Goal: Task Accomplishment & Management: Manage account settings

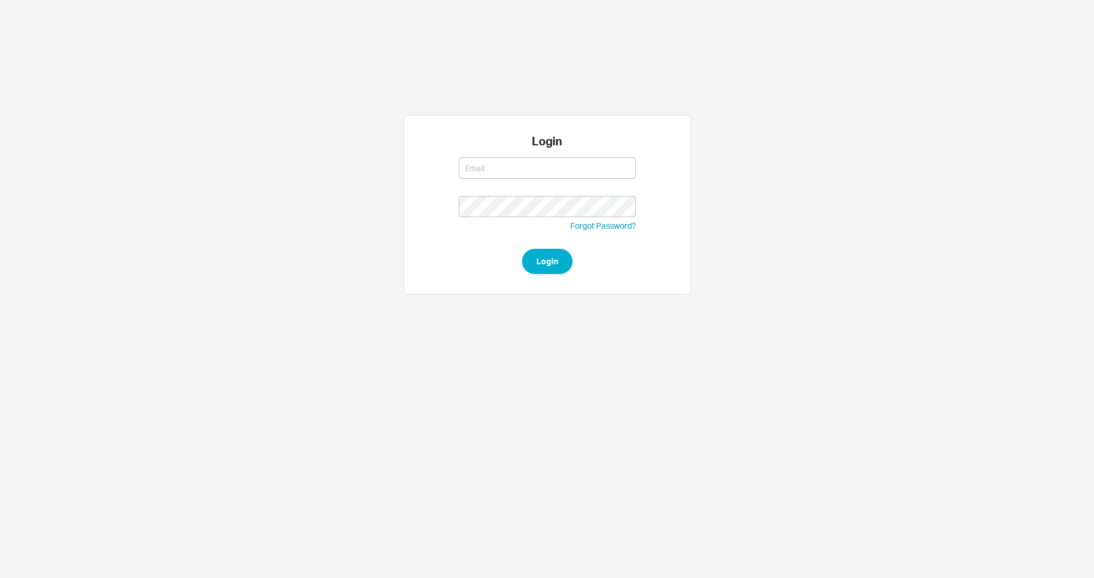
type input "[EMAIL_ADDRESS][DOMAIN_NAME]"
click at [540, 263] on button "Login" at bounding box center [547, 261] width 51 height 25
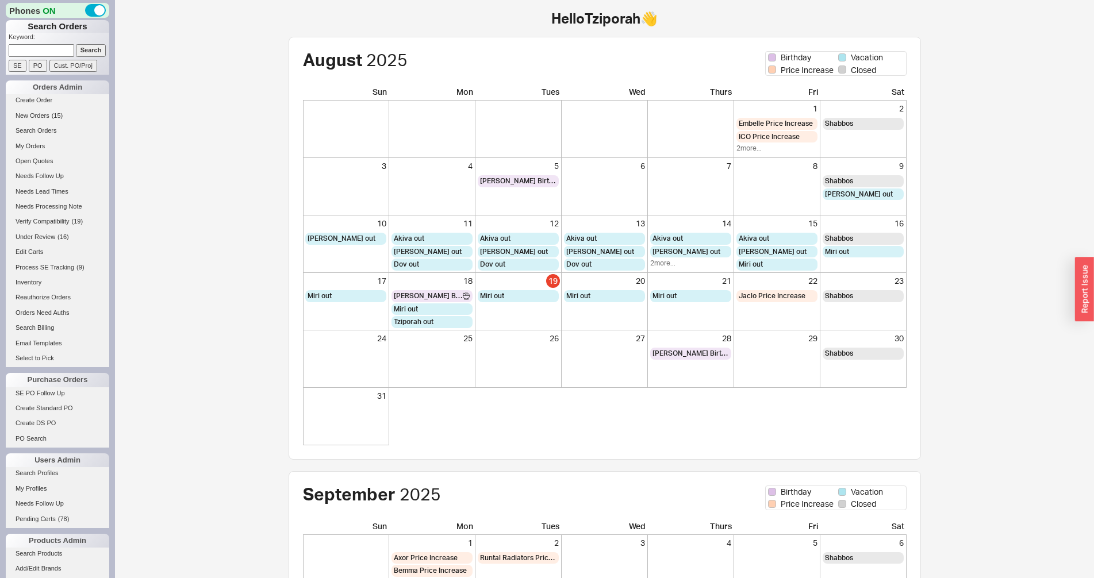
click at [39, 52] on input at bounding box center [42, 50] width 66 height 12
paste input "933896"
type input "933896"
click at [76, 51] on input "Search" at bounding box center [91, 50] width 30 height 12
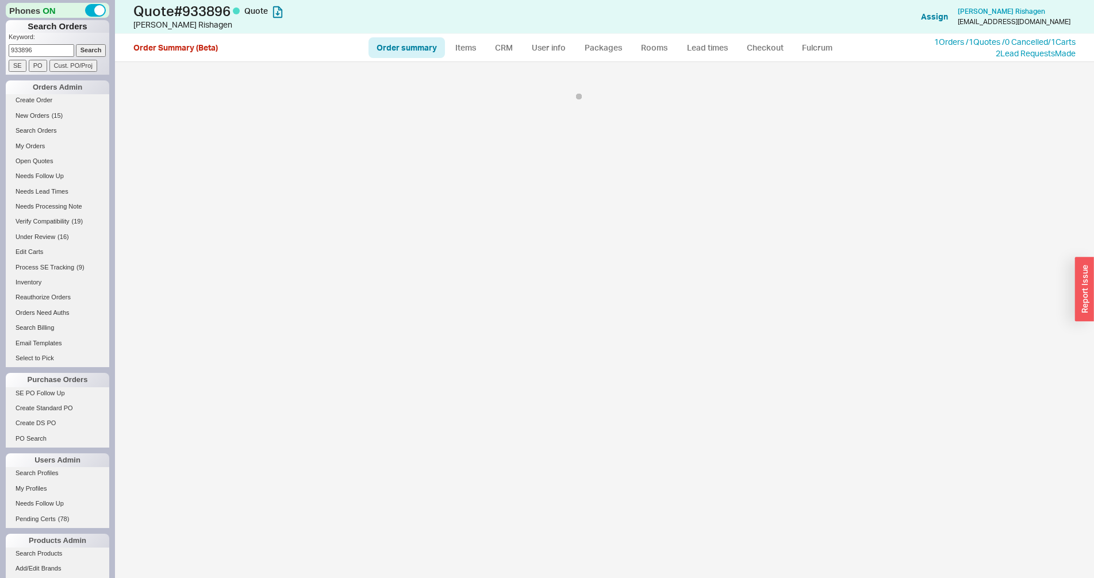
select select "*"
select select "3"
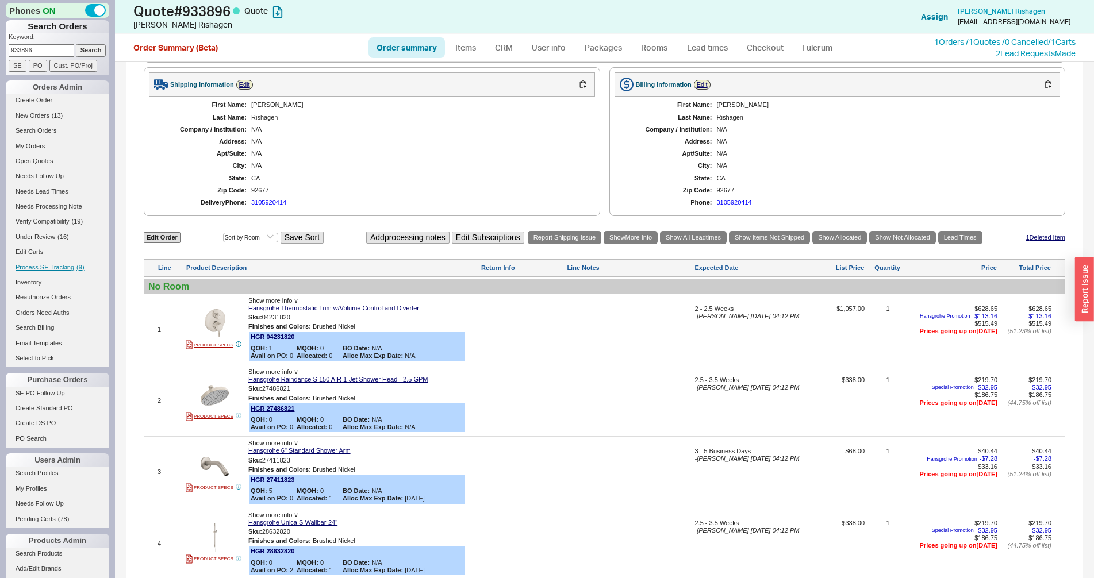
scroll to position [508, 0]
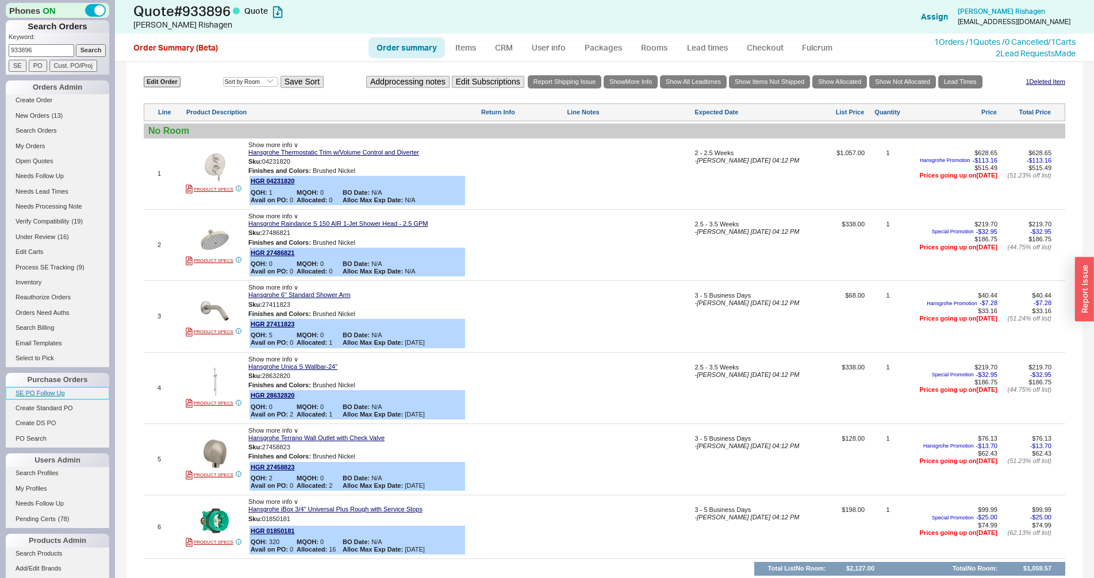
click at [25, 393] on link "SE PO Follow Up" at bounding box center [57, 393] width 103 height 12
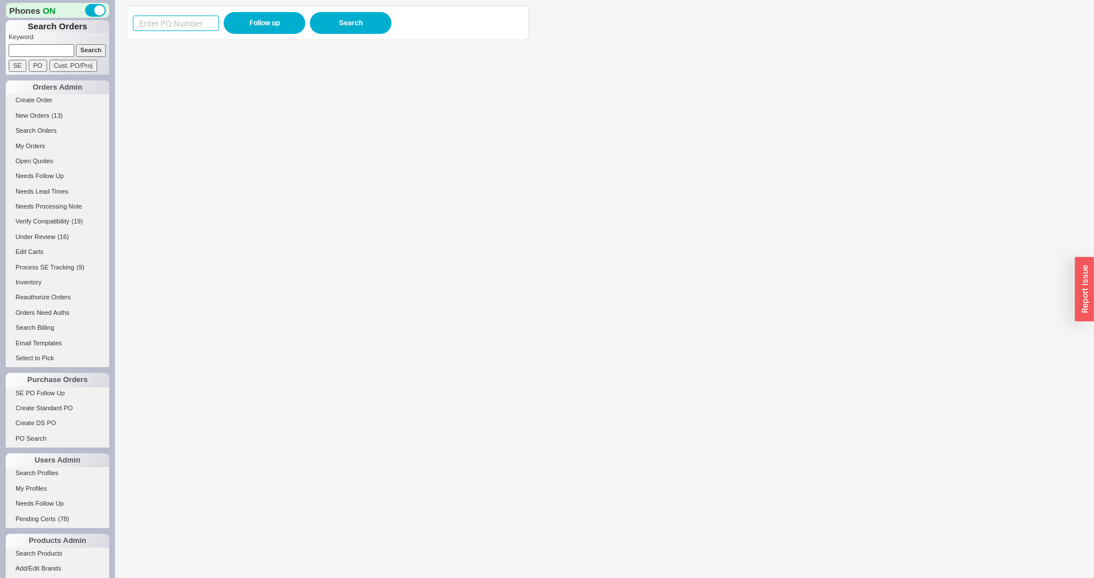
click at [210, 25] on input at bounding box center [176, 24] width 86 height 16
paste input "985381"
type input "985381"
click at [246, 27] on button "Follow up" at bounding box center [265, 23] width 82 height 22
click at [43, 56] on input at bounding box center [42, 50] width 66 height 12
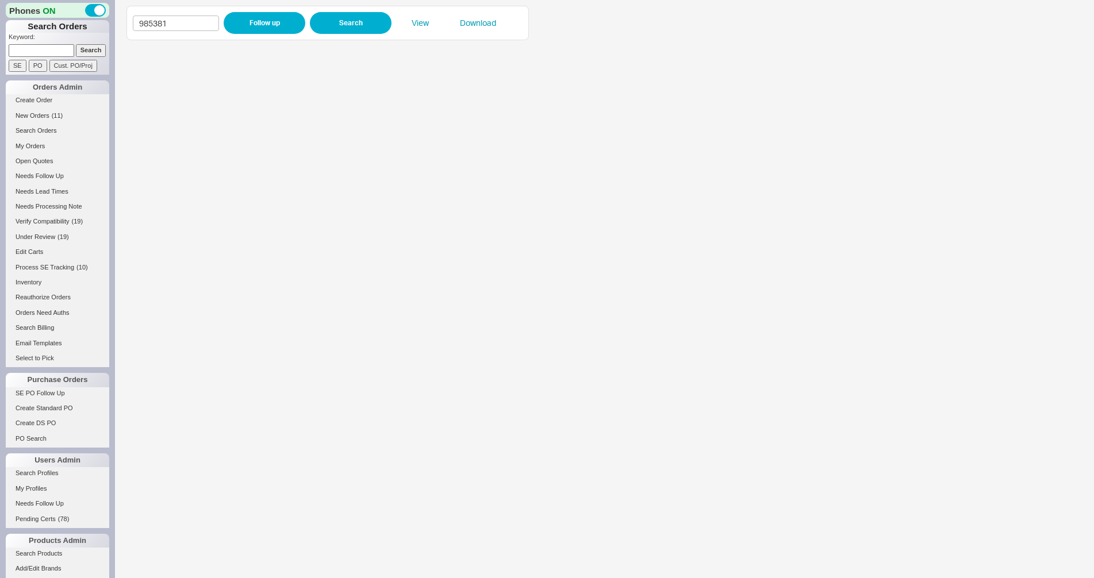
paste input "958119"
type input "958119"
click at [94, 53] on input "Search" at bounding box center [91, 50] width 30 height 12
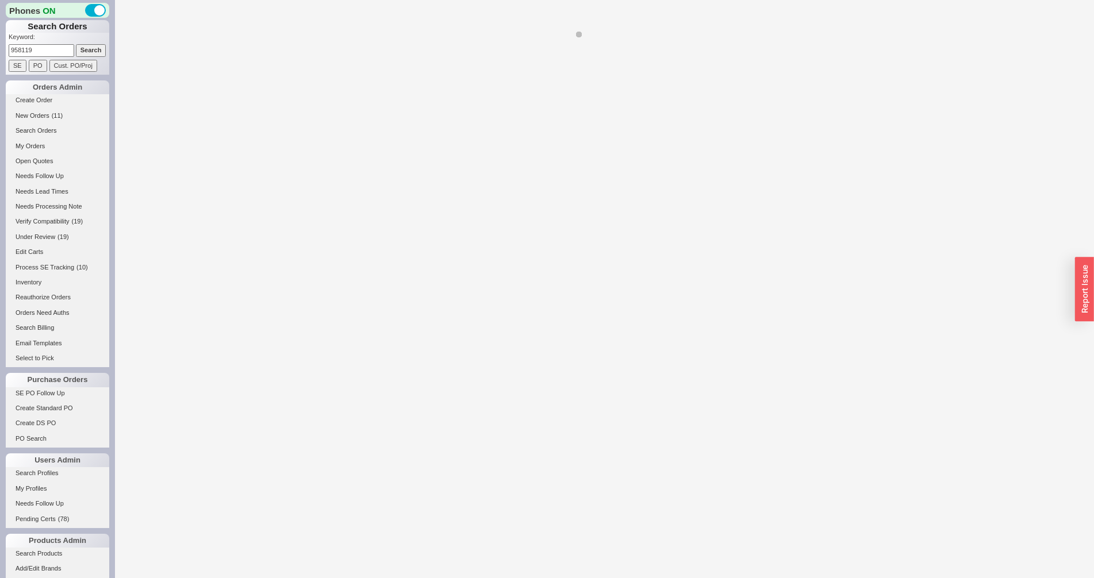
select select "*"
select select "LOW"
select select "3"
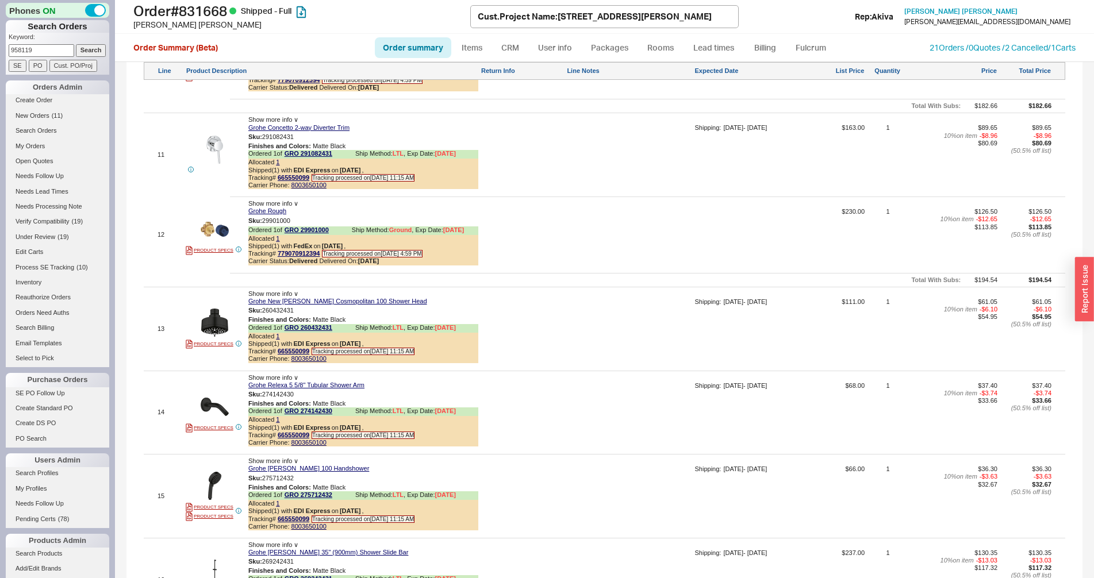
scroll to position [2518, 0]
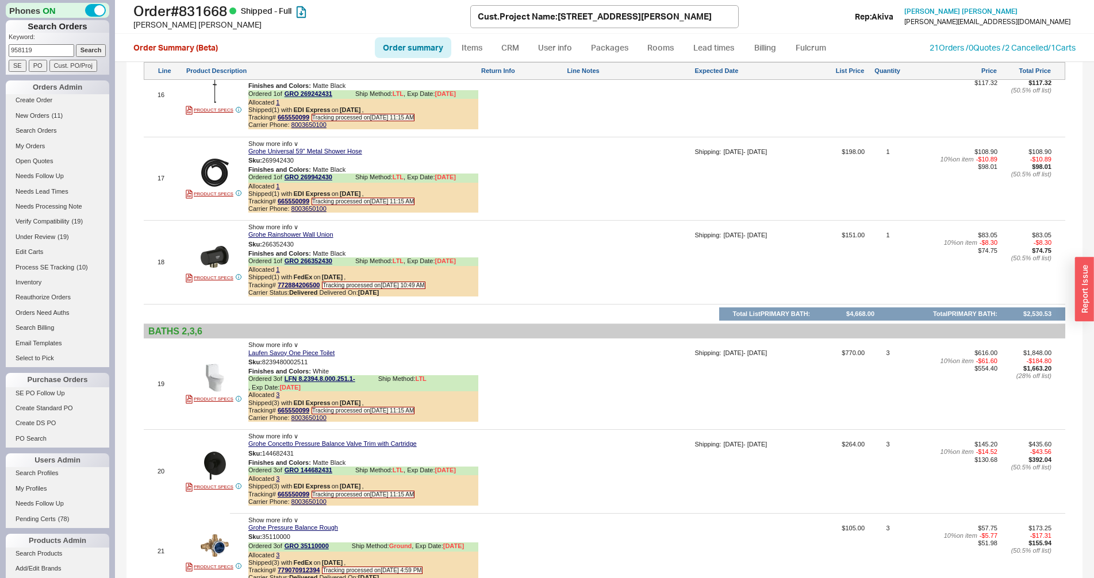
click at [20, 50] on input "958119" at bounding box center [42, 50] width 66 height 12
type input "985119"
click at [76, 44] on input "Search" at bounding box center [91, 50] width 30 height 12
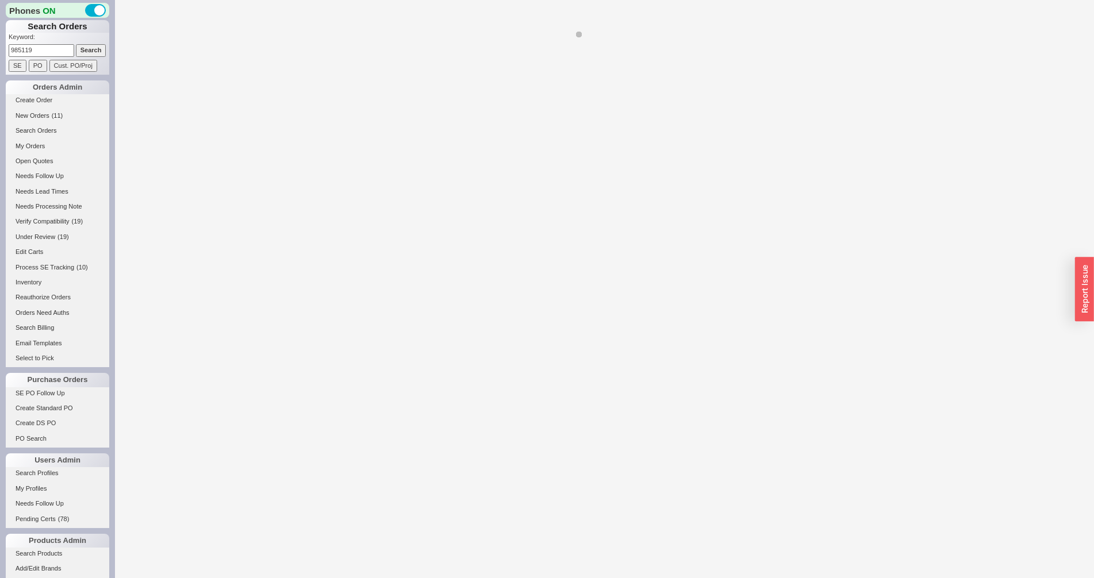
select select "*"
select select "LOW"
select select "3"
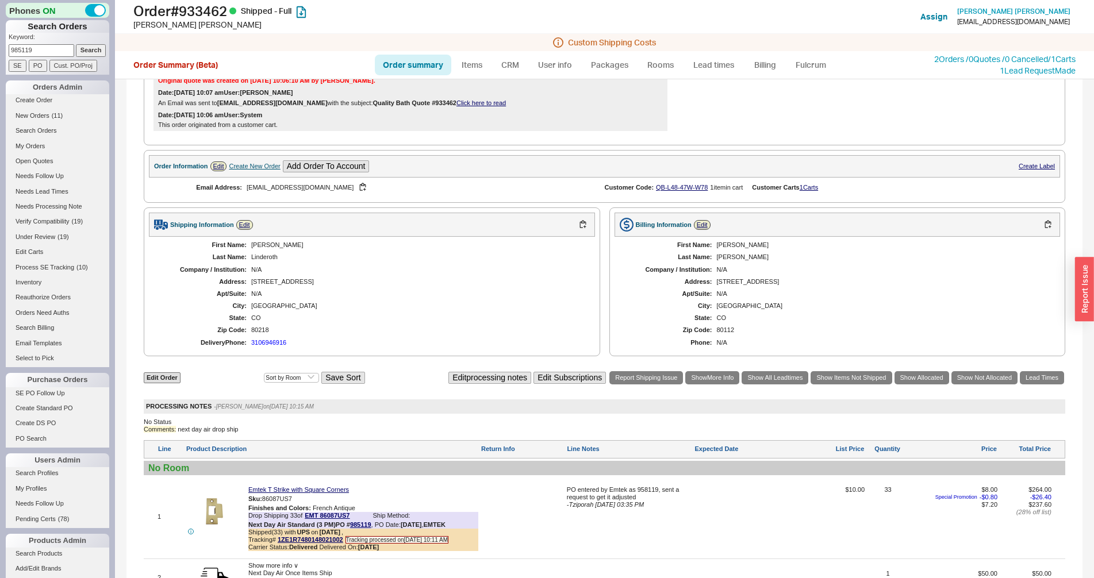
scroll to position [235, 0]
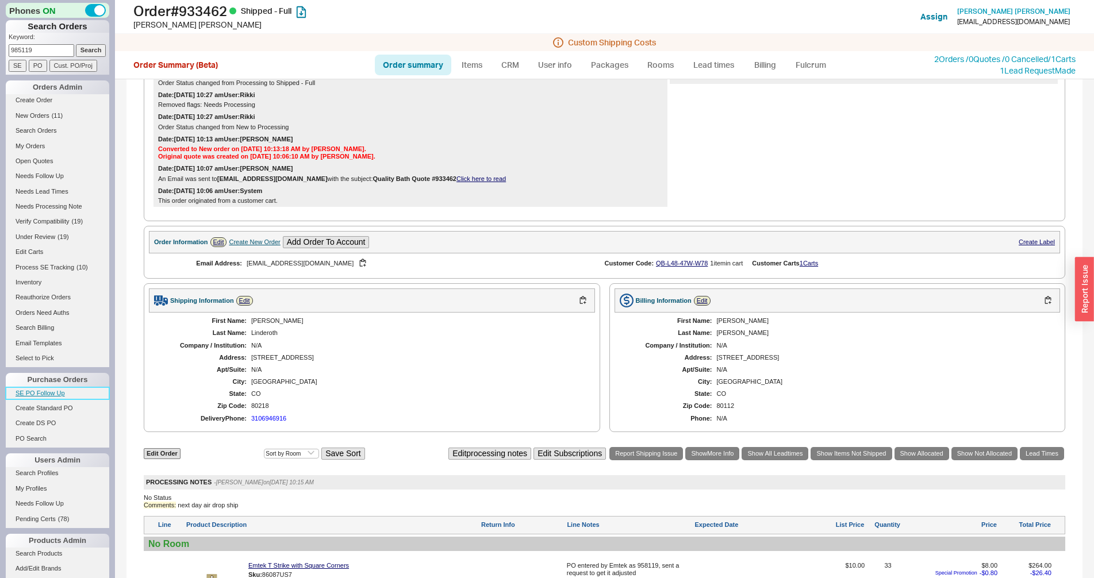
click at [33, 389] on link "SE PO Follow Up" at bounding box center [57, 393] width 103 height 12
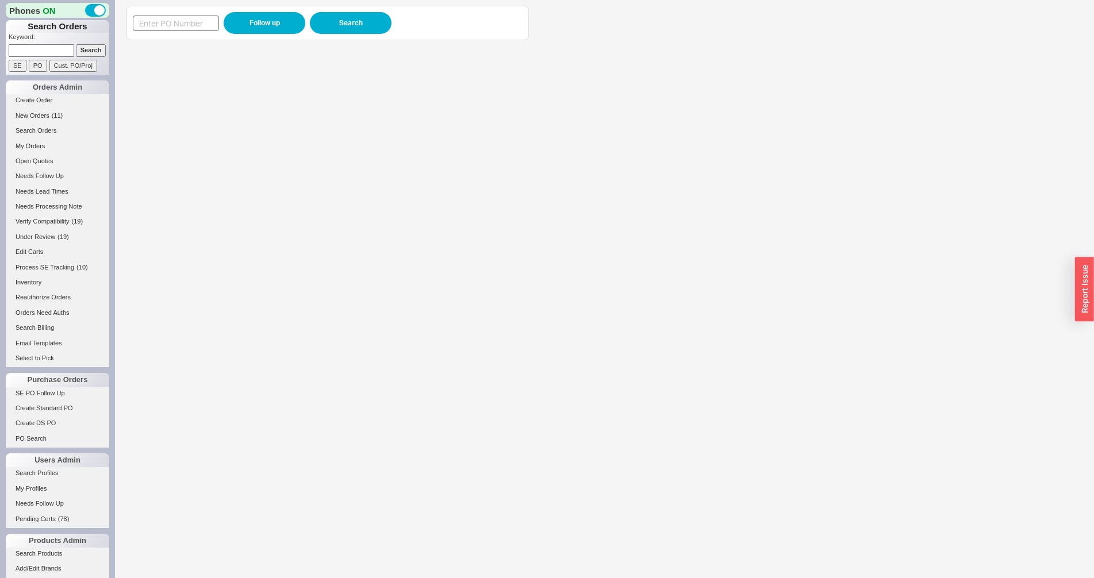
click at [171, 26] on div "Follow up Search" at bounding box center [328, 23] width 390 height 22
click at [171, 25] on input at bounding box center [176, 24] width 86 height 16
paste input "985414"
type input "985414"
click at [252, 26] on button "Follow up" at bounding box center [265, 23] width 82 height 22
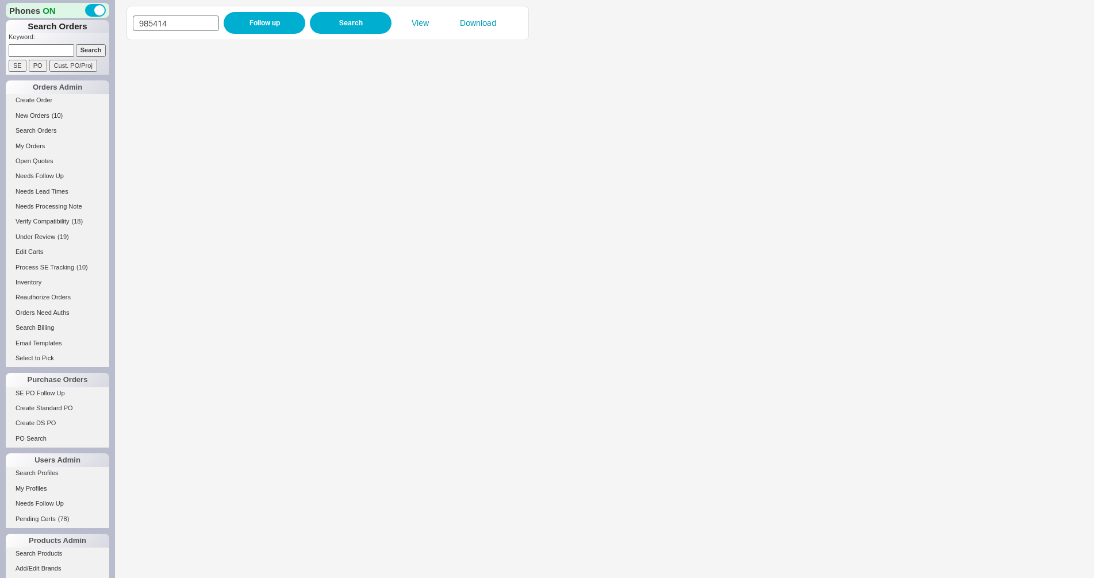
click at [189, 30] on input "985414" at bounding box center [176, 24] width 86 height 16
click at [188, 27] on input "985414" at bounding box center [176, 24] width 86 height 16
paste input "3745"
type input "983745"
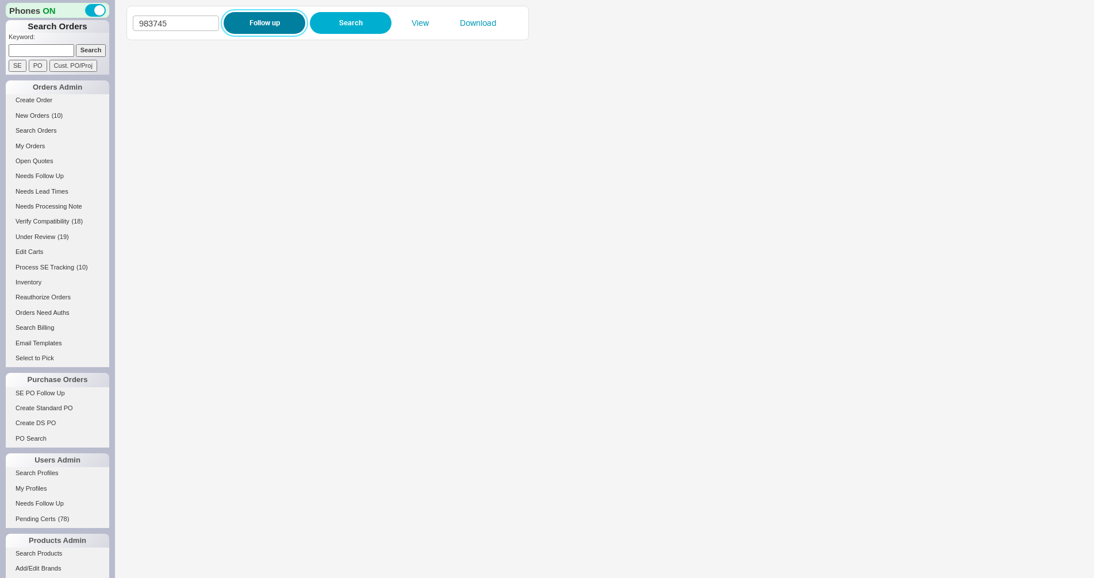
click at [252, 25] on button "Follow up" at bounding box center [265, 23] width 82 height 22
click at [158, 24] on input "983745" at bounding box center [176, 24] width 86 height 16
paste input "1758"
type input "981758"
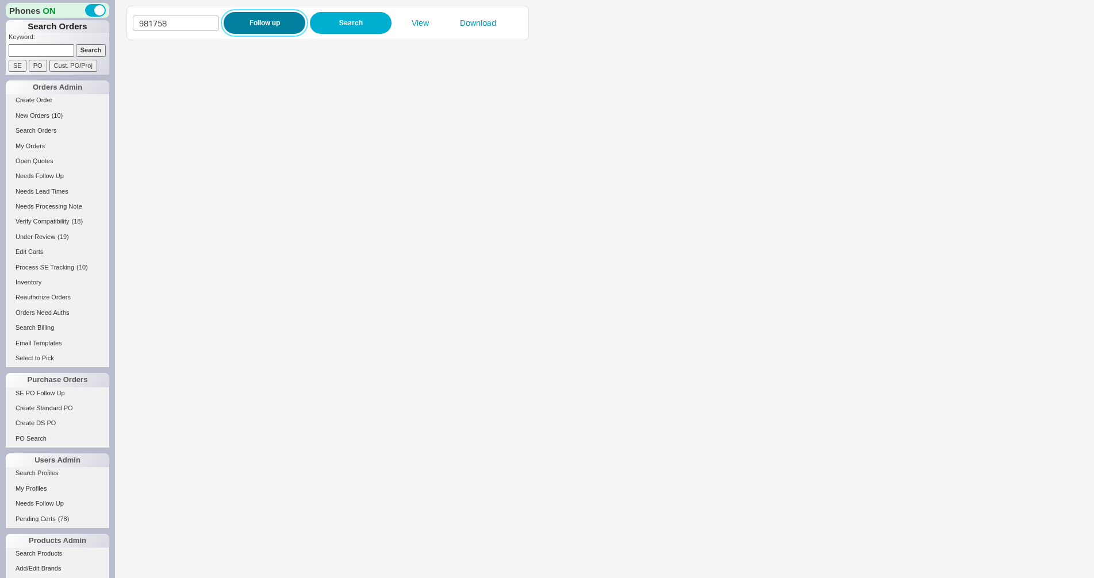
click at [239, 24] on button "Follow up" at bounding box center [265, 23] width 82 height 22
click at [364, 225] on iframe at bounding box center [597, 312] width 943 height 532
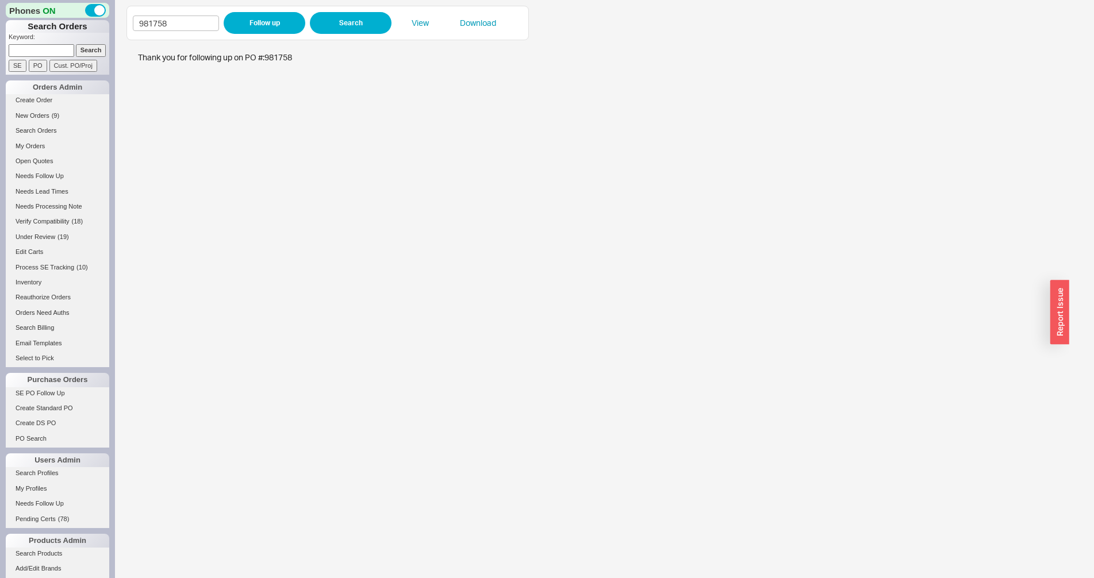
click at [29, 51] on input at bounding box center [42, 50] width 66 height 12
type input "983695"
click at [89, 52] on input "Search" at bounding box center [91, 50] width 30 height 12
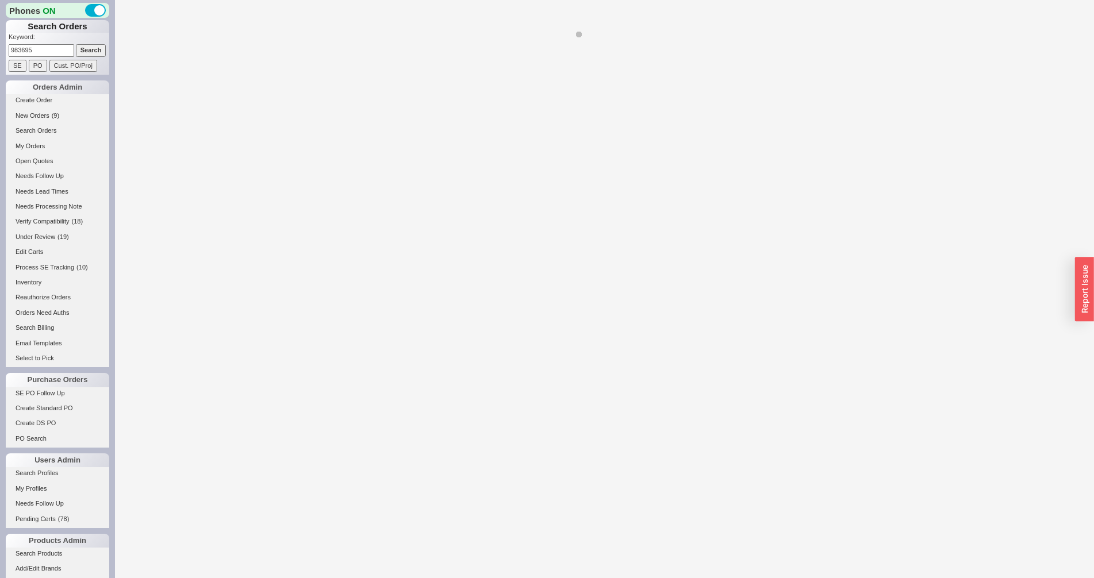
select select "*"
select select "LOW"
select select "3"
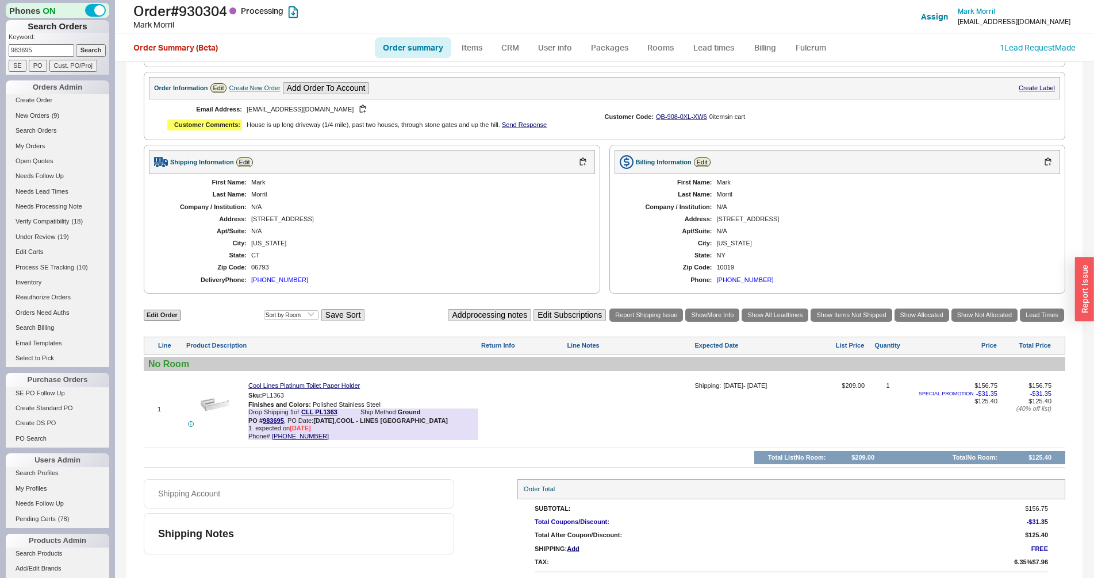
scroll to position [394, 0]
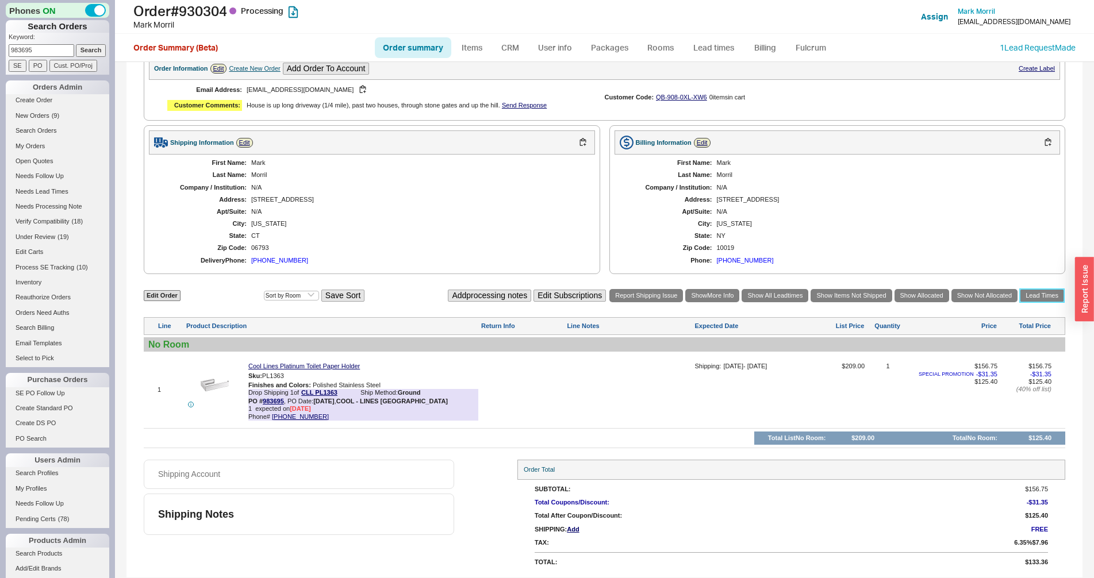
click at [1045, 299] on link "Lead Times" at bounding box center [1042, 295] width 44 height 13
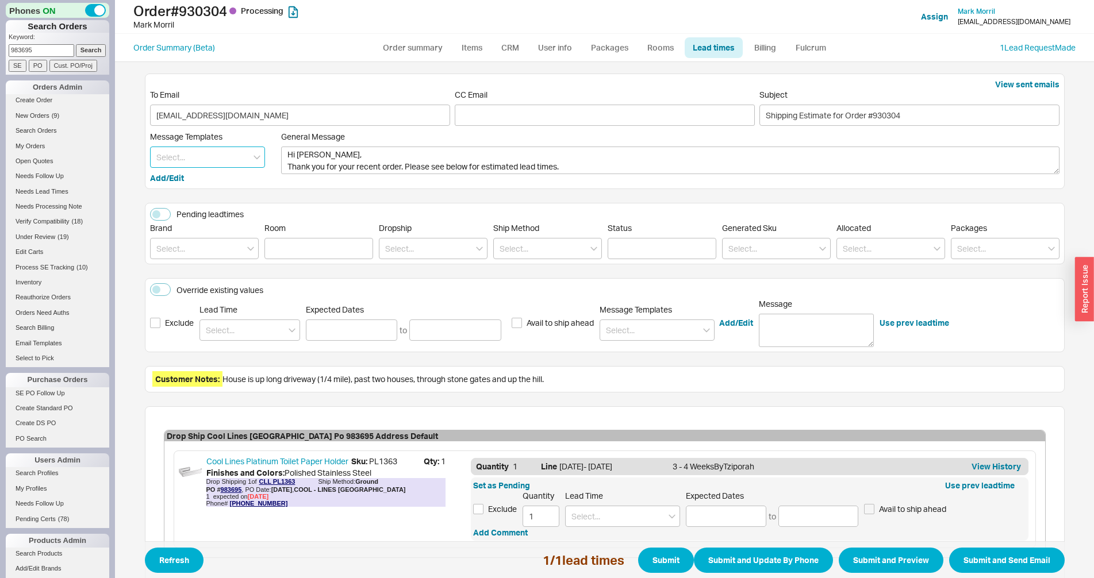
click at [234, 159] on input at bounding box center [207, 157] width 115 height 21
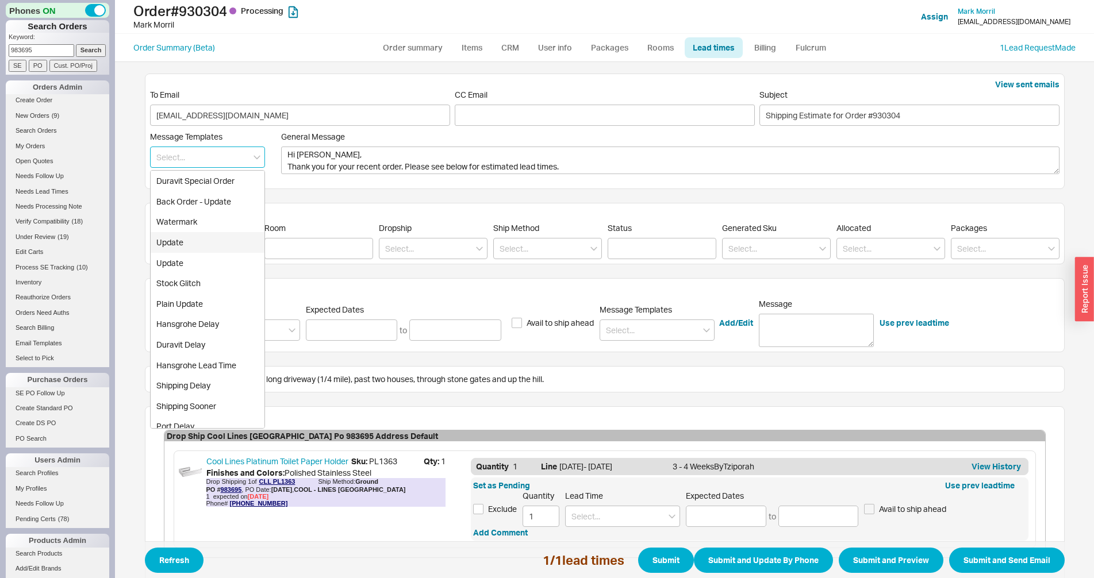
click at [203, 245] on div "Update" at bounding box center [208, 242] width 114 height 21
type textarea "Hi Mark, Please see below for an update on your order. We sincerely apologize f…"
type input "Update"
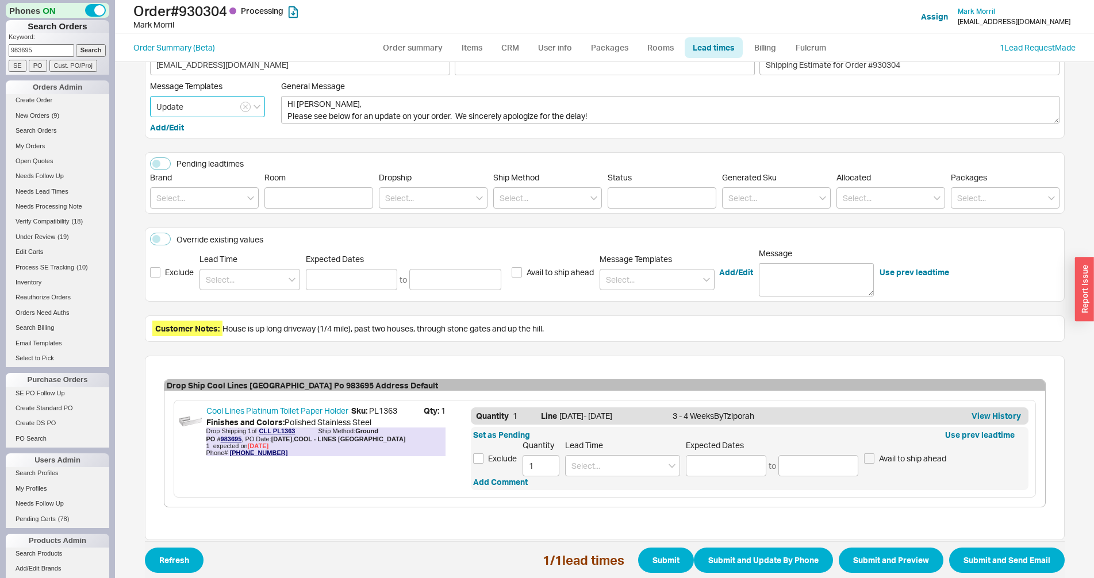
scroll to position [75, 0]
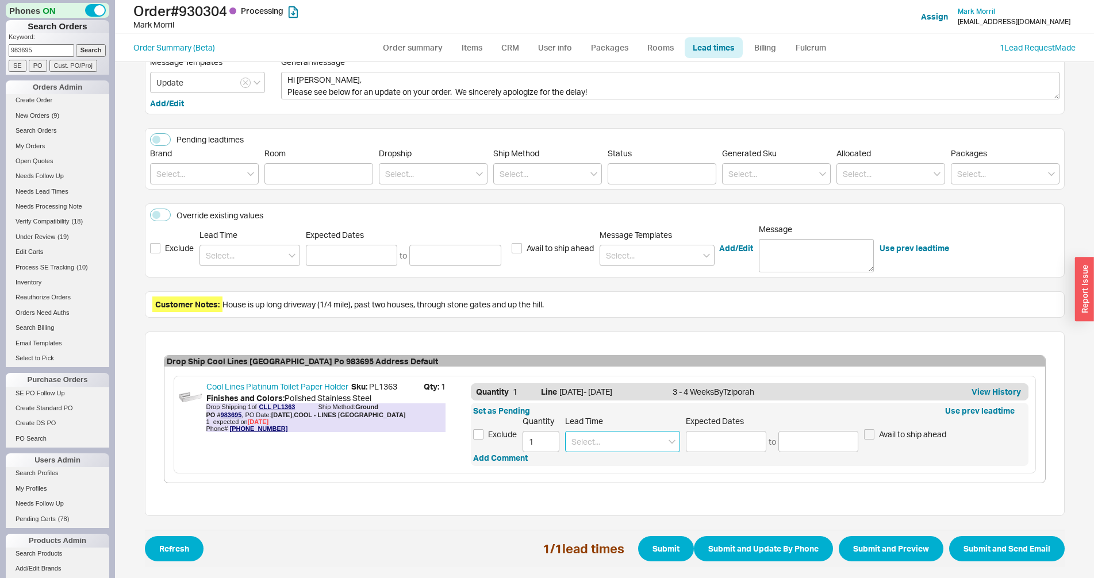
click at [587, 447] on input at bounding box center [622, 441] width 115 height 21
click at [585, 471] on div "3 - 4 Weeks" at bounding box center [623, 465] width 114 height 21
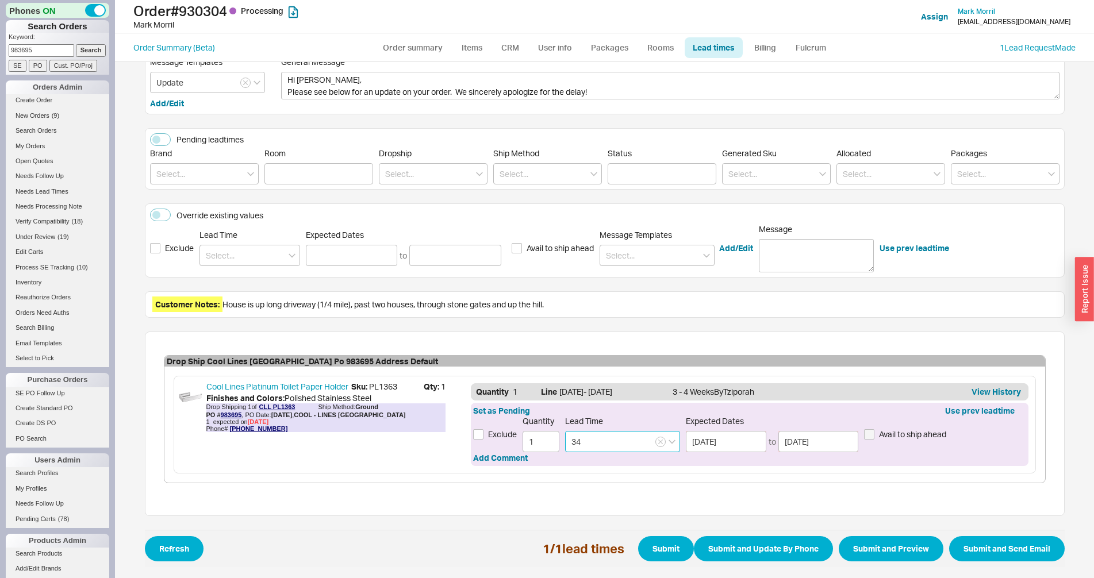
type input "3 - 4 Weeks"
type input "09/09/2025"
type input "09/16/2025"
type input "3 - 4 Weeks"
click at [820, 511] on div "Drop Ship Cool Lines Usa Po 983695 Address Default Cool Lines Platinum Toilet P…" at bounding box center [605, 424] width 920 height 185
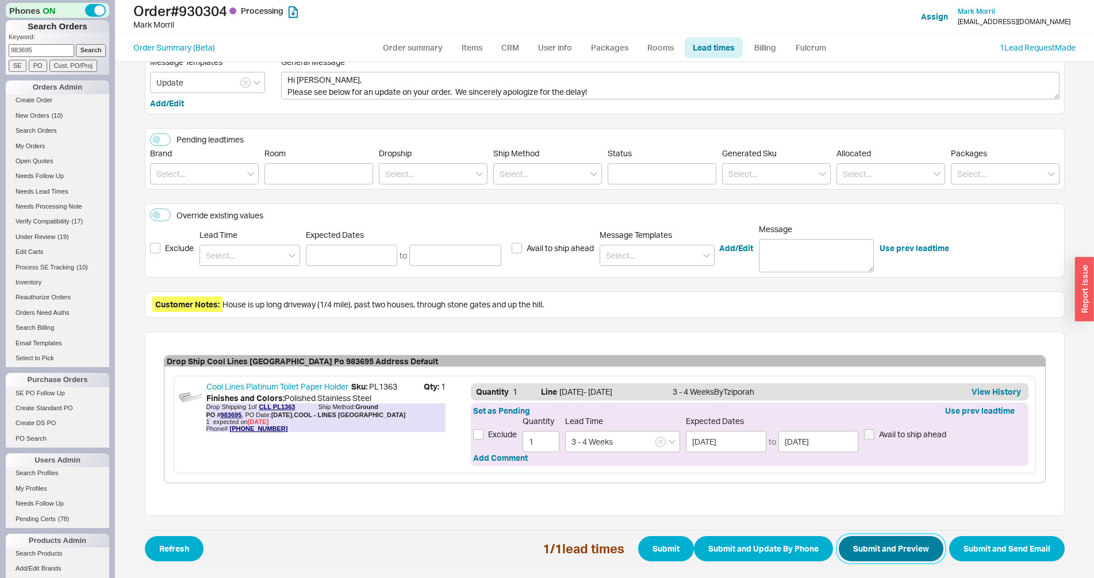
click at [886, 552] on button "Submit and Preview" at bounding box center [891, 548] width 105 height 25
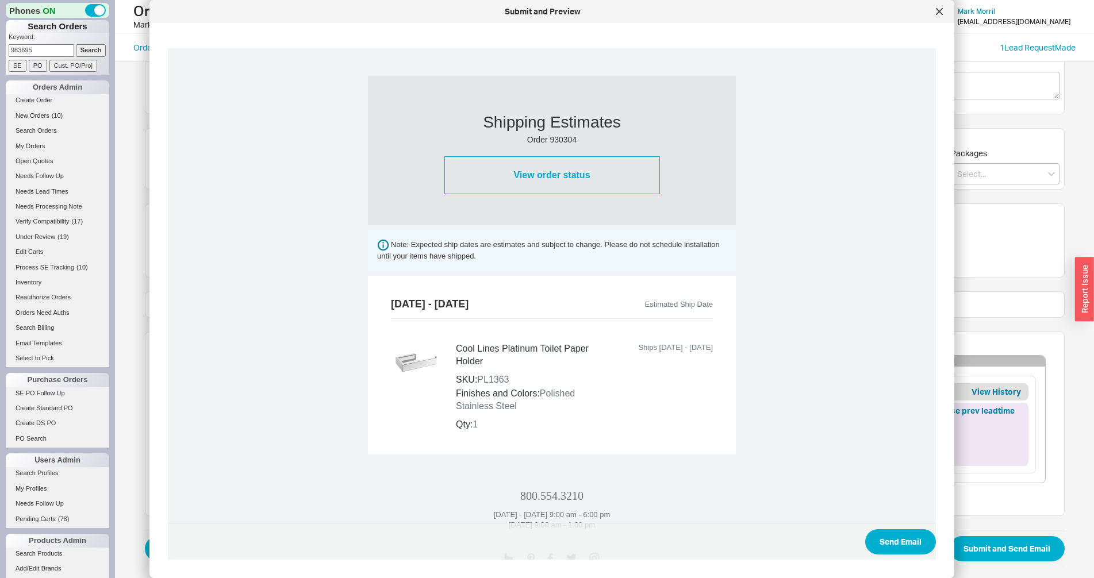
scroll to position [376, 0]
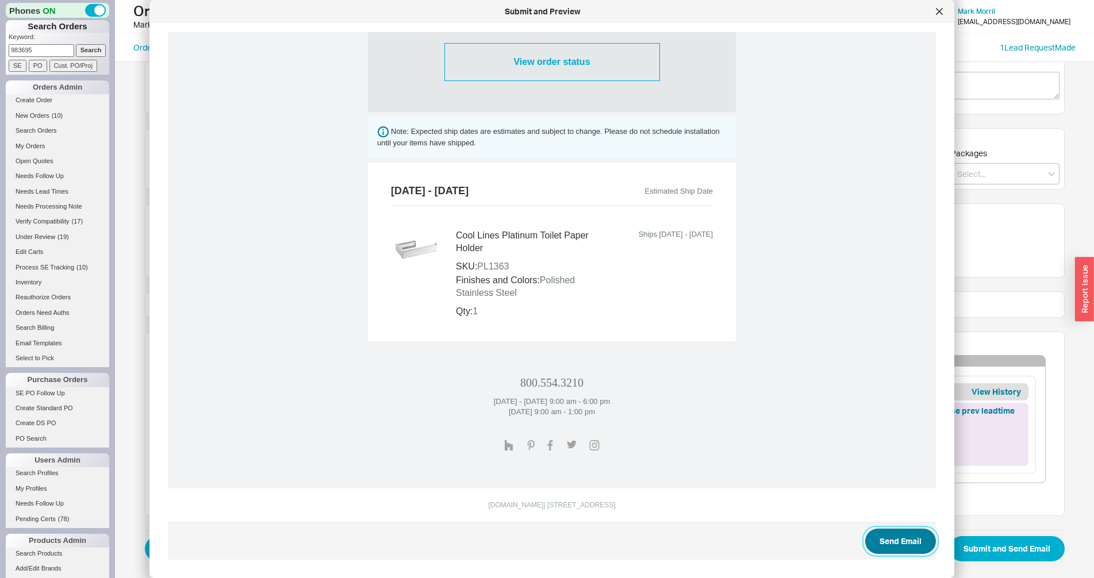
click at [897, 534] on button "Send Email" at bounding box center [900, 541] width 71 height 25
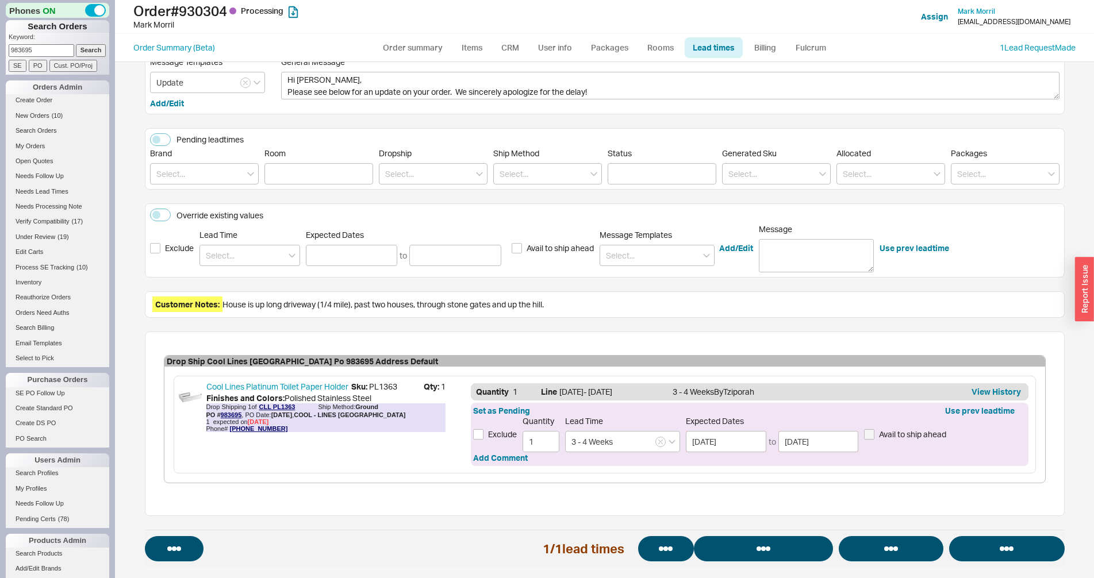
select select "*"
select select "LOW"
select select "3"
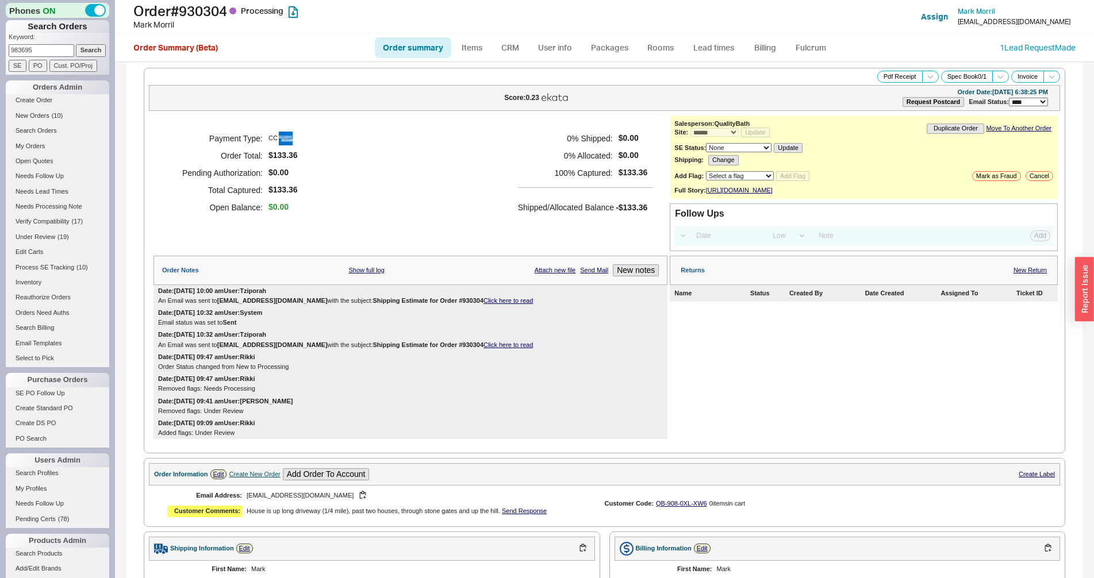
scroll to position [416, 0]
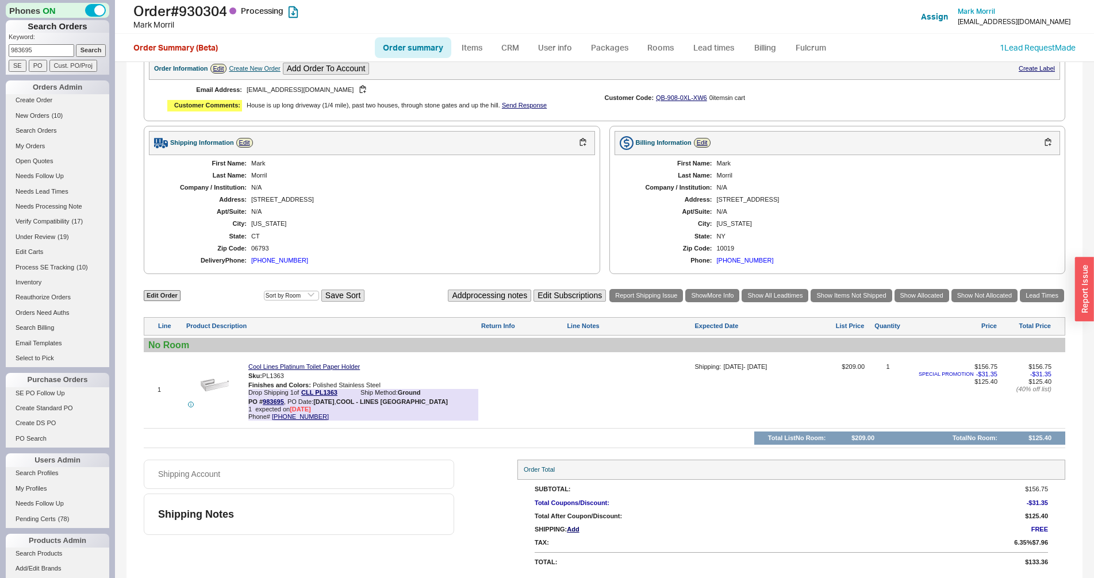
click at [46, 48] on input "983695" at bounding box center [42, 50] width 66 height 12
paste input "70"
type input "983705"
click at [32, 63] on input "PO" at bounding box center [38, 66] width 18 height 12
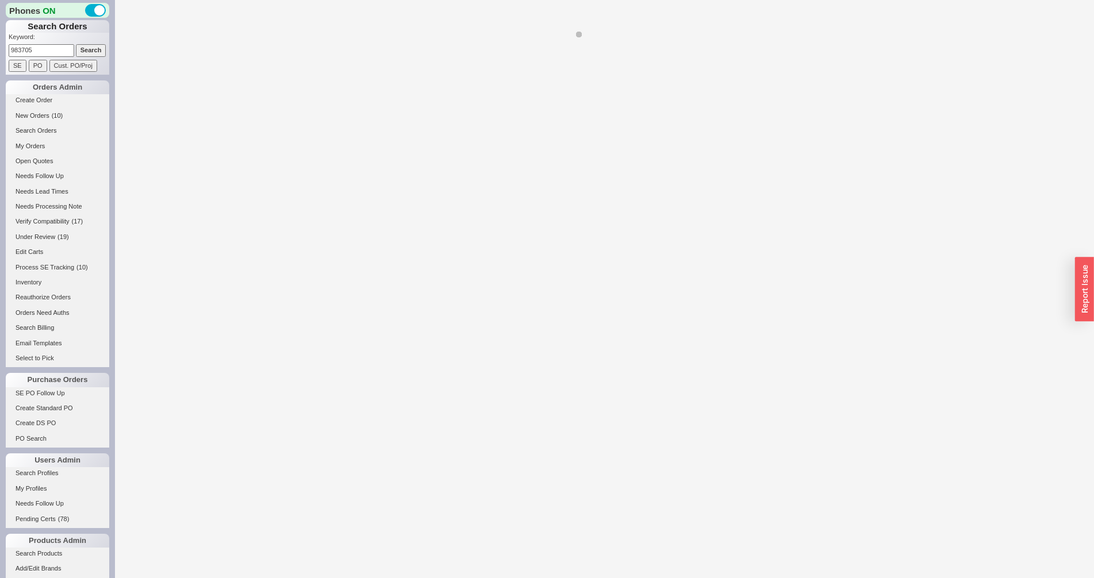
select select "*"
select select "LOW"
select select "3"
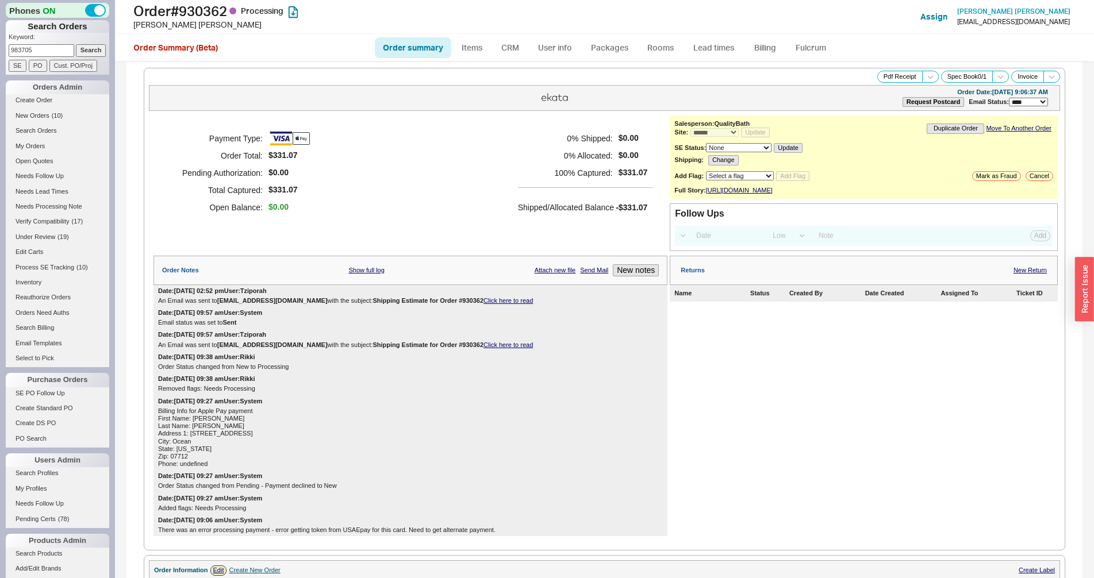
scroll to position [504, 0]
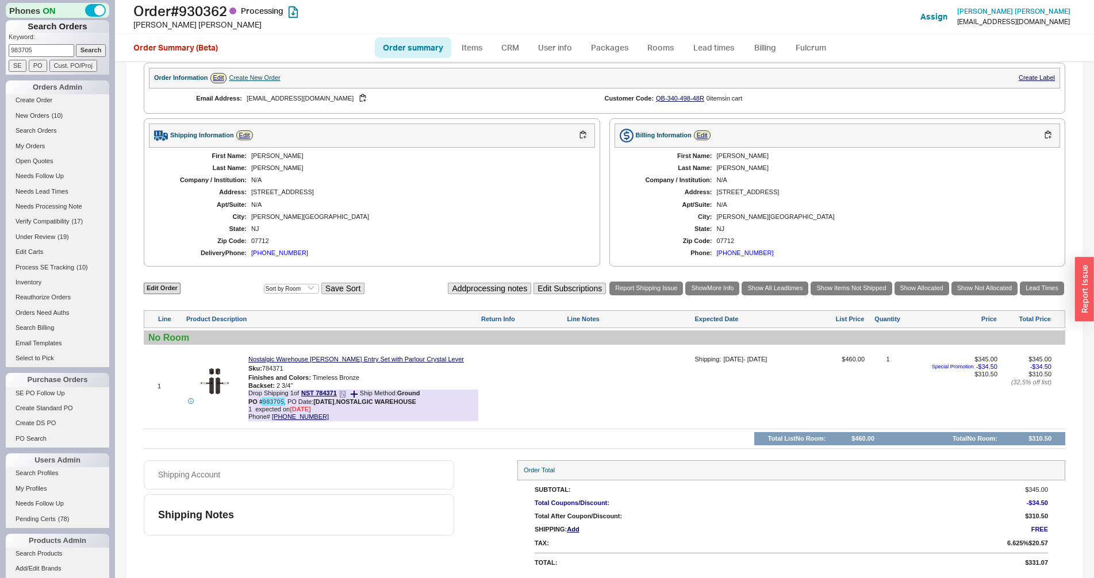
click at [266, 399] on link "983705" at bounding box center [273, 401] width 21 height 7
click at [47, 52] on input "983705" at bounding box center [42, 50] width 66 height 12
paste input "4874"
type input "984874"
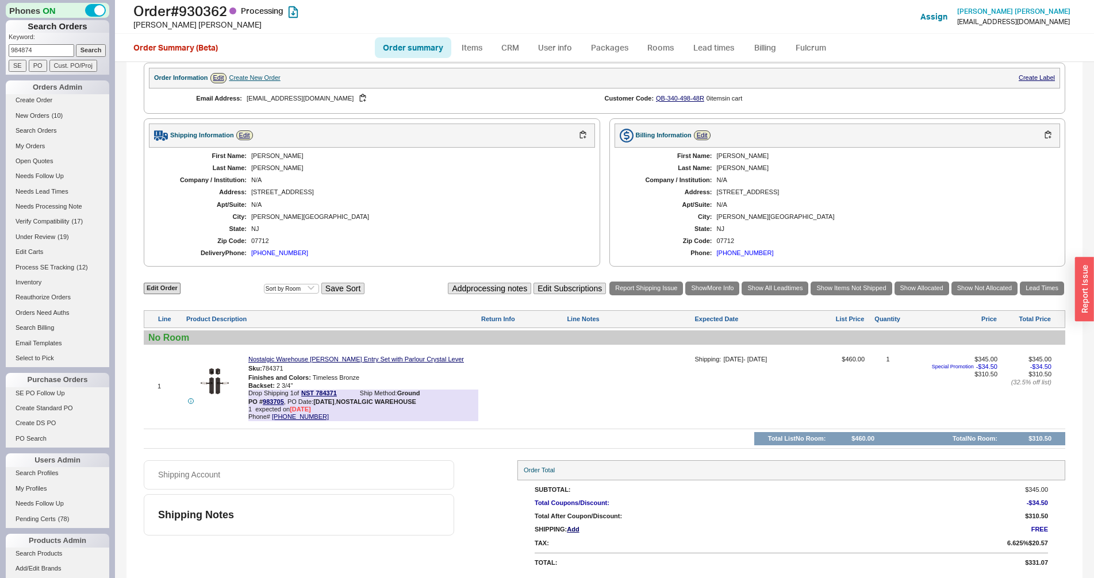
click at [79, 53] on input "Search" at bounding box center [91, 50] width 30 height 12
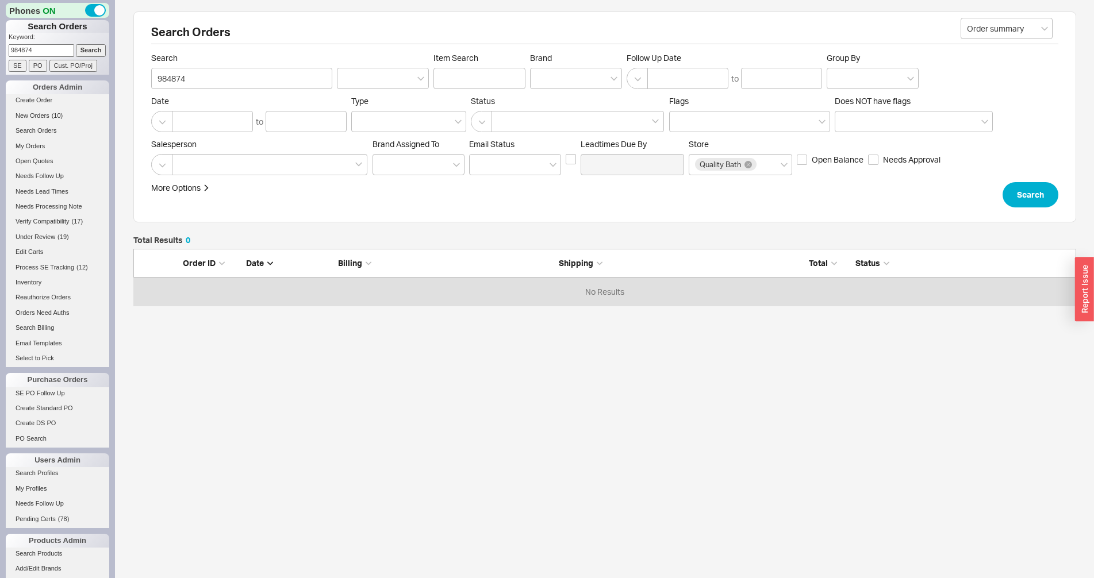
scroll to position [47, 933]
click at [28, 395] on link "SE PO Follow Up" at bounding box center [57, 393] width 103 height 12
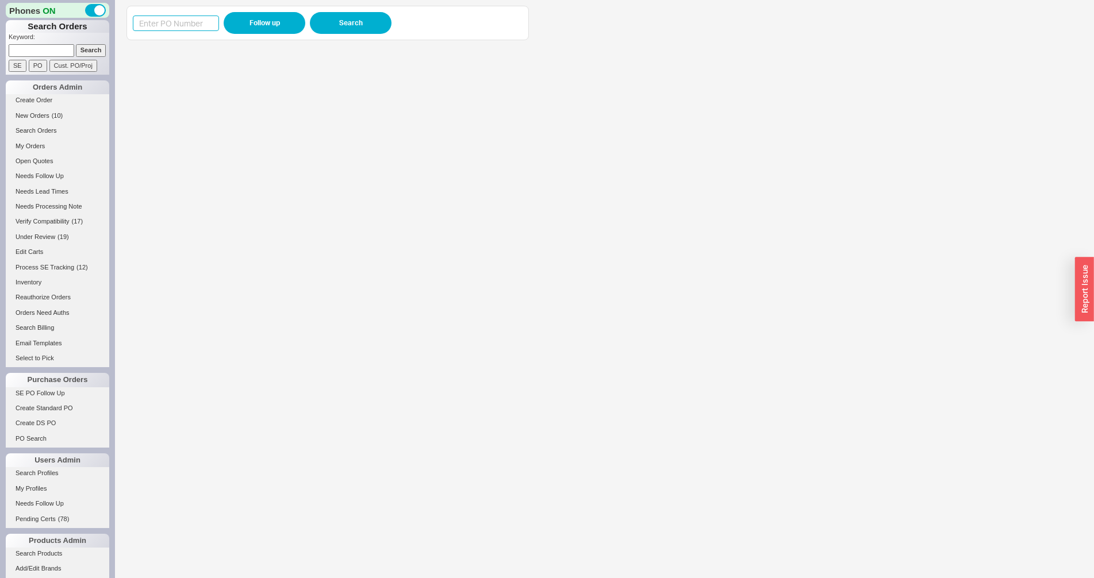
click at [183, 24] on input at bounding box center [176, 24] width 86 height 16
paste input "984874"
type input "984874"
click at [261, 20] on button "Follow up" at bounding box center [265, 23] width 82 height 22
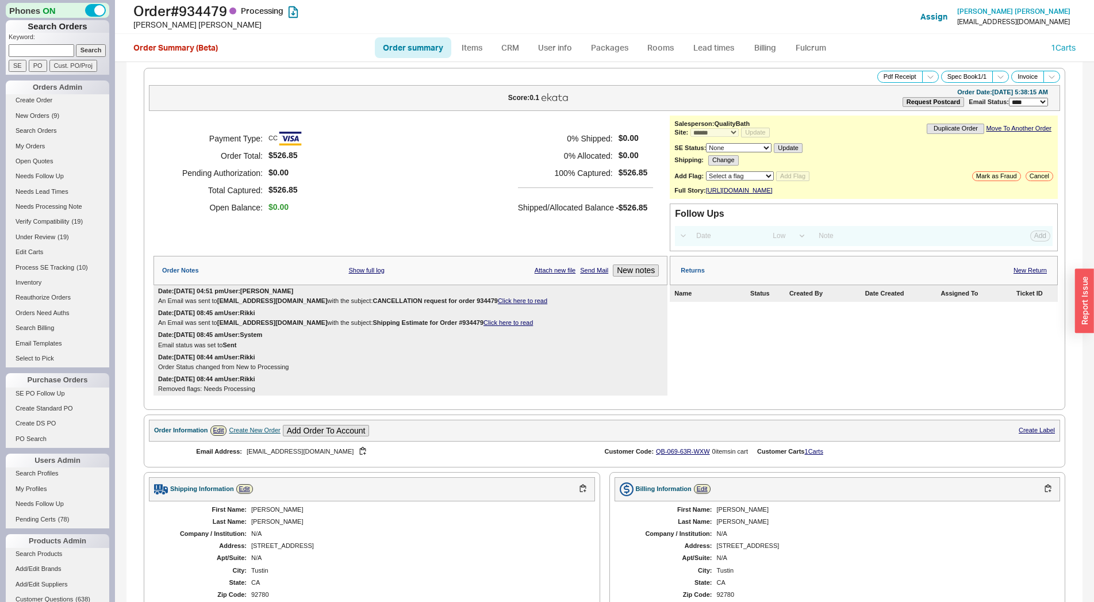
select select "*"
select select "LOW"
select select "3"
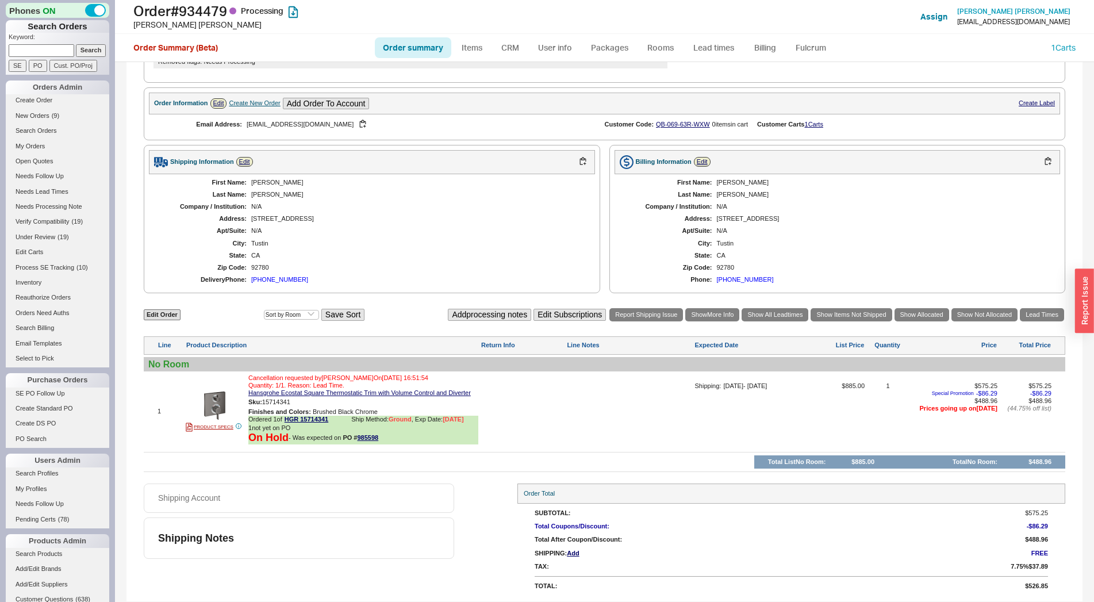
scroll to position [337, 0]
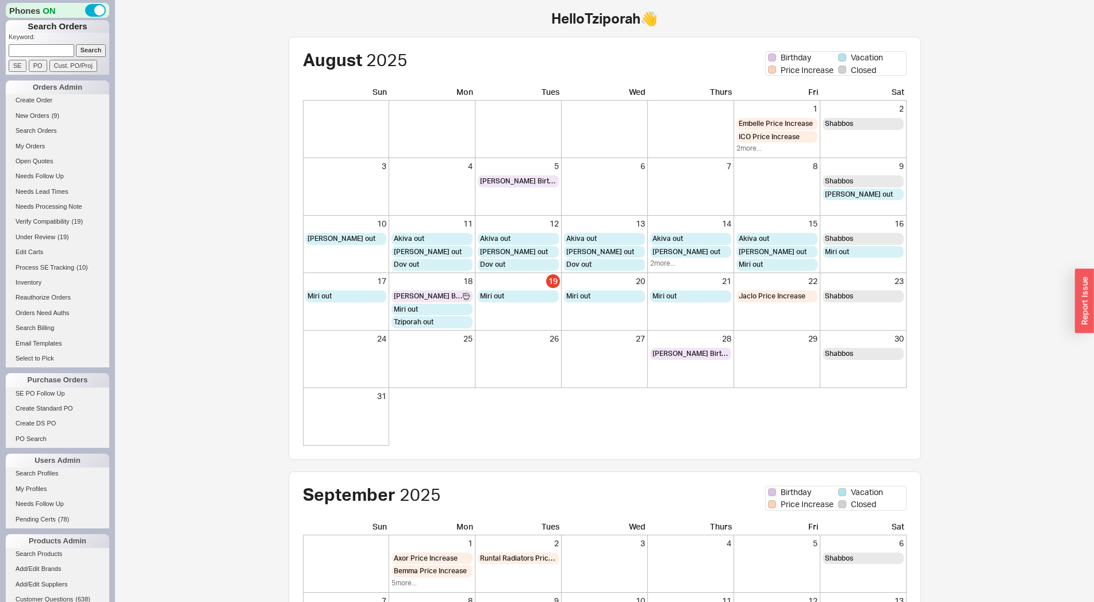
click at [57, 51] on input at bounding box center [42, 50] width 66 height 12
paste input "934479"
type input "934479"
click at [76, 51] on input "Search" at bounding box center [91, 50] width 30 height 12
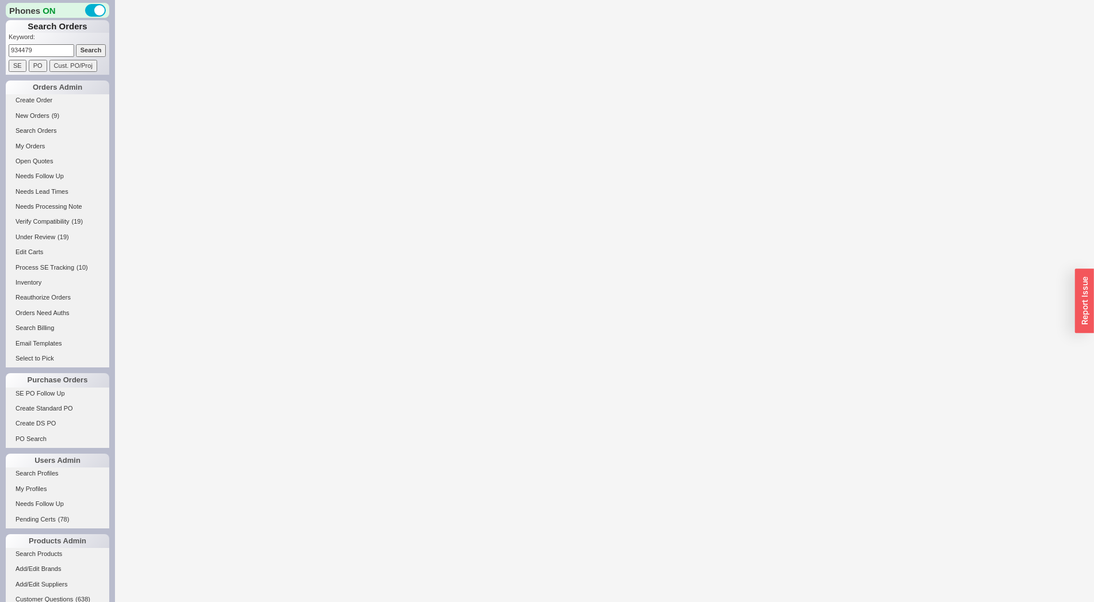
select select "LOW"
select select "3"
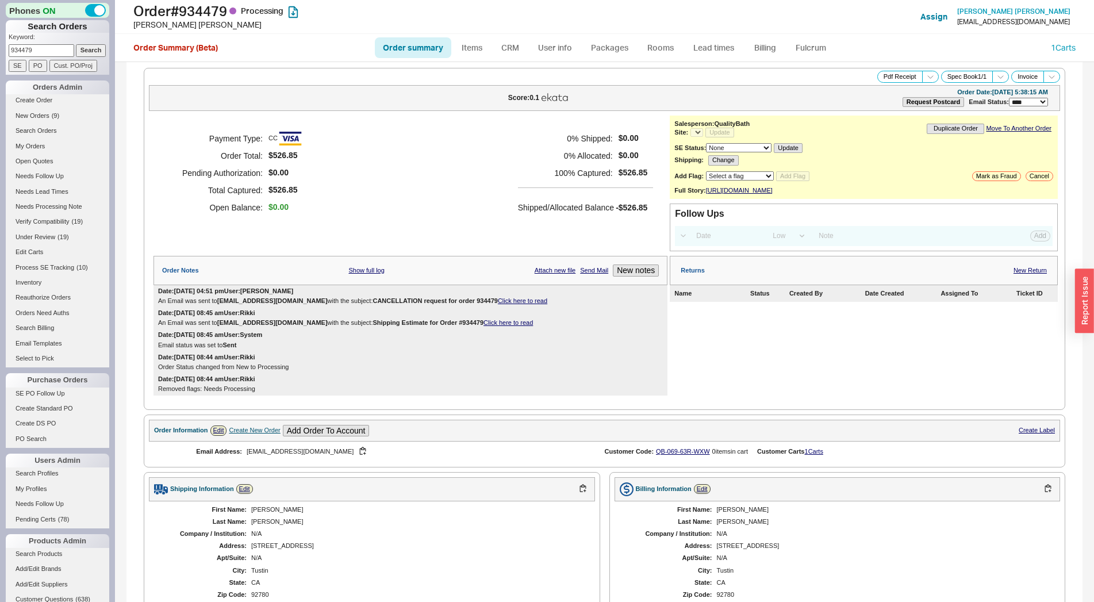
select select "*"
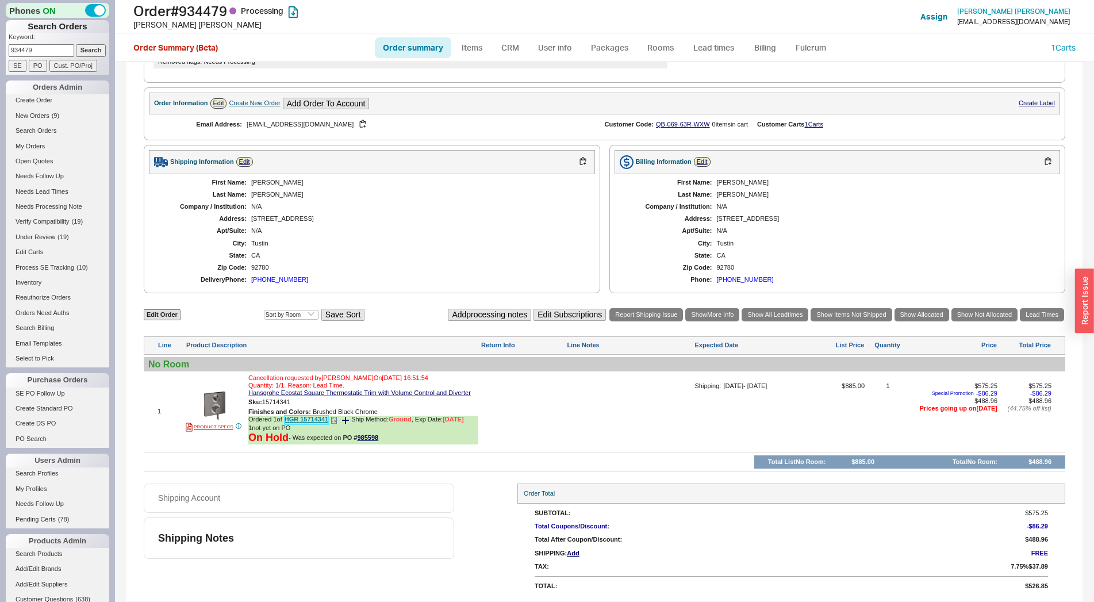
click at [307, 420] on link "HGR 15714341" at bounding box center [307, 420] width 44 height 9
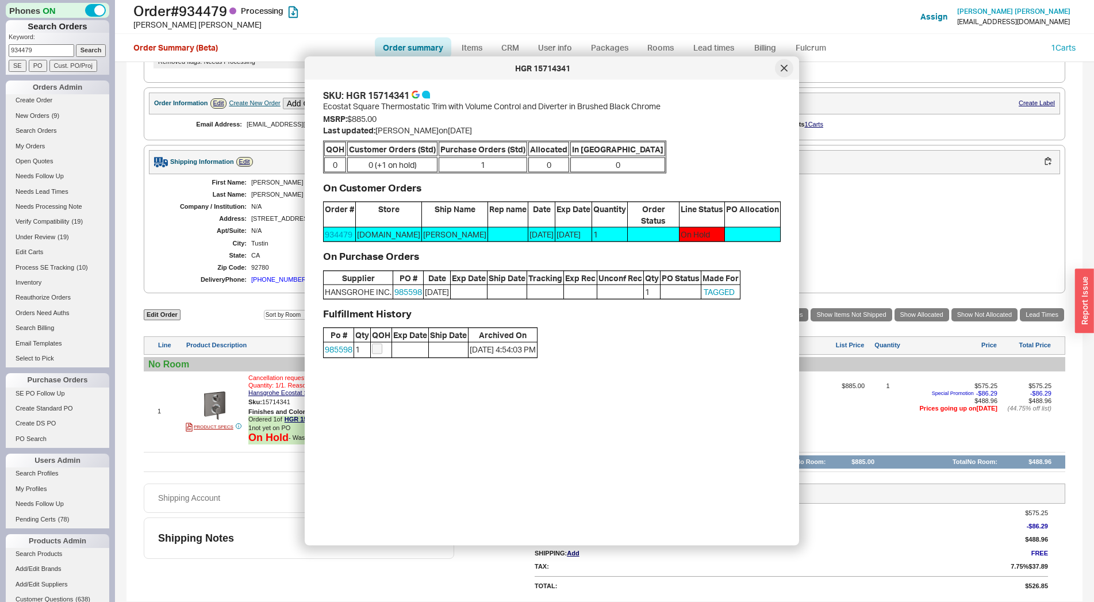
click at [785, 77] on div at bounding box center [784, 68] width 18 height 18
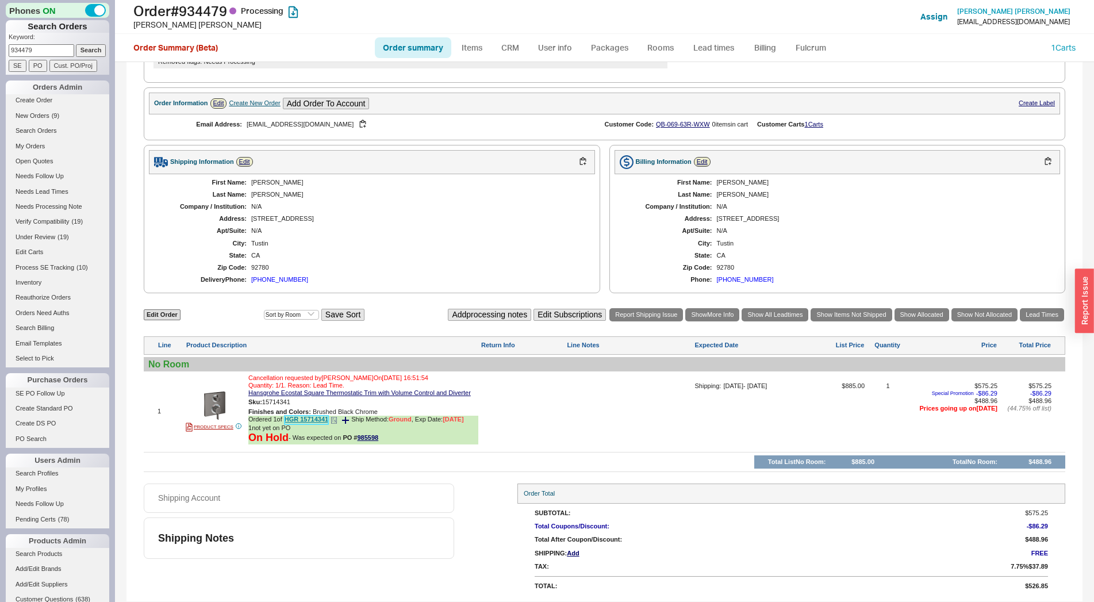
click at [318, 421] on link "HGR 15714341" at bounding box center [307, 420] width 44 height 9
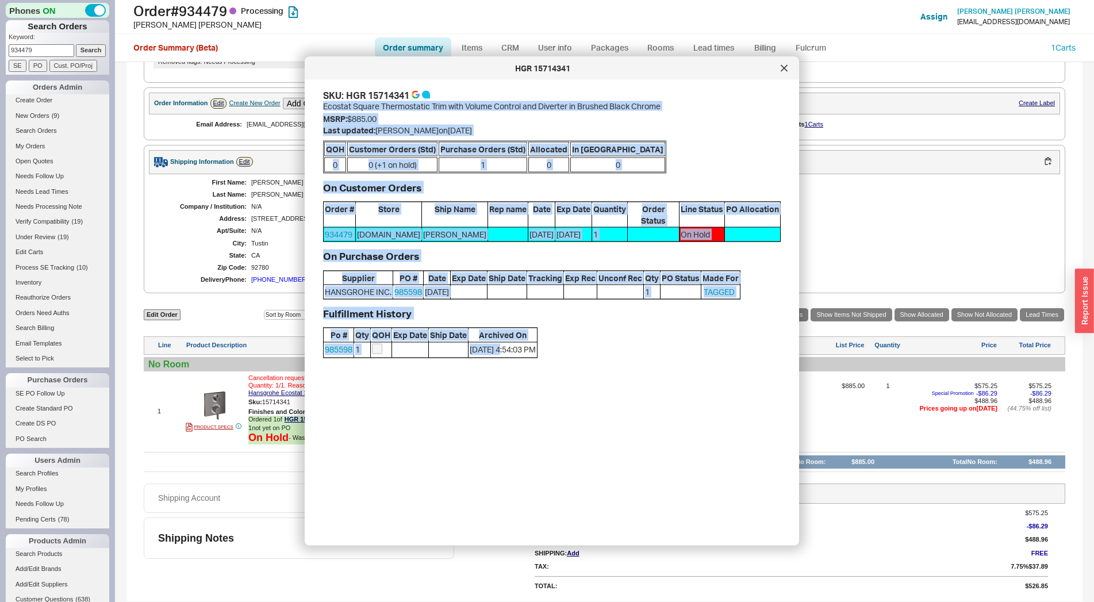
drag, startPoint x: 329, startPoint y: 93, endPoint x: 506, endPoint y: 357, distance: 317.4
click at [506, 357] on div "SKU: HGR 15714341 Ecostat Square Thermostatic Trim with Volume Control and Dive…" at bounding box center [552, 223] width 458 height 269
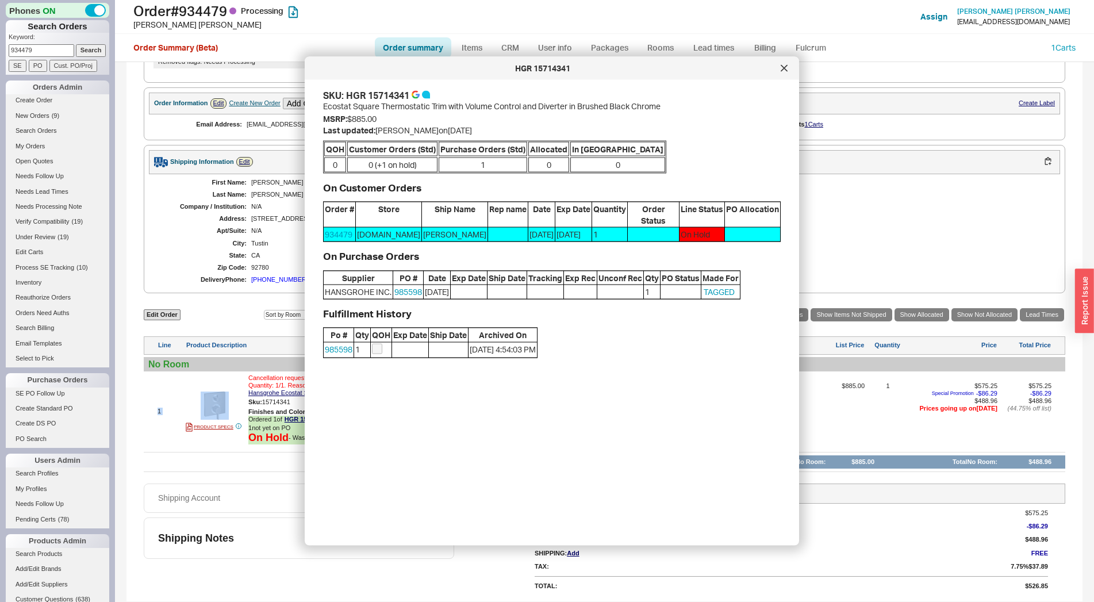
click at [590, 422] on div "SKU: HGR 15714341 Ecostat Square Thermostatic Trim with Volume Control and Dive…" at bounding box center [561, 308] width 476 height 438
click at [779, 66] on div at bounding box center [784, 68] width 18 height 18
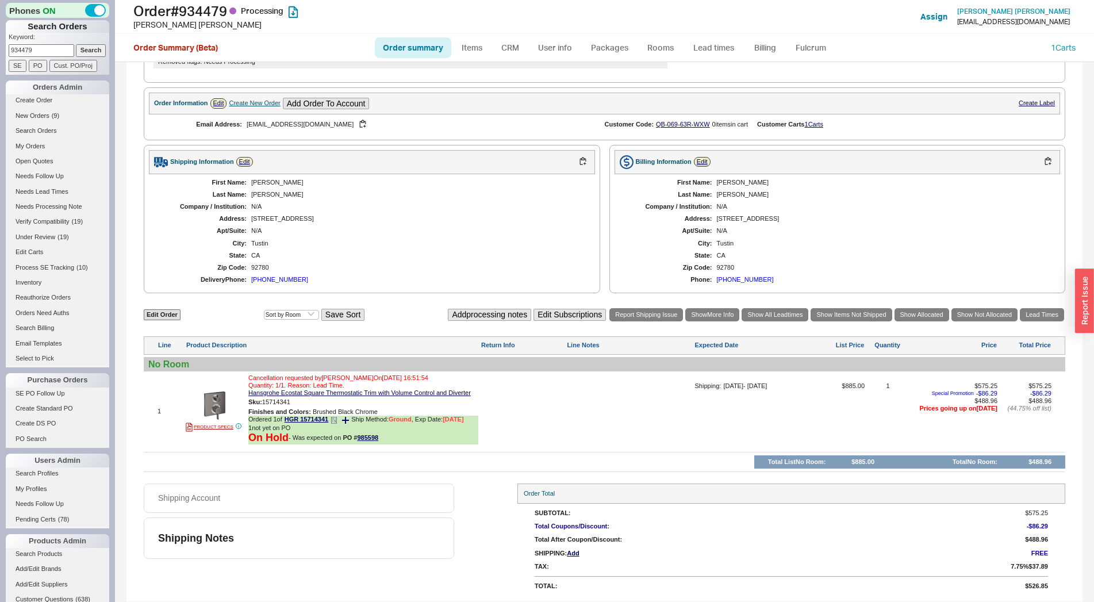
click at [335, 421] on icon at bounding box center [334, 420] width 7 height 7
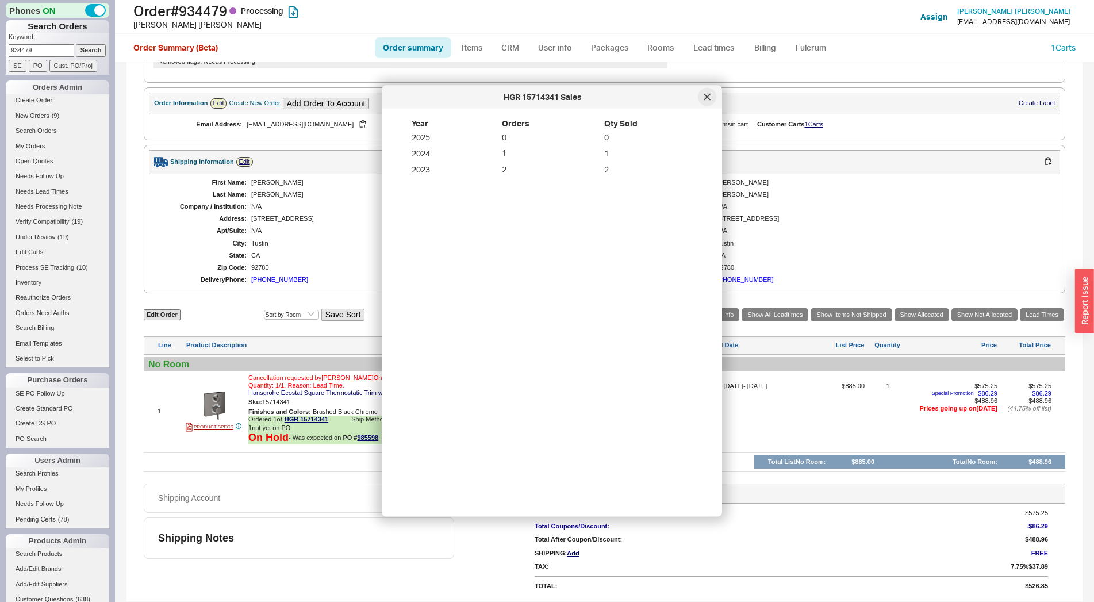
click at [704, 99] on icon at bounding box center [707, 97] width 7 height 7
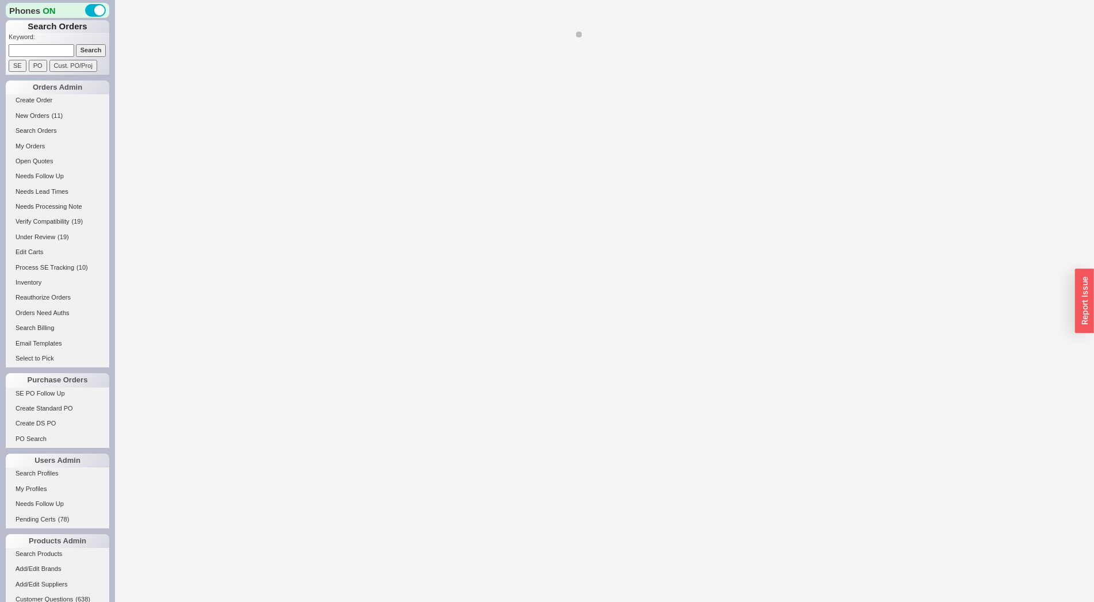
select select "*"
select select "LOW"
select select "3"
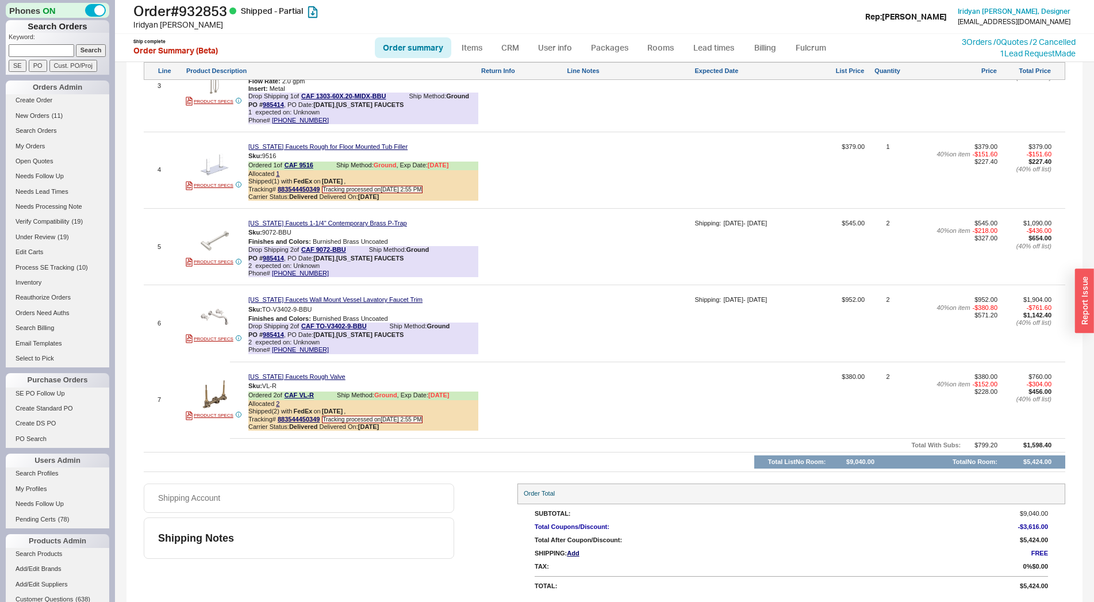
scroll to position [765, 0]
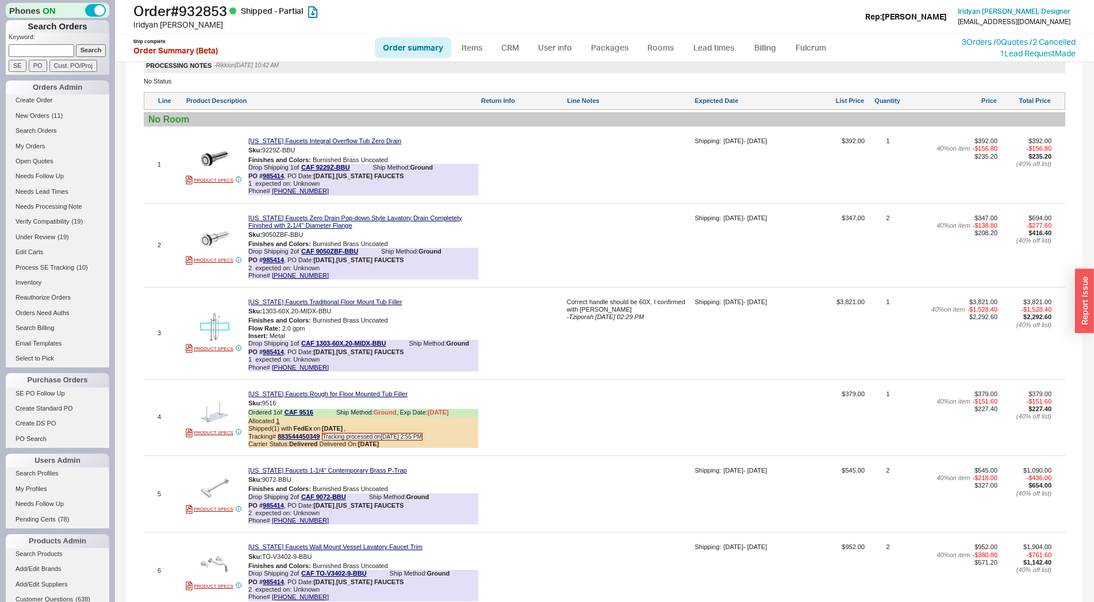
click at [225, 339] on img at bounding box center [215, 327] width 28 height 28
click at [477, 53] on link "Items" at bounding box center [472, 47] width 37 height 21
select select "3"
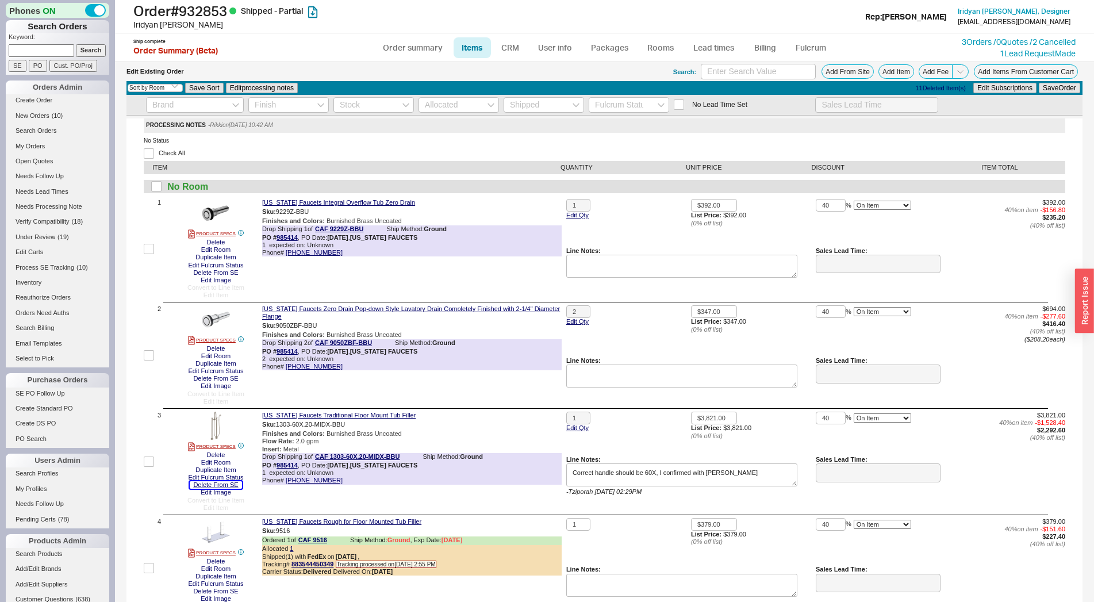
click at [226, 487] on button "Delete From SE" at bounding box center [216, 484] width 52 height 7
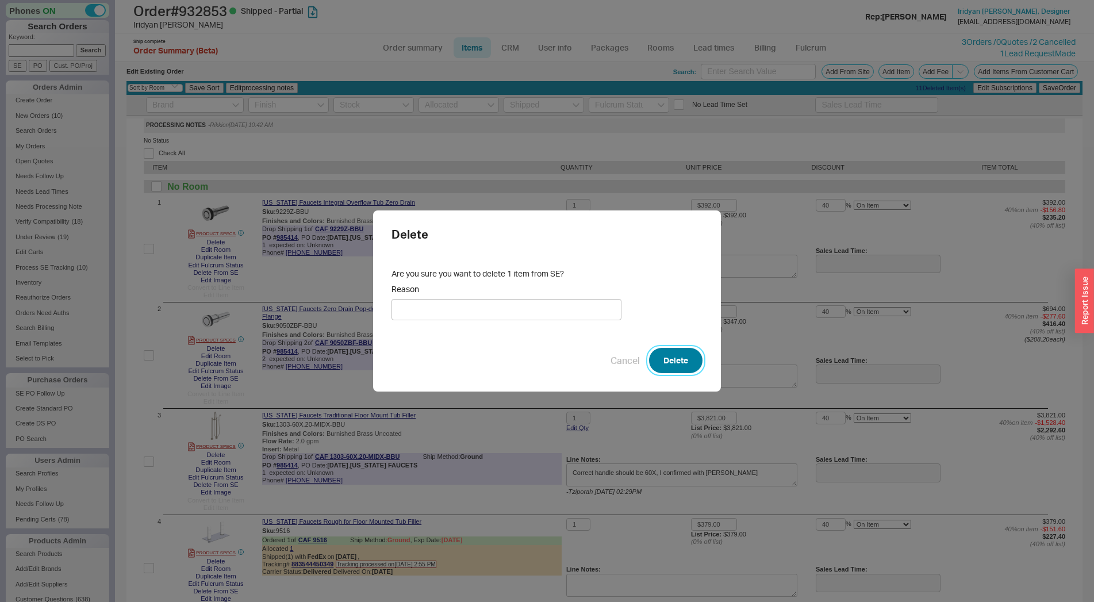
click at [673, 350] on button "Delete" at bounding box center [675, 360] width 53 height 25
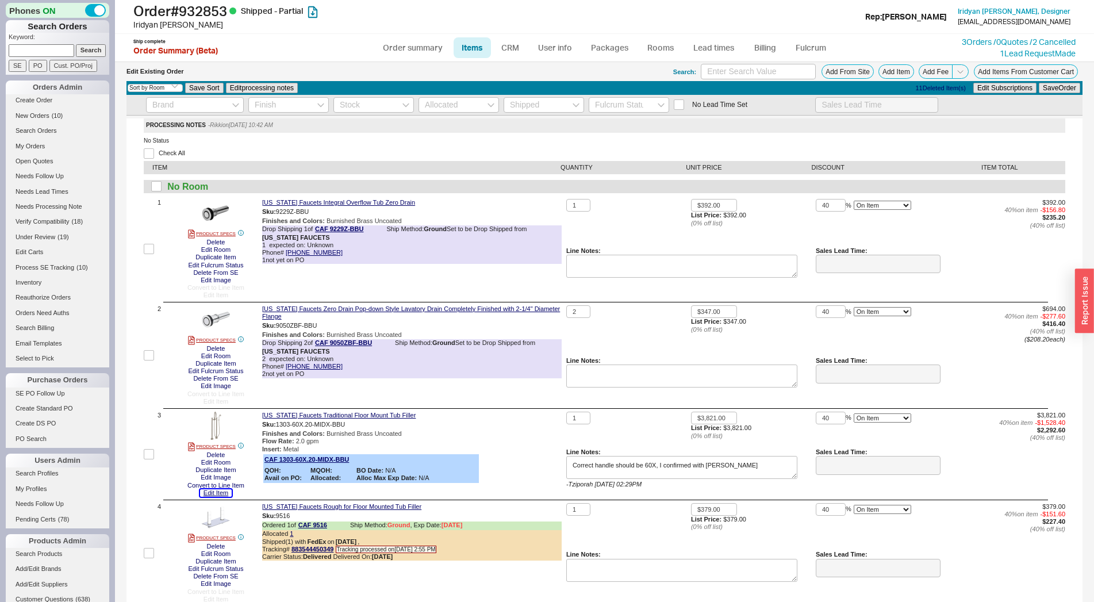
click at [217, 494] on button "Edit Item" at bounding box center [216, 492] width 32 height 7
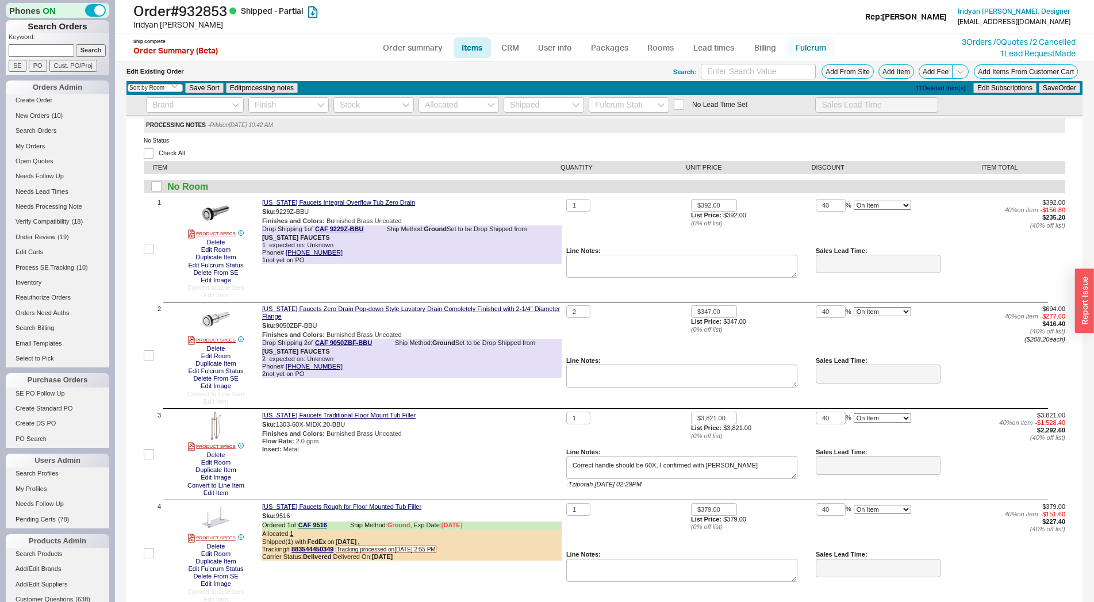
click at [809, 51] on link "Fulcrum" at bounding box center [810, 47] width 47 height 21
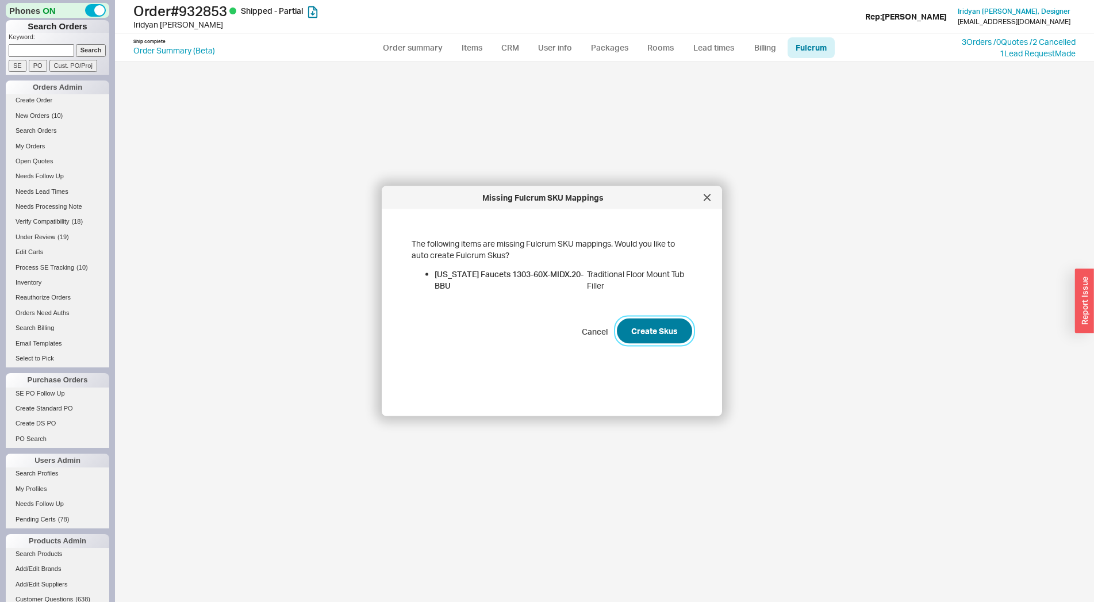
click at [662, 337] on button "Create Skus" at bounding box center [654, 330] width 75 height 25
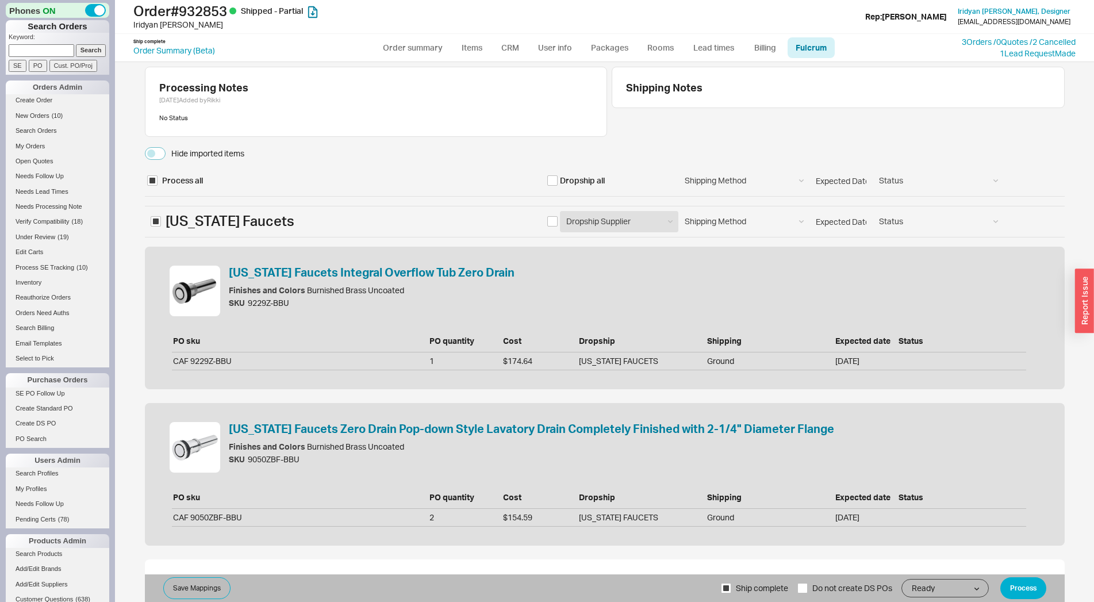
select select "CAF"
click at [157, 152] on button "Hide imported items" at bounding box center [155, 153] width 21 height 13
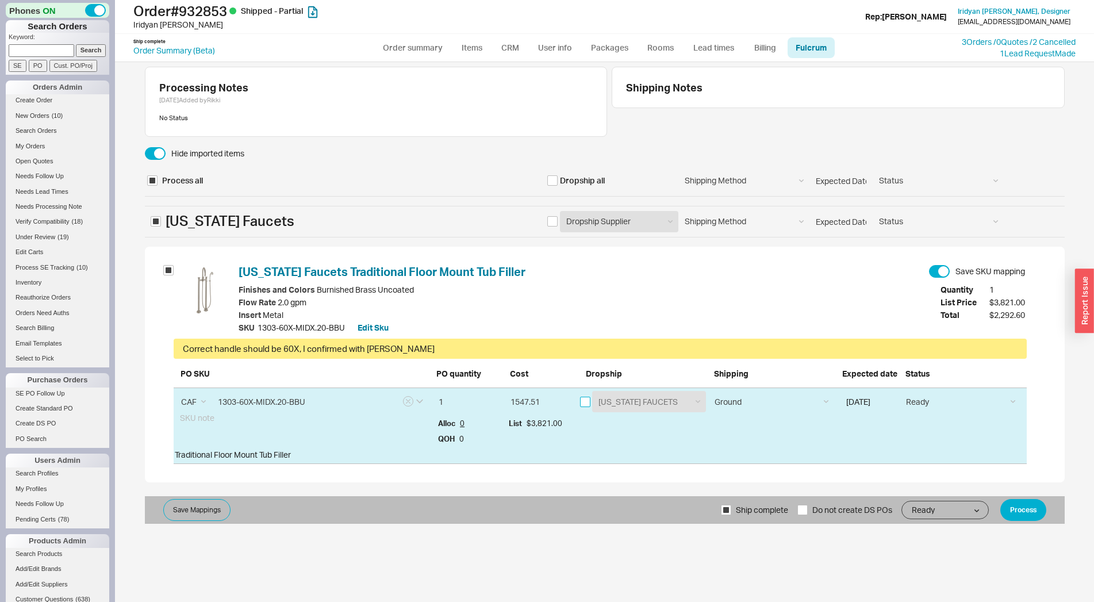
click at [581, 399] on input "checkbox" at bounding box center [585, 402] width 10 height 10
checkbox input "true"
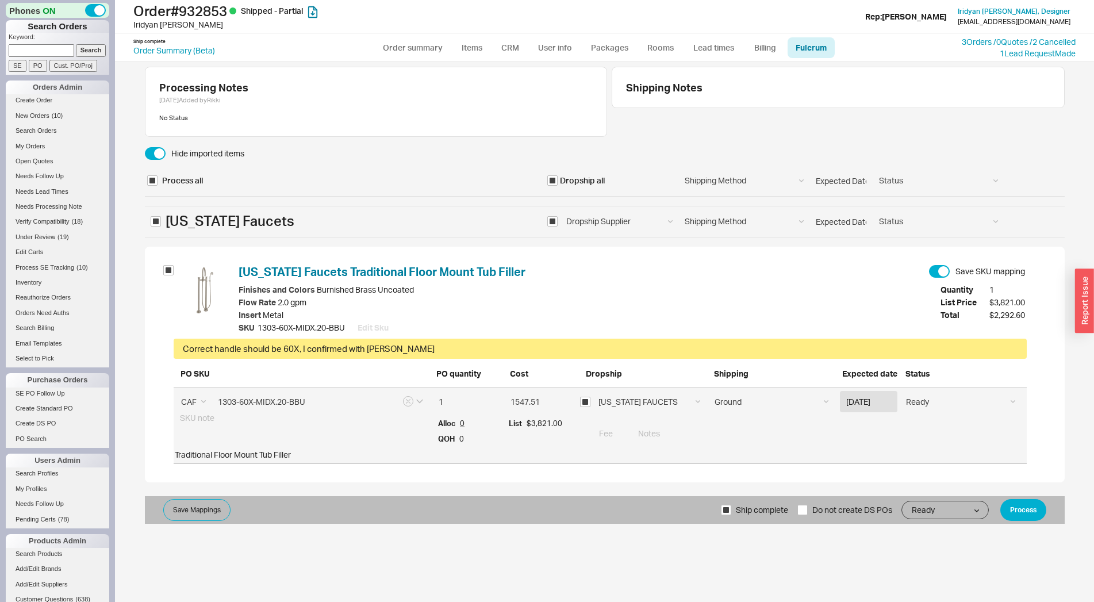
click at [846, 513] on span "Do not create DS POs" at bounding box center [852, 510] width 80 height 28
click at [808, 513] on input "Do not create DS POs" at bounding box center [802, 510] width 10 height 10
checkbox input "true"
click at [1019, 508] on button "Process" at bounding box center [1023, 510] width 46 height 22
select select "*"
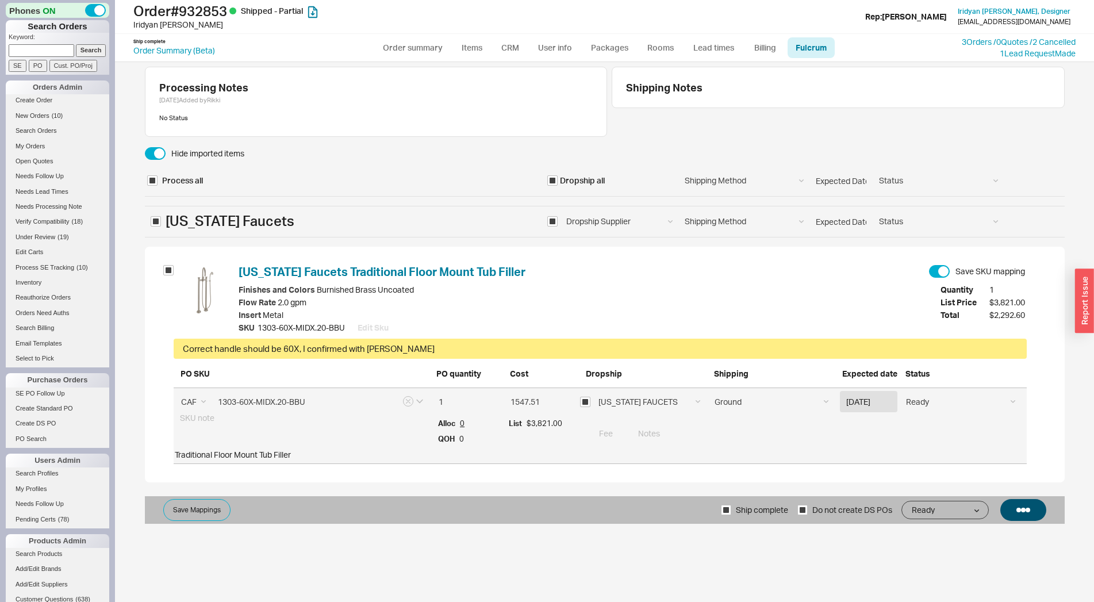
select select "LOW"
select select "3"
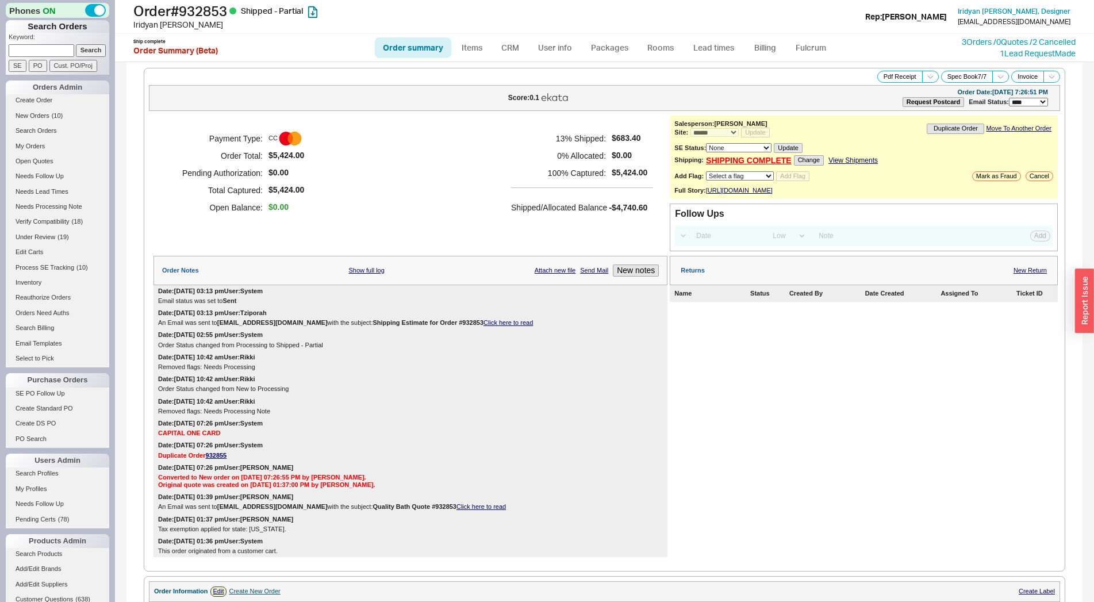
scroll to position [1042, 0]
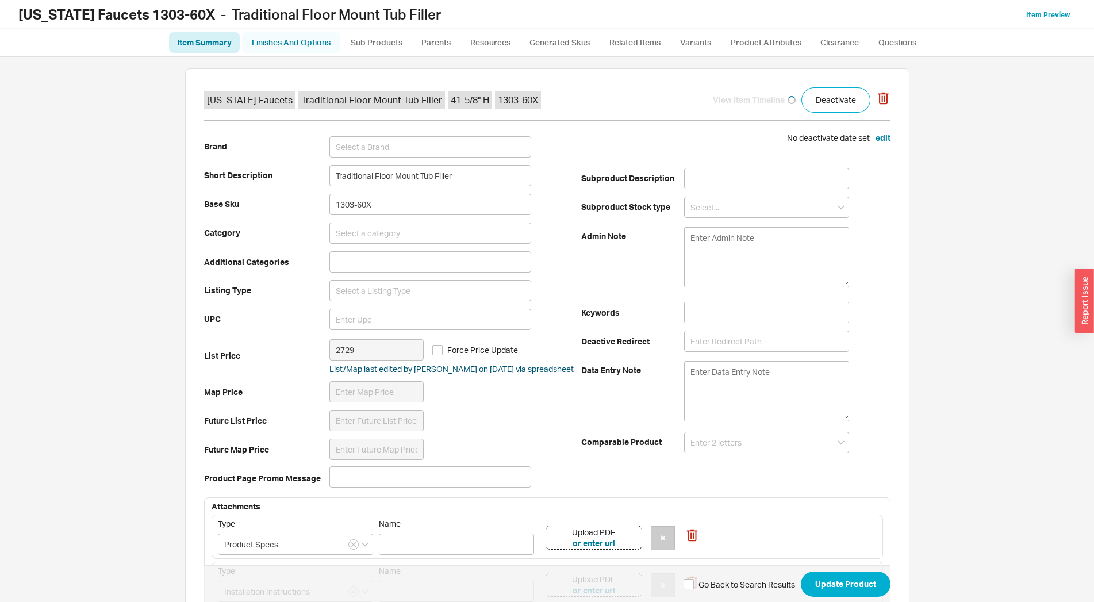
click at [304, 45] on link "Finishes And Options" at bounding box center [291, 42] width 98 height 21
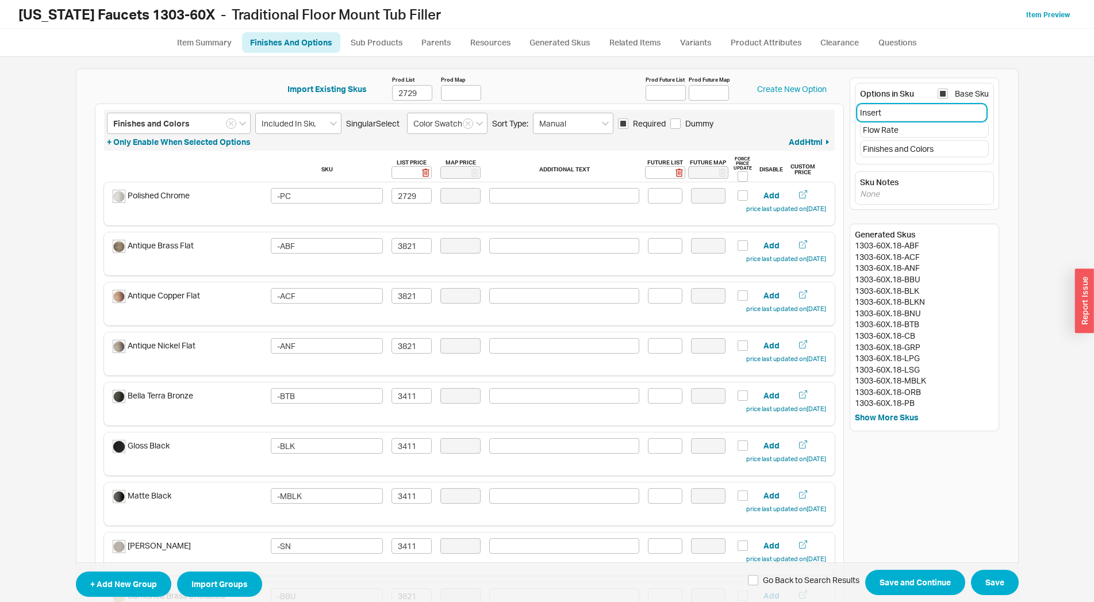
drag, startPoint x: 974, startPoint y: 128, endPoint x: 977, endPoint y: 104, distance: 23.7
click at [977, 104] on div "Options in Sku Base Sku Flow Rate Insert Finishes and Colors" at bounding box center [925, 124] width 140 height 82
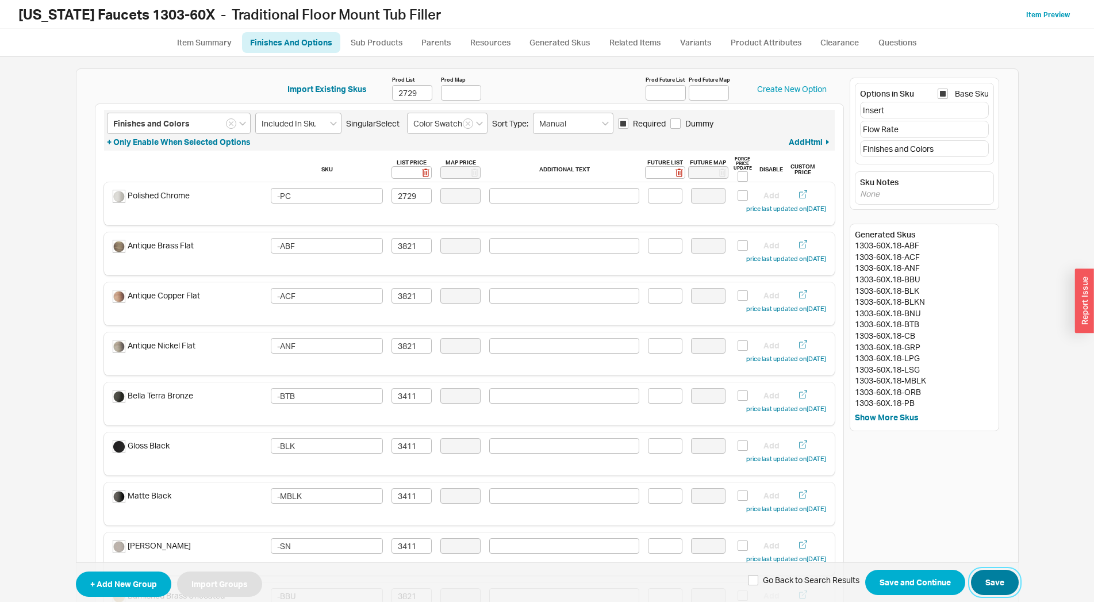
click at [998, 573] on button "Save" at bounding box center [995, 582] width 48 height 25
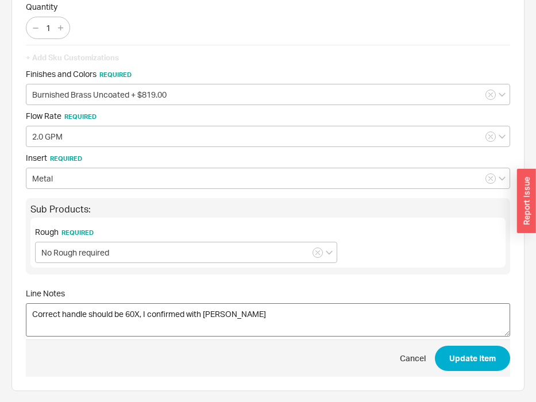
scroll to position [85, 0]
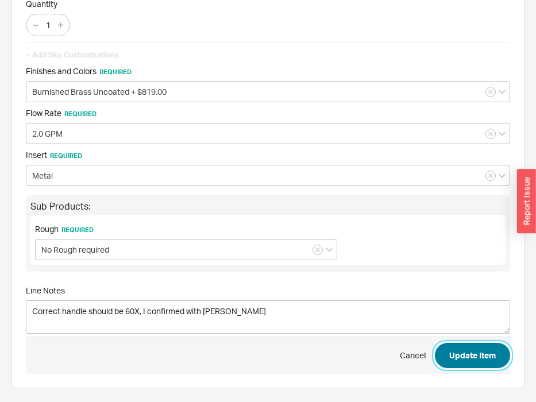
click at [457, 356] on button "Update Item" at bounding box center [472, 355] width 75 height 25
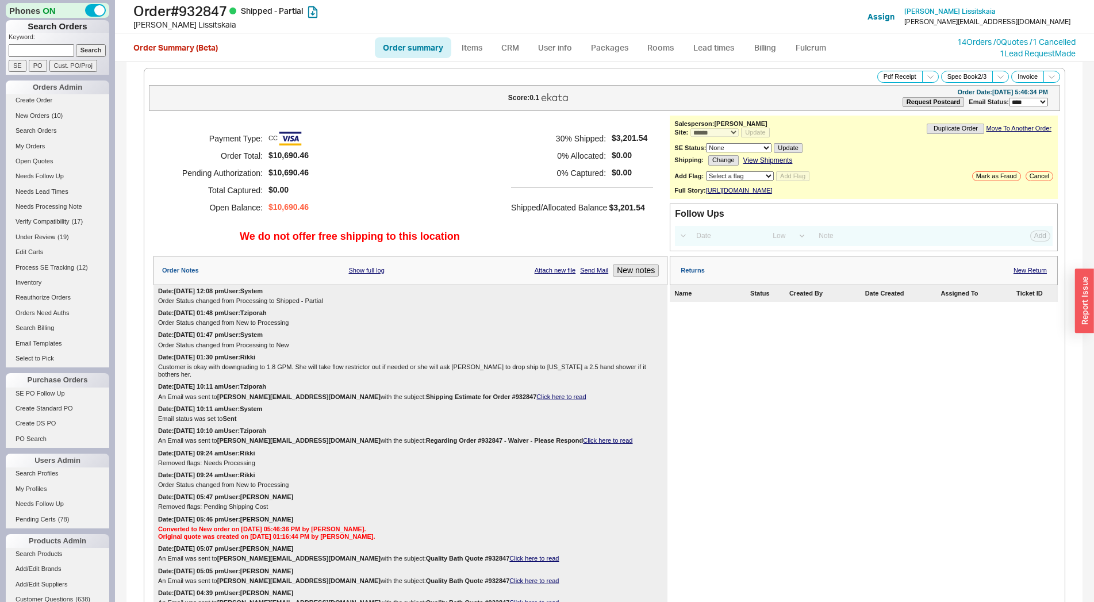
select select "*"
select select "LOW"
select select "3"
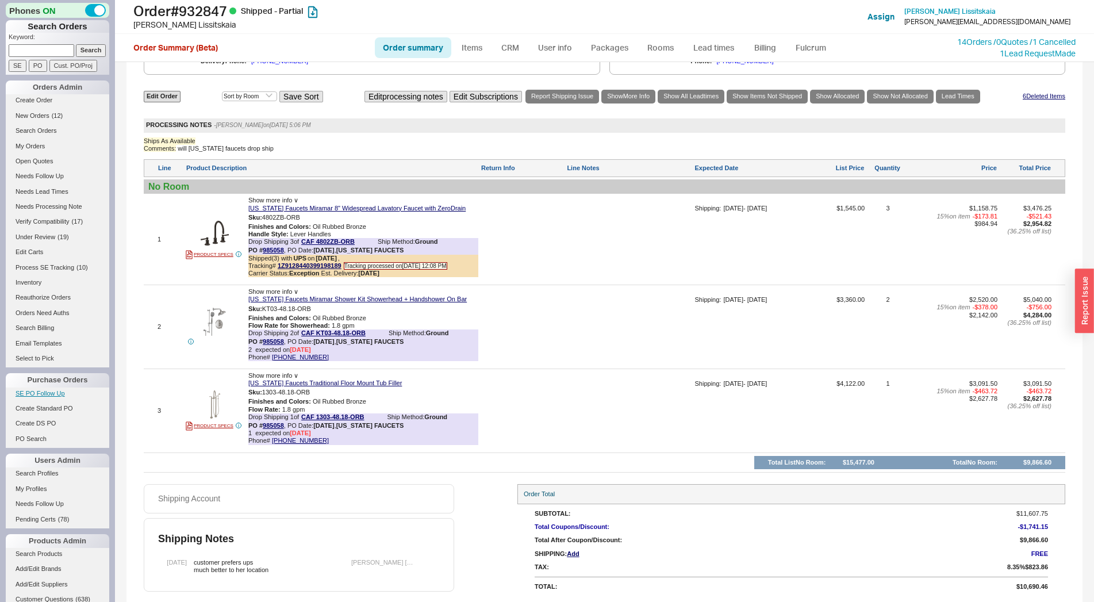
click at [38, 390] on link "SE PO Follow Up" at bounding box center [57, 393] width 103 height 12
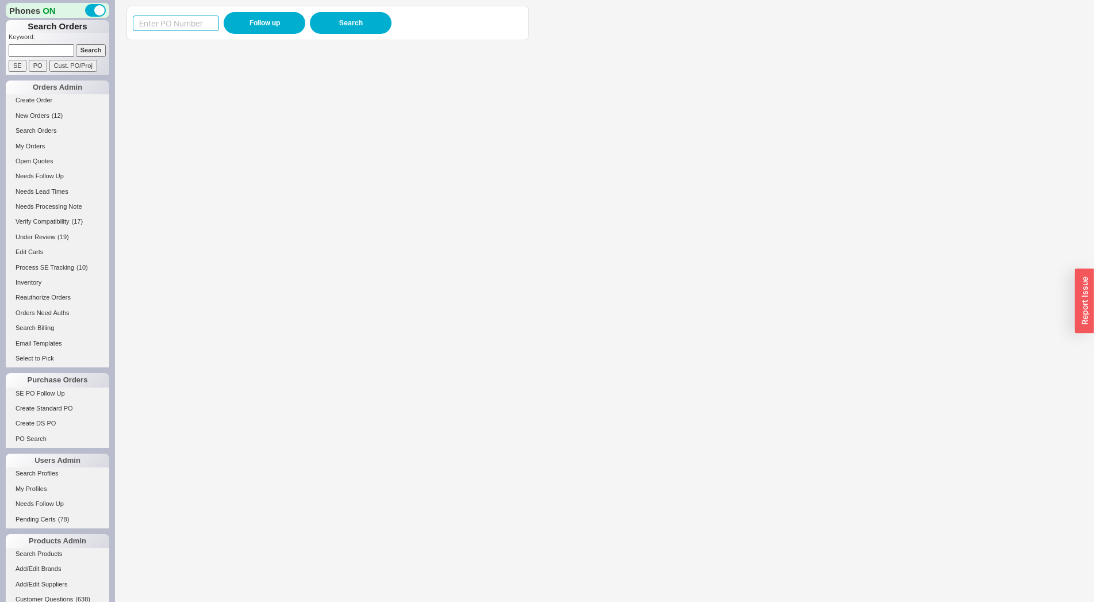
click at [153, 22] on input at bounding box center [176, 24] width 86 height 16
paste input "985401"
type input "985401"
click at [255, 20] on button "Follow up" at bounding box center [265, 23] width 82 height 22
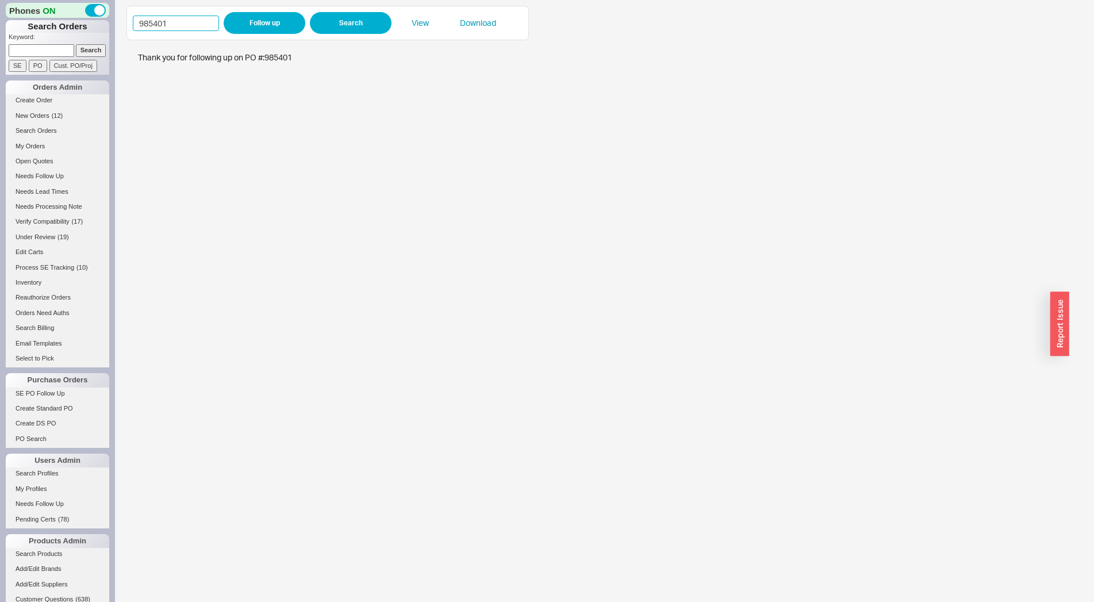
click at [190, 24] on input "985401" at bounding box center [176, 24] width 86 height 16
type input "985312"
click at [248, 21] on button "Follow up" at bounding box center [265, 23] width 82 height 22
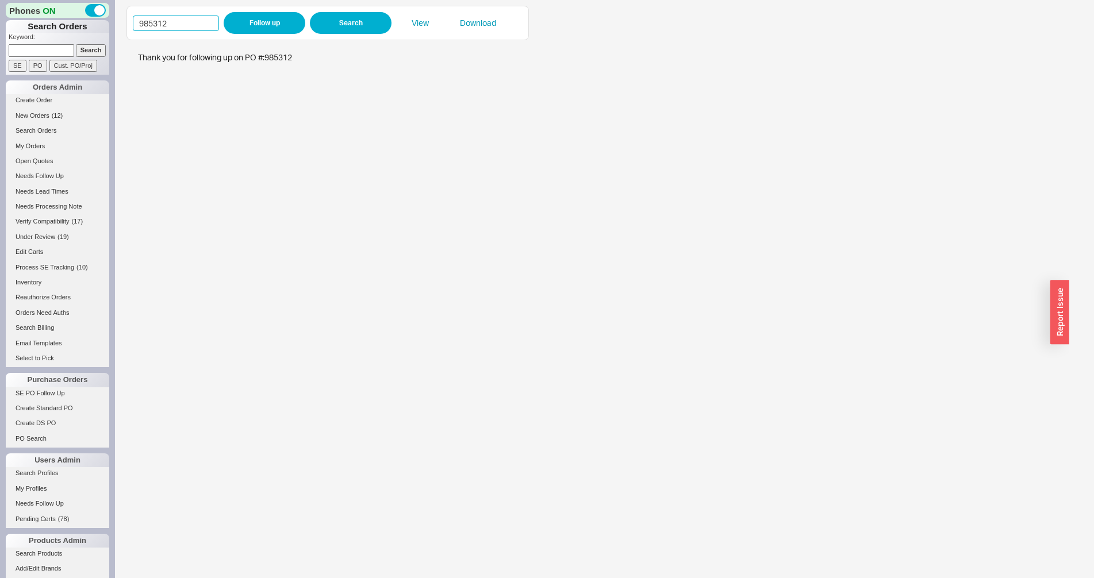
click at [163, 24] on input "985312" at bounding box center [176, 24] width 86 height 16
type input "984295"
click at [259, 25] on button "Follow up" at bounding box center [265, 23] width 82 height 22
click at [385, 222] on iframe at bounding box center [597, 312] width 943 height 532
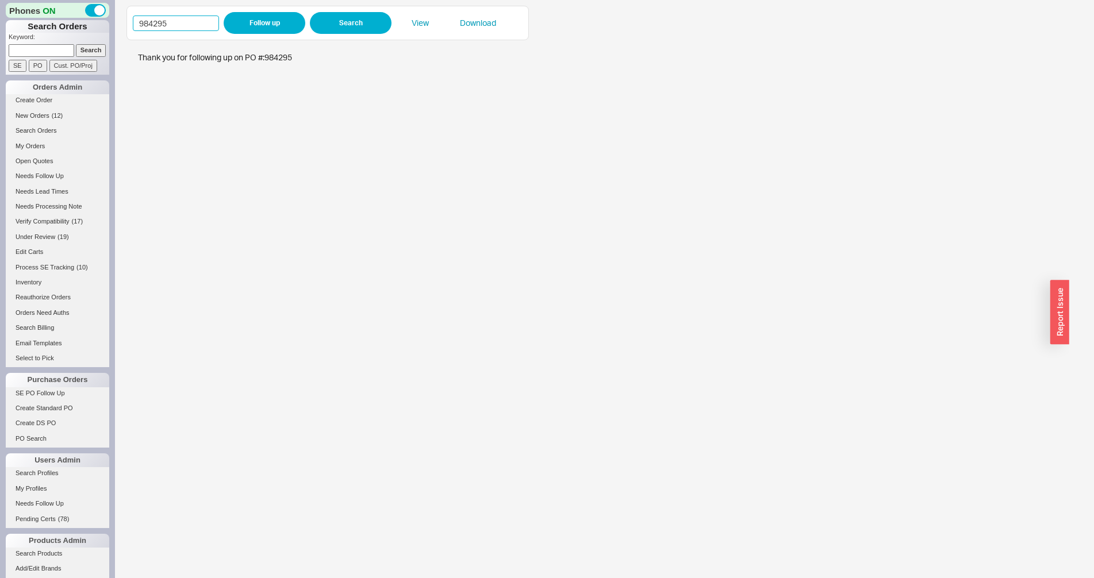
click at [204, 26] on input "984295" at bounding box center [176, 24] width 86 height 16
type input "985312"
click at [248, 23] on button "Follow up" at bounding box center [265, 23] width 82 height 22
click at [379, 217] on iframe at bounding box center [597, 312] width 943 height 532
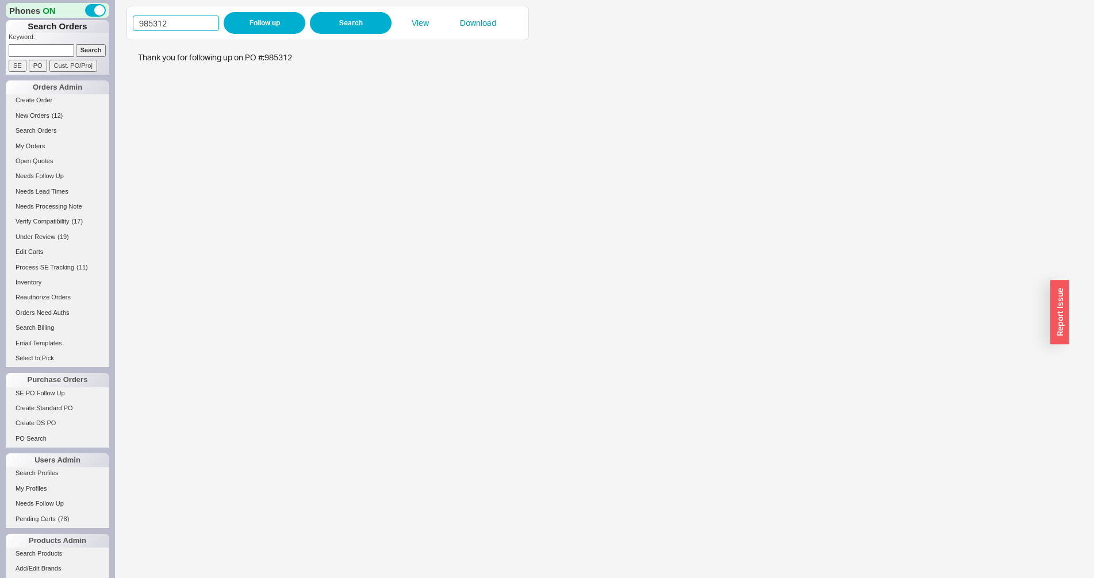
click at [190, 24] on input "985312" at bounding box center [176, 24] width 86 height 16
type input "985299"
click at [239, 23] on button "Follow up" at bounding box center [265, 23] width 82 height 22
click at [533, 289] on iframe at bounding box center [597, 312] width 943 height 532
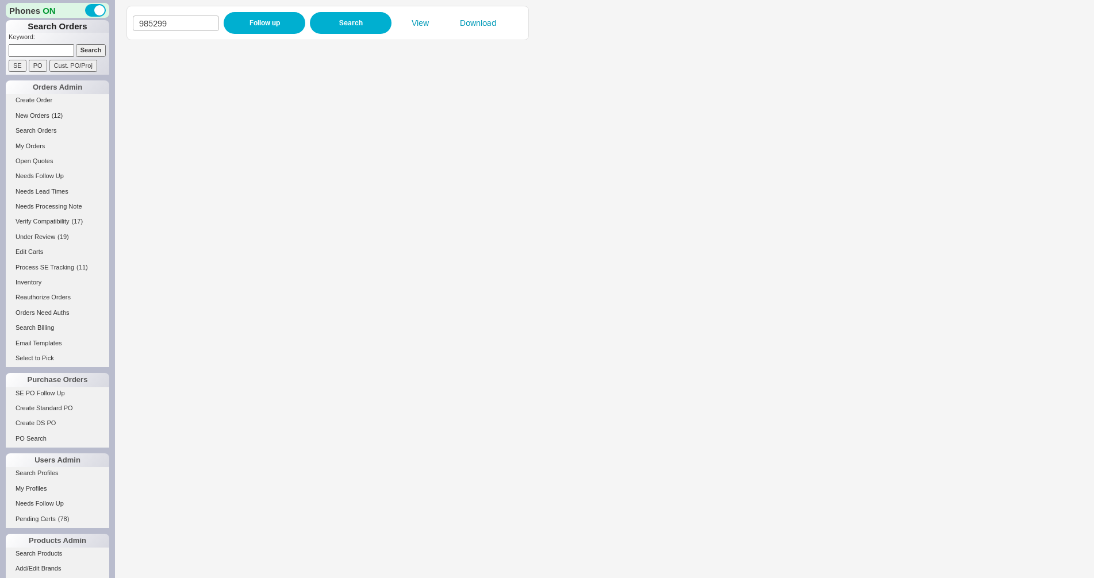
click at [375, 293] on iframe at bounding box center [597, 312] width 943 height 532
click at [167, 23] on input "985299" at bounding box center [176, 24] width 86 height 16
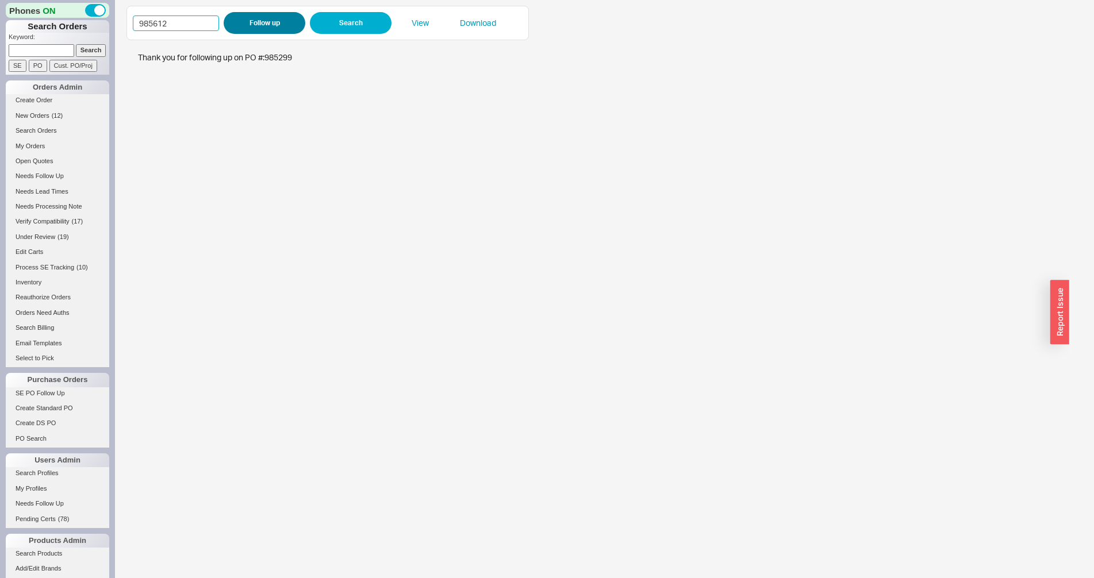
type input "985612"
click at [244, 21] on button "Follow up" at bounding box center [265, 23] width 82 height 22
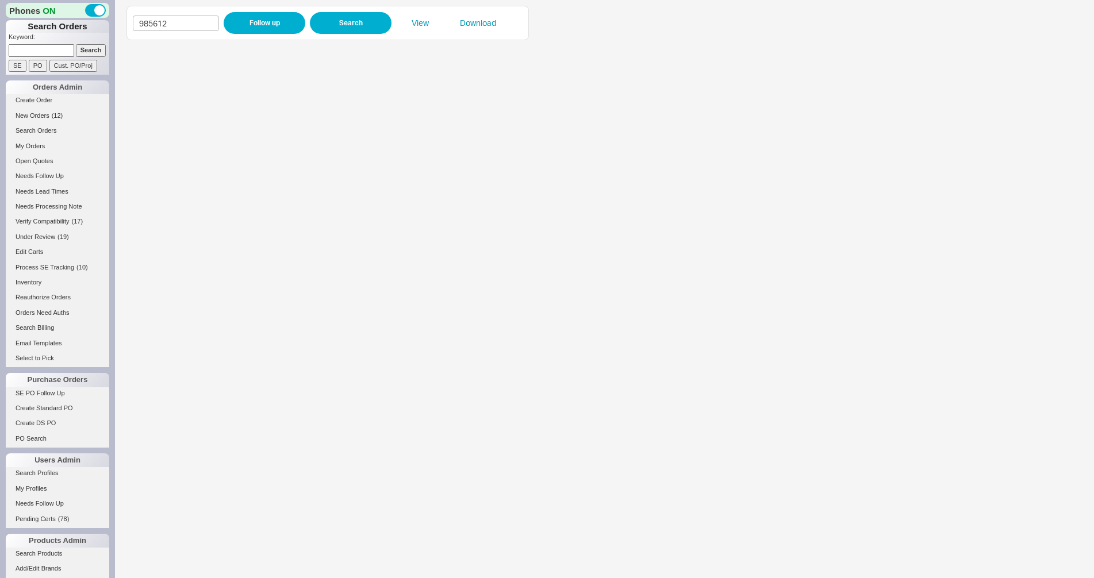
click at [390, 270] on iframe at bounding box center [597, 312] width 943 height 532
click at [398, 370] on iframe at bounding box center [597, 312] width 943 height 532
click at [201, 23] on input "985612" at bounding box center [176, 24] width 86 height 16
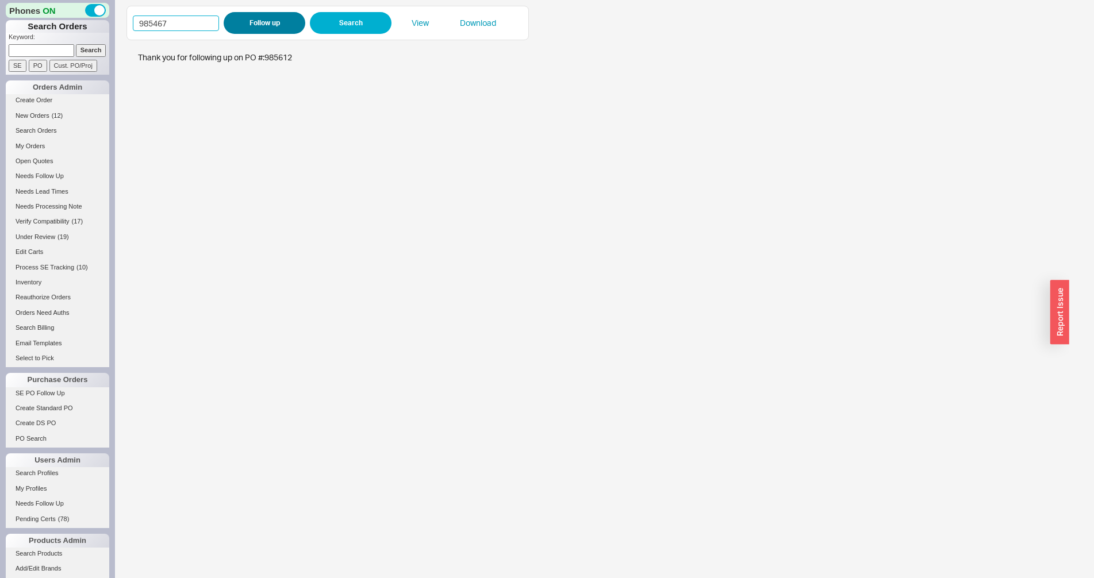
type input "985467"
click at [244, 17] on button "Follow up" at bounding box center [265, 23] width 82 height 22
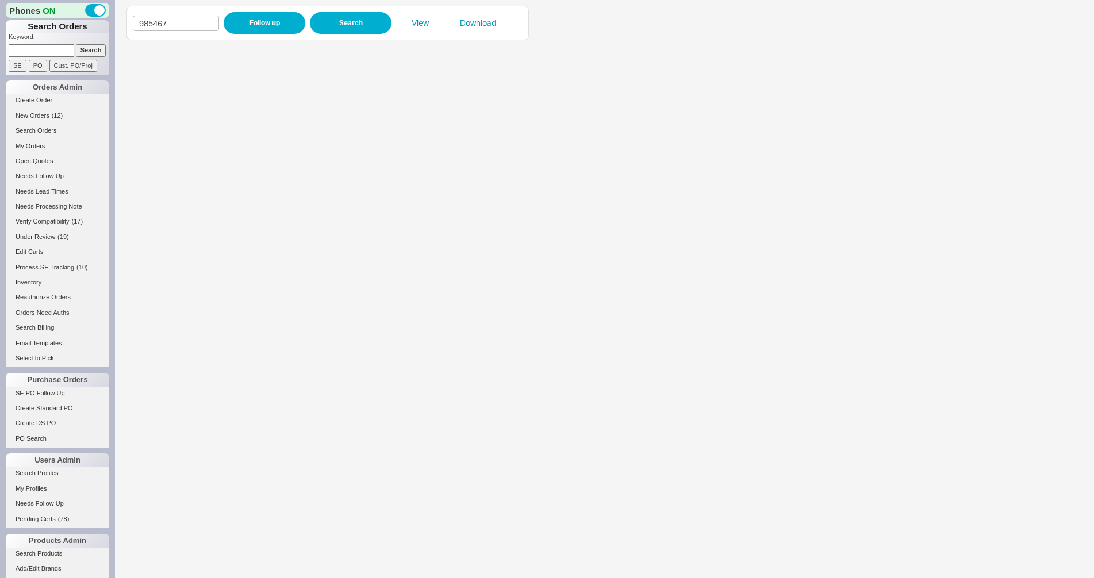
click at [372, 229] on iframe at bounding box center [597, 312] width 943 height 532
click at [492, 214] on iframe at bounding box center [597, 312] width 943 height 532
click at [190, 22] on input "985467" at bounding box center [176, 24] width 86 height 16
type input "985515"
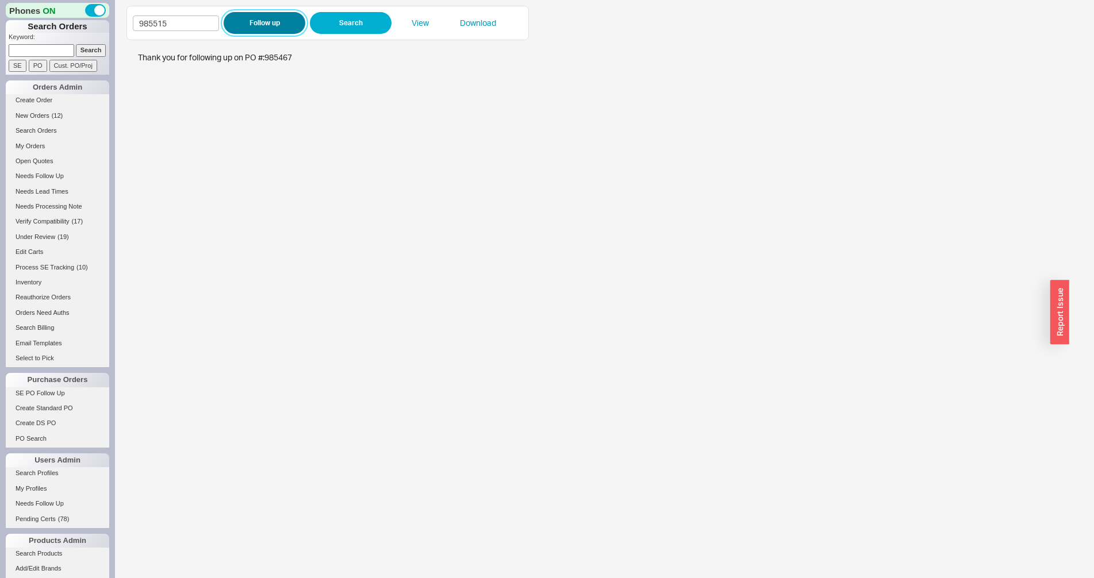
click at [251, 21] on button "Follow up" at bounding box center [265, 23] width 82 height 22
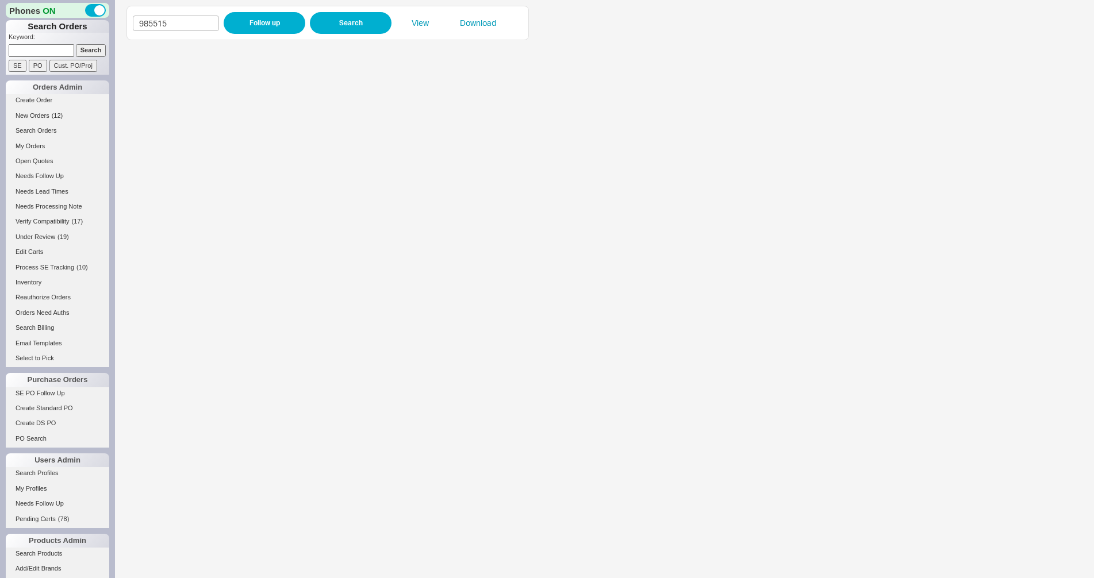
click at [375, 219] on iframe at bounding box center [597, 312] width 943 height 532
click at [203, 27] on input "985515" at bounding box center [176, 24] width 86 height 16
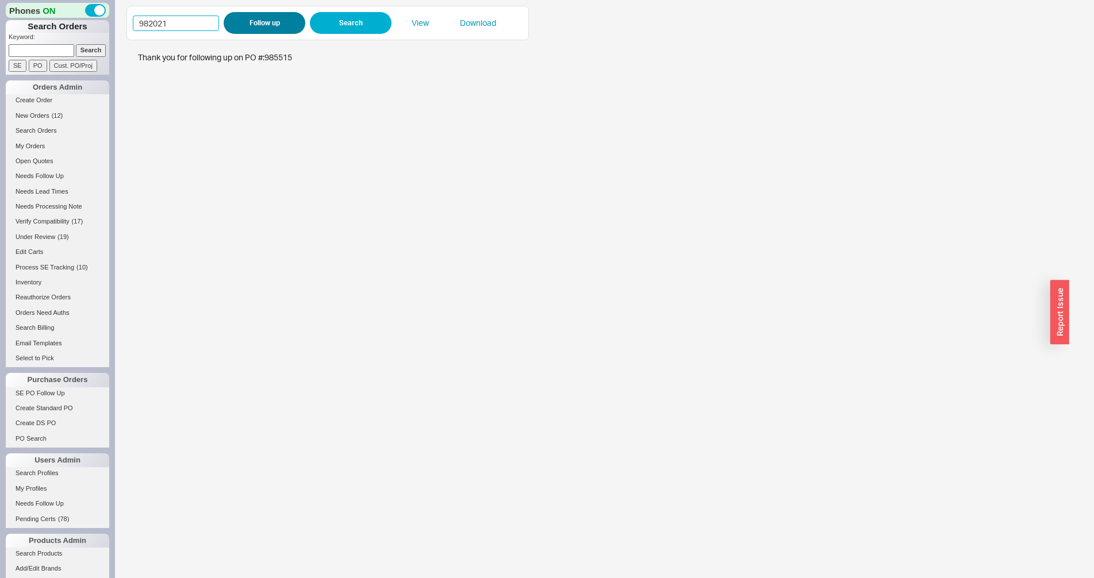
type input "982021"
click at [237, 20] on button "Follow up" at bounding box center [265, 23] width 82 height 22
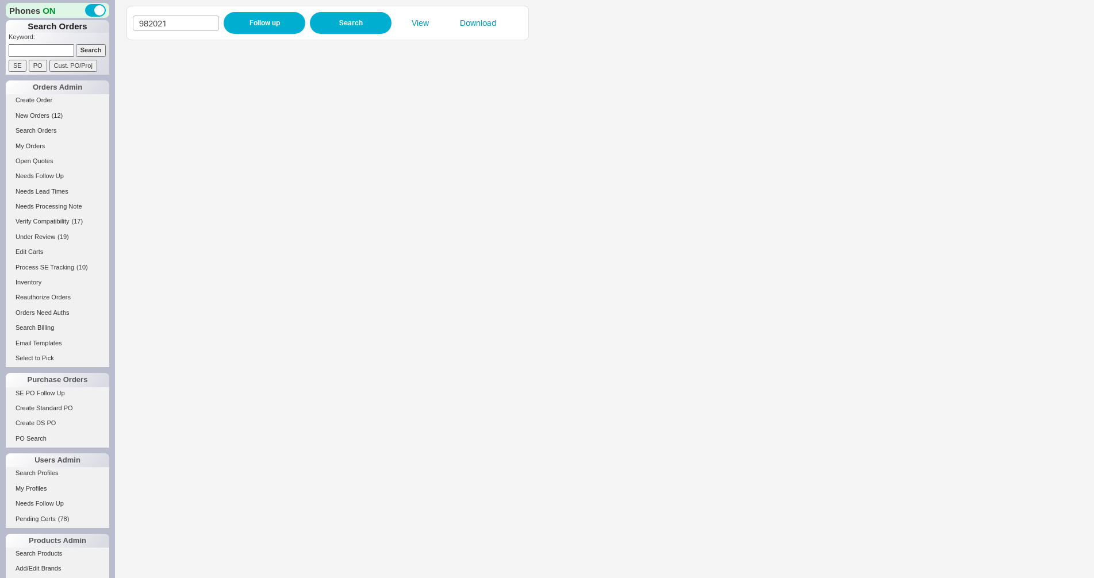
click at [381, 212] on iframe at bounding box center [597, 312] width 943 height 532
click at [177, 25] on input "982021" at bounding box center [176, 24] width 86 height 16
drag, startPoint x: 177, startPoint y: 25, endPoint x: 270, endPoint y: 18, distance: 92.8
click at [178, 25] on input "982021" at bounding box center [176, 24] width 86 height 16
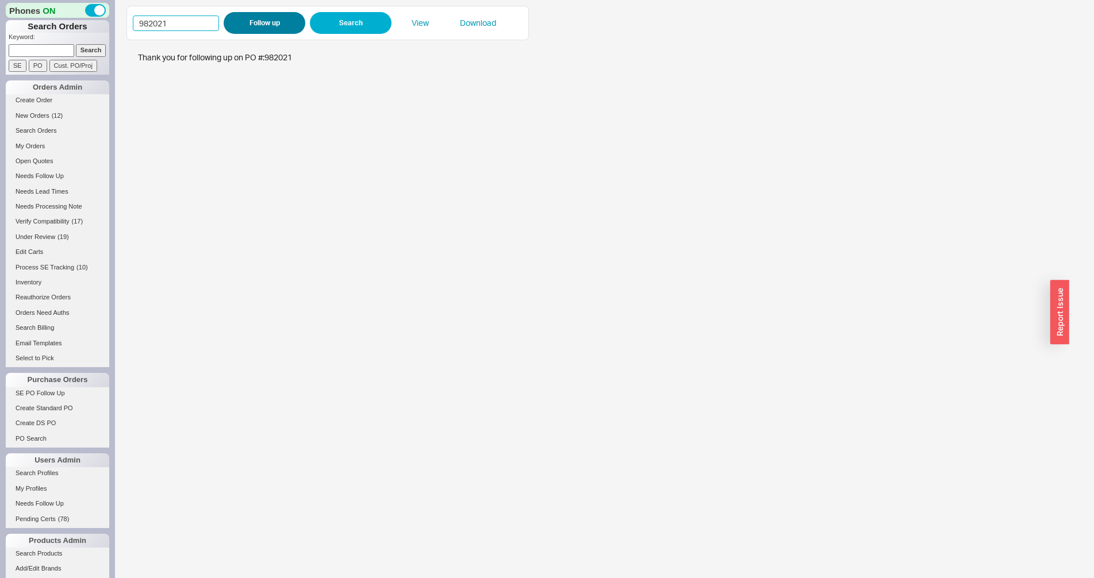
paste input "4428"
type input "984428"
click at [270, 18] on button "Follow up" at bounding box center [265, 23] width 82 height 22
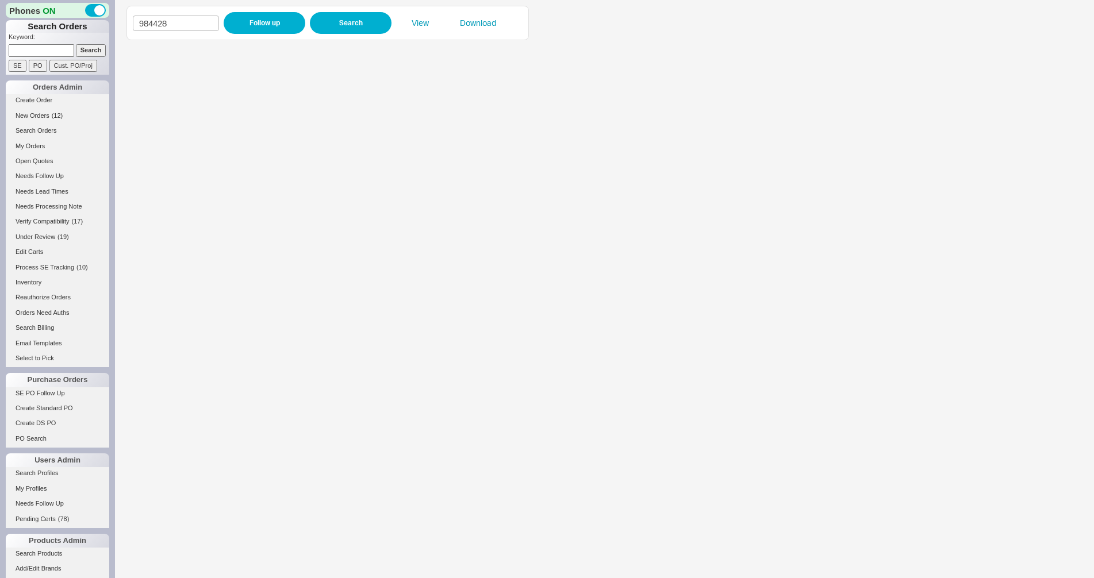
click at [386, 544] on iframe at bounding box center [597, 312] width 943 height 532
click at [164, 24] on input "984428" at bounding box center [176, 24] width 86 height 16
type input "985438"
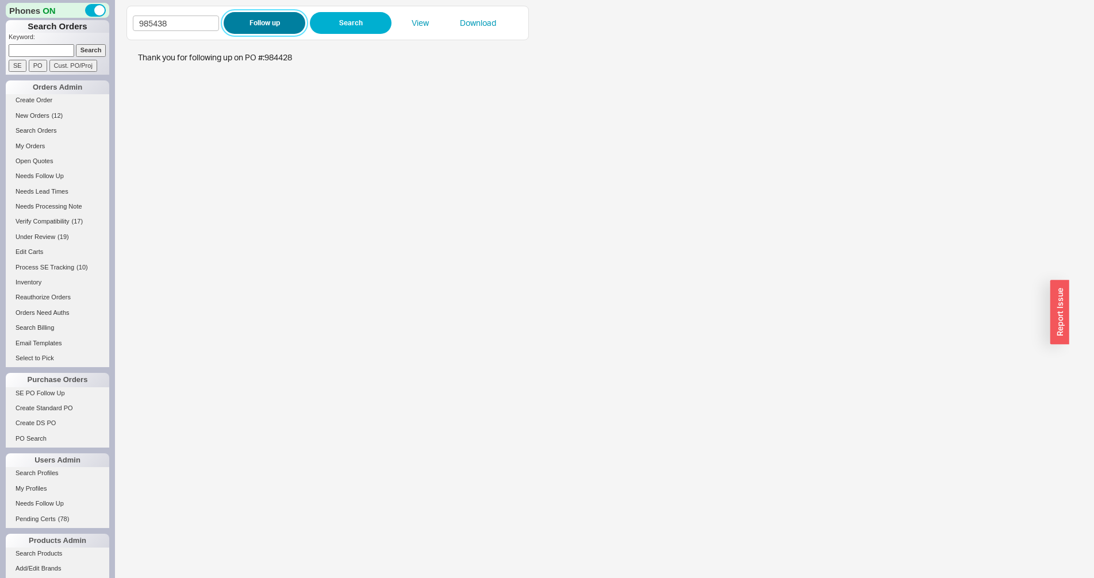
click at [281, 24] on button "Follow up" at bounding box center [265, 23] width 82 height 22
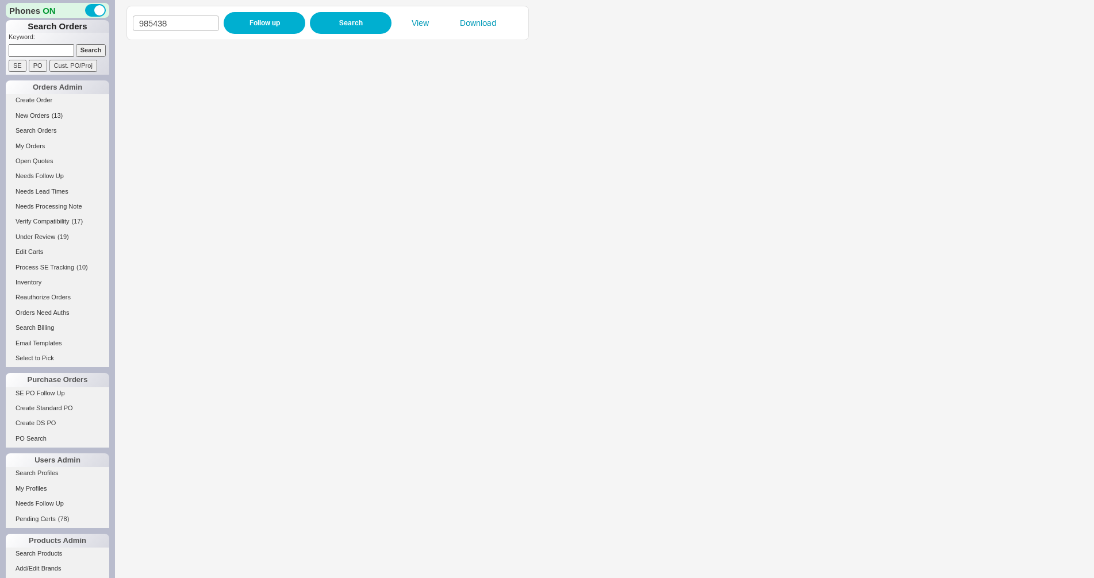
click at [404, 214] on iframe at bounding box center [597, 312] width 943 height 532
click at [190, 16] on input "985438" at bounding box center [176, 24] width 86 height 16
type input "985453"
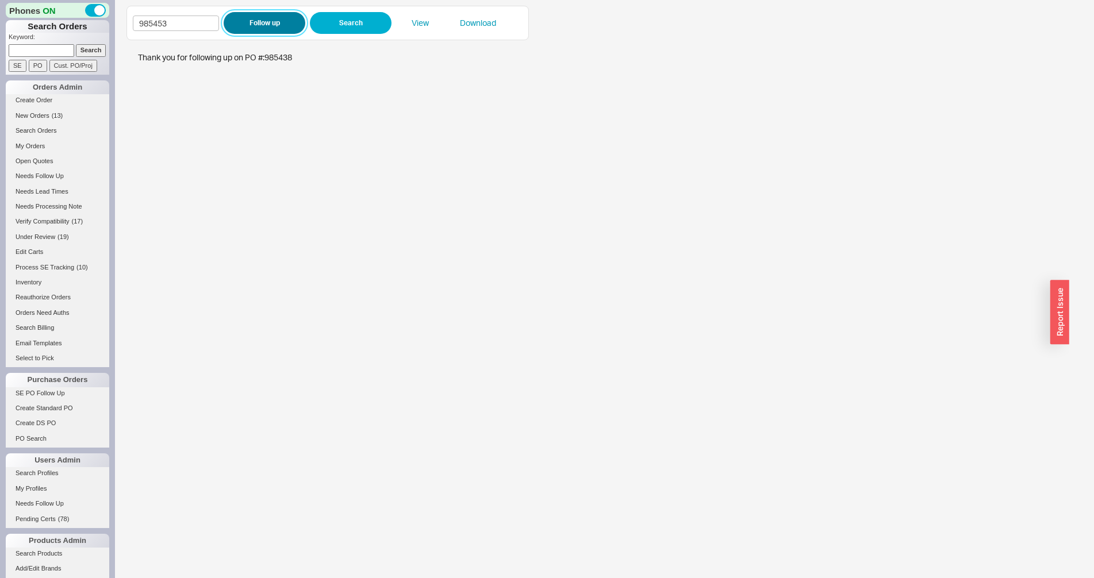
click at [252, 27] on button "Follow up" at bounding box center [265, 23] width 82 height 22
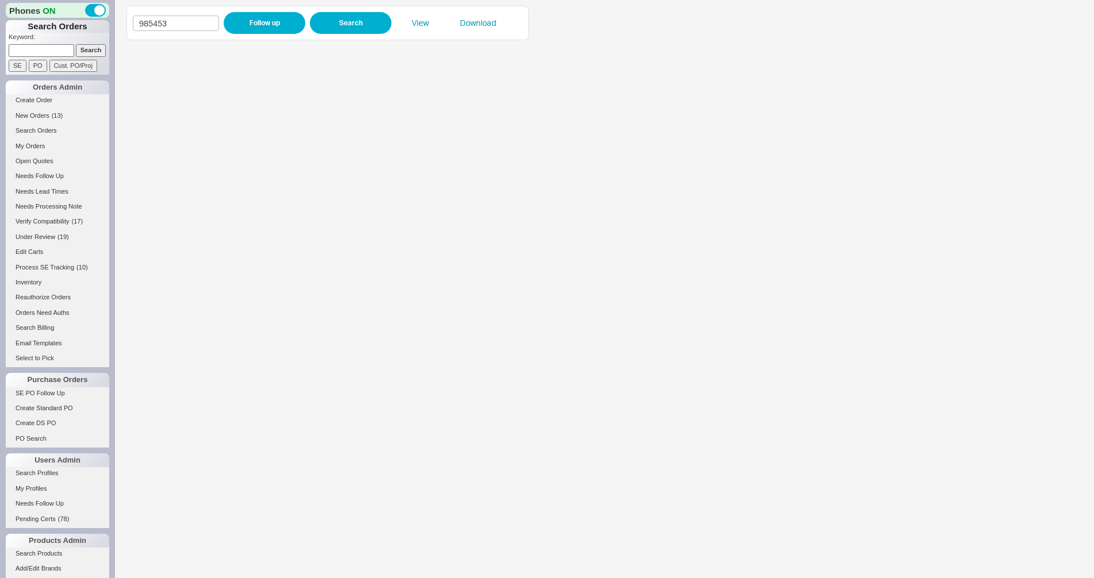
click at [372, 287] on iframe at bounding box center [597, 312] width 943 height 532
click at [200, 18] on input "985453" at bounding box center [176, 24] width 86 height 16
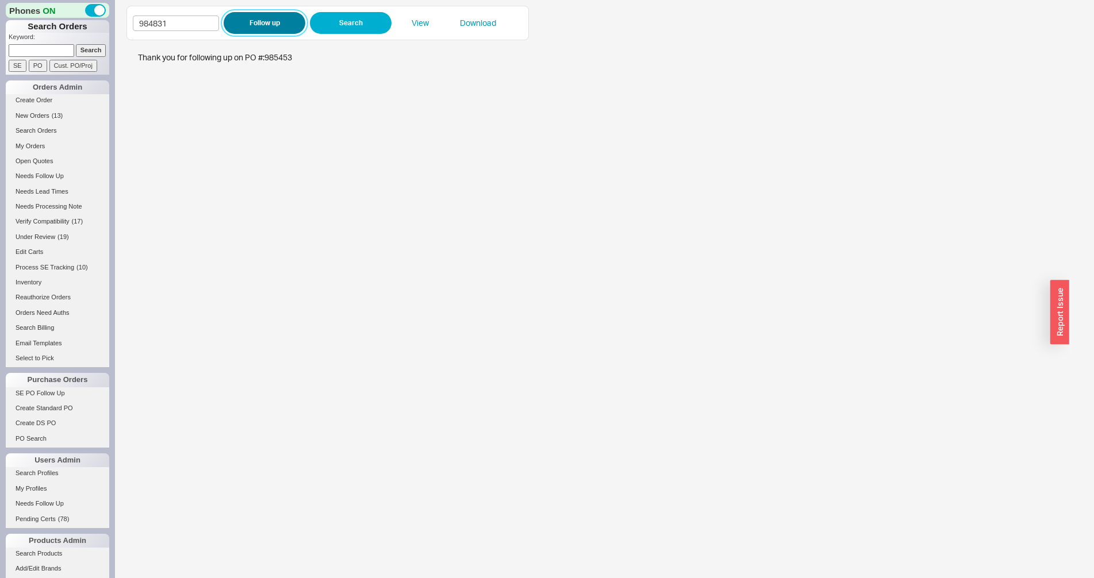
type input "984831"
click at [251, 20] on button "Follow up" at bounding box center [265, 23] width 82 height 22
click at [197, 16] on input "984831" at bounding box center [176, 24] width 86 height 16
type input "985490"
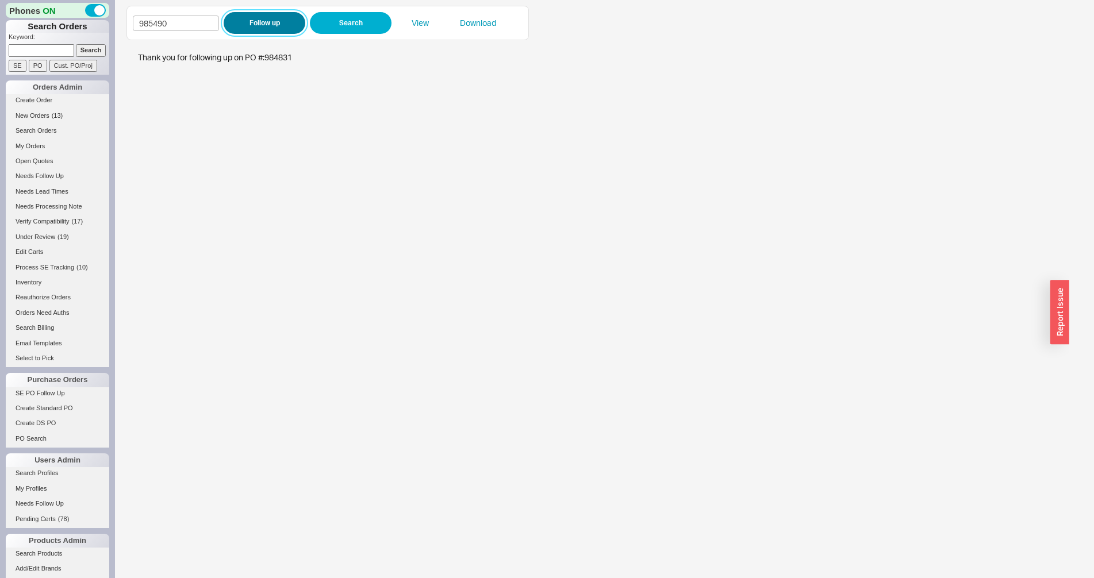
click at [259, 18] on button "Follow up" at bounding box center [265, 23] width 82 height 22
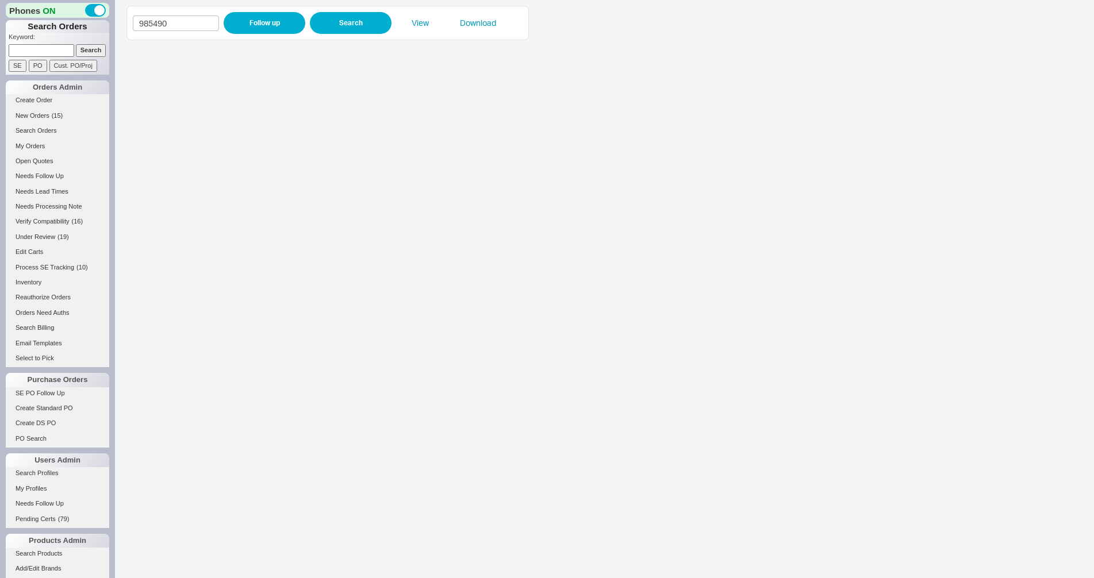
click at [394, 290] on iframe at bounding box center [597, 312] width 943 height 532
click at [170, 22] on input "985490" at bounding box center [176, 24] width 86 height 16
paste input "501"
type input "985501"
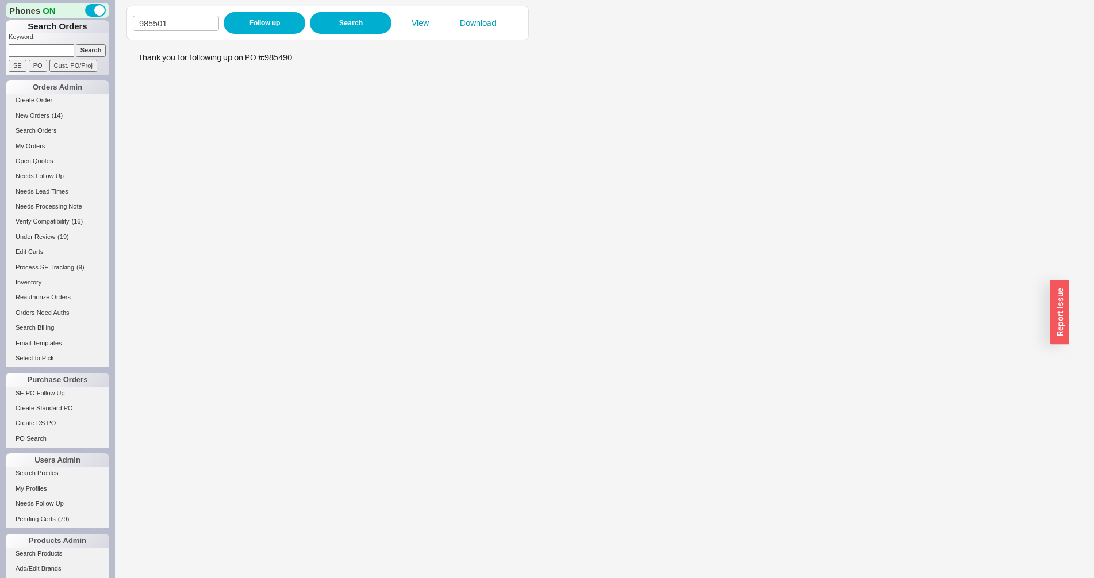
click at [222, 21] on div "985501 Follow up Search View Download" at bounding box center [328, 23] width 390 height 22
click at [245, 16] on button "Follow up" at bounding box center [265, 23] width 82 height 22
drag, startPoint x: 1077, startPoint y: 249, endPoint x: 392, endPoint y: 216, distance: 685.9
click at [392, 216] on iframe at bounding box center [597, 312] width 943 height 532
click at [194, 24] on input "985501" at bounding box center [176, 24] width 86 height 16
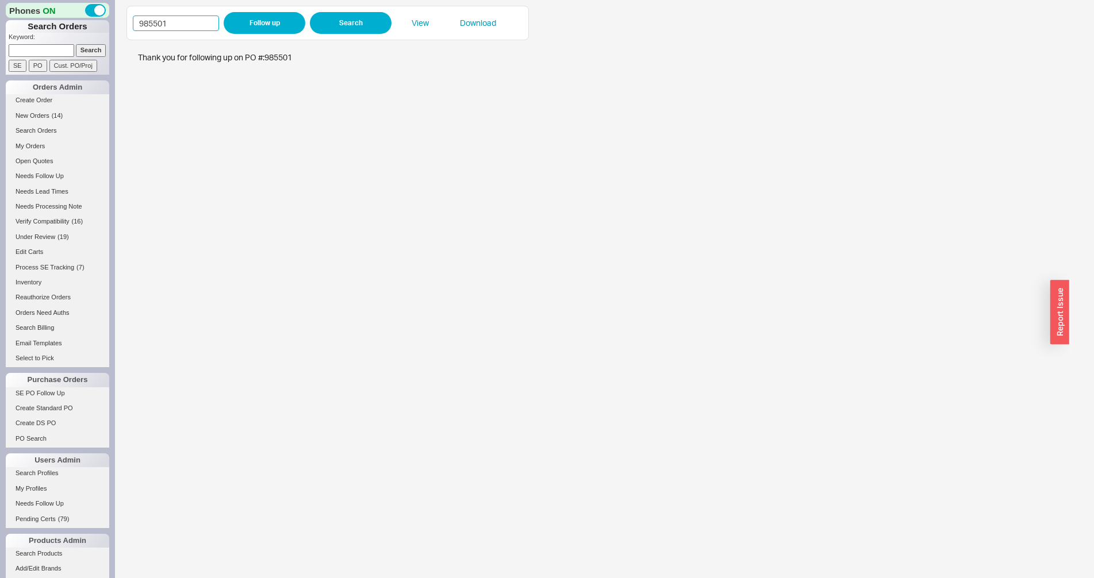
click at [194, 24] on input "985501" at bounding box center [176, 24] width 86 height 16
type input "985406"
click at [241, 22] on button "Follow up" at bounding box center [265, 23] width 82 height 22
click at [155, 21] on input "985406" at bounding box center [176, 24] width 86 height 16
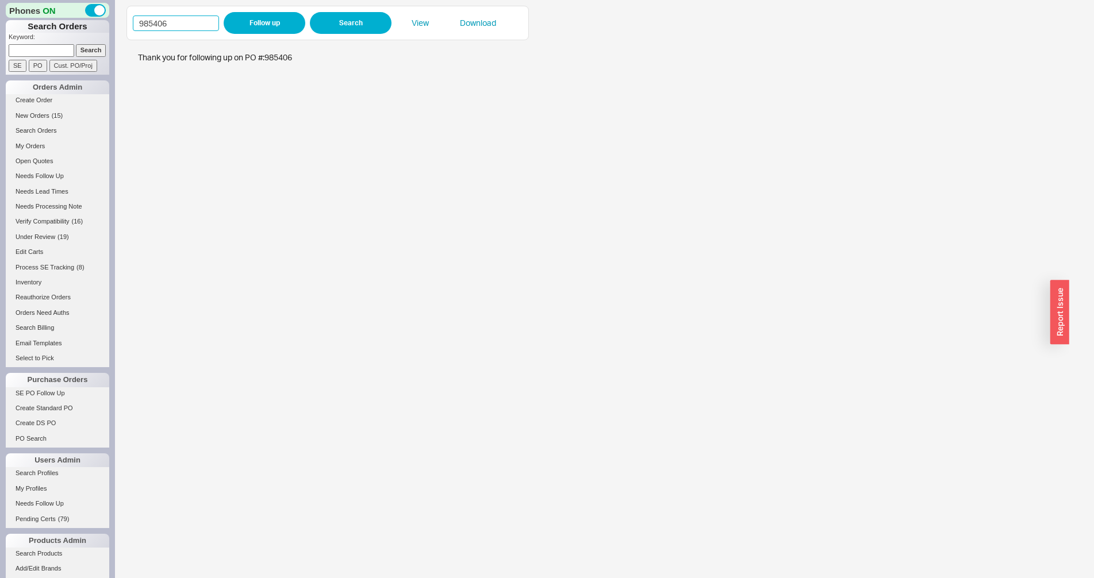
click at [171, 25] on input "985406" at bounding box center [176, 24] width 86 height 16
click at [172, 25] on input "985406" at bounding box center [176, 24] width 86 height 16
paste input "79"
type input "985479"
click at [249, 20] on button "Follow up" at bounding box center [265, 23] width 82 height 22
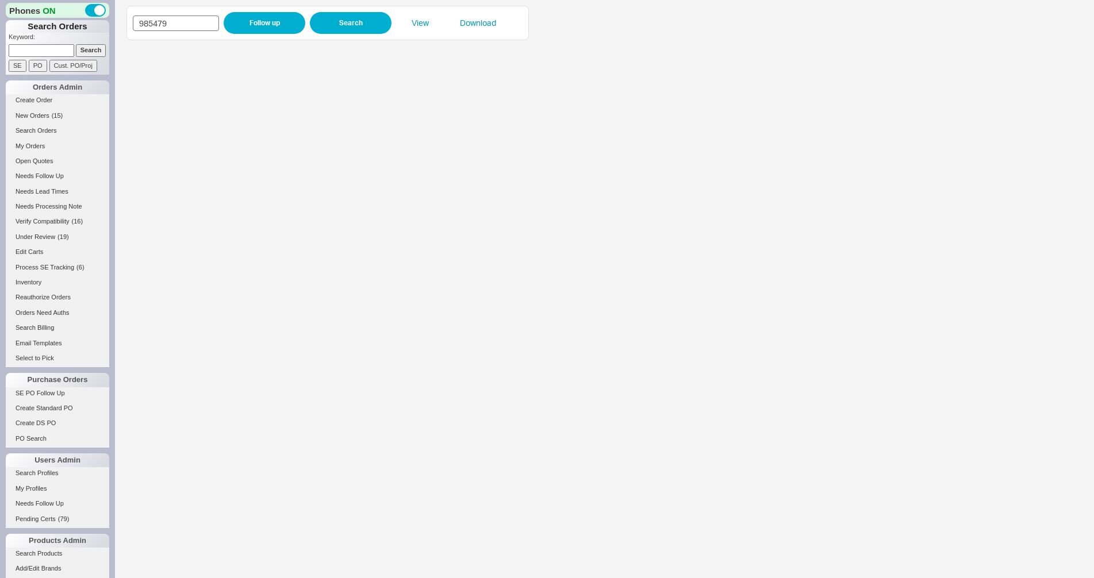
click at [196, 23] on input "985479" at bounding box center [176, 24] width 86 height 16
paste input "84"
type input "985484"
click at [242, 23] on button "Follow up" at bounding box center [265, 23] width 82 height 22
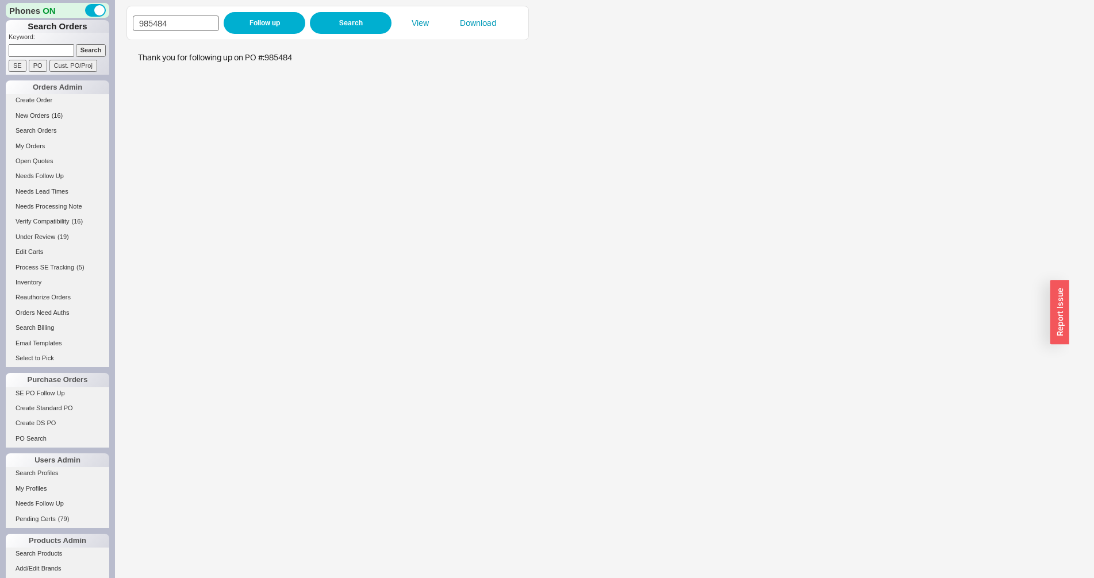
click at [184, 18] on input "985484" at bounding box center [176, 24] width 86 height 16
type input "985459"
click at [234, 22] on button "Follow up" at bounding box center [265, 23] width 82 height 22
click at [156, 25] on input "985459" at bounding box center [176, 24] width 86 height 16
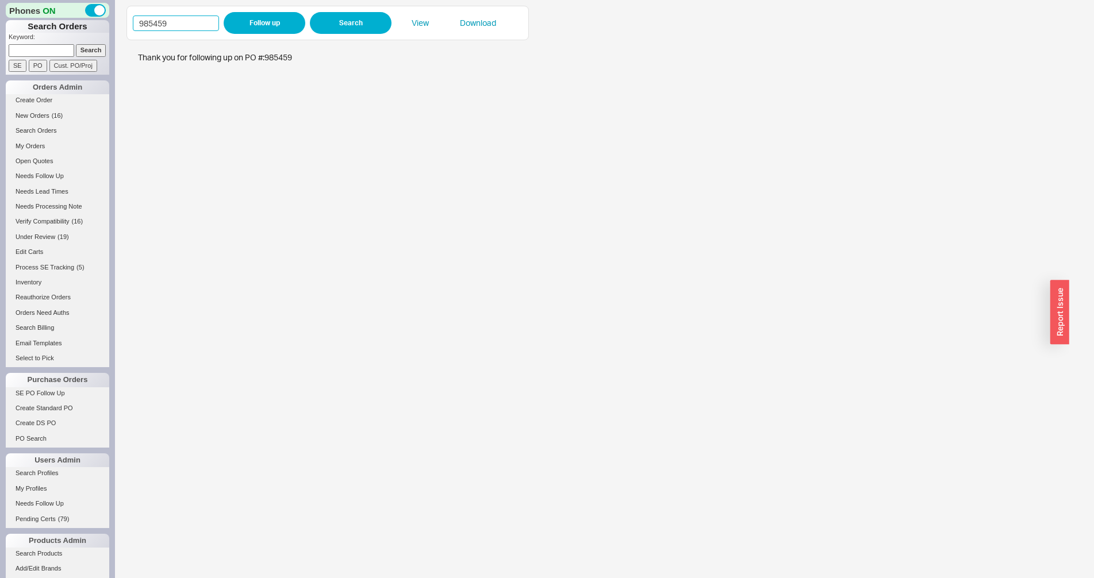
click at [156, 25] on input "985459" at bounding box center [176, 24] width 86 height 16
paste input "501"
type input "985501"
click at [263, 25] on button "Follow up" at bounding box center [265, 23] width 82 height 22
click at [162, 20] on input "985501" at bounding box center [176, 24] width 86 height 16
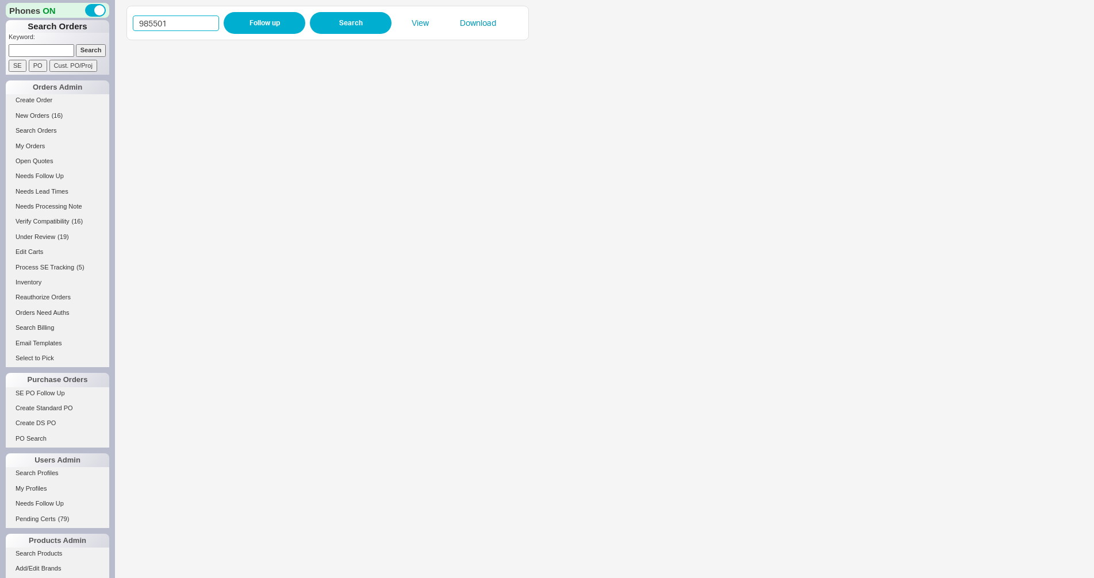
click at [162, 20] on input "985501" at bounding box center [176, 24] width 86 height 16
paste input "290"
type input "985290"
click at [249, 23] on button "Follow up" at bounding box center [265, 23] width 82 height 22
click at [190, 19] on input "985290" at bounding box center [176, 24] width 86 height 16
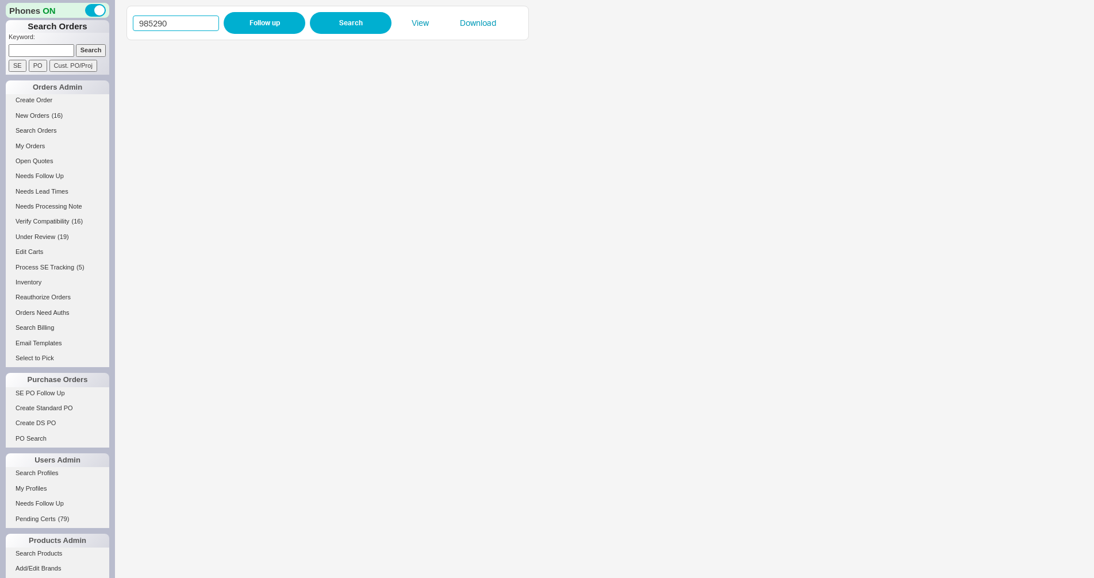
click at [190, 19] on input "985290" at bounding box center [176, 24] width 86 height 16
paste input "622"
type input "985622"
click at [255, 19] on button "Follow up" at bounding box center [265, 23] width 82 height 22
click at [180, 30] on input "985622" at bounding box center [176, 24] width 86 height 16
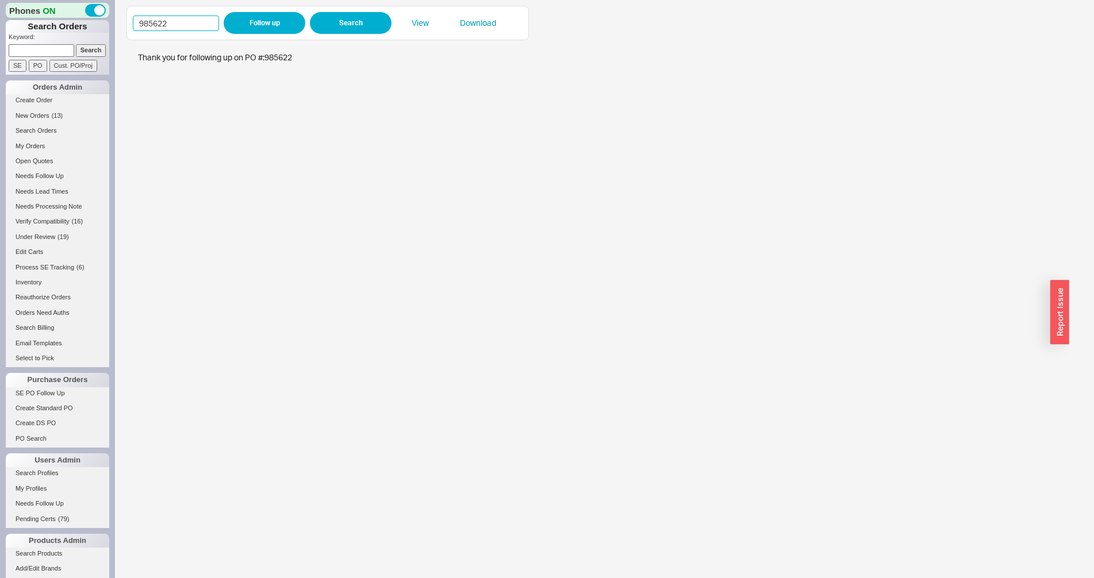
click at [179, 29] on input "985622" at bounding box center [176, 24] width 86 height 16
paste input "587"
type input "985587"
click at [234, 20] on button "Follow up" at bounding box center [265, 23] width 82 height 22
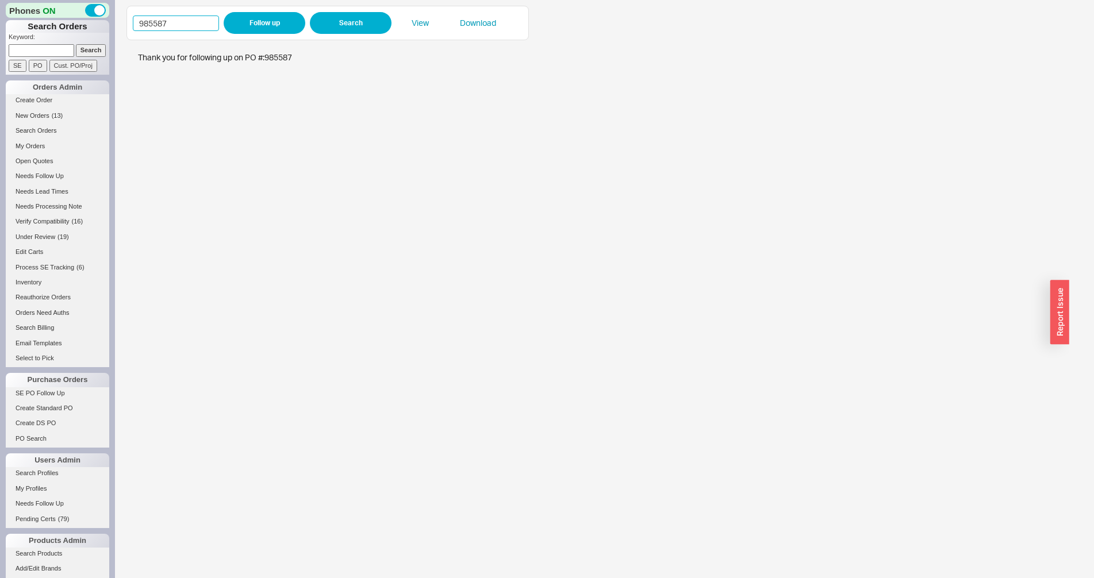
click at [179, 22] on input "985587" at bounding box center [176, 24] width 86 height 16
type input "985598"
click at [247, 18] on button "Follow up" at bounding box center [265, 23] width 82 height 22
click at [202, 22] on input "985598" at bounding box center [176, 24] width 86 height 16
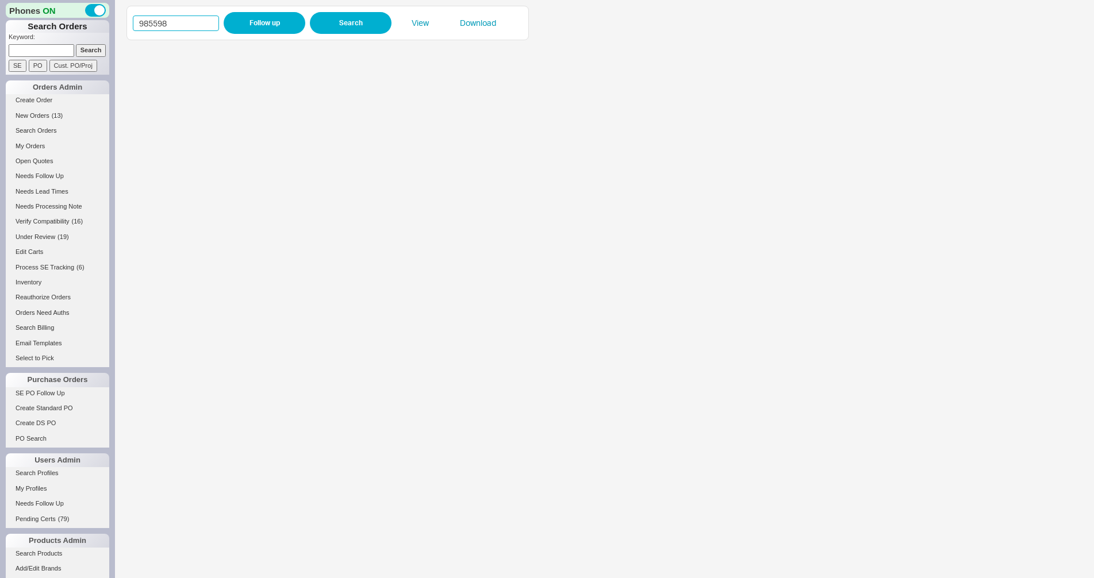
click at [202, 22] on input "985598" at bounding box center [176, 24] width 86 height 16
paste input "612"
type input "985612"
click at [262, 24] on button "Follow up" at bounding box center [265, 23] width 82 height 22
click at [159, 18] on input "985612" at bounding box center [176, 24] width 86 height 16
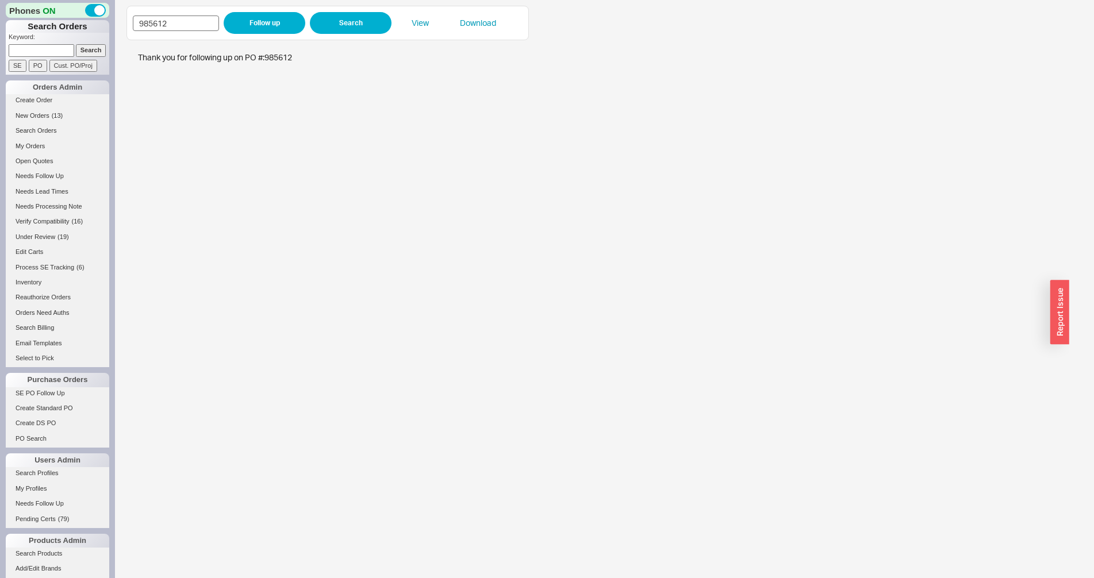
click at [159, 18] on input "985612" at bounding box center [176, 24] width 86 height 16
type input "984831"
click at [283, 19] on button "Follow up" at bounding box center [265, 23] width 82 height 22
click at [458, 256] on iframe at bounding box center [597, 312] width 943 height 532
click at [186, 15] on div "984831 Follow up Search View Download" at bounding box center [328, 23] width 390 height 22
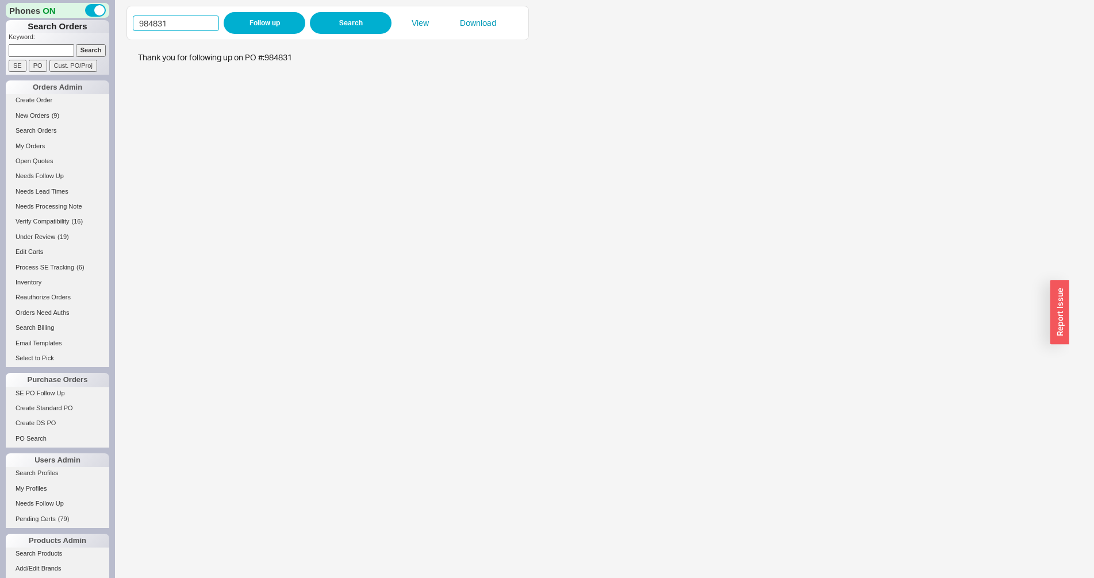
click at [180, 26] on input "984831" at bounding box center [176, 24] width 86 height 16
paste input "562"
type input "985621"
click at [265, 7] on div "985621 Follow up Search View Download" at bounding box center [327, 23] width 402 height 34
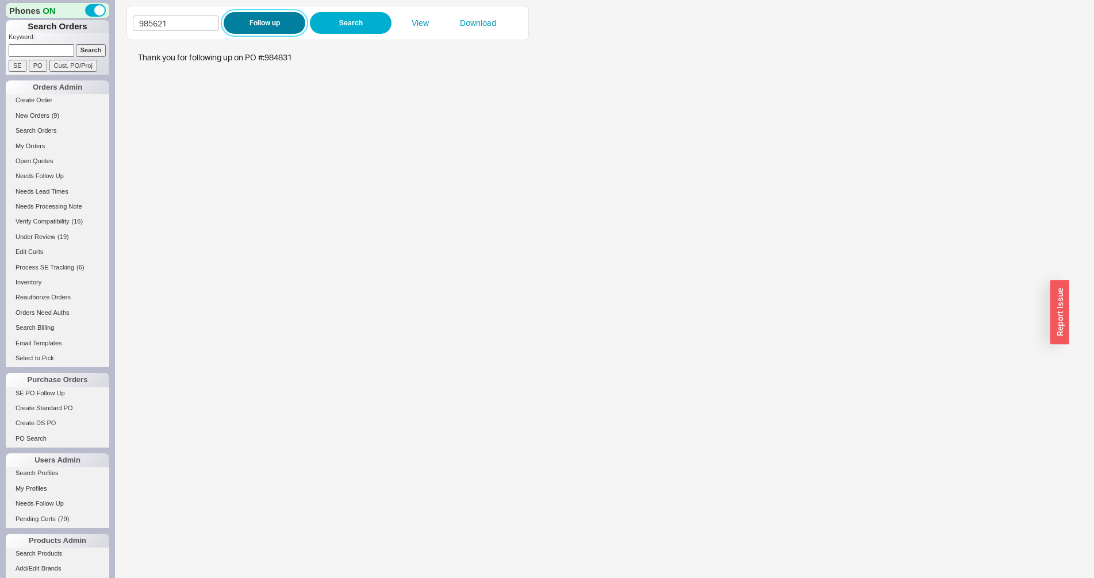
click at [267, 13] on button "Follow up" at bounding box center [265, 23] width 82 height 22
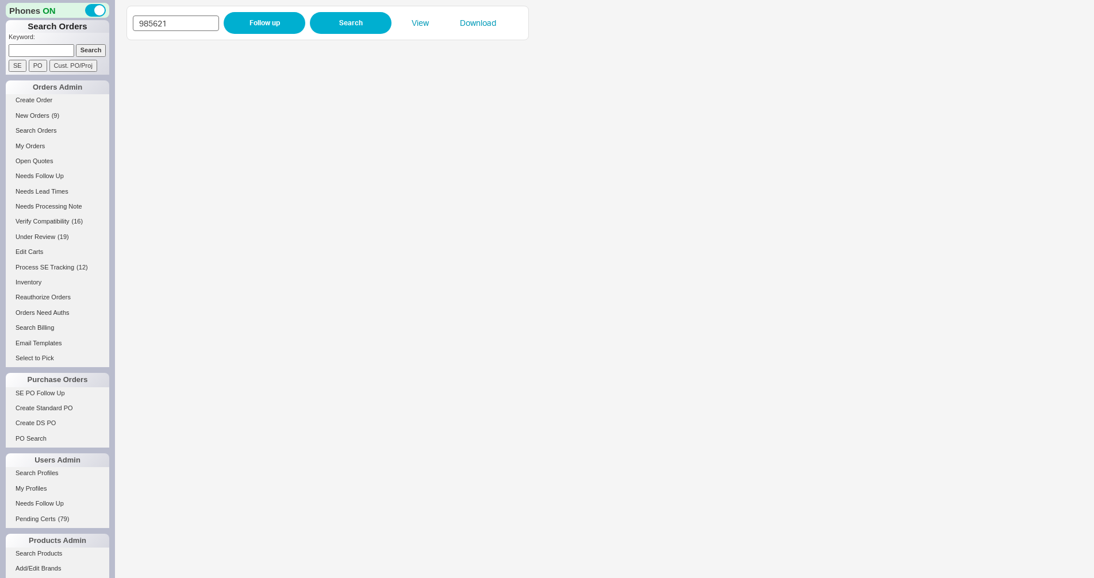
click at [168, 26] on input "985621" at bounding box center [176, 24] width 86 height 16
paste input "17"
type input "985617"
click at [261, 26] on button "Follow up" at bounding box center [265, 23] width 82 height 22
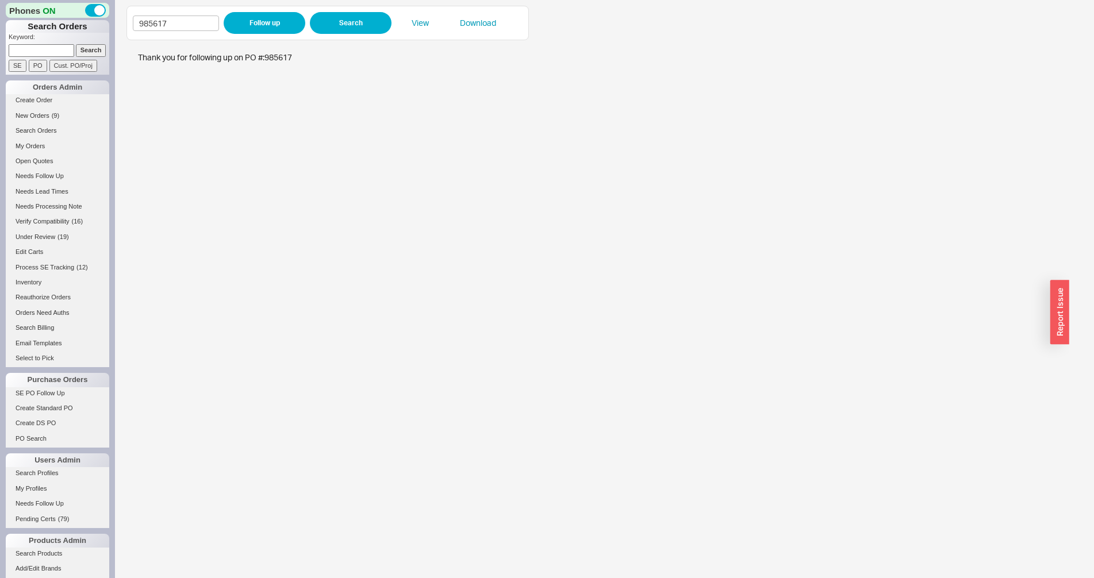
click at [176, 33] on div "985617 Follow up Search View Download" at bounding box center [328, 23] width 390 height 22
click at [180, 26] on input "985617" at bounding box center [176, 24] width 86 height 16
paste input "6"
type input "985616"
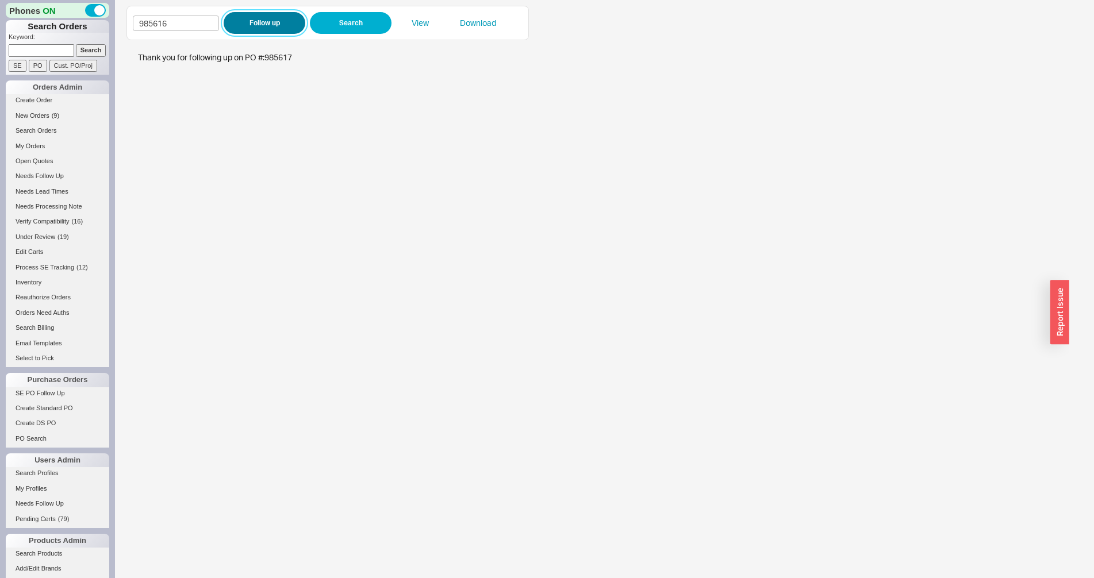
click at [241, 21] on button "Follow up" at bounding box center [265, 23] width 82 height 22
click at [180, 21] on input "985616" at bounding box center [176, 24] width 86 height 16
paste input "9"
type input "985619"
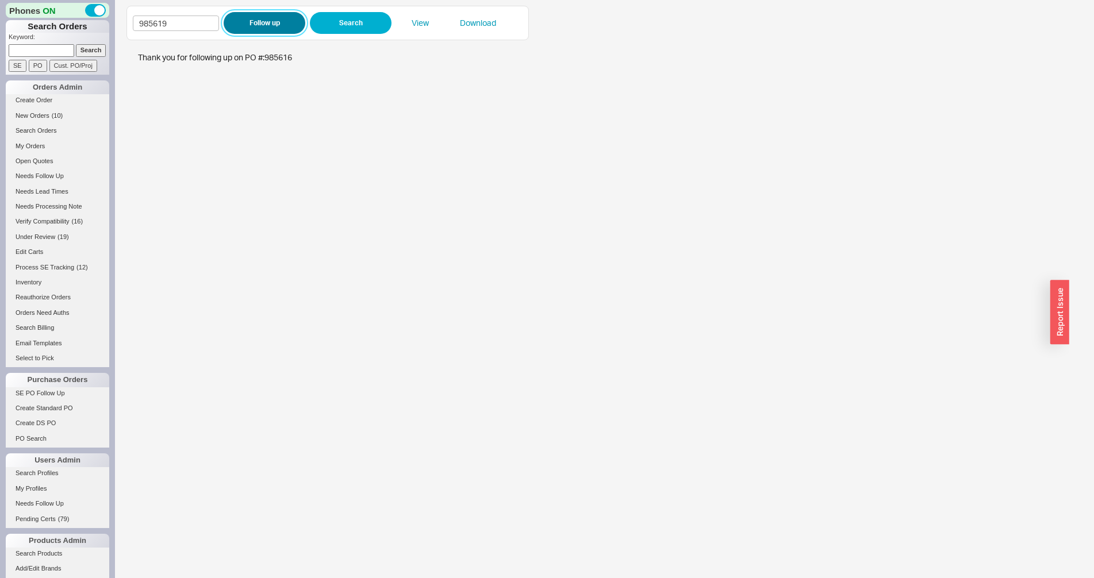
click at [251, 29] on button "Follow up" at bounding box center [265, 23] width 82 height 22
click at [333, 159] on div "Thank you for following up on PO #: 985619" at bounding box center [598, 315] width 920 height 527
click at [171, 27] on input "985619" at bounding box center [176, 24] width 86 height 16
type input "985618"
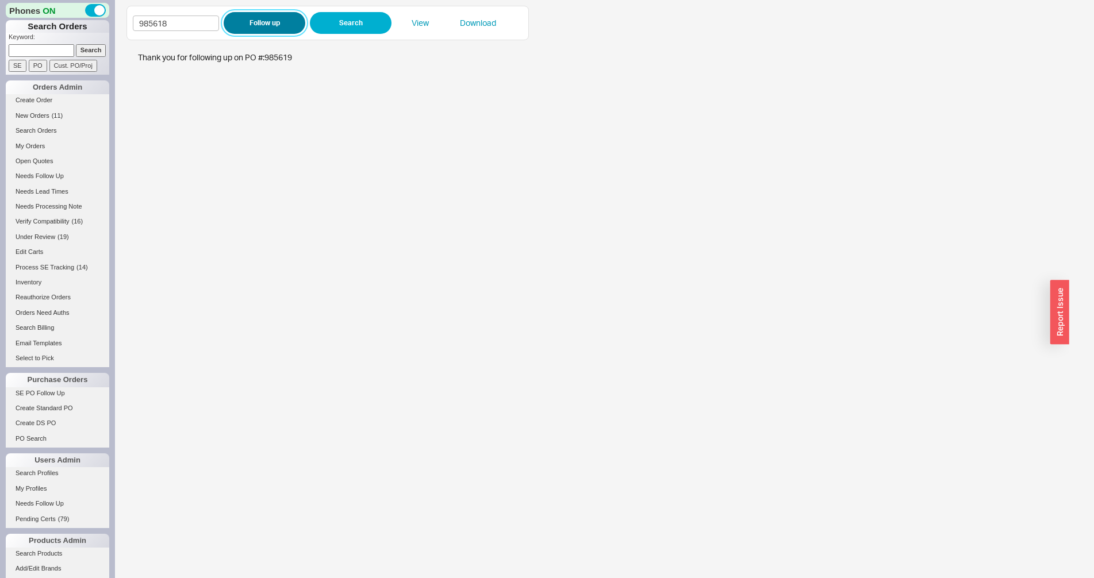
click at [266, 26] on button "Follow up" at bounding box center [265, 23] width 82 height 22
click at [212, 26] on input "985618" at bounding box center [176, 24] width 86 height 16
paste input "59"
type input "985598"
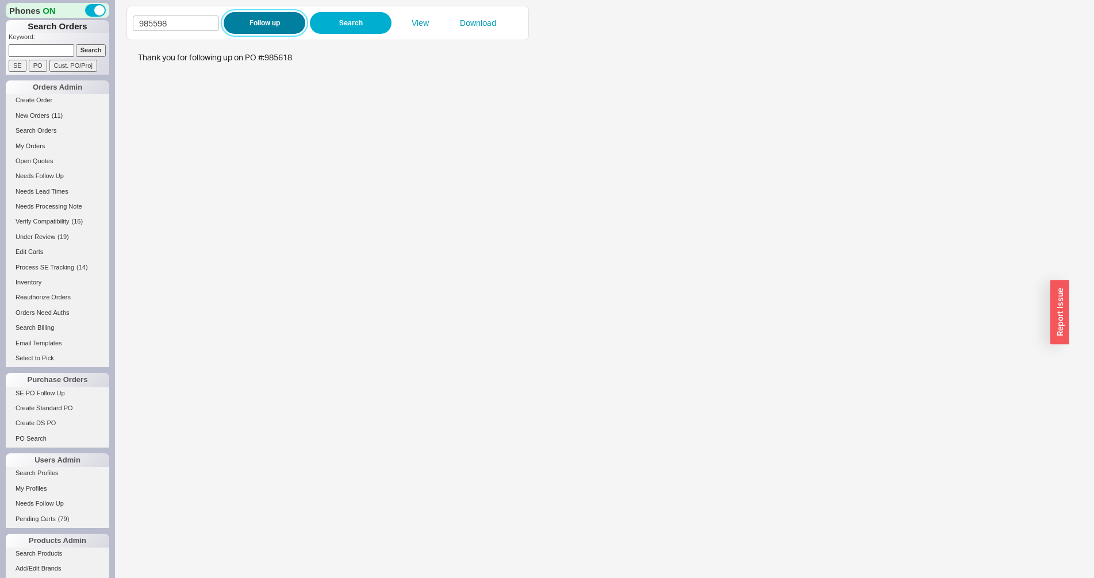
click at [247, 23] on button "Follow up" at bounding box center [265, 23] width 82 height 22
click at [283, 17] on button "Follow up" at bounding box center [265, 23] width 82 height 22
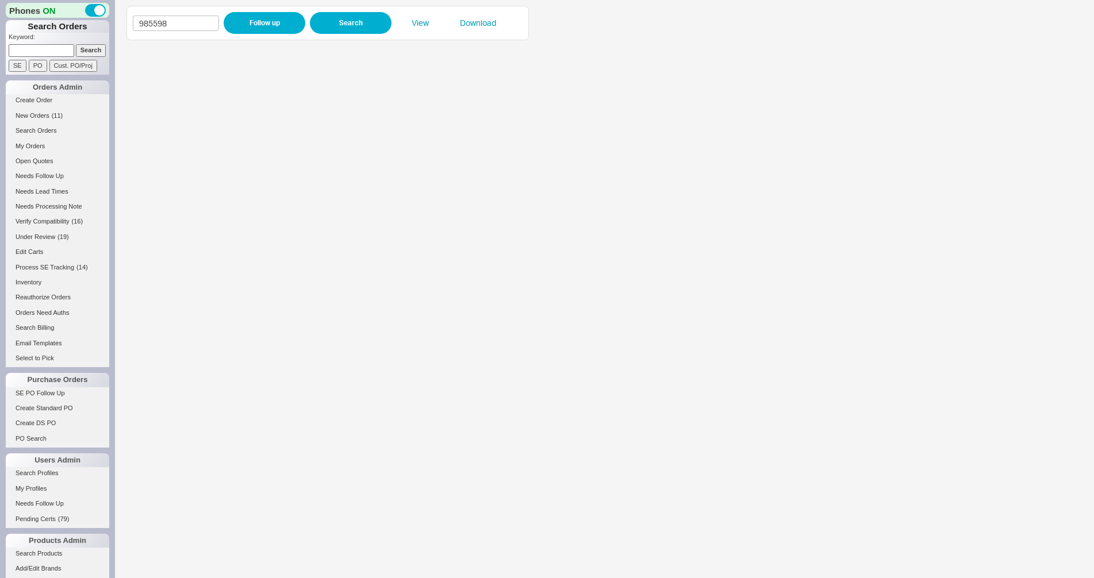
click at [47, 47] on input at bounding box center [42, 50] width 66 height 12
click at [21, 51] on input at bounding box center [42, 50] width 66 height 12
paste input "934492"
type input "934492"
click at [77, 53] on input "Search" at bounding box center [91, 50] width 30 height 12
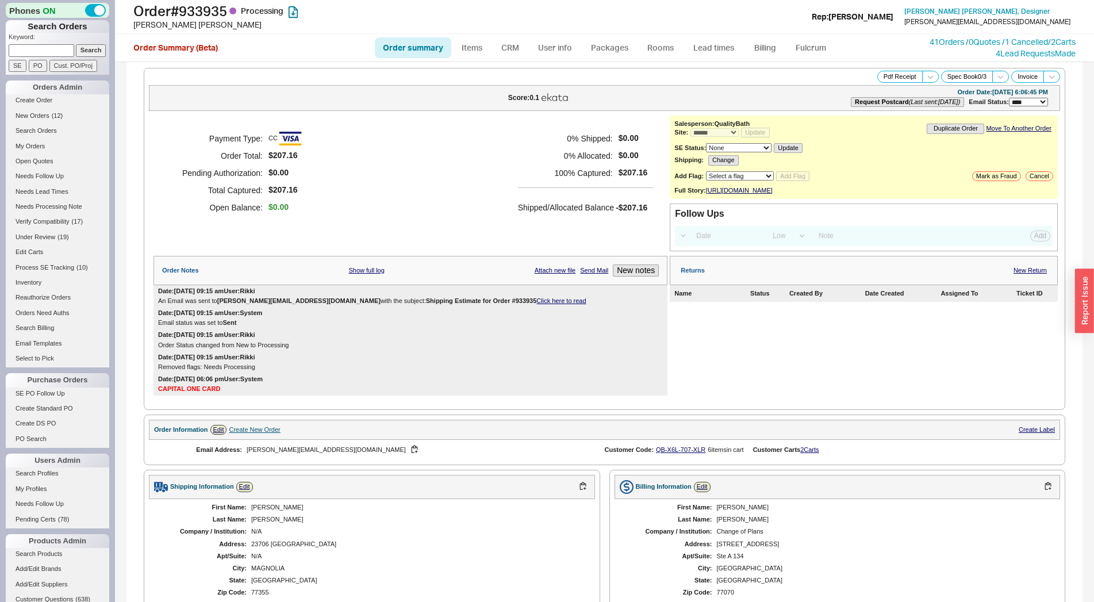
select select "*"
select select "LOW"
select select "3"
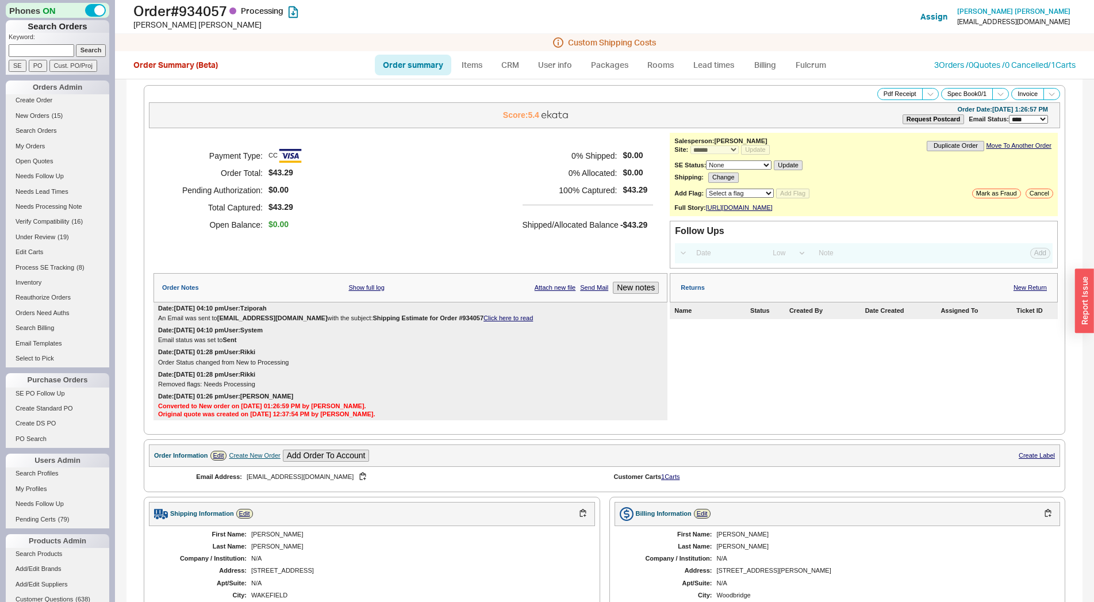
select select "*"
select select "LOW"
select select "3"
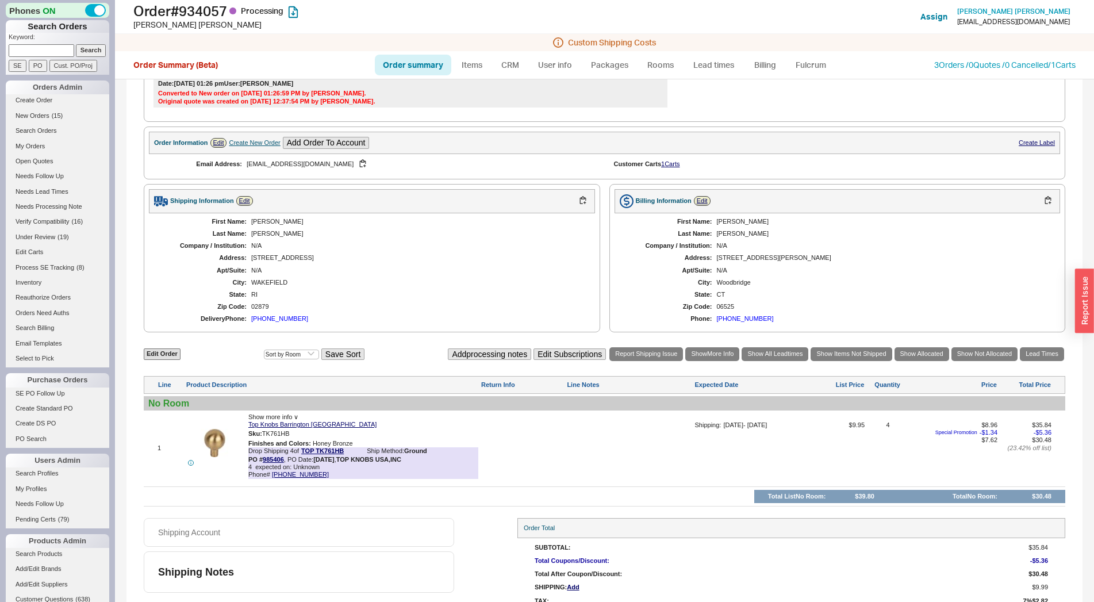
scroll to position [358, 0]
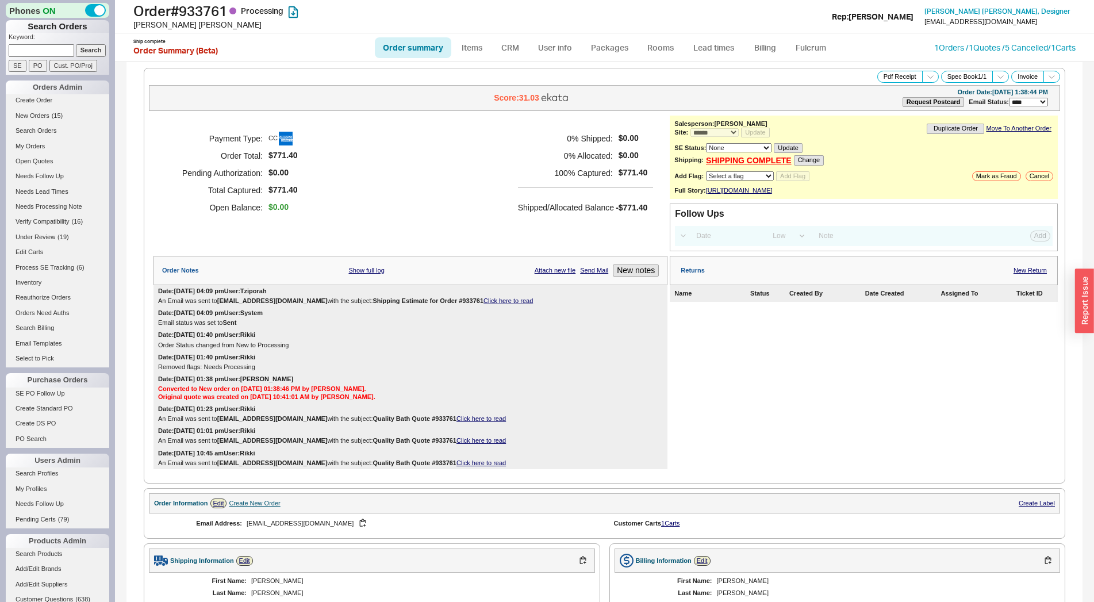
select select "*"
select select "LOW"
select select "3"
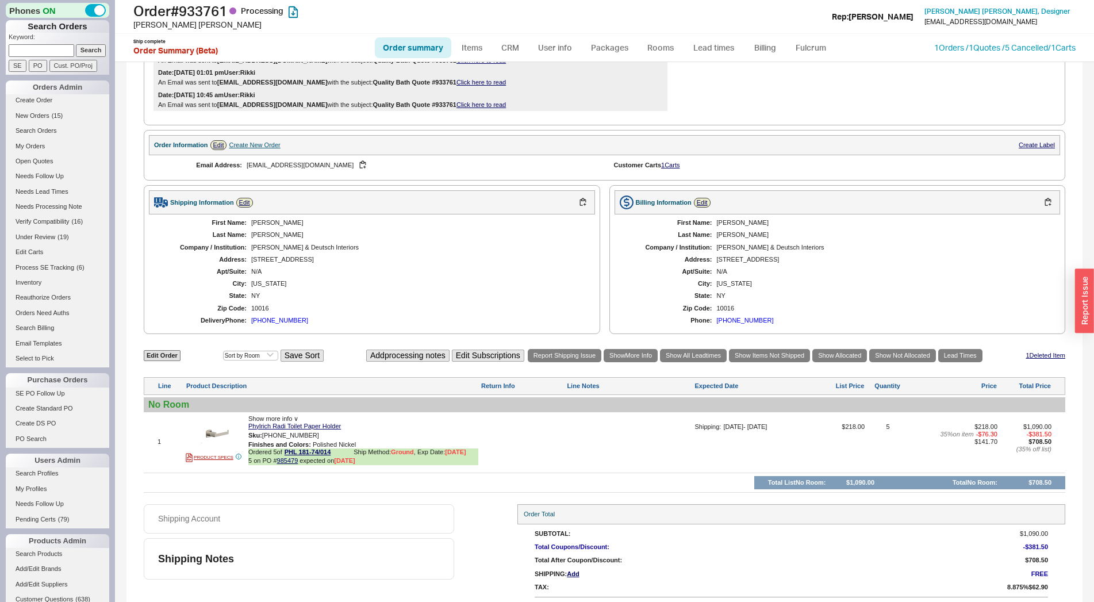
scroll to position [389, 0]
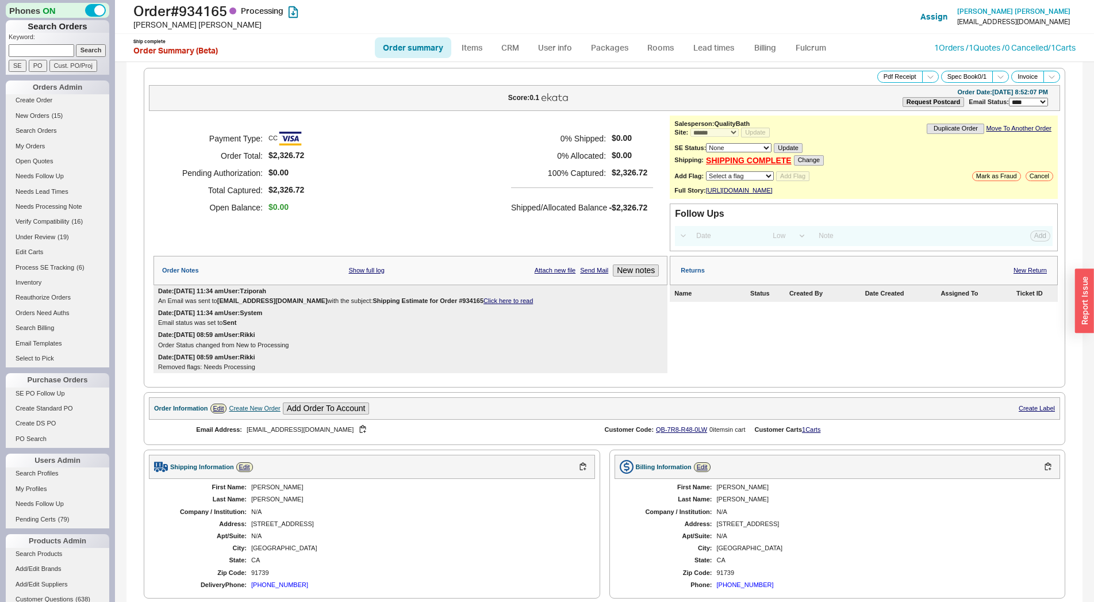
select select "*"
select select "LOW"
select select "3"
select select "LOW"
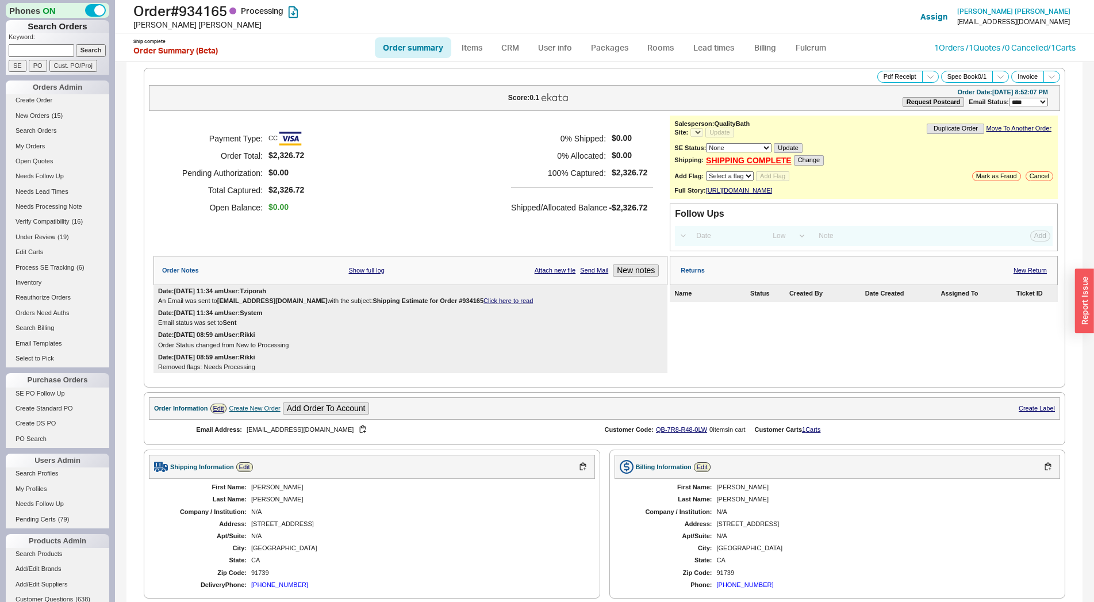
select select "3"
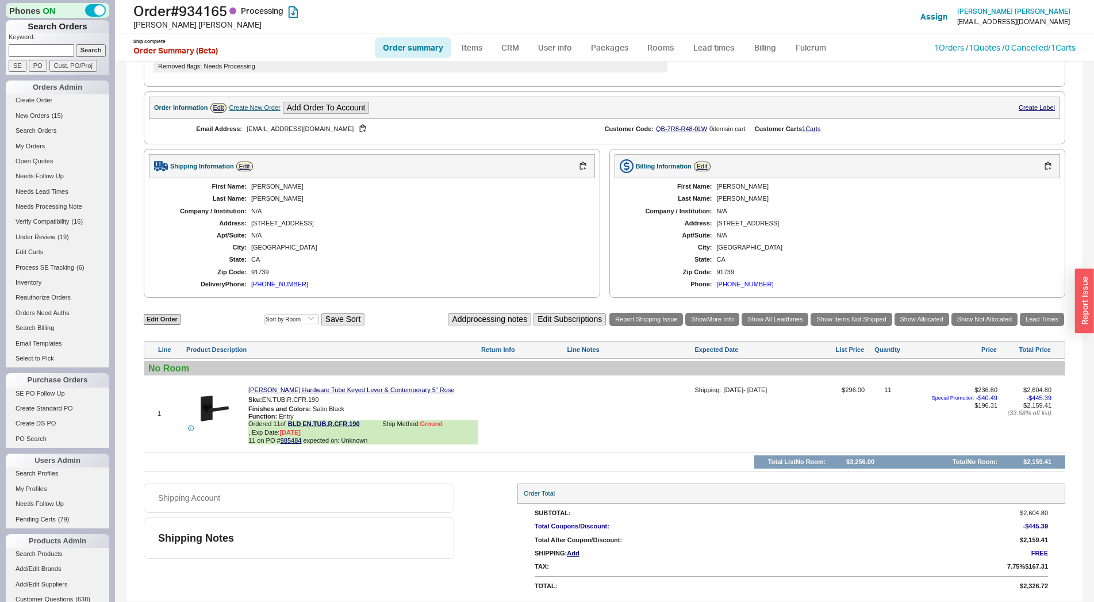
select select "*"
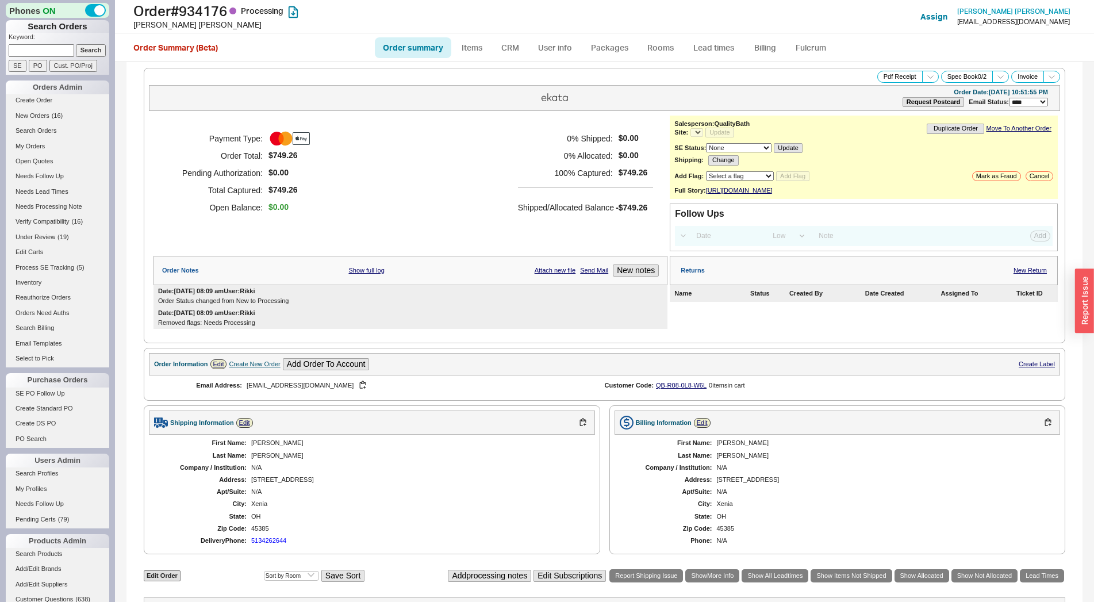
select select "*"
select select "LOW"
select select "3"
select select "*"
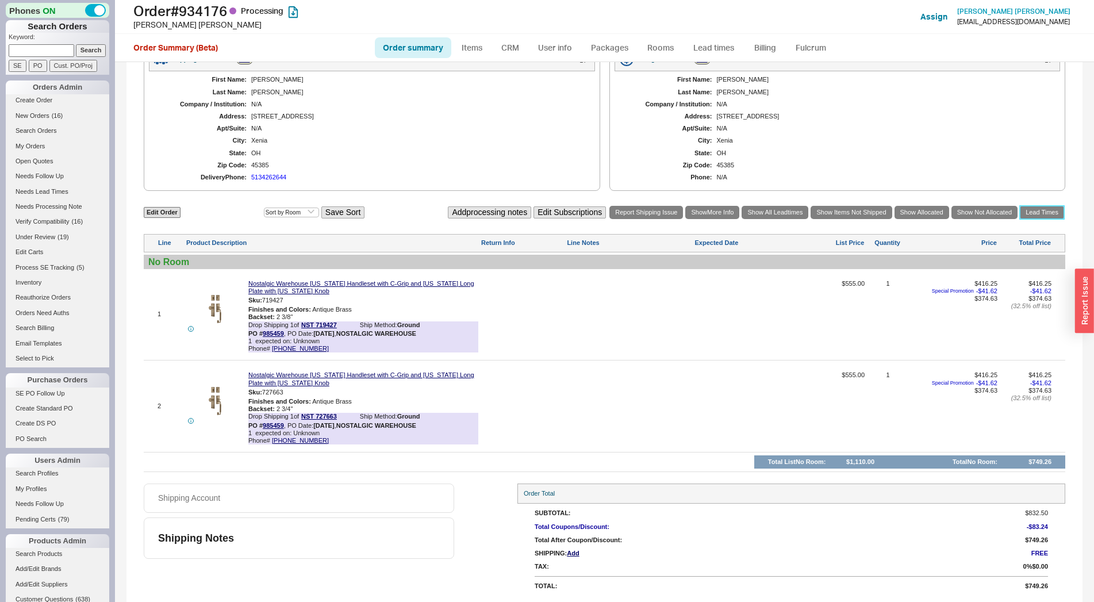
click at [1039, 210] on link "Lead Times" at bounding box center [1042, 212] width 44 height 13
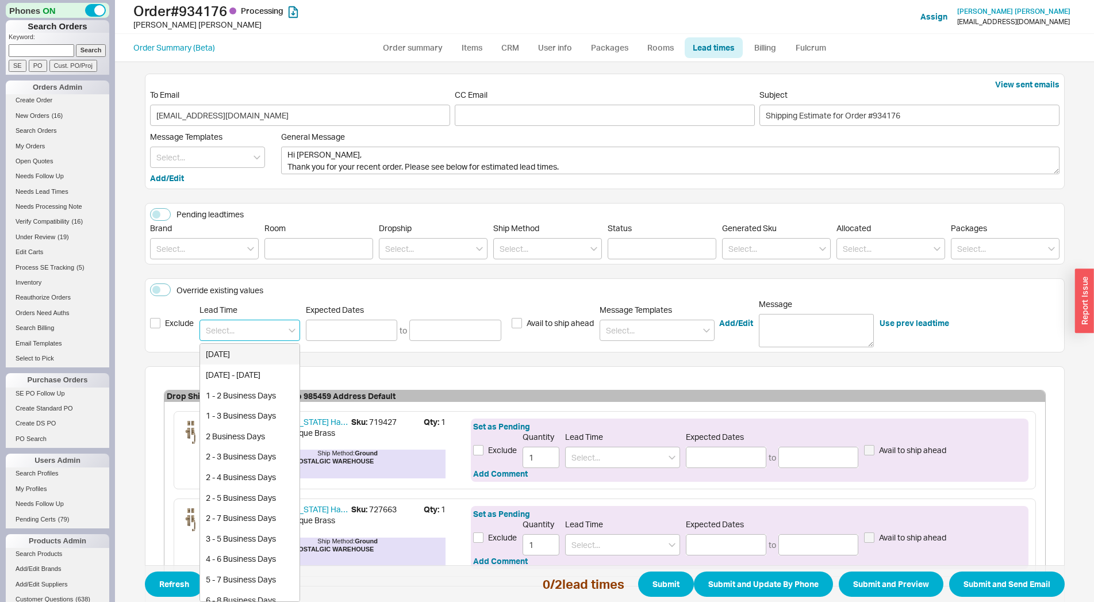
click at [239, 333] on input at bounding box center [249, 330] width 101 height 21
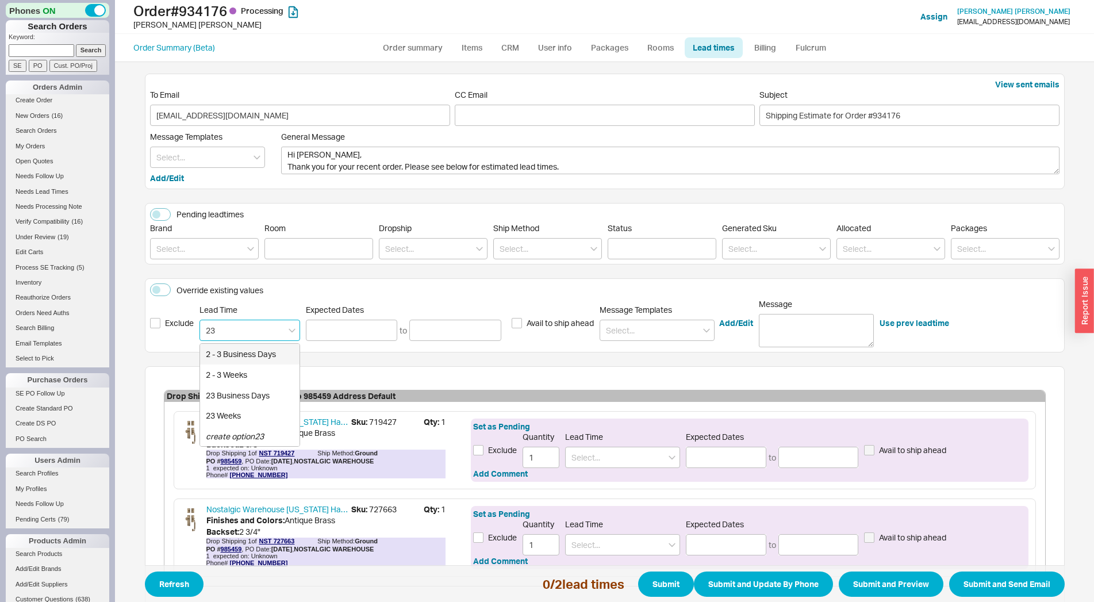
click at [243, 351] on div "2 - 3 Business Days" at bounding box center [249, 354] width 99 height 21
type input "2 - 3 Business Days"
type input "[DATE]"
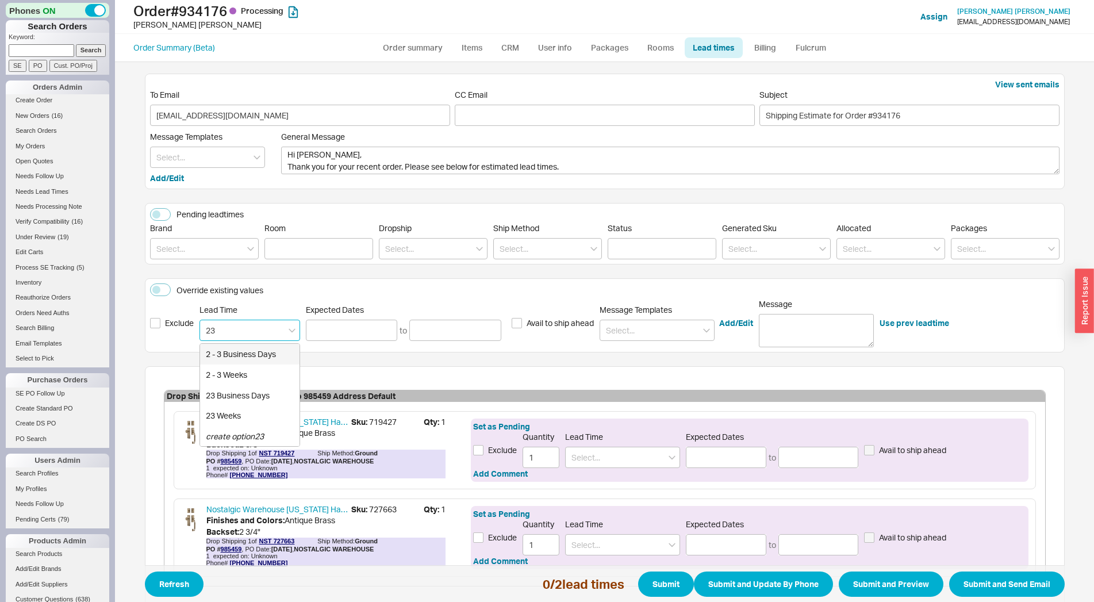
type input "2 - 3 Business Days"
type input "[DATE]"
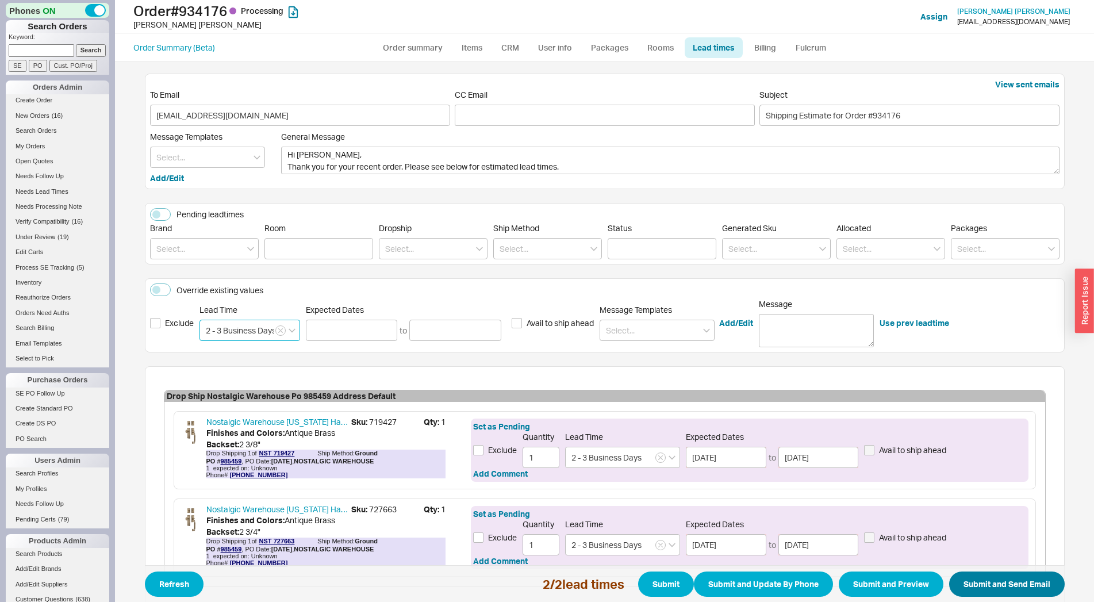
type input "2 - 3 Business Days"
click at [963, 585] on button "Submit and Send Email" at bounding box center [1007, 583] width 116 height 25
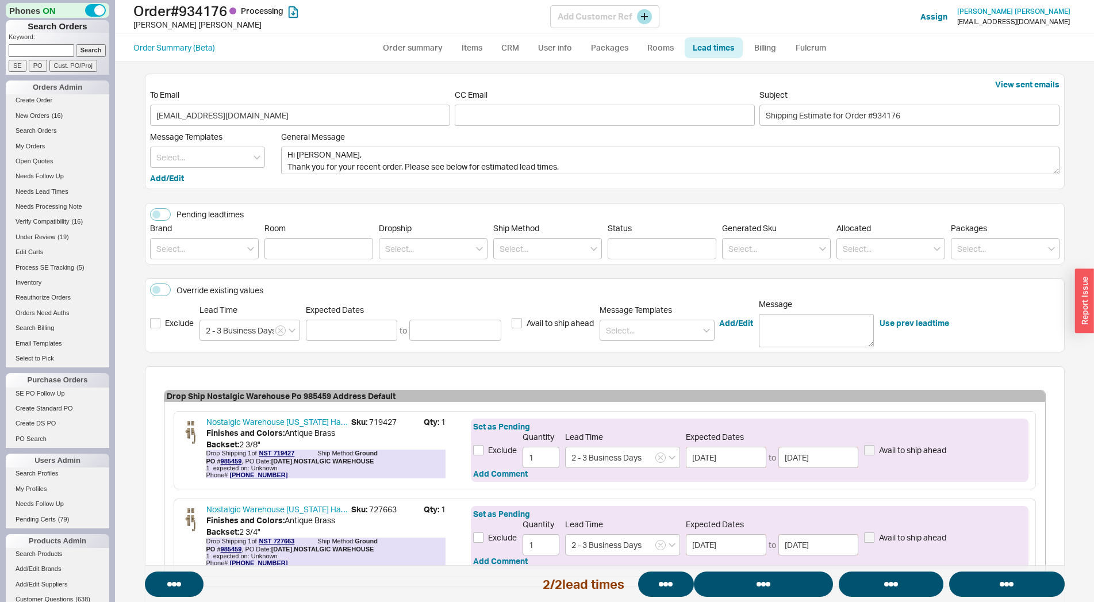
select select "*"
select select "LOW"
select select "3"
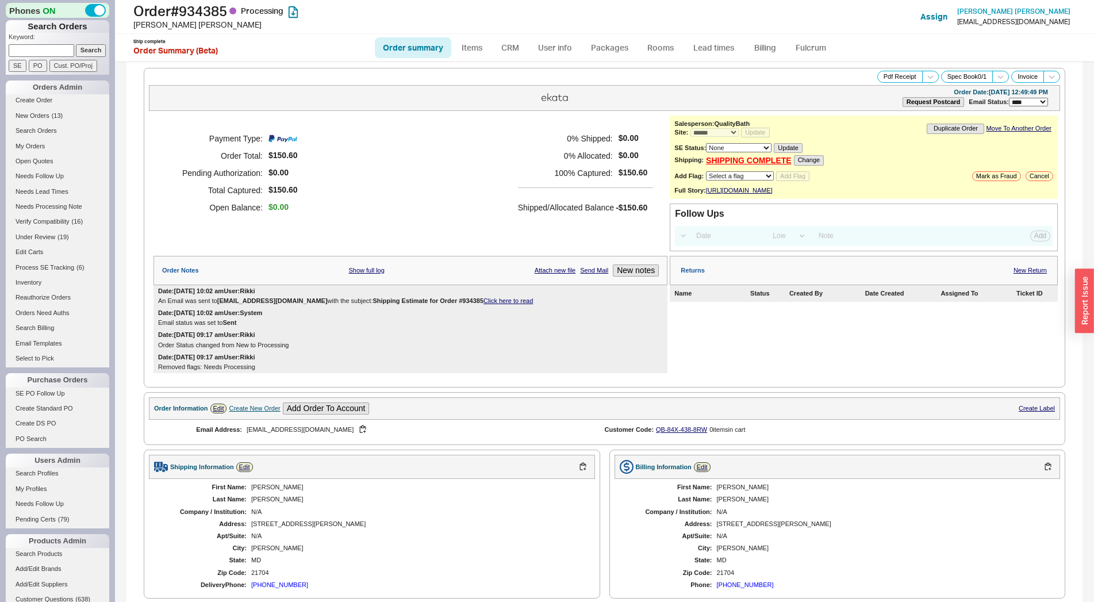
select select "*"
select select "LOW"
select select "3"
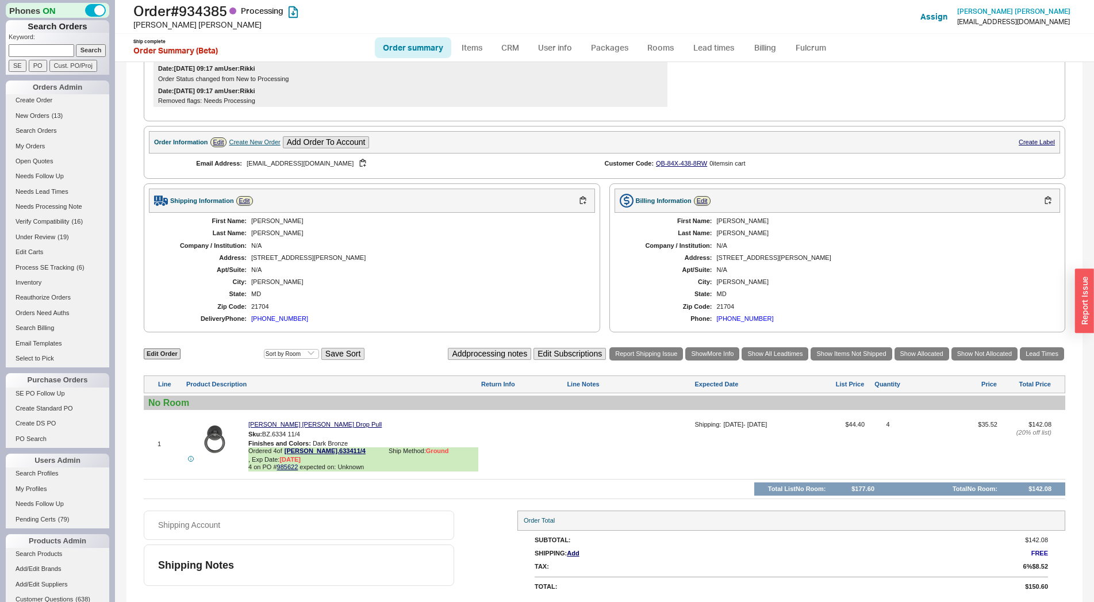
scroll to position [269, 0]
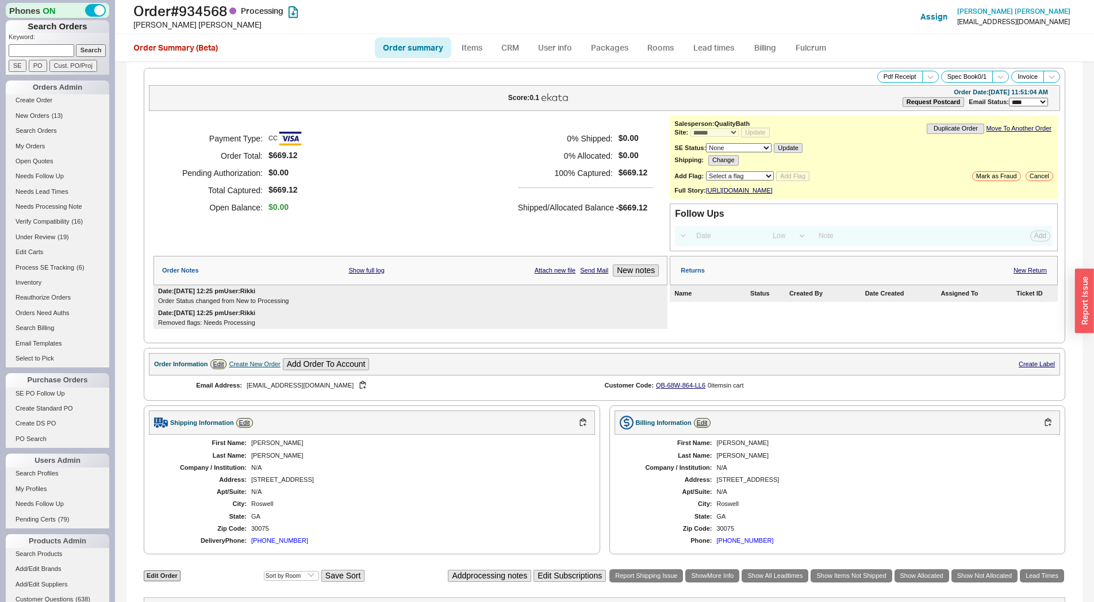
select select "*"
select select "LOW"
select select "3"
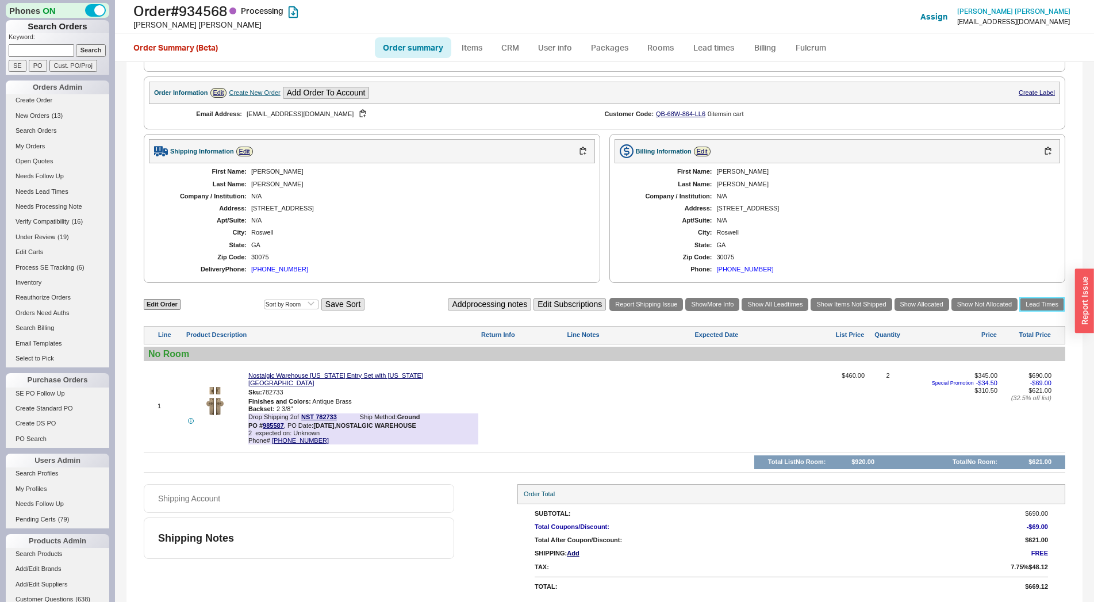
click at [1043, 311] on link "Lead Times" at bounding box center [1042, 304] width 44 height 13
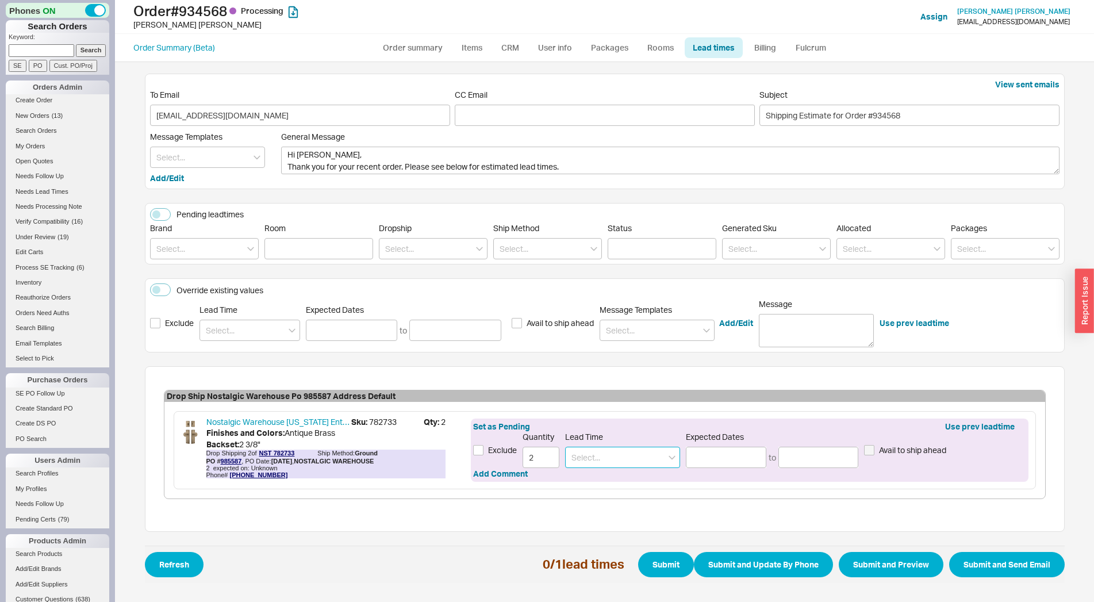
click at [625, 452] on input at bounding box center [622, 457] width 115 height 21
click at [629, 498] on div "3 - 4 Business Days" at bounding box center [623, 501] width 114 height 21
type input "3 - 4 Business Days"
type input "[DATE]"
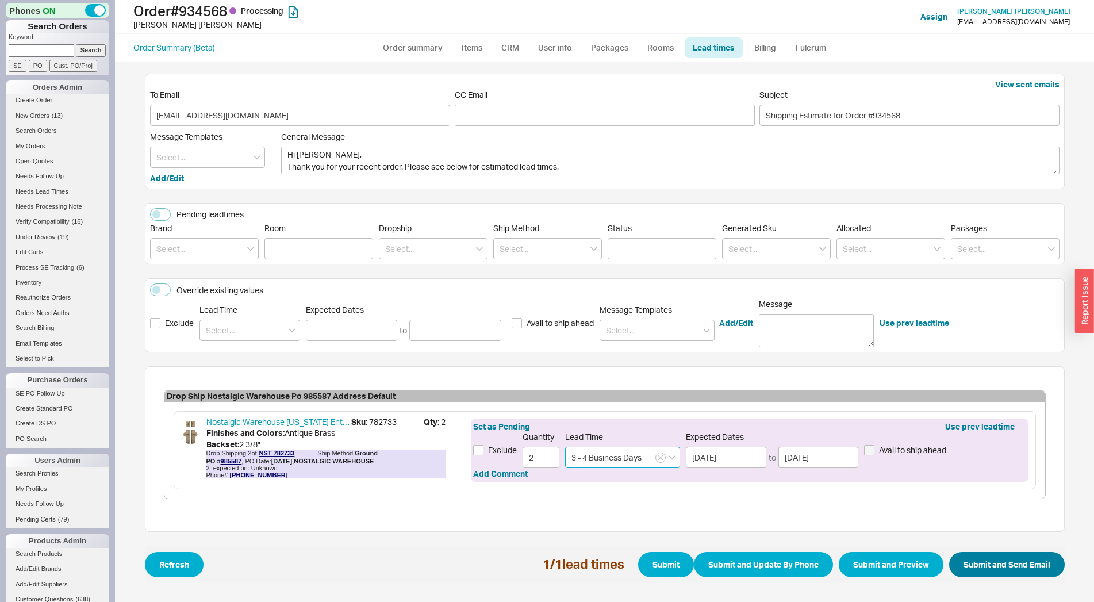
type input "3 - 4 Business Days"
click at [1014, 564] on button "Submit and Send Email" at bounding box center [1007, 564] width 116 height 25
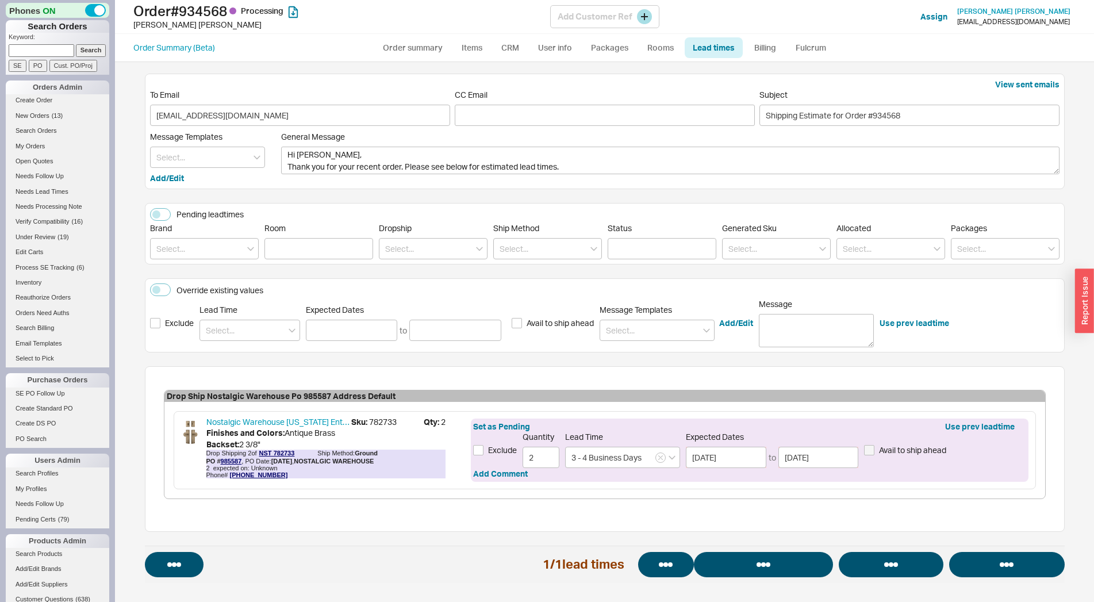
select select "*"
select select "LOW"
select select "3"
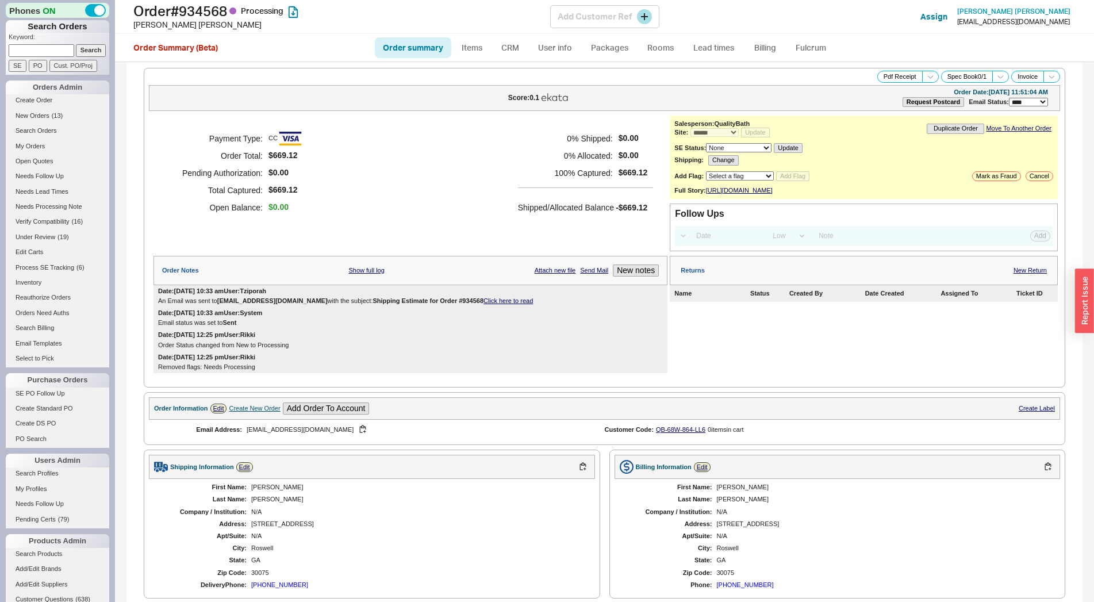
select select "*"
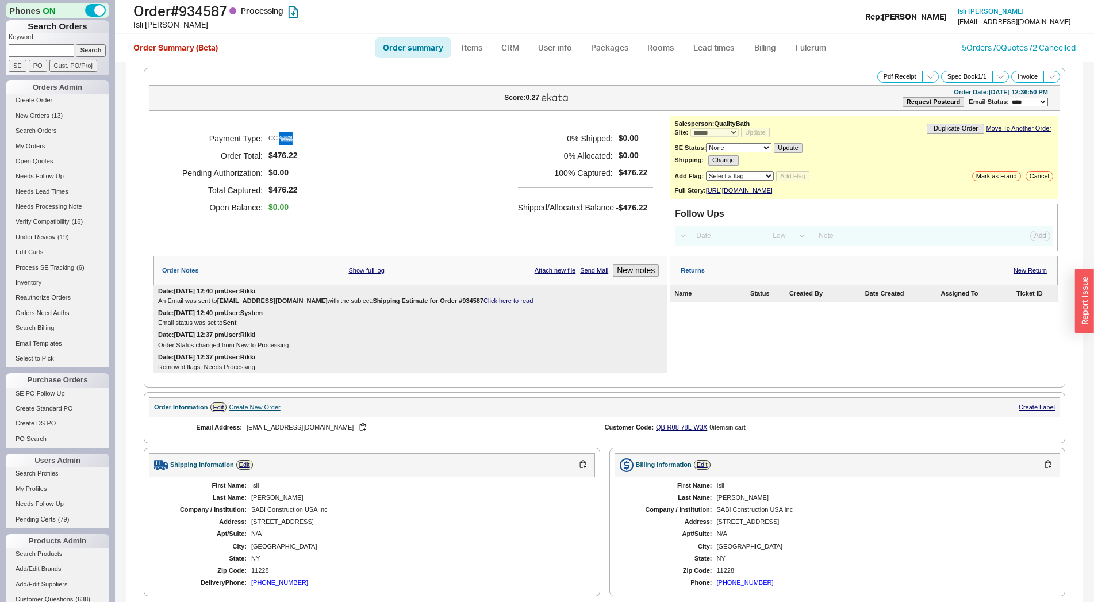
select select "*"
select select "LOW"
select select "3"
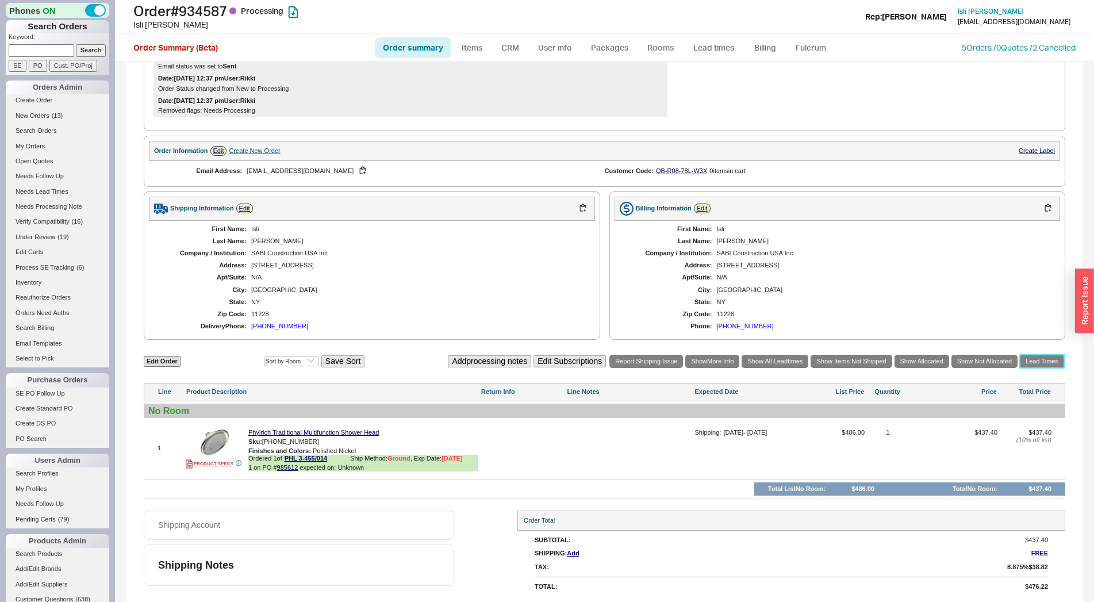
click at [1039, 362] on link "Lead Times" at bounding box center [1042, 361] width 44 height 13
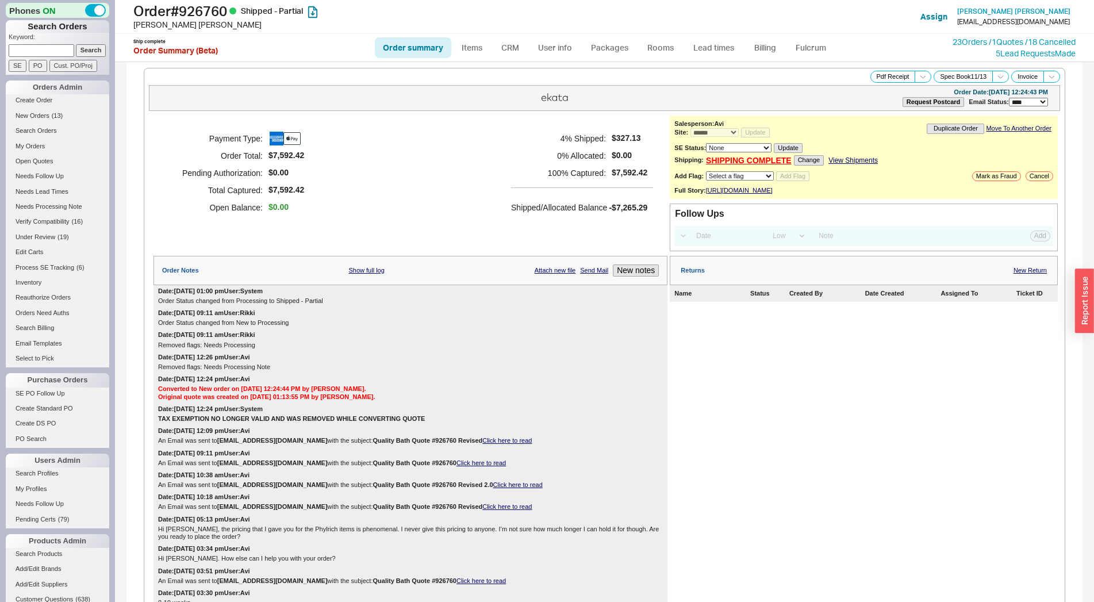
select select "*"
select select "LOW"
select select "3"
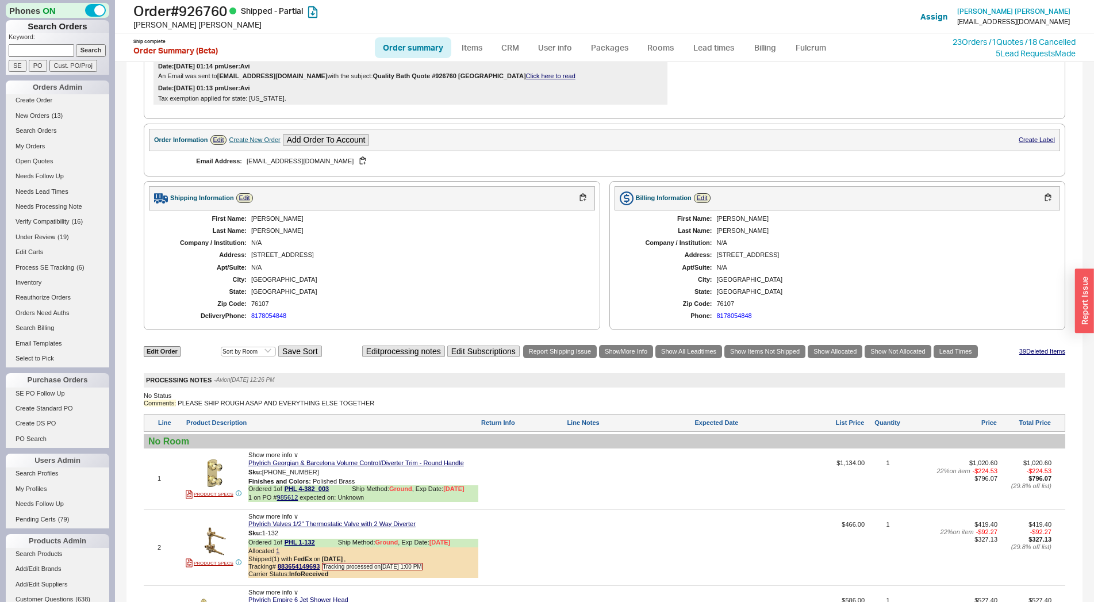
scroll to position [1524, 0]
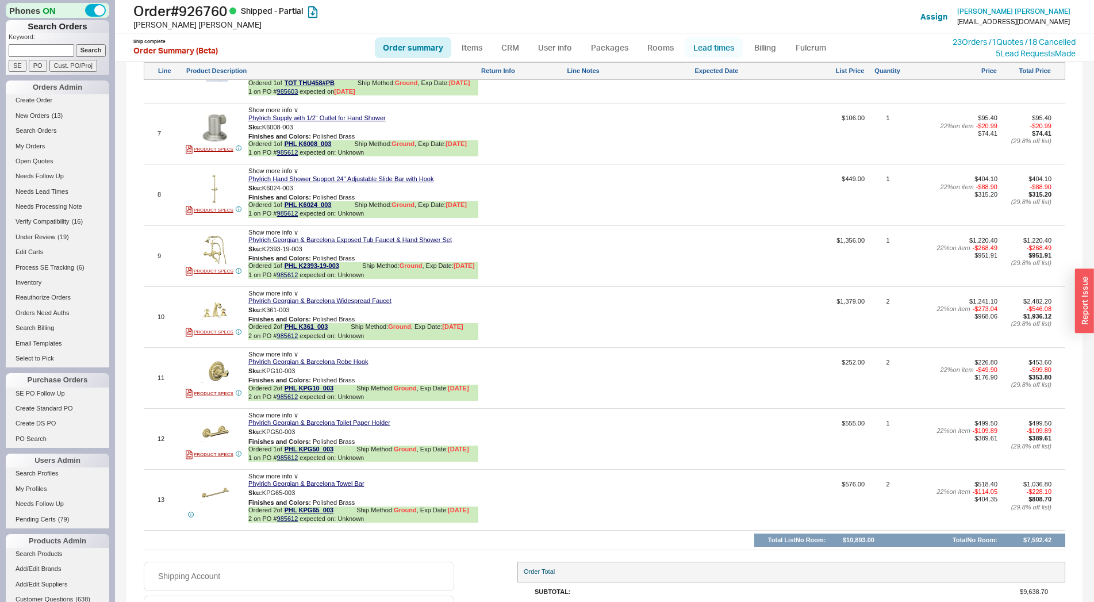
click at [716, 45] on link "Lead times" at bounding box center [714, 47] width 58 height 21
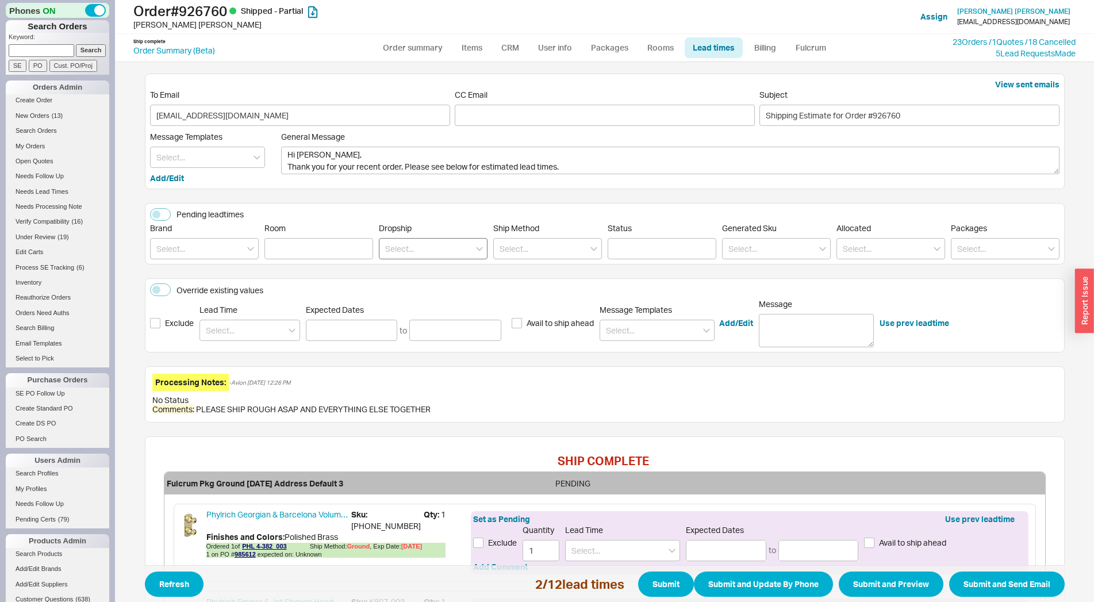
scroll to position [254, 0]
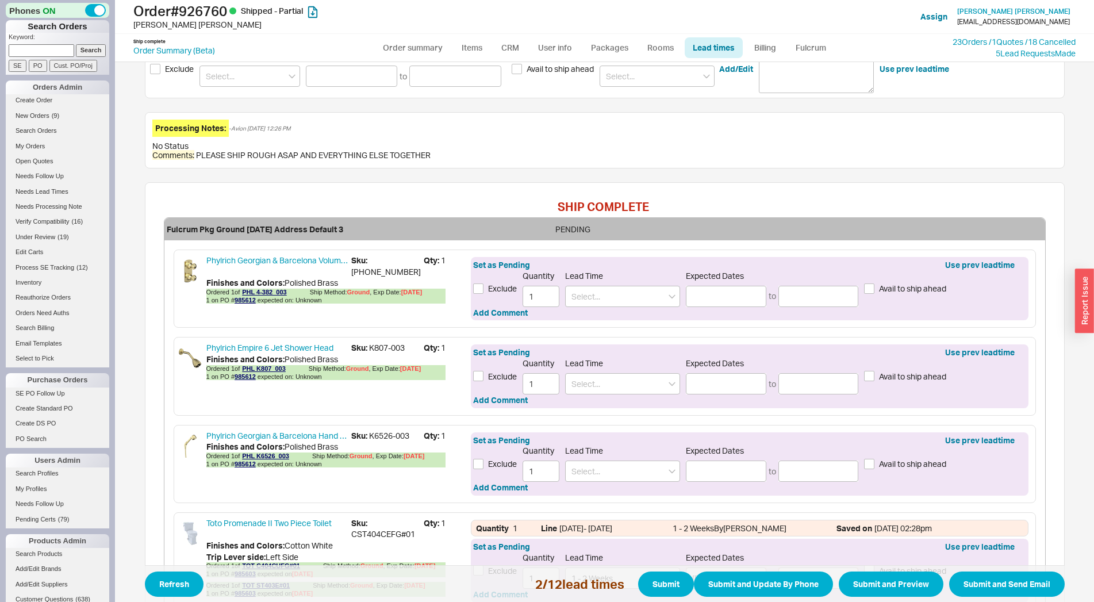
click at [723, 48] on link "Lead times" at bounding box center [714, 47] width 58 height 21
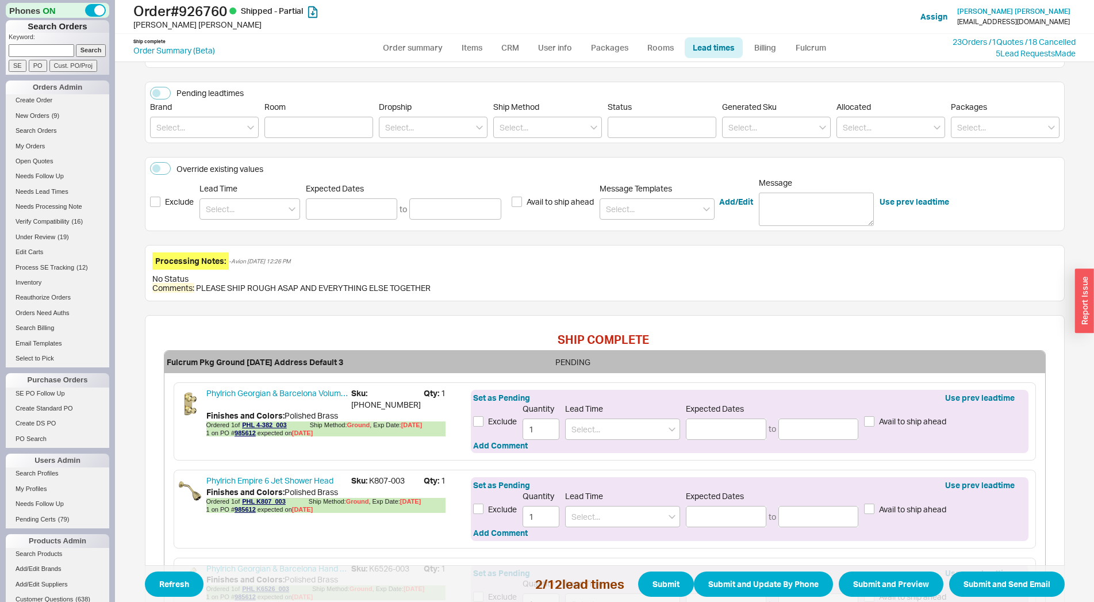
scroll to position [0, 0]
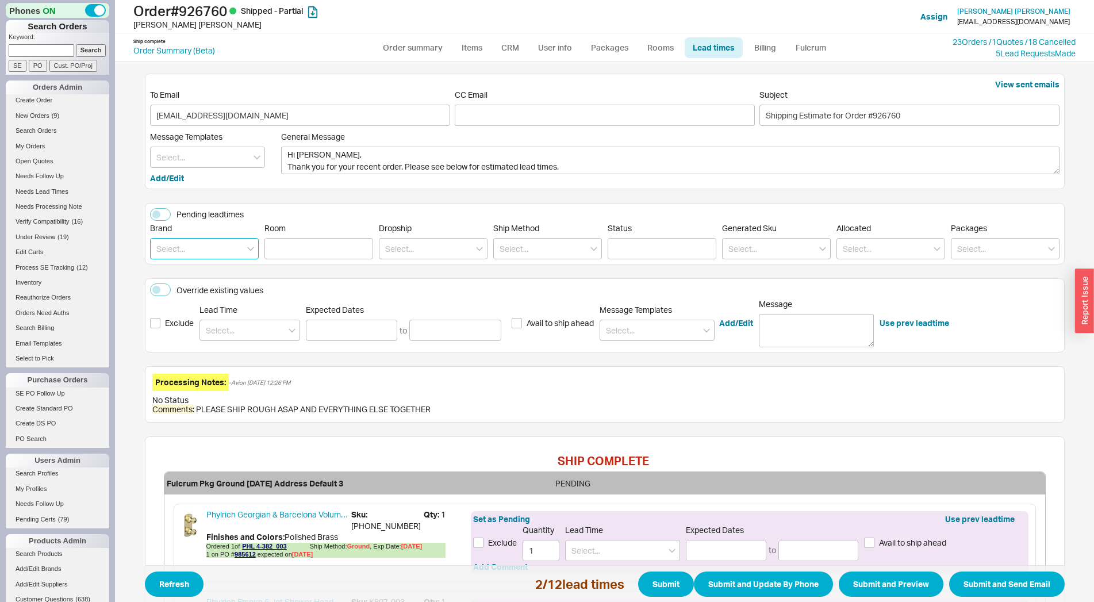
click at [165, 248] on input at bounding box center [204, 248] width 109 height 21
click at [171, 269] on div "Phylrich" at bounding box center [204, 272] width 107 height 21
type input "Phylrich"
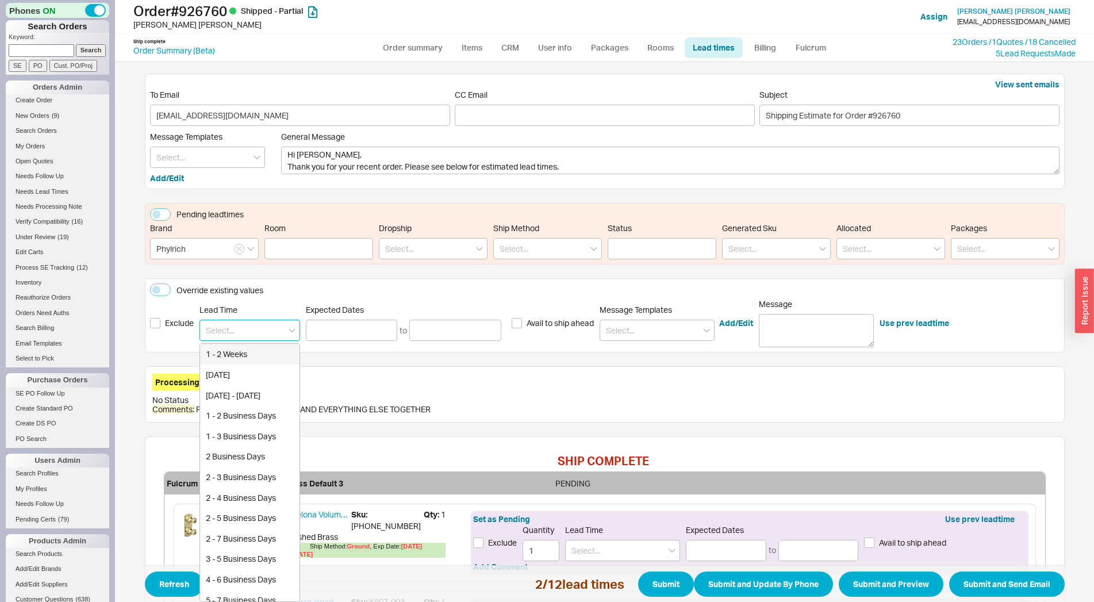
click at [233, 331] on input at bounding box center [249, 330] width 101 height 21
click at [243, 372] on div "8 - 10 Weeks" at bounding box center [249, 374] width 99 height 21
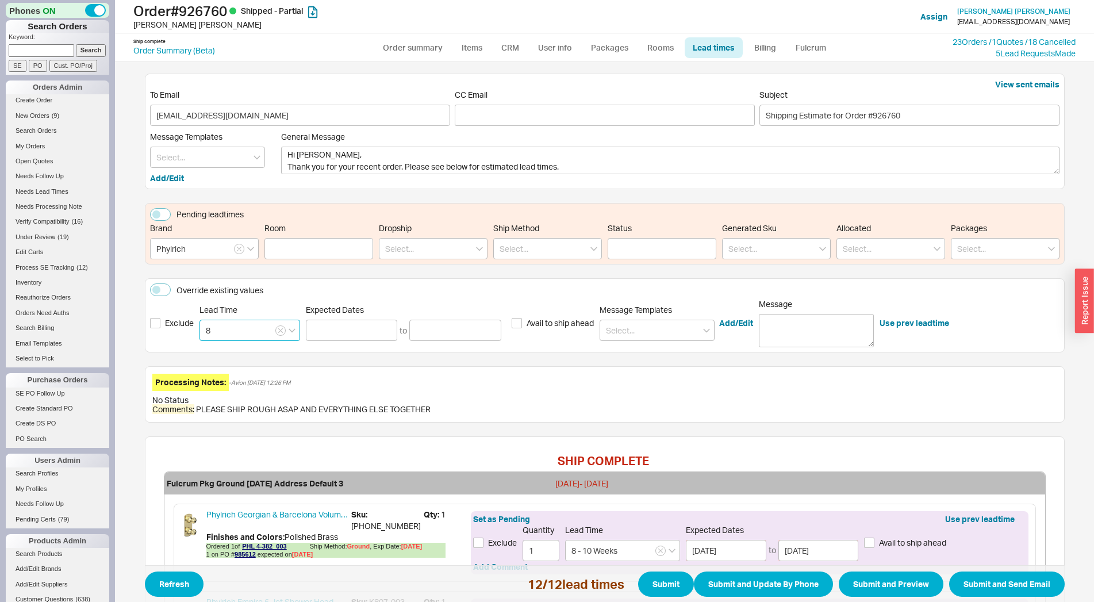
type input "8 - 10 Weeks"
type input "10/14/2025"
type input "10/28/2025"
type input "8 - 10 Weeks"
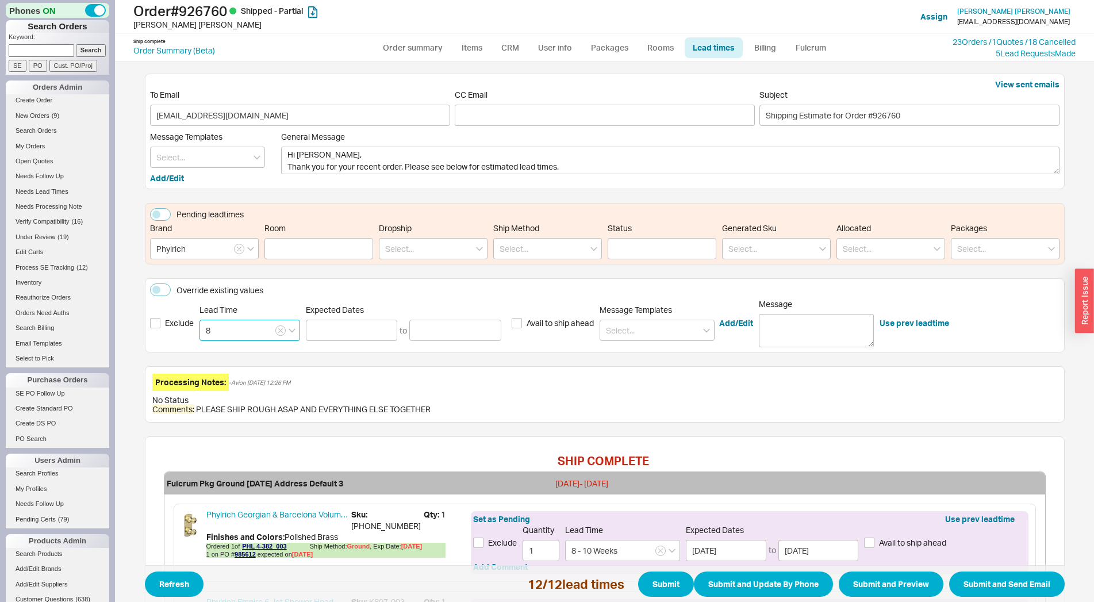
type input "10/14/2025"
type input "10/28/2025"
type input "8 - 10 Weeks"
type input "10/14/2025"
type input "10/28/2025"
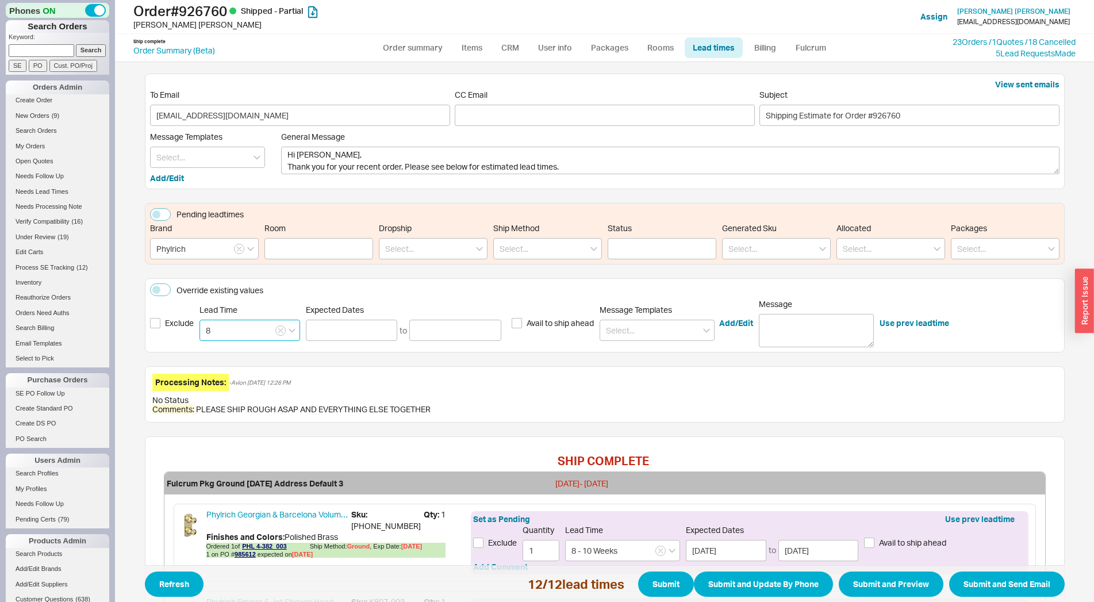
type input "8 - 10 Weeks"
type input "10/14/2025"
type input "10/28/2025"
type input "8 - 10 Weeks"
type input "10/14/2025"
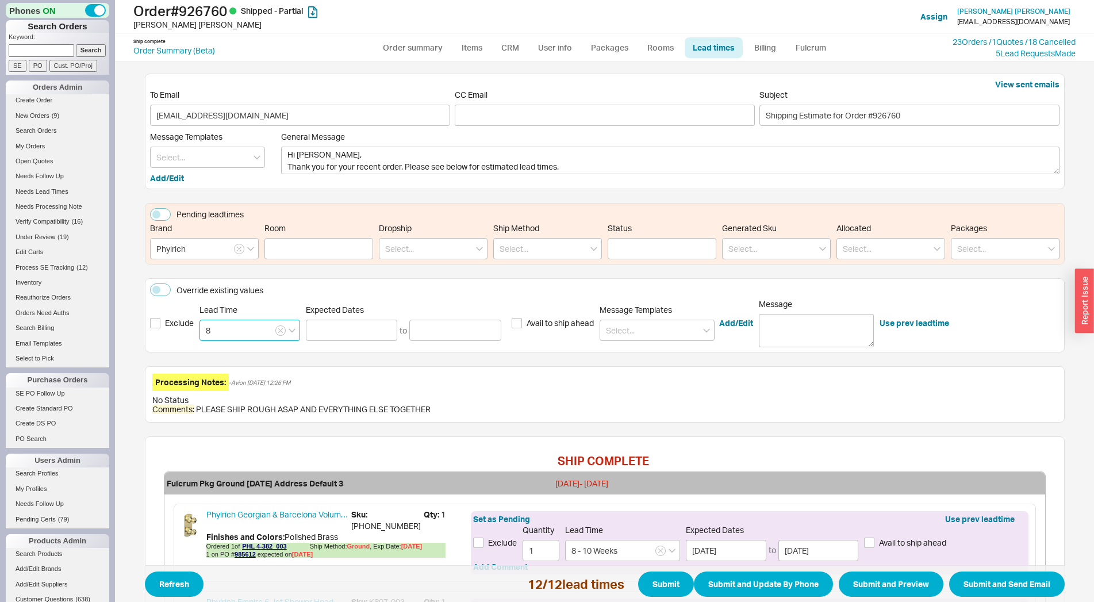
type input "10/28/2025"
type input "8 - 10 Weeks"
type input "10/14/2025"
type input "10/28/2025"
type input "8 - 10 Weeks"
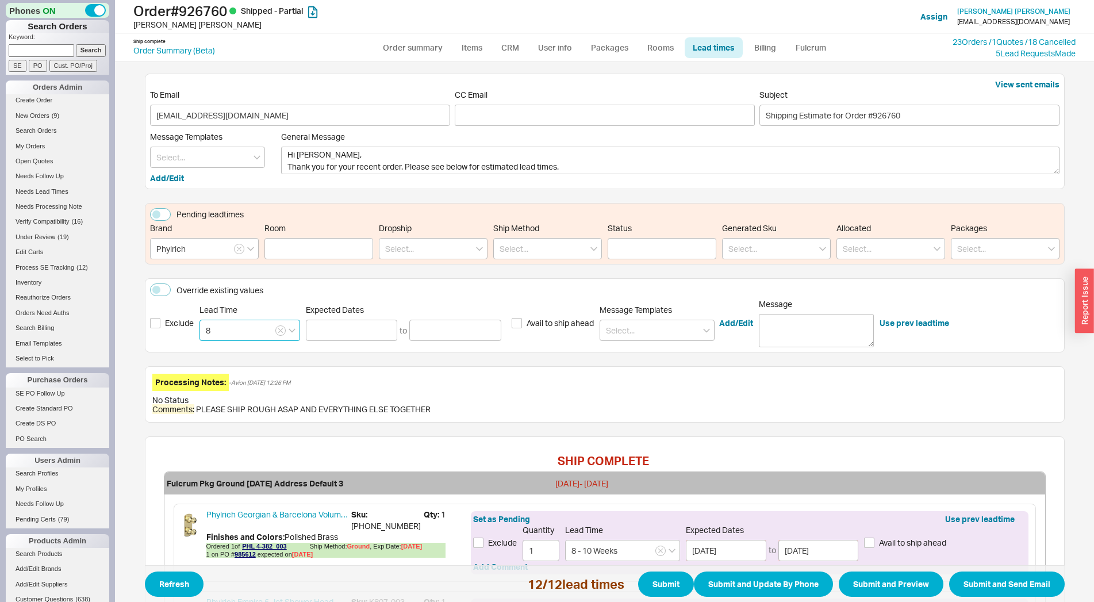
type input "10/14/2025"
type input "10/28/2025"
type input "8 - 10 Weeks"
type input "10/14/2025"
type input "10/28/2025"
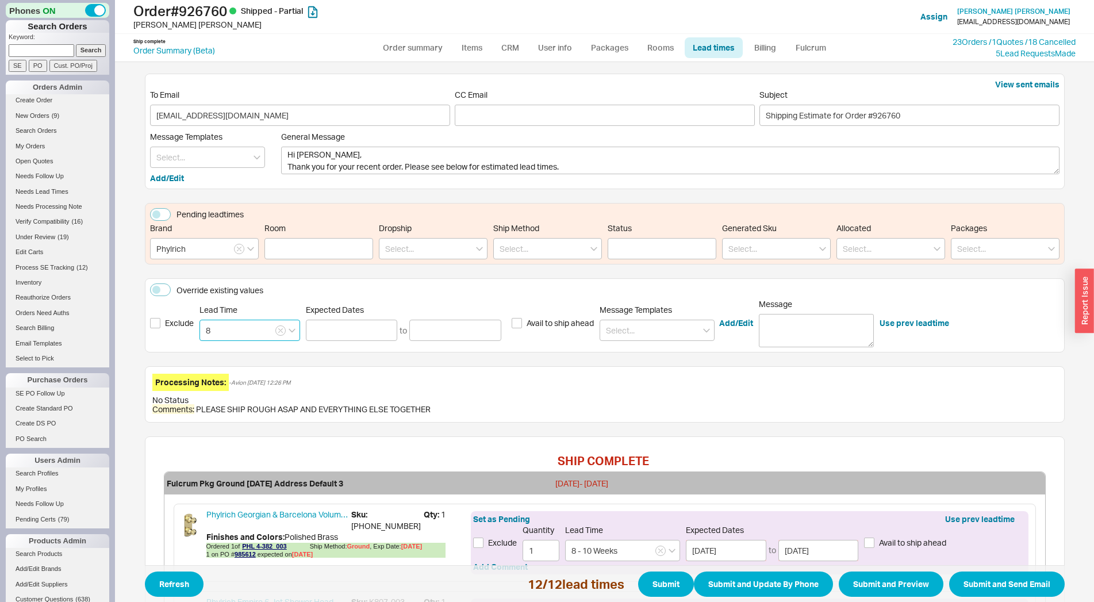
type input "8 - 10 Weeks"
type input "10/14/2025"
type input "10/28/2025"
type input "8 - 10 Weeks"
type input "10/14/2025"
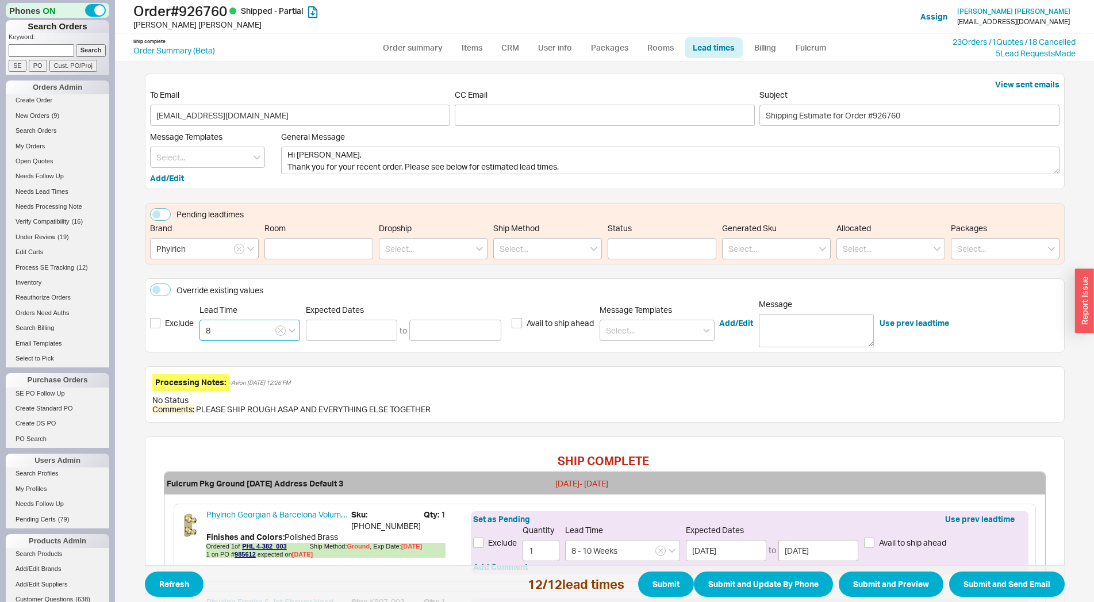
type input "10/28/2025"
type input "8 - 10 Weeks"
click at [206, 155] on input at bounding box center [207, 157] width 115 height 21
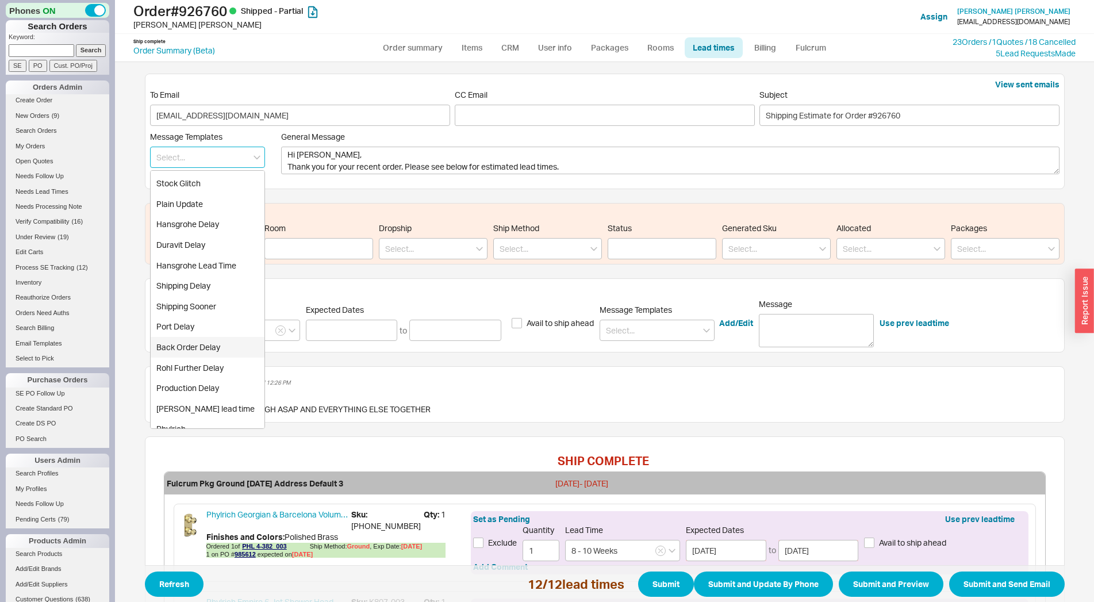
scroll to position [143, 0]
click at [187, 384] on div "Phylrich" at bounding box center [208, 386] width 114 height 21
type textarea "Hi Mary, Thank you for your recent order. Please see below for estimated lead t…"
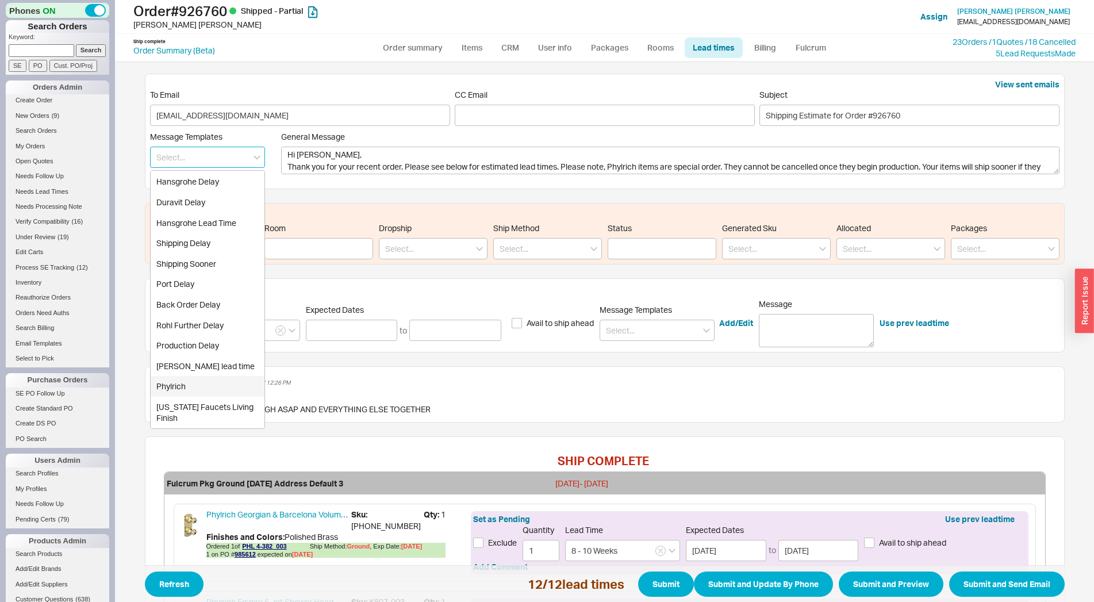
type input "Phylrich"
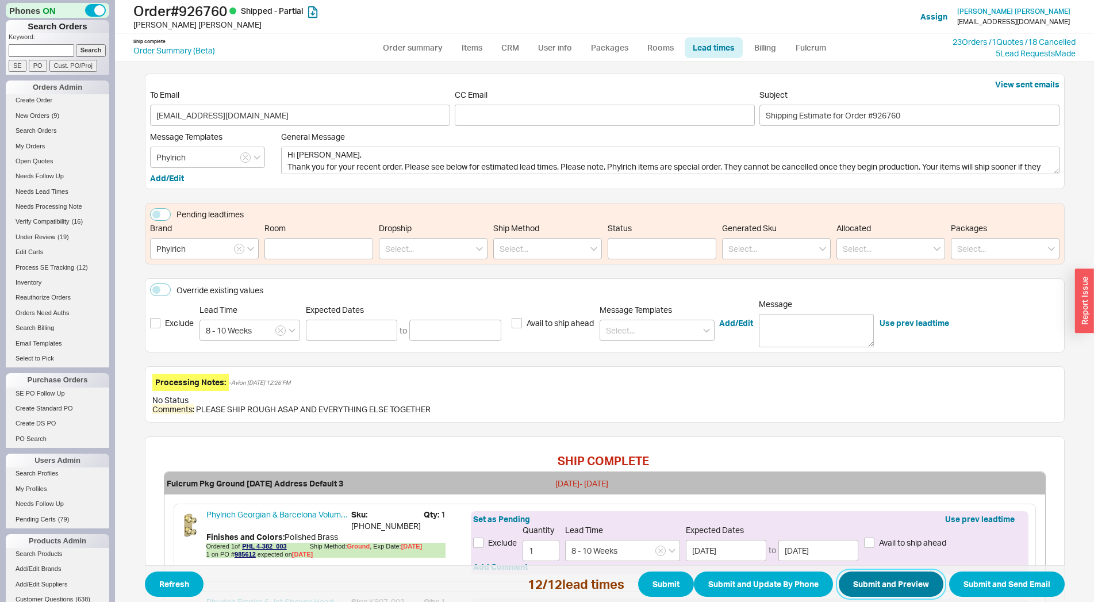
click at [867, 587] on button "Submit and Preview" at bounding box center [891, 583] width 105 height 25
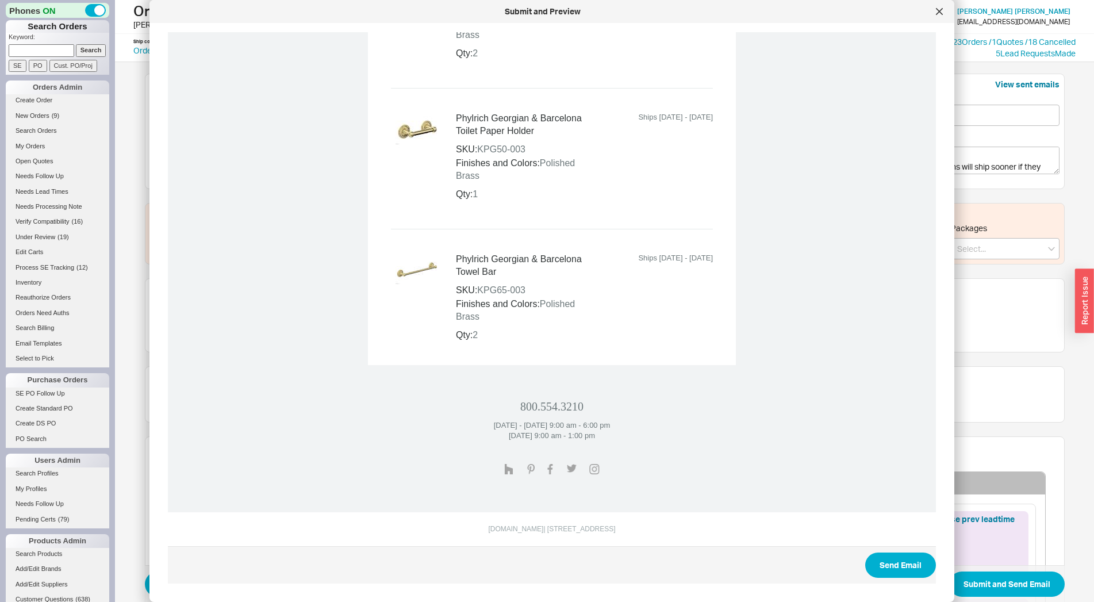
scroll to position [1982, 0]
click at [883, 567] on button "Send Email" at bounding box center [900, 564] width 71 height 25
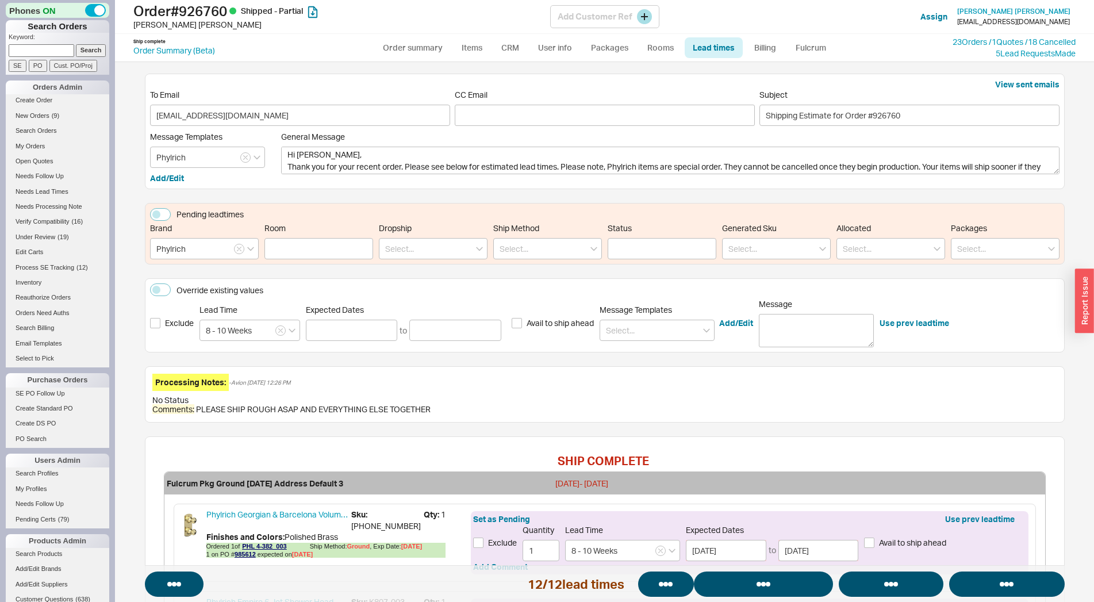
select select "*"
select select "LOW"
select select "3"
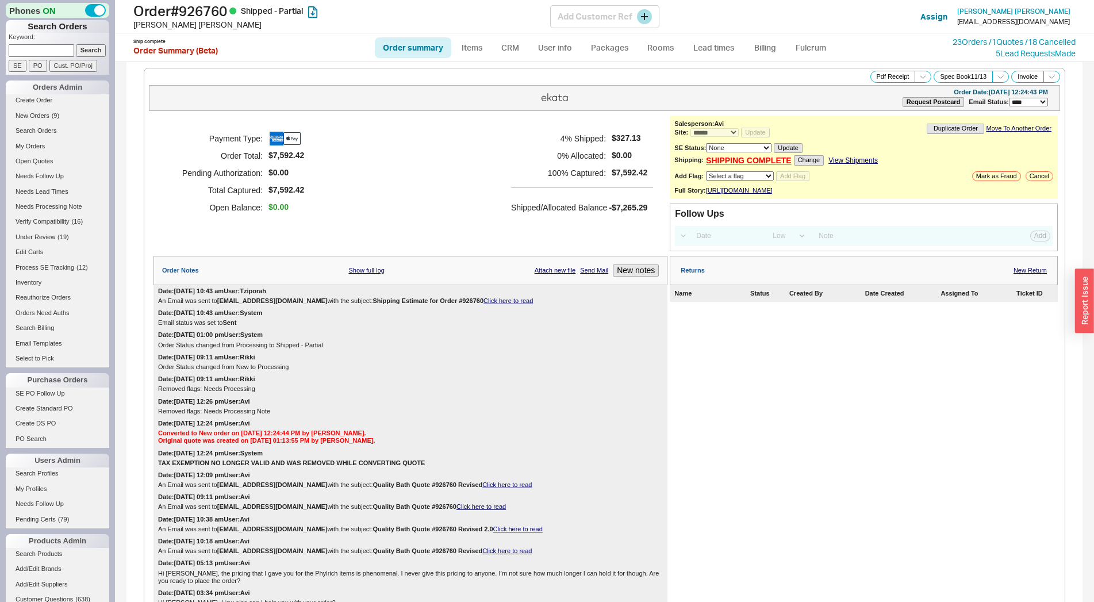
select select "*"
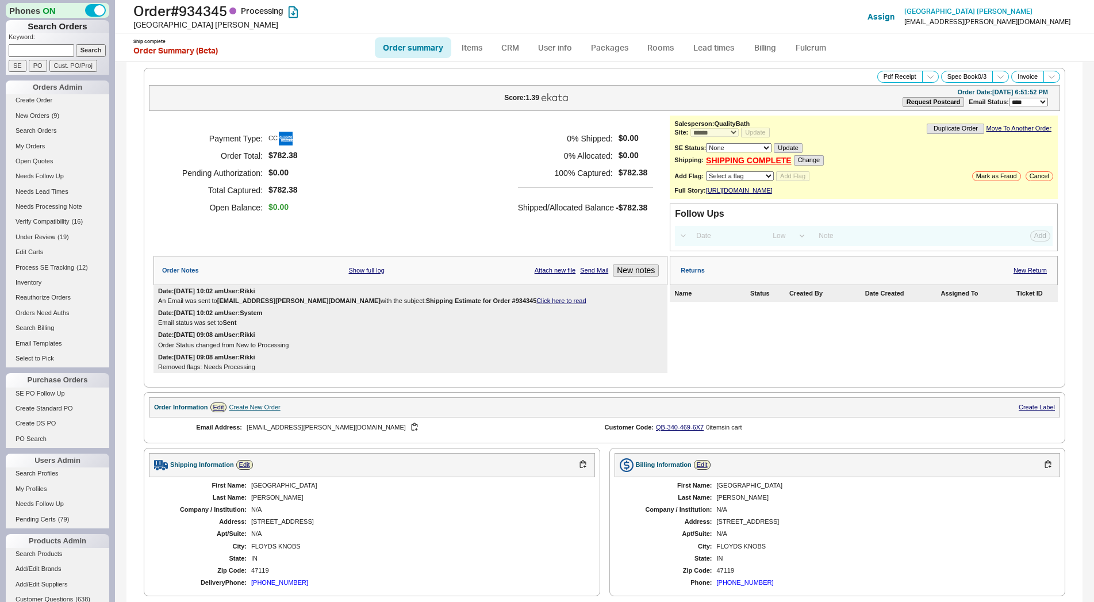
select select "*"
select select "LOW"
select select "3"
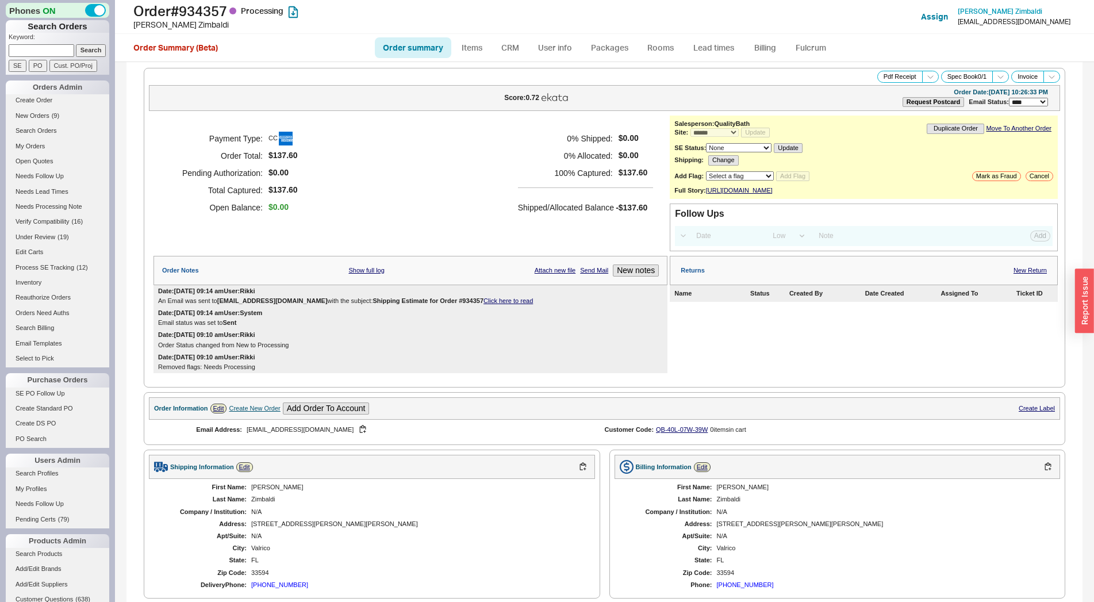
select select "*"
select select "LOW"
select select "3"
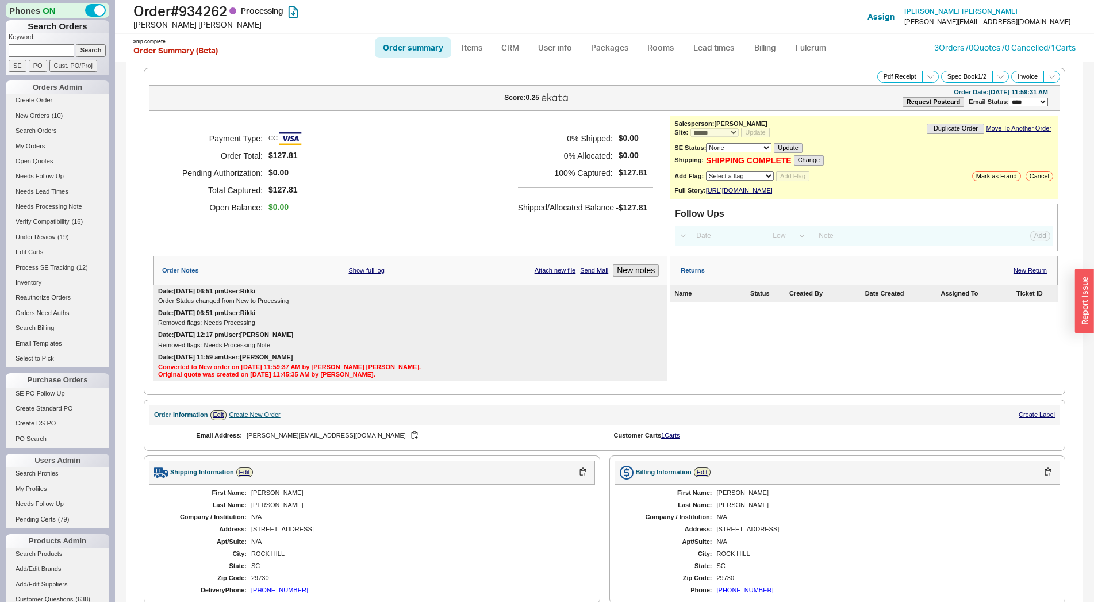
select select "*"
select select "LOW"
select select "3"
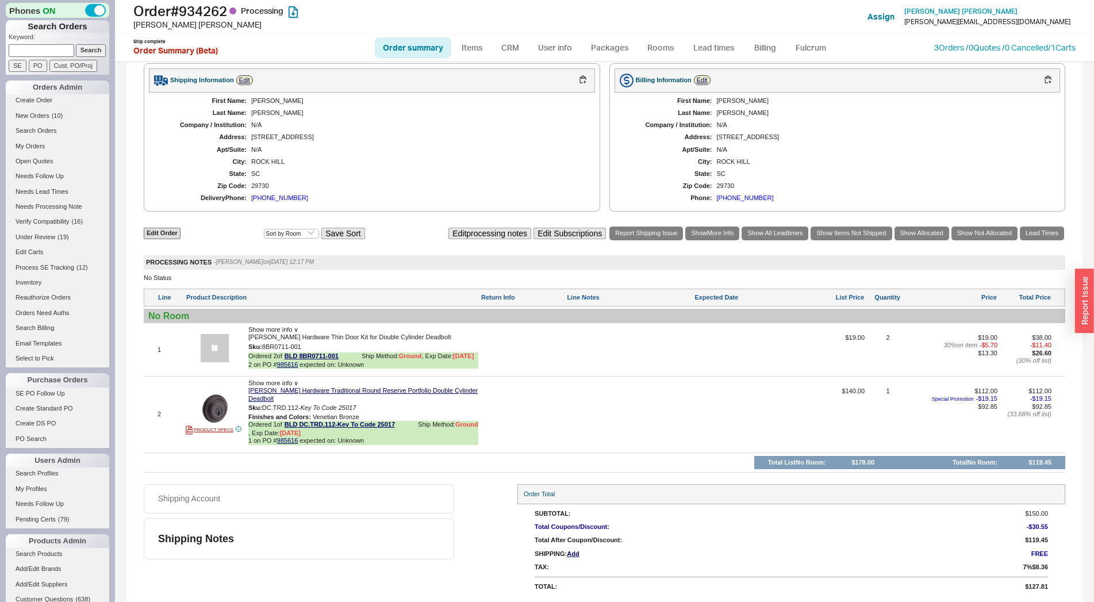
scroll to position [402, 0]
click at [1054, 236] on link "Lead Times" at bounding box center [1042, 232] width 44 height 13
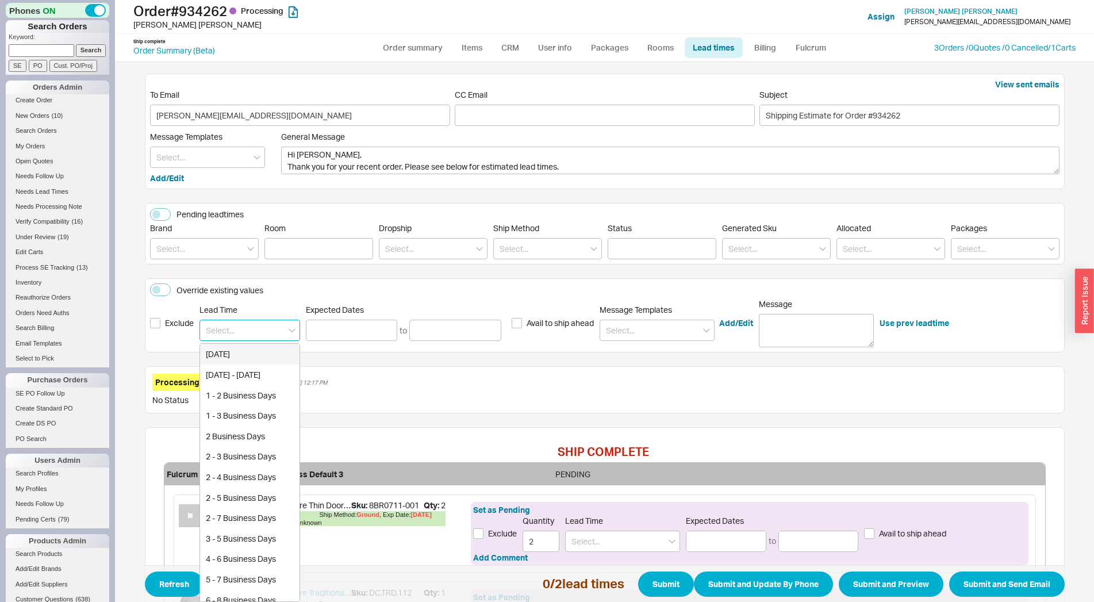
click at [221, 336] on input at bounding box center [249, 330] width 101 height 21
click at [244, 374] on div "10 - 12 Business Days" at bounding box center [249, 374] width 99 height 21
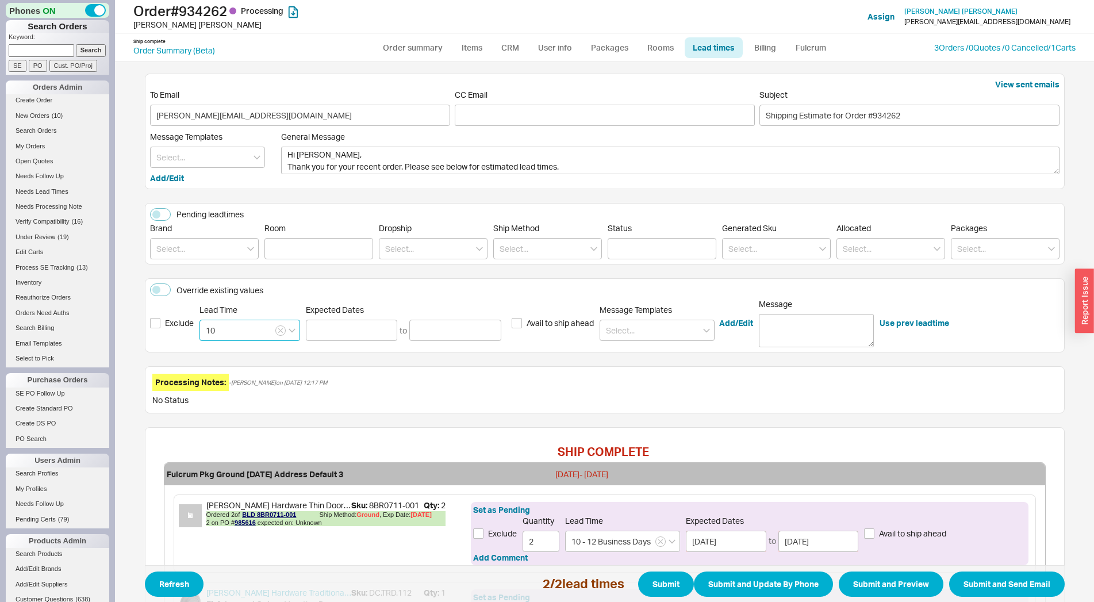
type input "10 - 12 Business Days"
type input "[DATE]"
type input "10 - 12 Business Days"
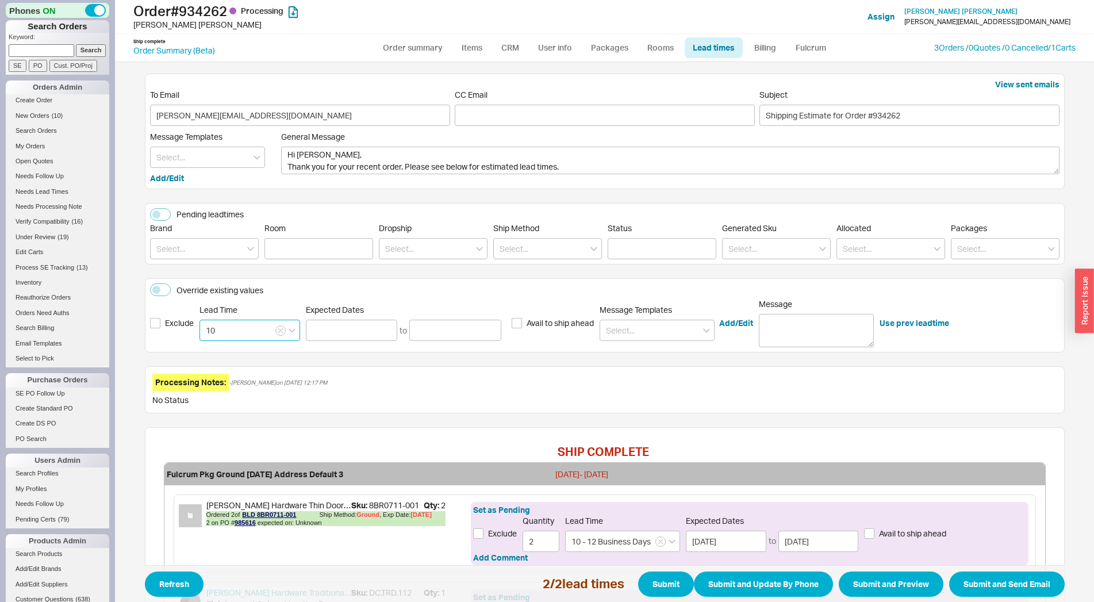
type input "[DATE]"
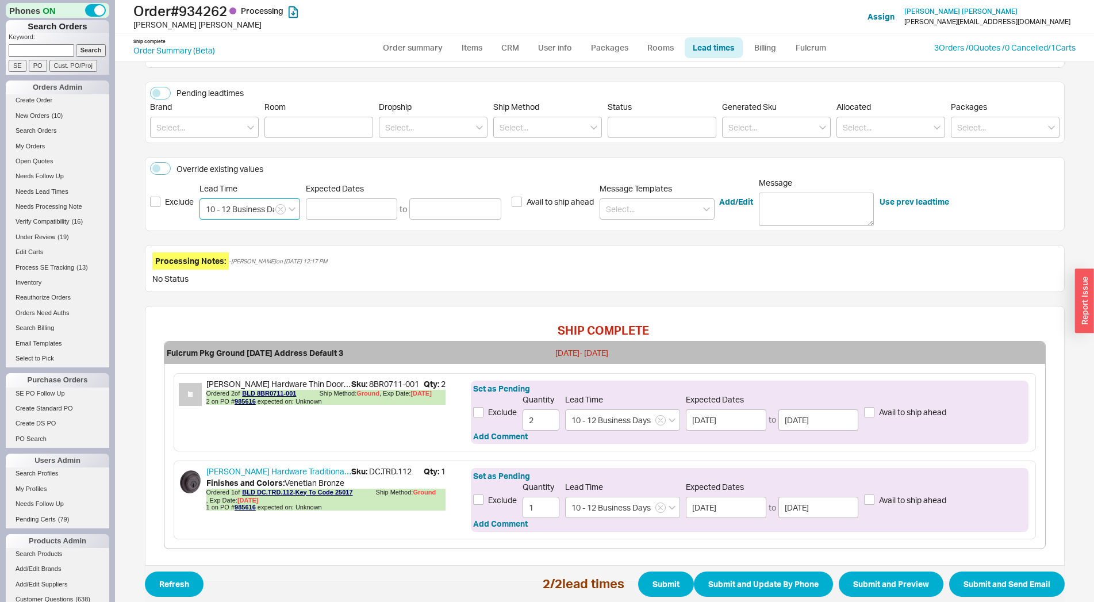
scroll to position [163, 0]
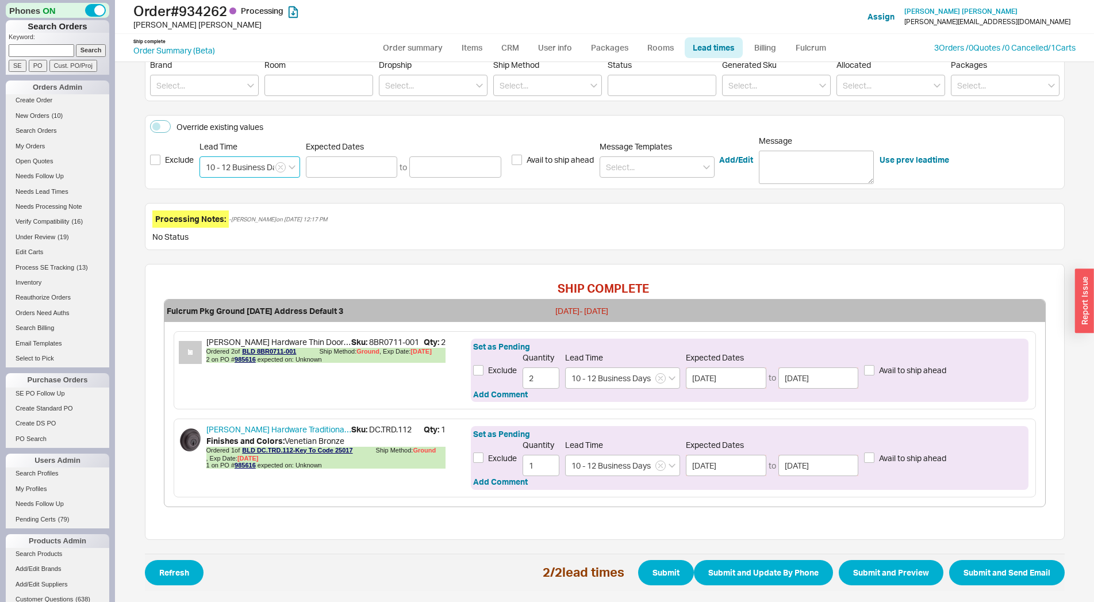
type input "10 - 12 Business Days"
drag, startPoint x: 864, startPoint y: 570, endPoint x: 543, endPoint y: 198, distance: 491.5
click at [543, 198] on form "View sent emails To Email [PERSON_NAME][EMAIL_ADDRESS][DOMAIN_NAME] CC Email Su…" at bounding box center [605, 250] width 920 height 681
click at [698, 39] on link "Lead times" at bounding box center [714, 47] width 58 height 21
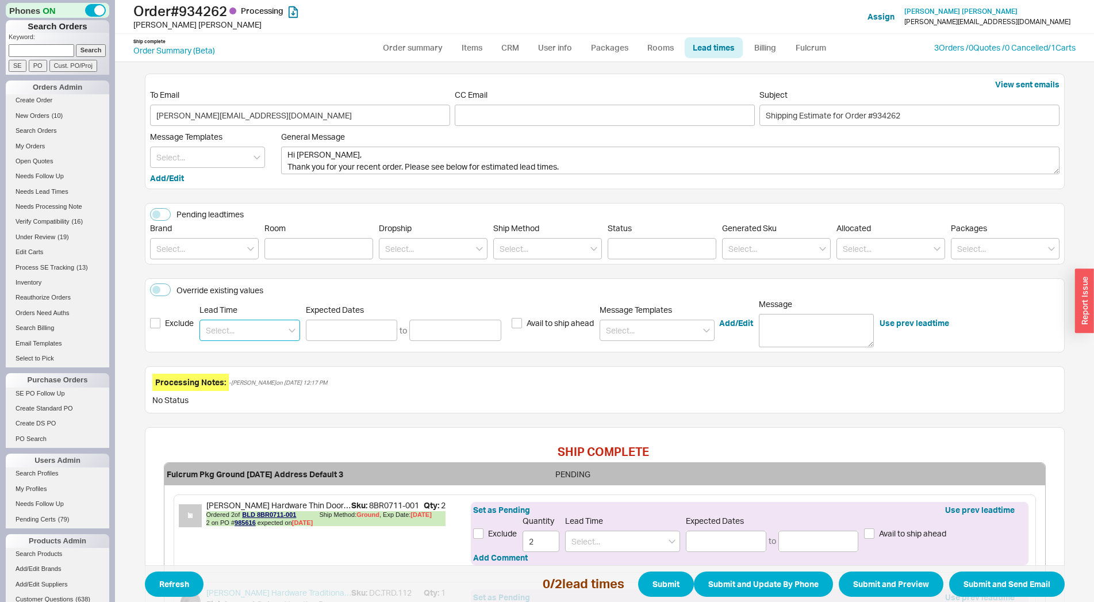
click at [248, 338] on input at bounding box center [249, 330] width 101 height 21
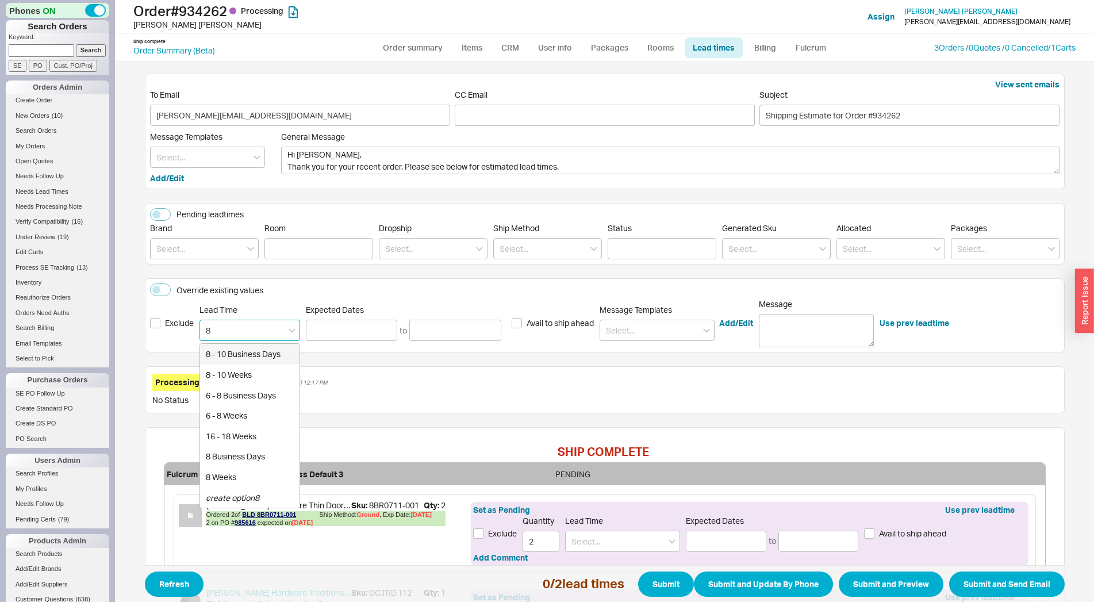
click at [255, 361] on div "8 - 10 Business Days" at bounding box center [249, 354] width 99 height 21
type input "8 - 10 Business Days"
type input "[DATE]"
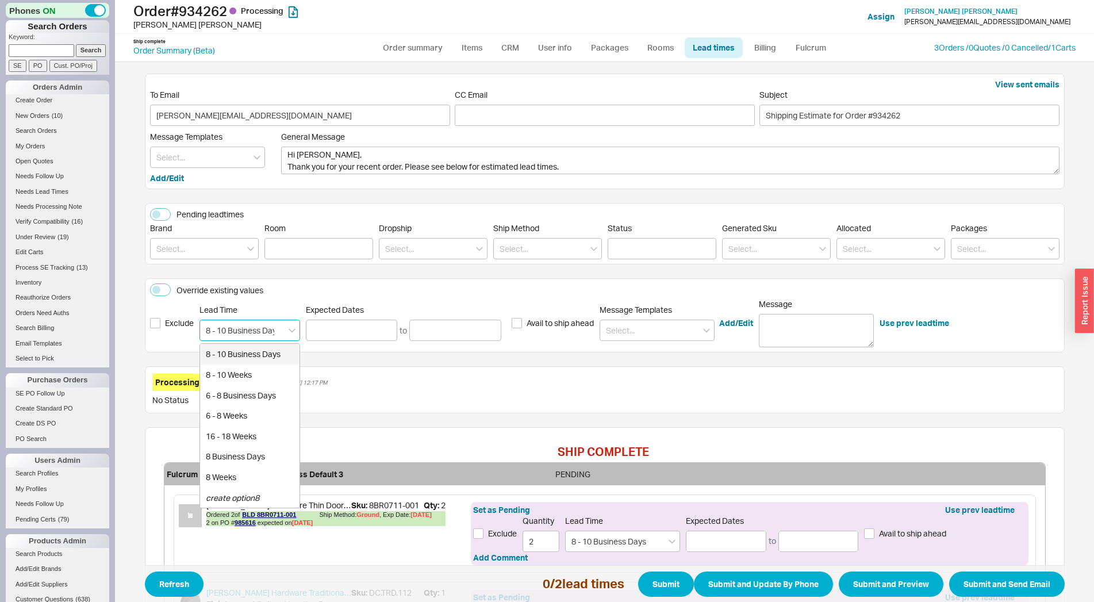
type input "8 - 10 Business Days"
type input "[DATE]"
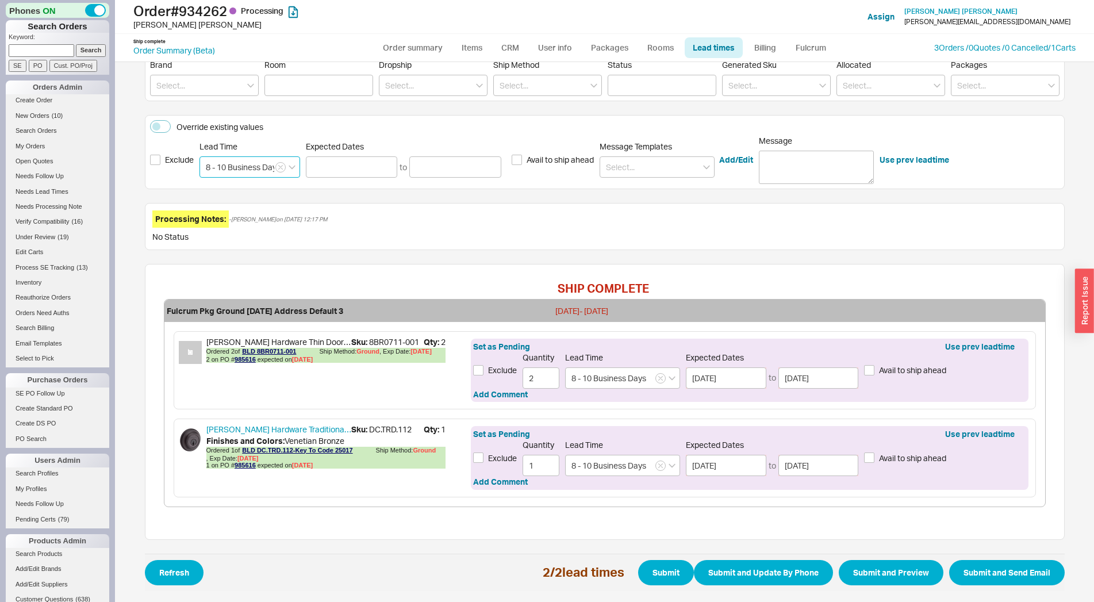
type input "8 - 10 Business Days"
click at [819, 521] on div "SHIP COMPLETE Fulcrum Pkg Ground [DATE] Address Default 3 [DATE] - [DATE] [PERS…" at bounding box center [605, 402] width 920 height 276
click at [1008, 574] on button "Submit and Send Email" at bounding box center [1007, 572] width 116 height 25
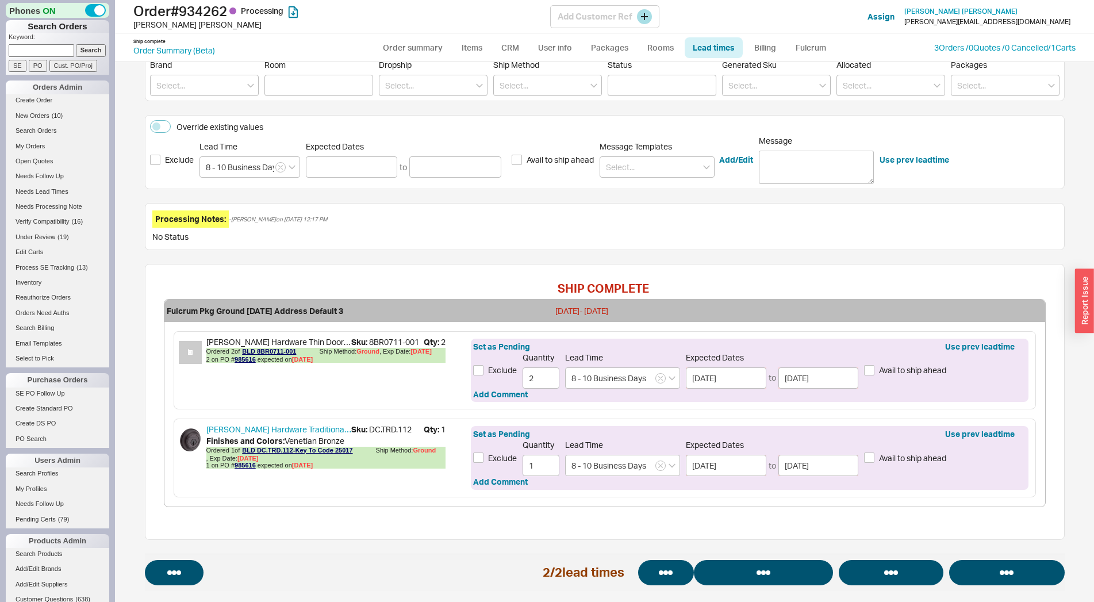
select select "*"
select select "LOW"
select select "3"
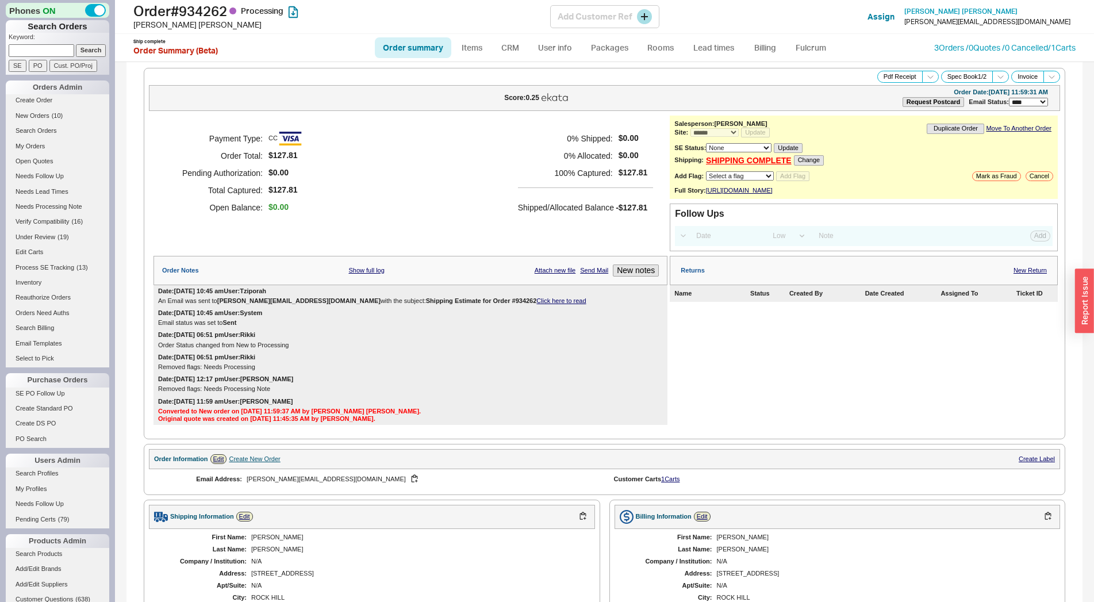
select select "*"
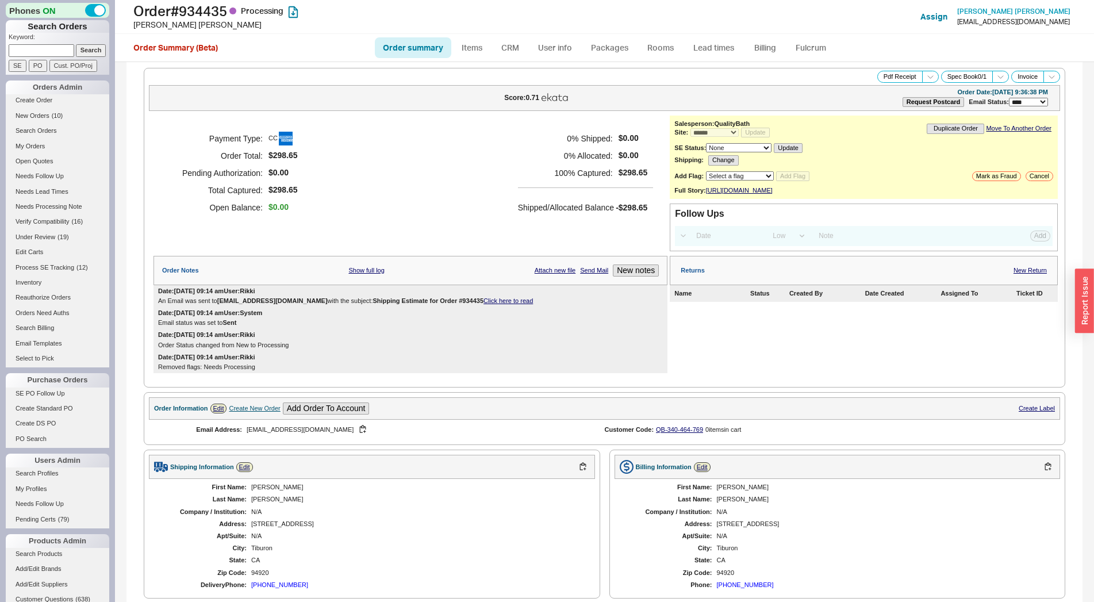
select select "*"
select select "LOW"
select select "3"
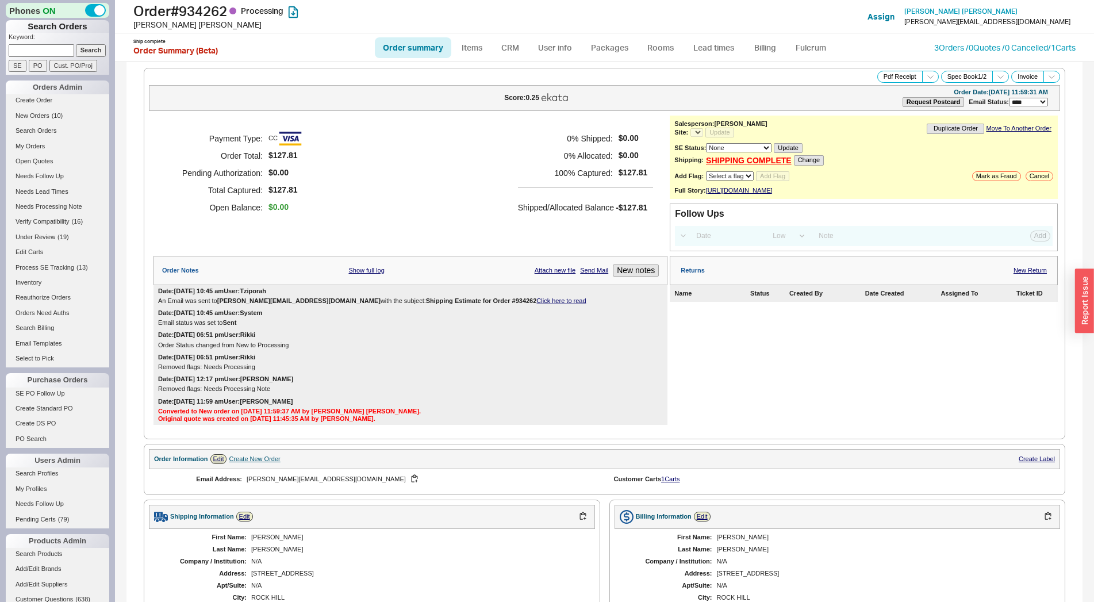
select select "LOW"
select select "3"
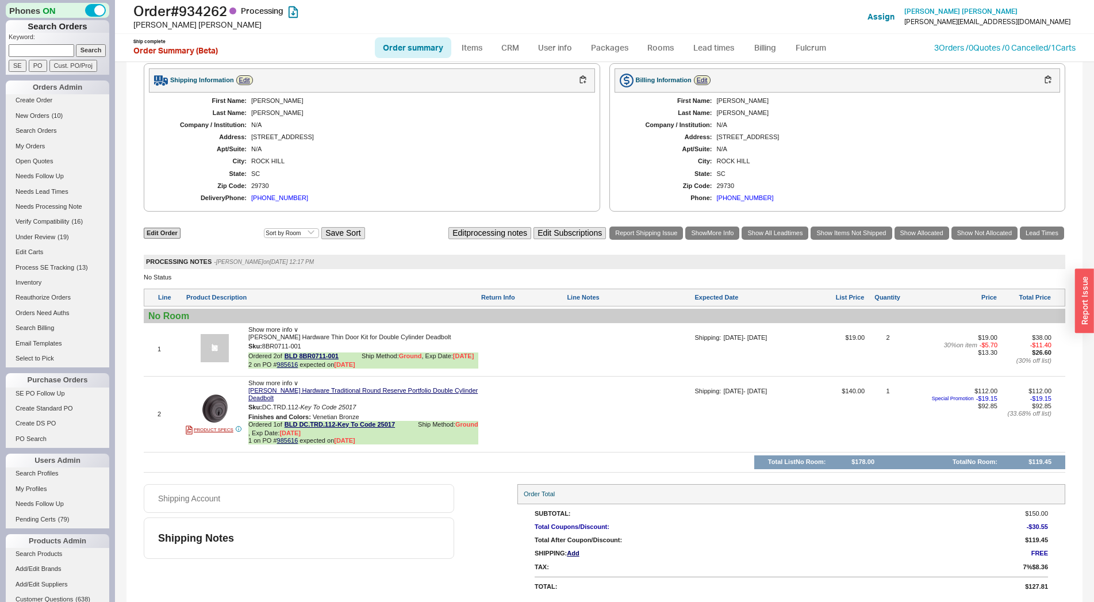
select select "*"
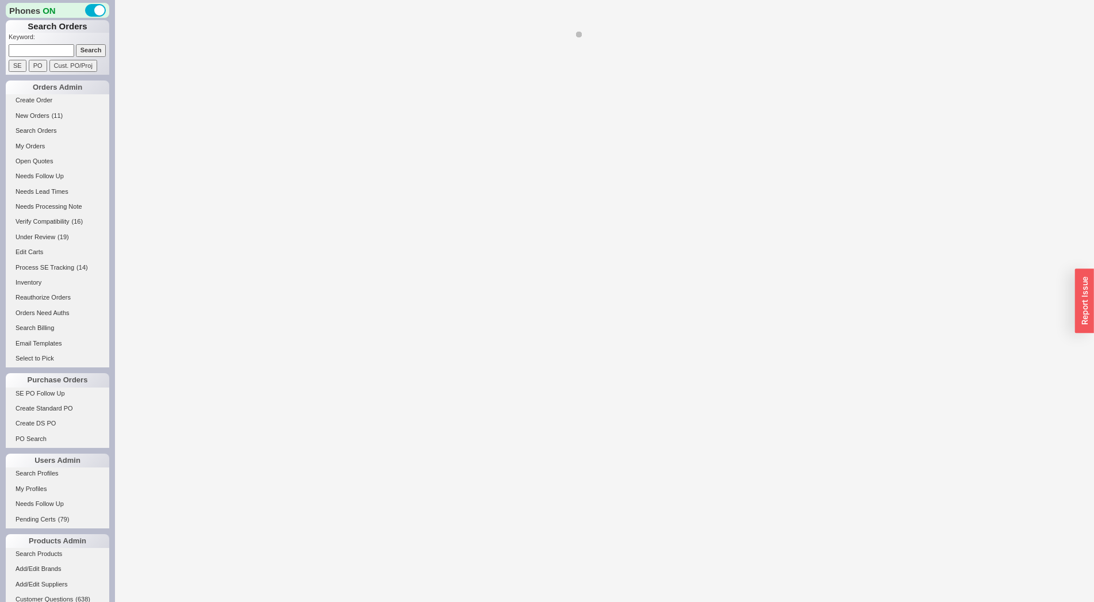
select select "LOW"
select select "3"
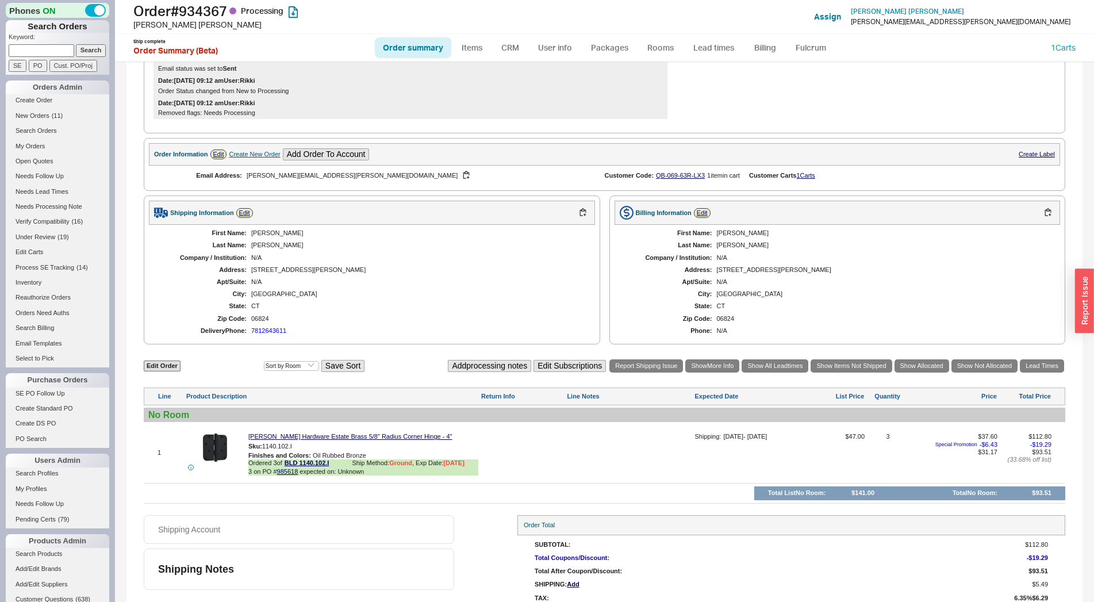
select select "*"
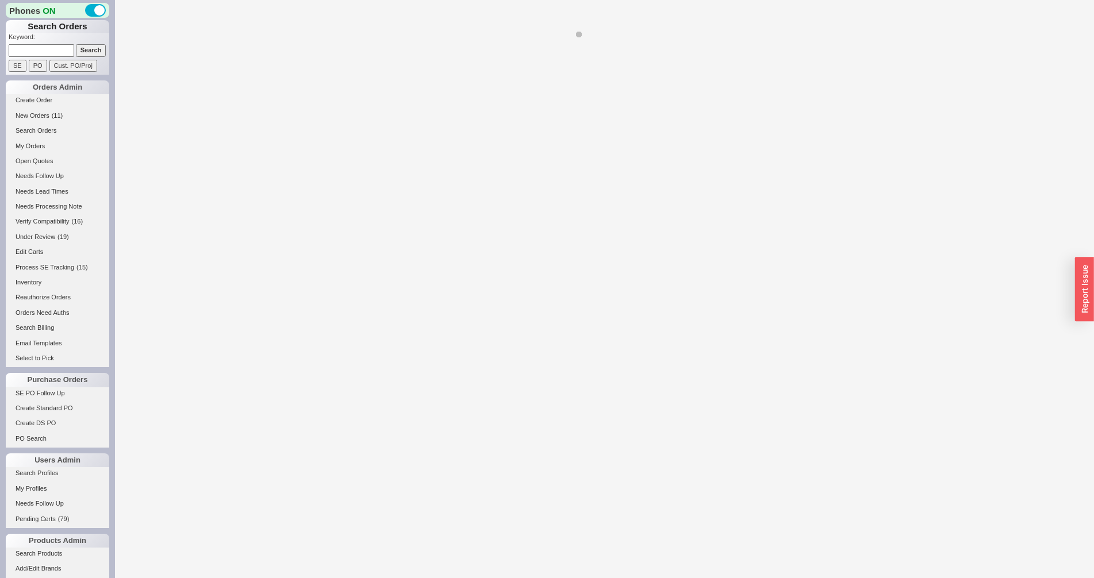
select select "*"
select select "LOW"
select select "3"
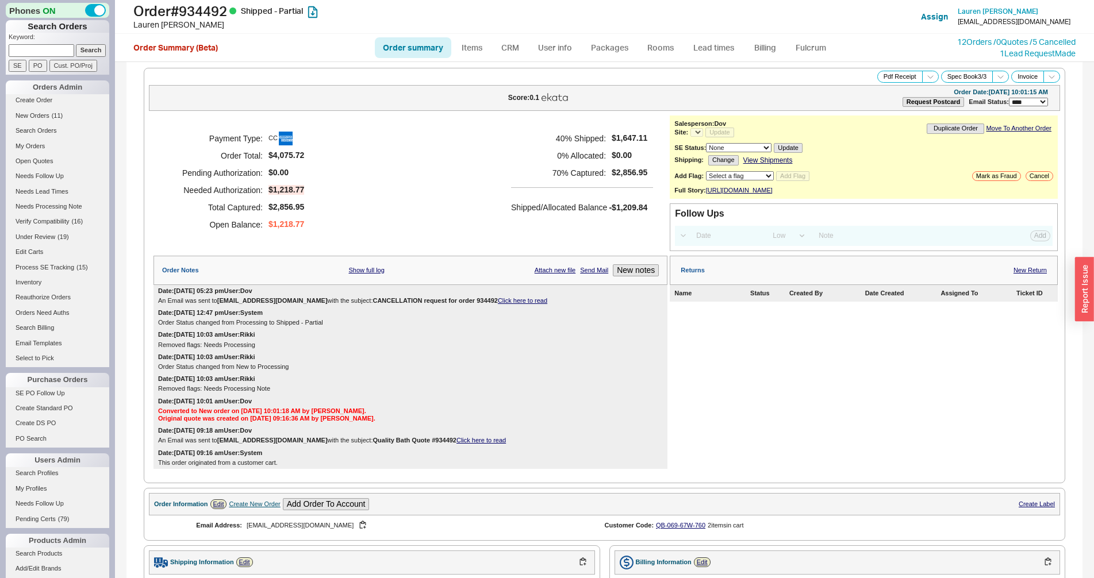
select select "*"
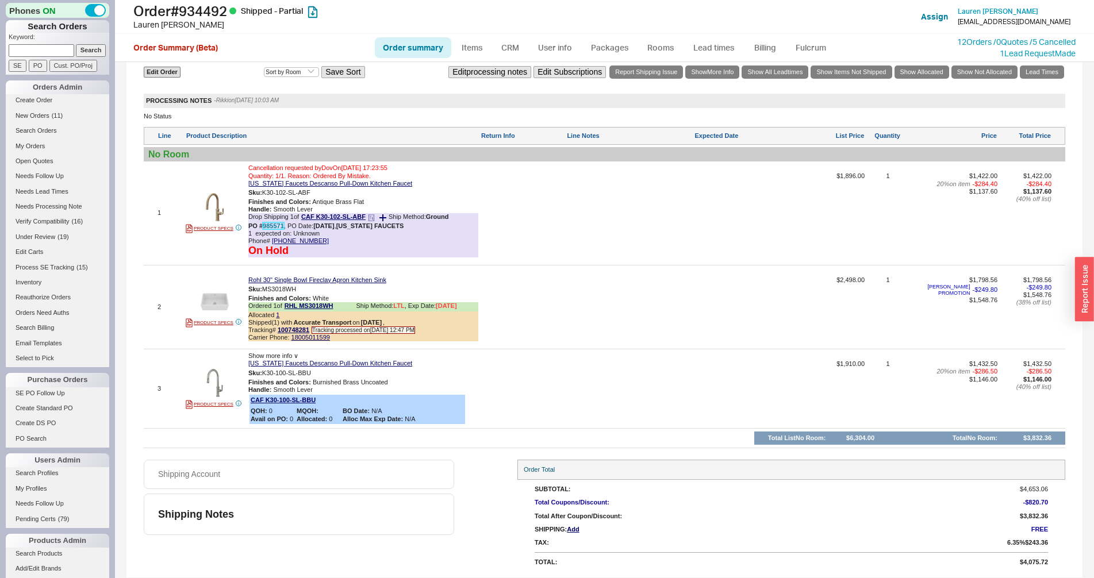
click at [275, 227] on link "985571" at bounding box center [273, 225] width 21 height 7
click at [48, 47] on input at bounding box center [42, 50] width 66 height 12
paste input "933896"
type input "933896"
click at [83, 51] on input "Search" at bounding box center [91, 50] width 30 height 12
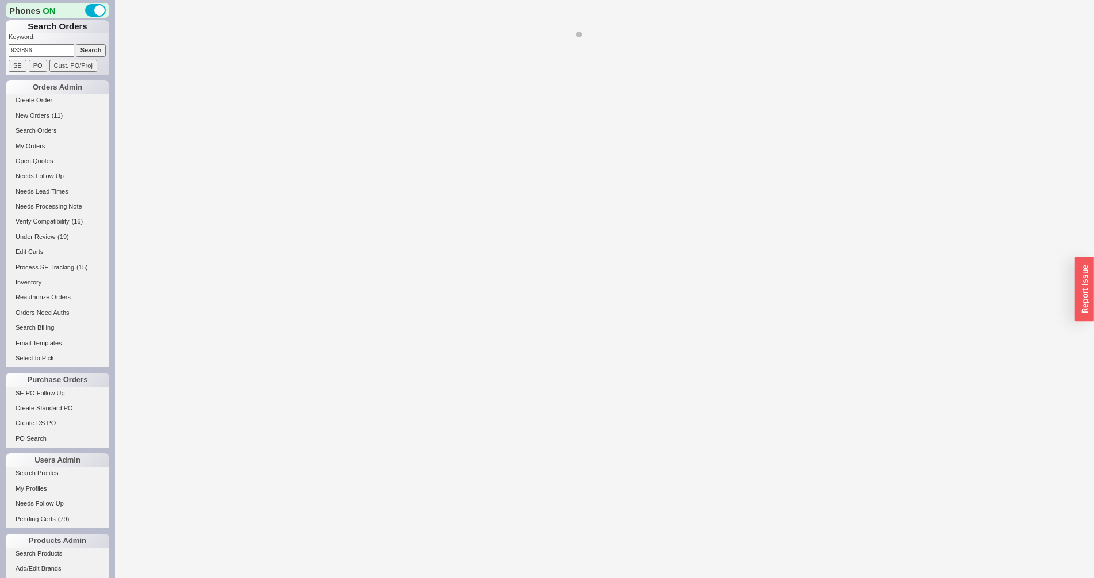
select select "*"
select select "3"
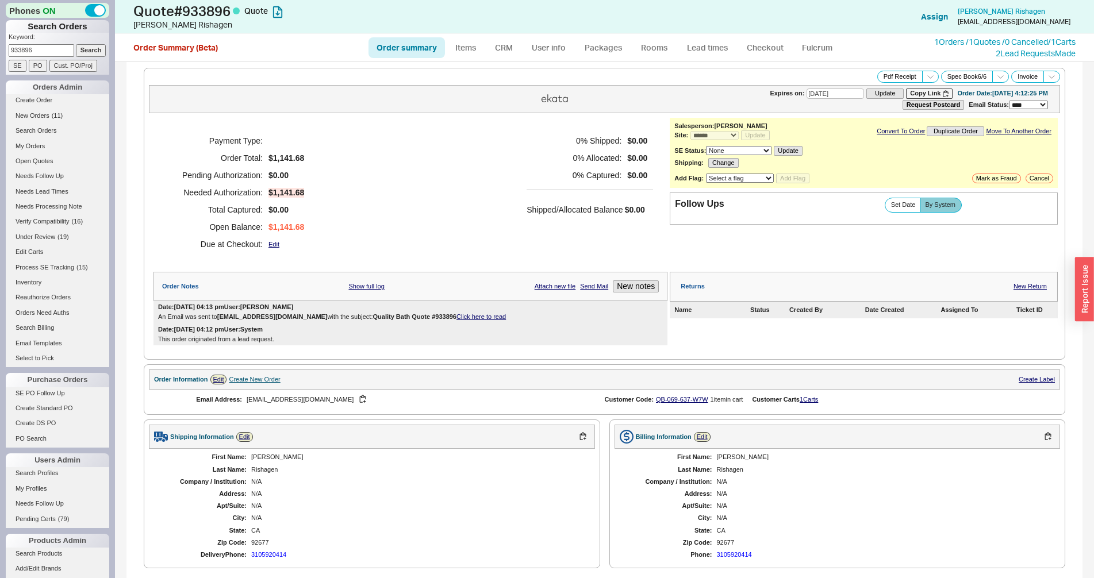
click at [39, 55] on input "933896" at bounding box center [42, 50] width 66 height 12
paste input "4479"
click at [74, 49] on input "934479" at bounding box center [42, 50] width 66 height 12
type input "934479"
click at [81, 52] on input "Search" at bounding box center [91, 50] width 30 height 12
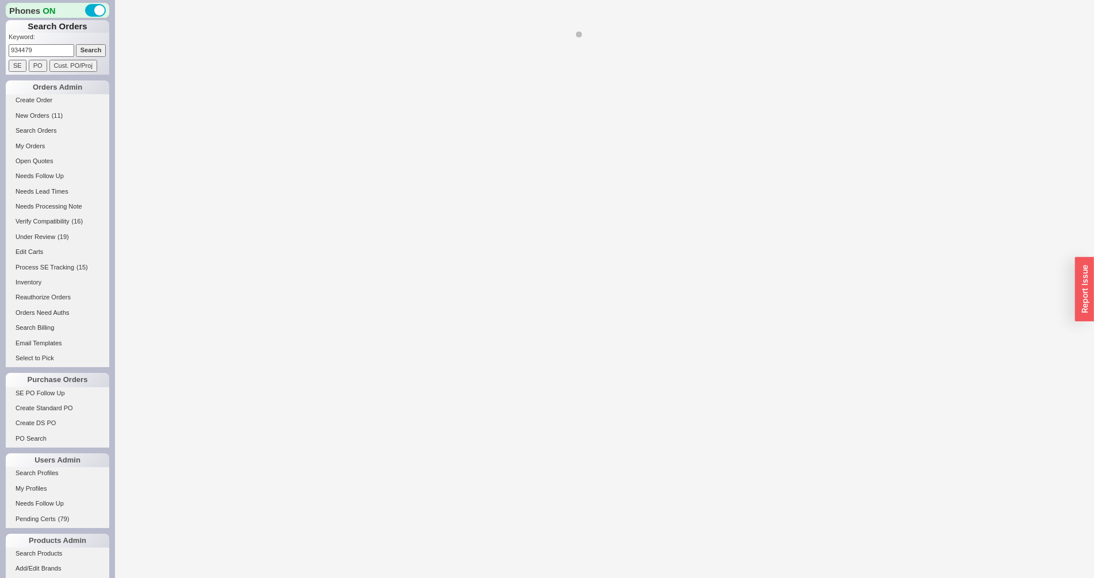
select select "*"
select select "LOW"
select select "3"
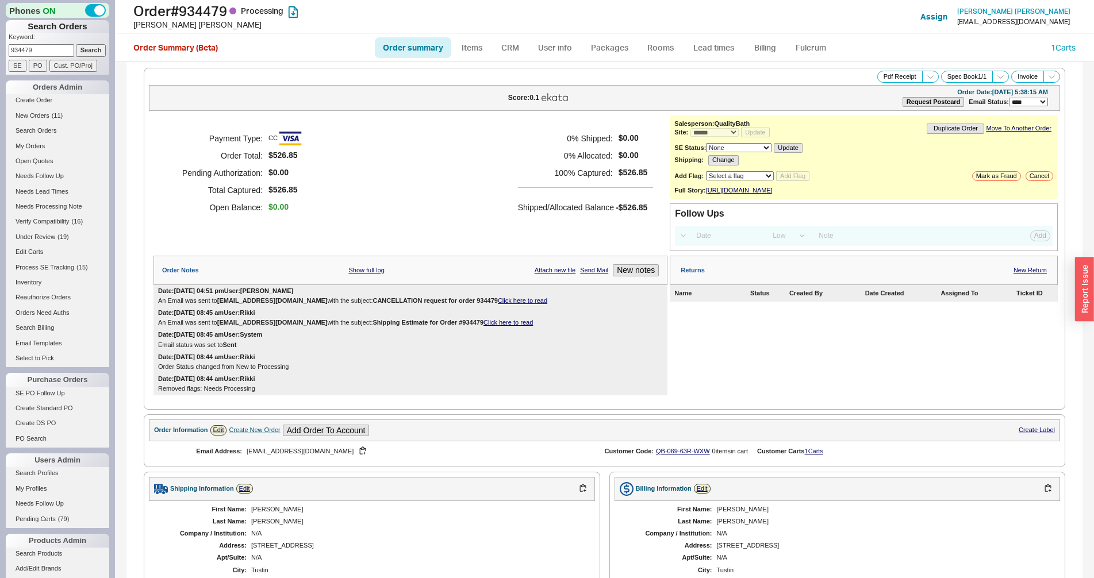
scroll to position [361, 0]
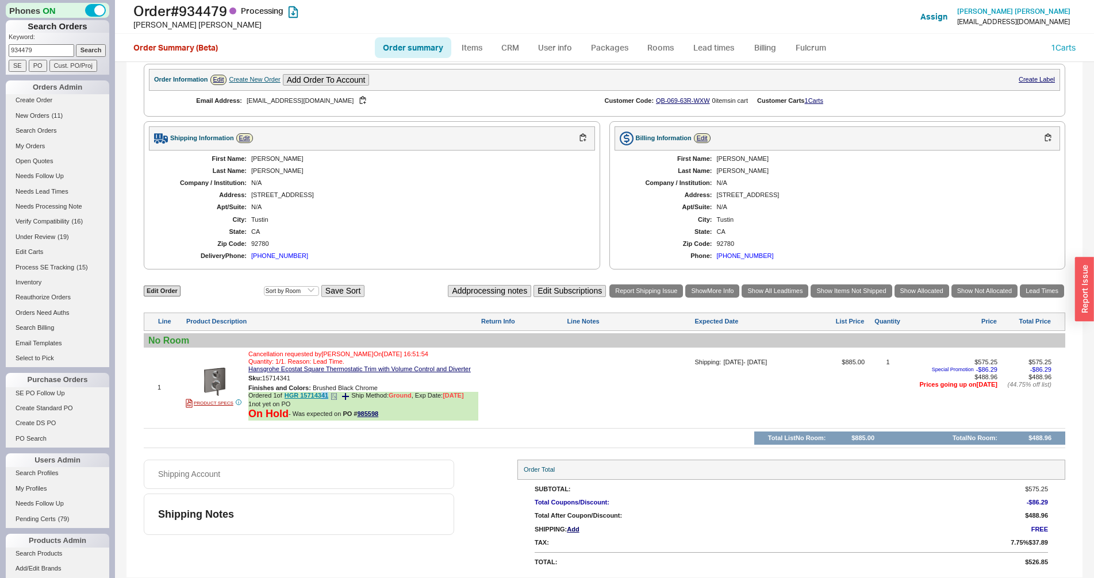
click at [322, 401] on div "Ordered 1 of HGR 15714341 Ship Method: Ground , Exp Date: 8/18/25 1 not yet on …" at bounding box center [363, 406] width 230 height 29
click at [322, 398] on link "HGR 15714341" at bounding box center [307, 396] width 44 height 9
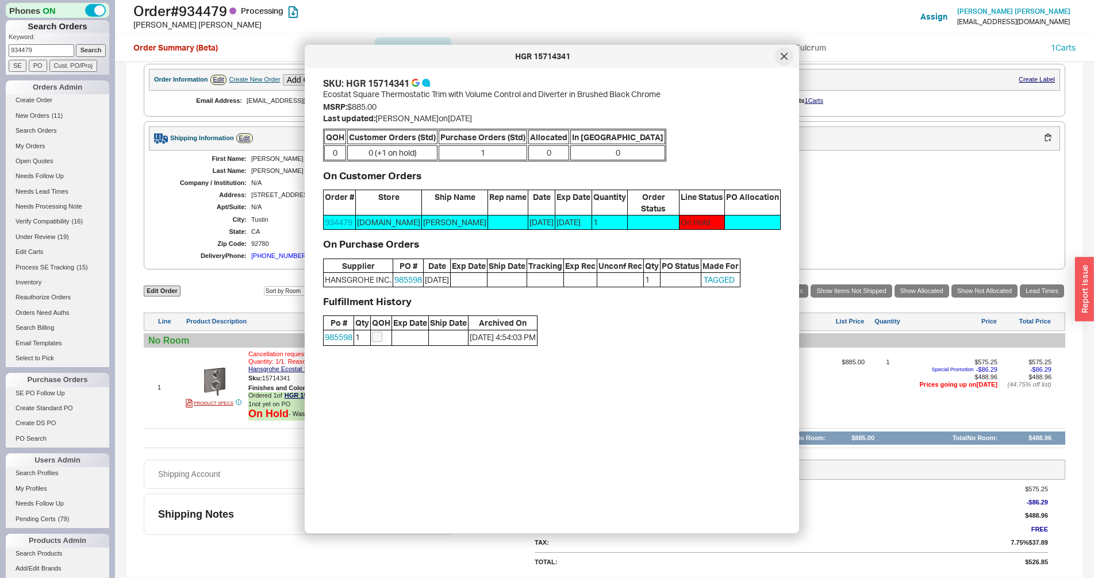
click at [780, 54] on div at bounding box center [784, 56] width 18 height 18
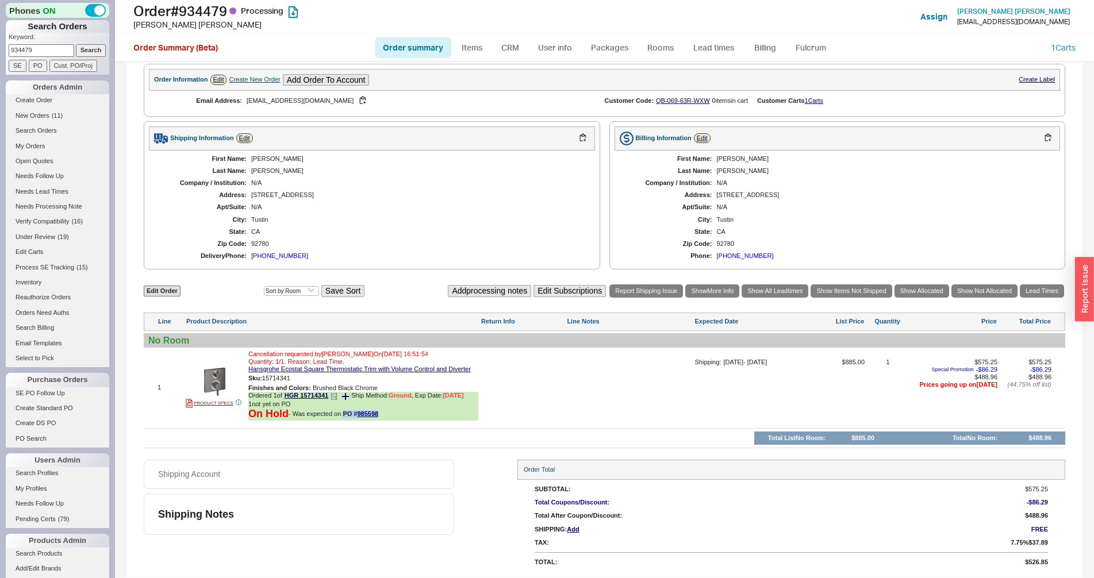
drag, startPoint x: 382, startPoint y: 420, endPoint x: 342, endPoint y: 420, distance: 39.7
click at [342, 420] on div "On Hold - Was expected on PO # 985598" at bounding box center [363, 414] width 230 height 13
copy span "PO # 985598"
click at [25, 51] on input "934479" at bounding box center [42, 50] width 66 height 12
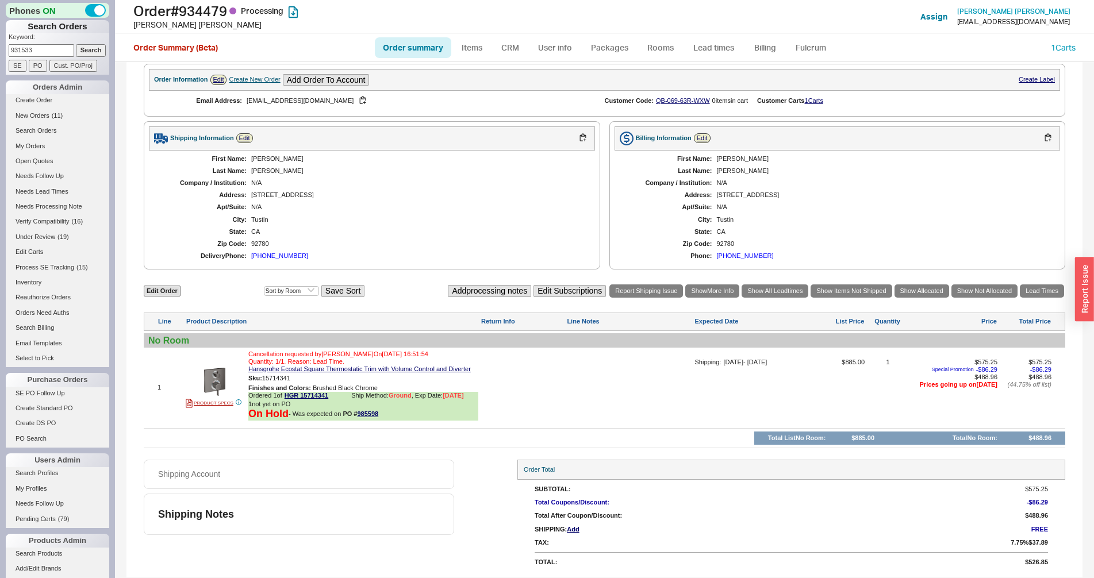
type input "931533"
click at [76, 44] on input "Search" at bounding box center [91, 50] width 30 height 12
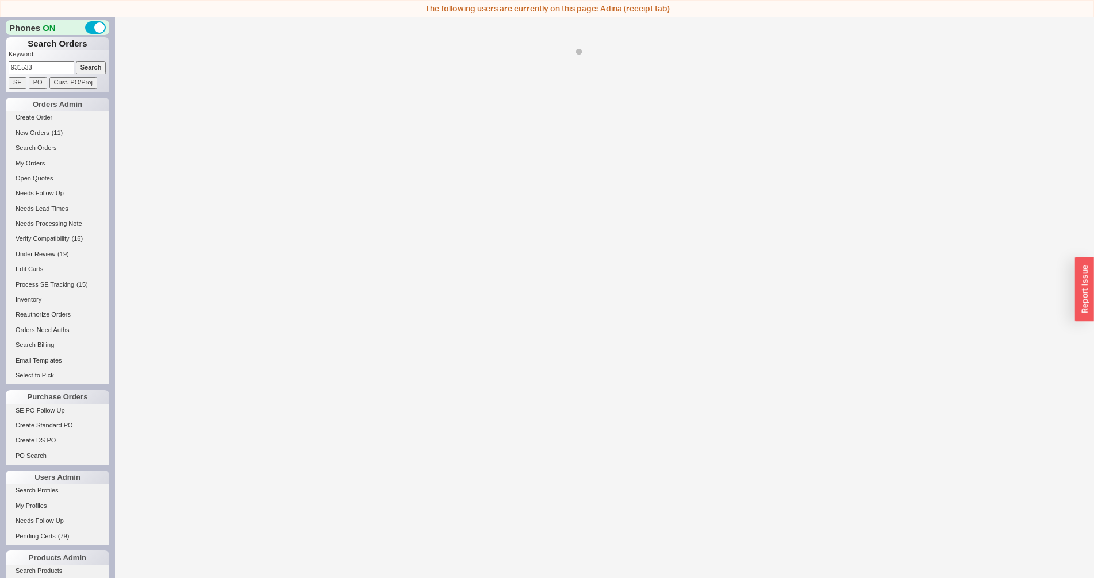
select select "*"
select select "LOW"
select select "3"
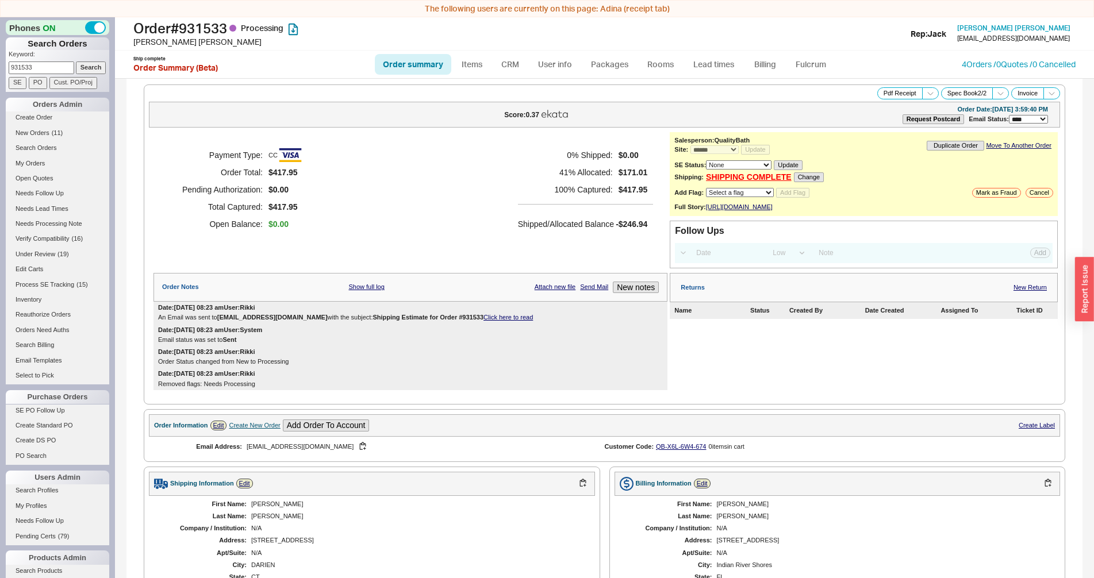
scroll to position [380, 0]
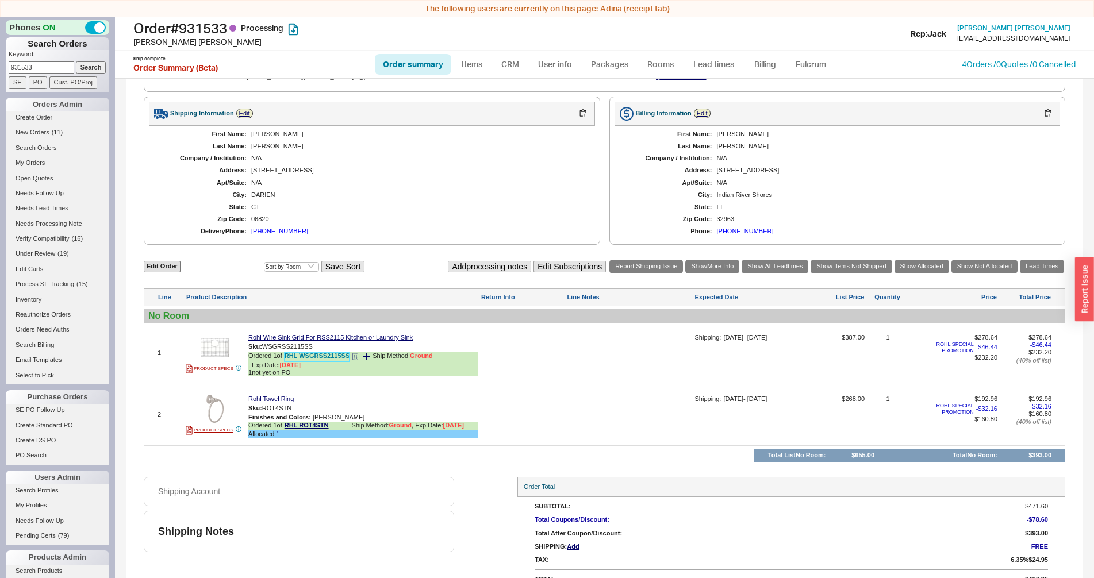
click at [325, 358] on link "RHL WSGRSS2115SS" at bounding box center [318, 356] width 66 height 9
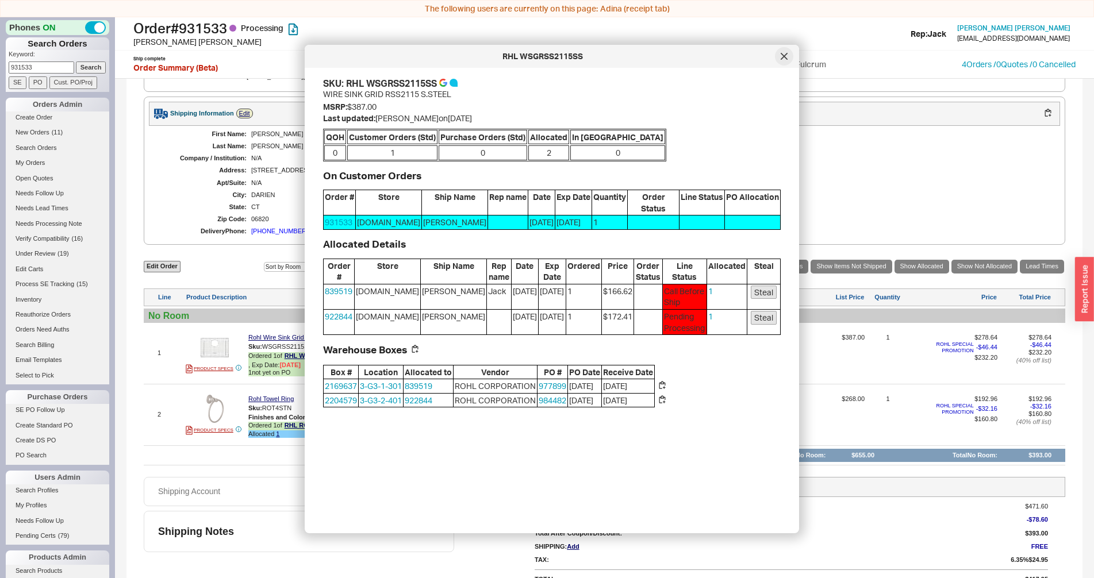
click at [783, 56] on icon at bounding box center [784, 56] width 6 height 6
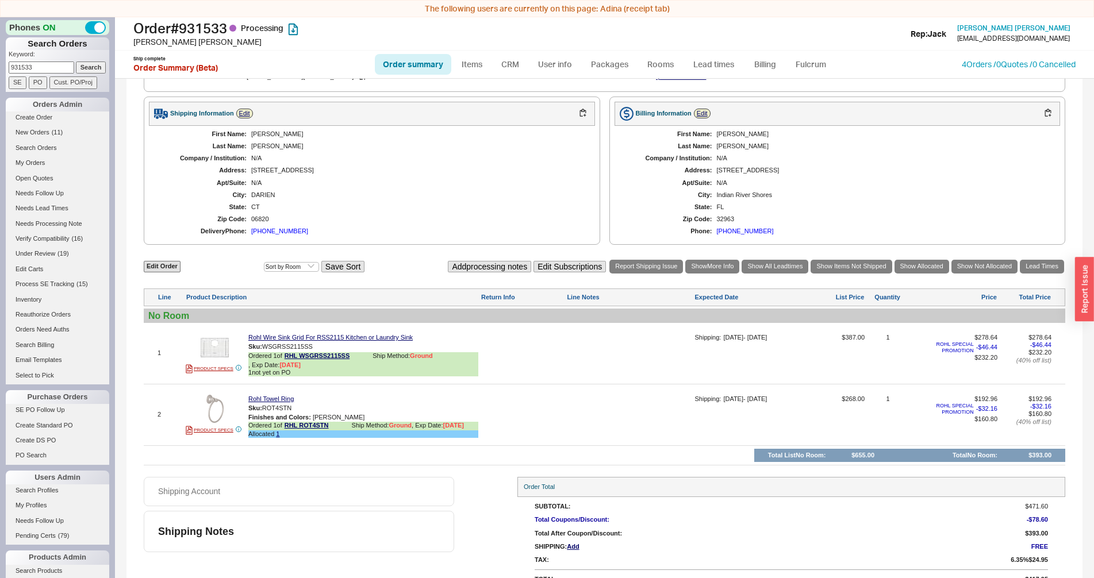
scroll to position [0, 0]
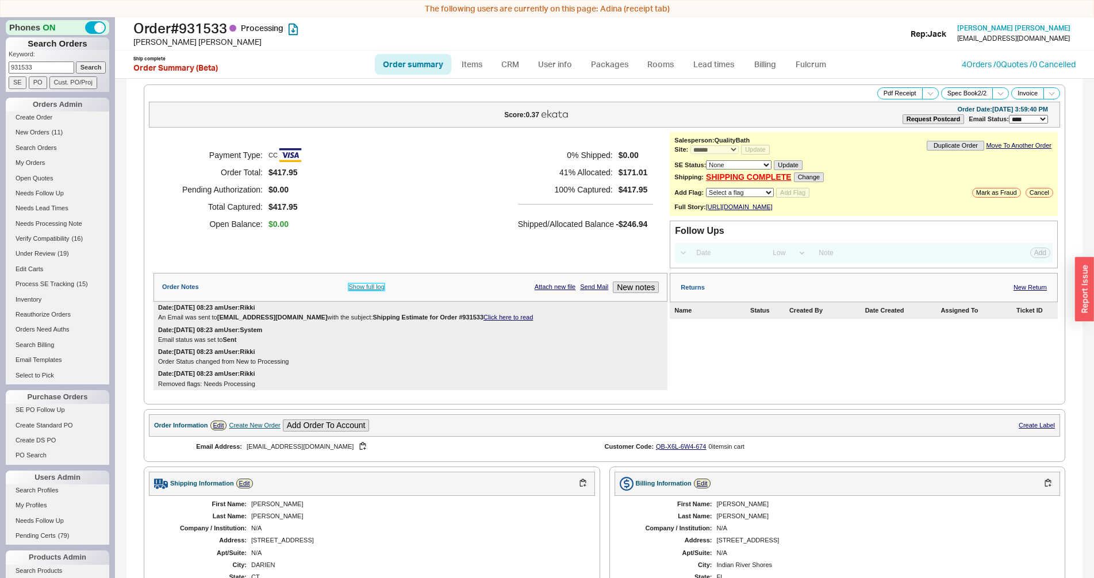
click at [365, 291] on link "Show full log" at bounding box center [366, 286] width 36 height 7
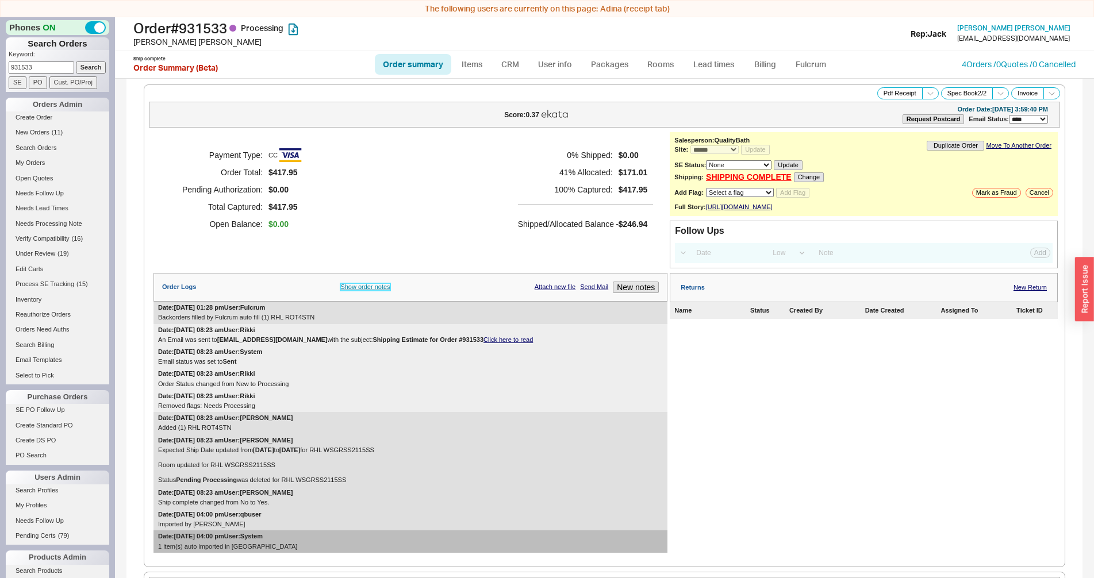
scroll to position [543, 0]
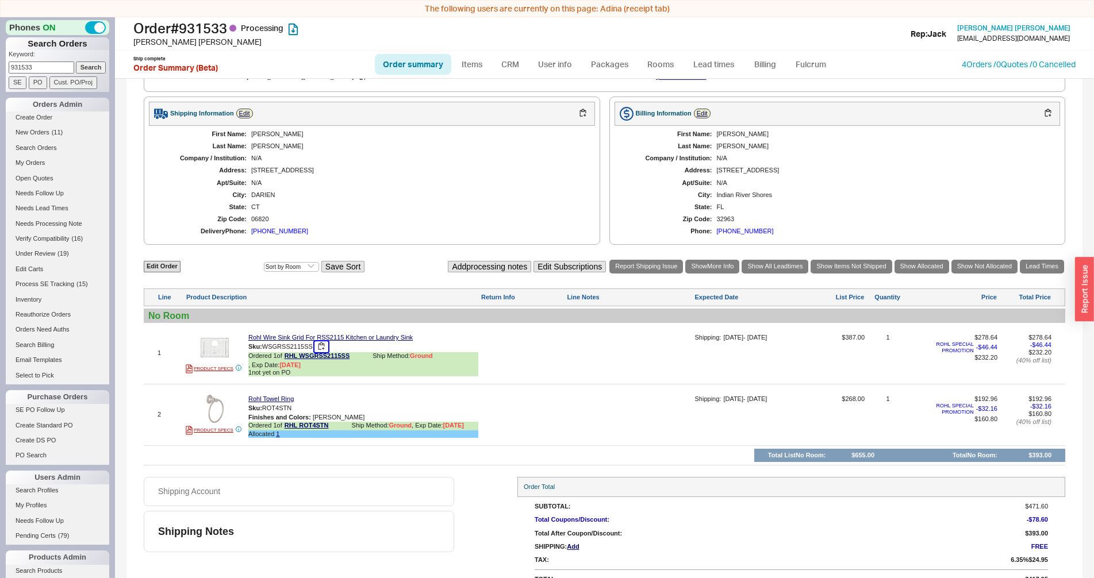
click at [321, 345] on button "button" at bounding box center [321, 346] width 14 height 11
click at [321, 359] on link "RHL WSGRSS2115SS" at bounding box center [318, 356] width 66 height 9
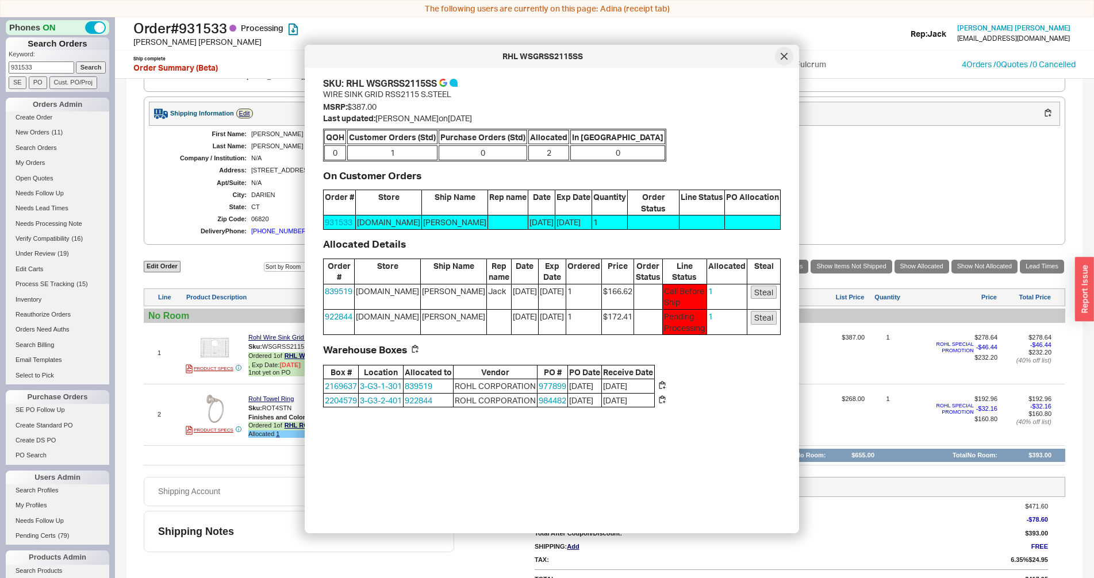
click at [785, 57] on icon at bounding box center [784, 56] width 6 height 6
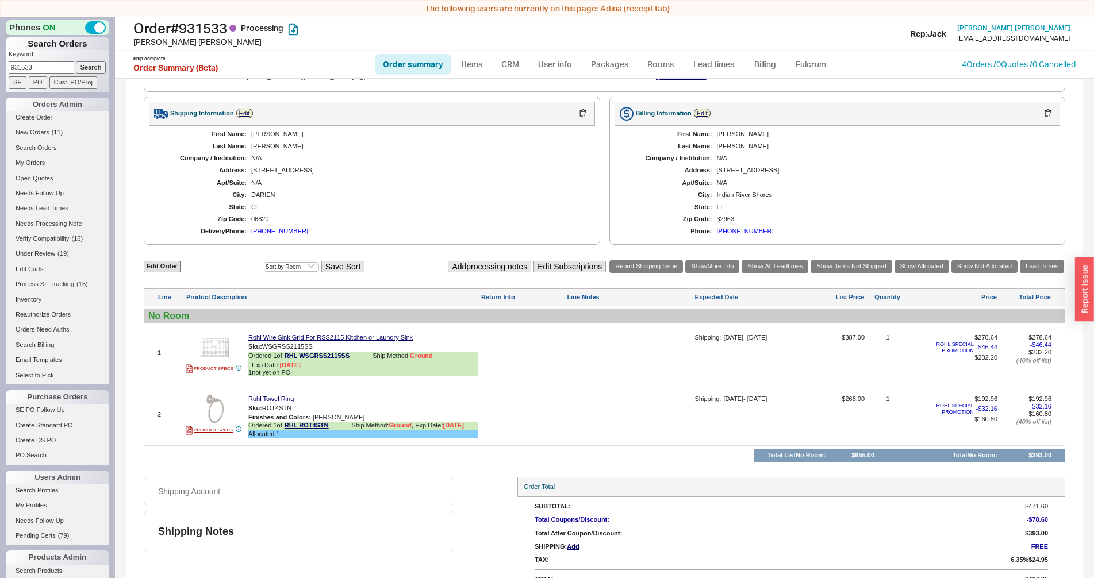
click at [415, 65] on link "Order summary" at bounding box center [413, 64] width 76 height 21
select select "*"
select select "LOW"
select select "3"
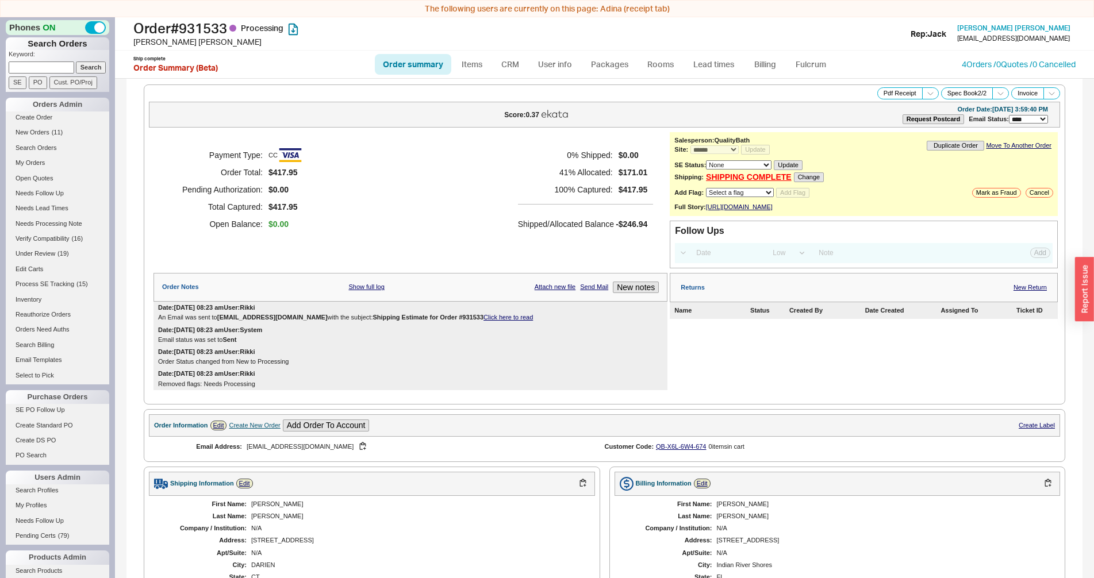
scroll to position [380, 0]
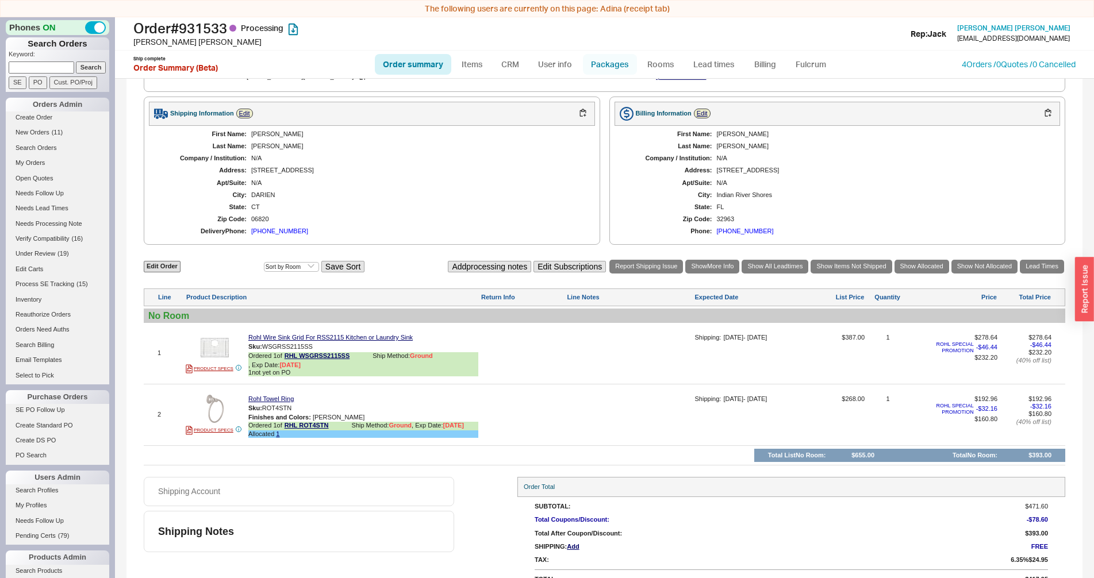
click at [595, 63] on link "Packages" at bounding box center [610, 64] width 54 height 21
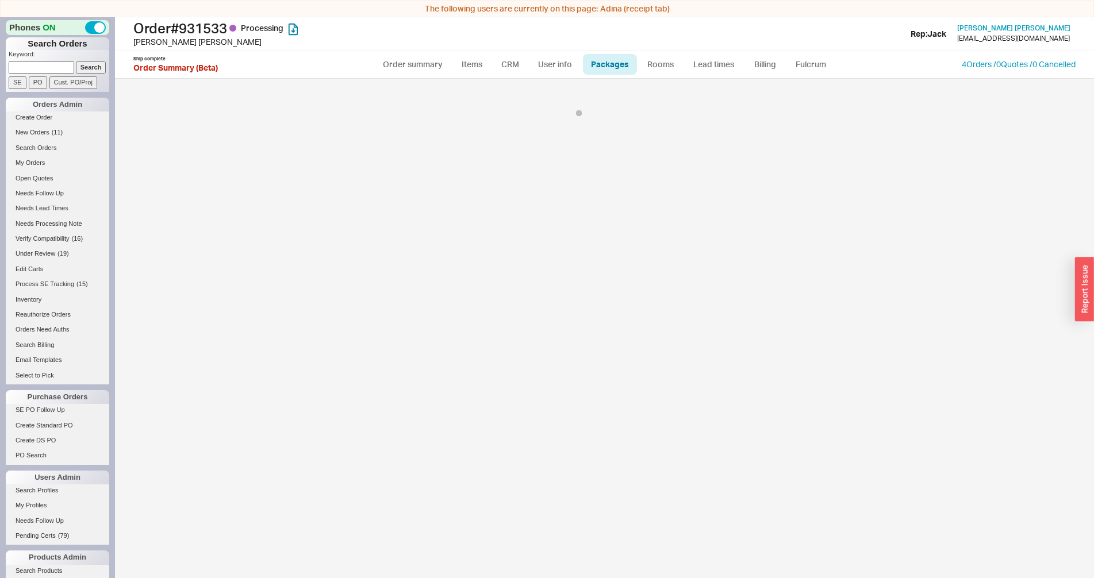
select select "1"
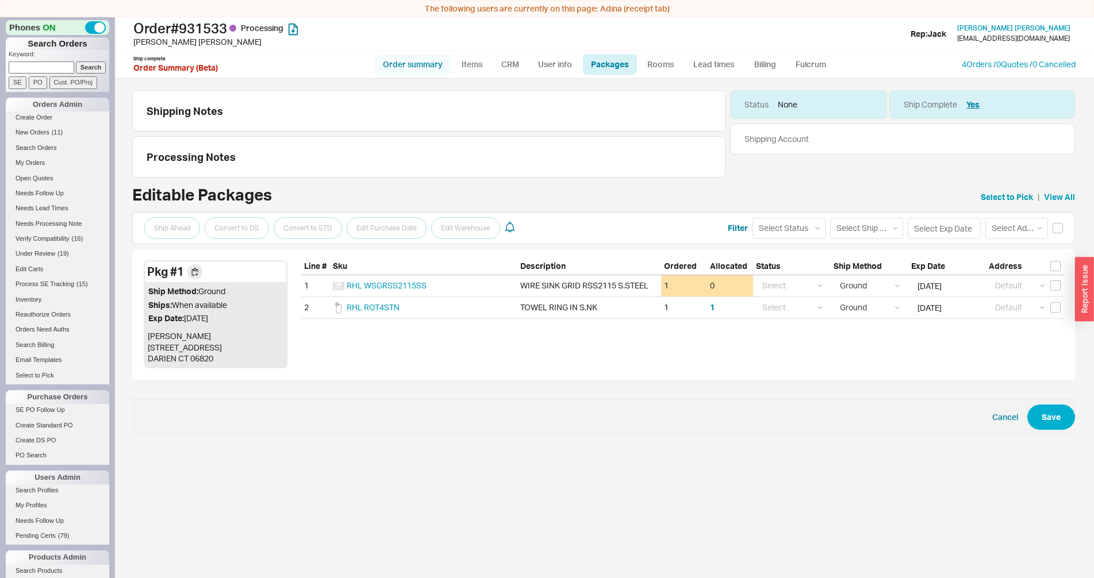
click at [413, 61] on link "Order summary" at bounding box center [413, 64] width 76 height 21
select select "*"
select select "LOW"
select select "3"
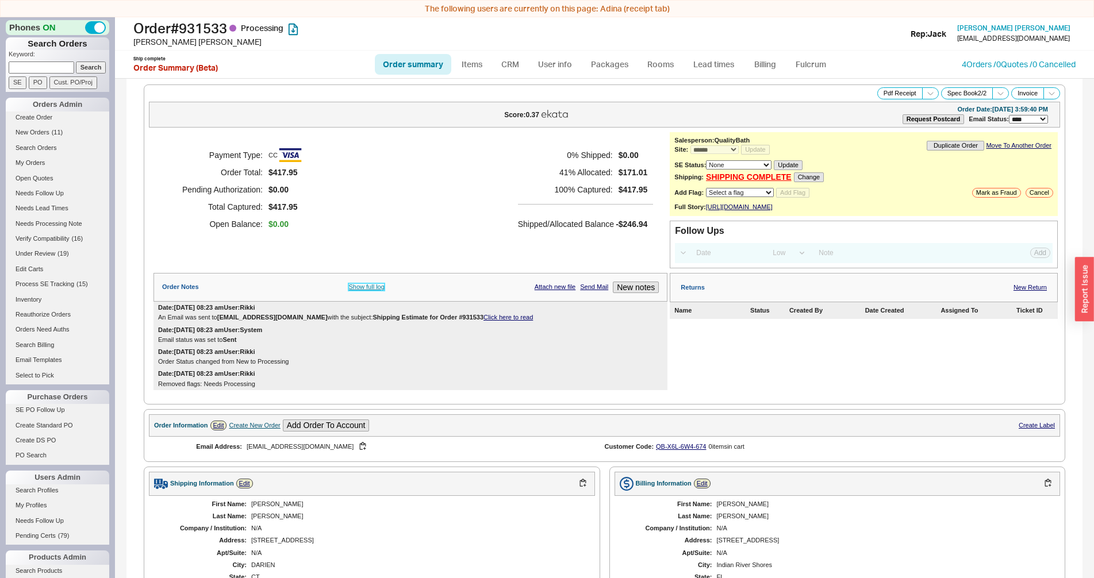
click at [368, 291] on link "Show full log" at bounding box center [366, 286] width 36 height 7
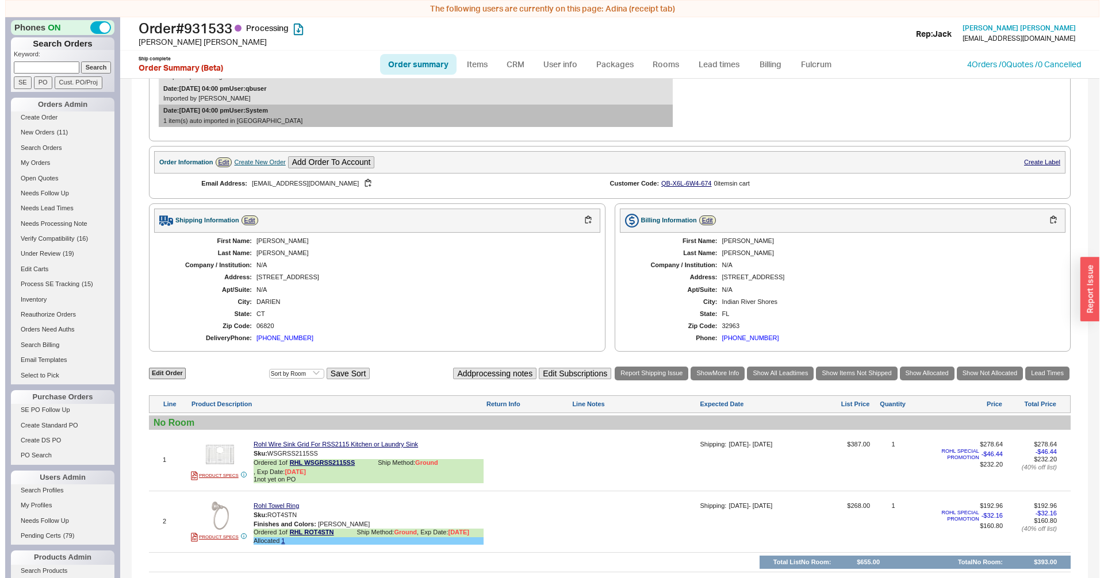
scroll to position [508, 0]
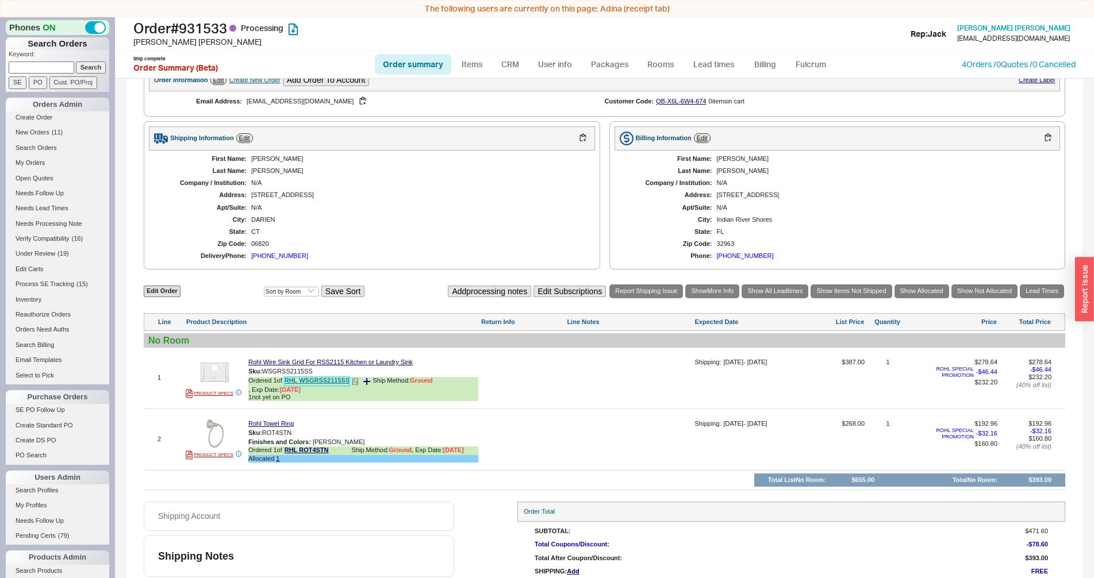
click at [314, 386] on link "RHL WSGRSS2115SS" at bounding box center [318, 381] width 66 height 9
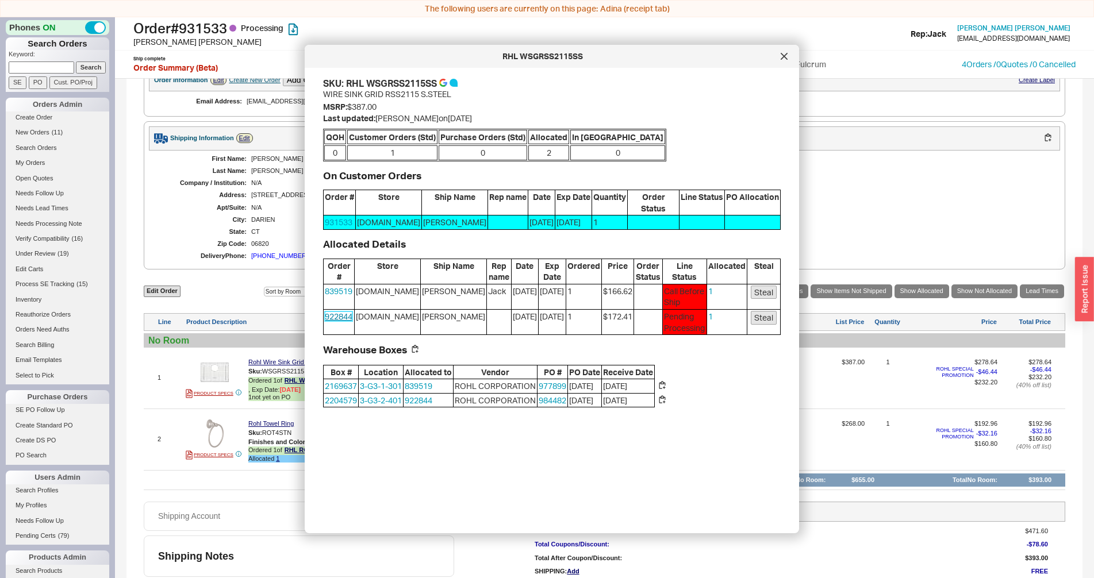
click at [337, 316] on link "922844" at bounding box center [339, 317] width 28 height 10
click at [339, 286] on link "839519" at bounding box center [339, 291] width 28 height 10
drag, startPoint x: 787, startPoint y: 54, endPoint x: 757, endPoint y: 92, distance: 48.3
click at [787, 55] on icon at bounding box center [784, 56] width 7 height 7
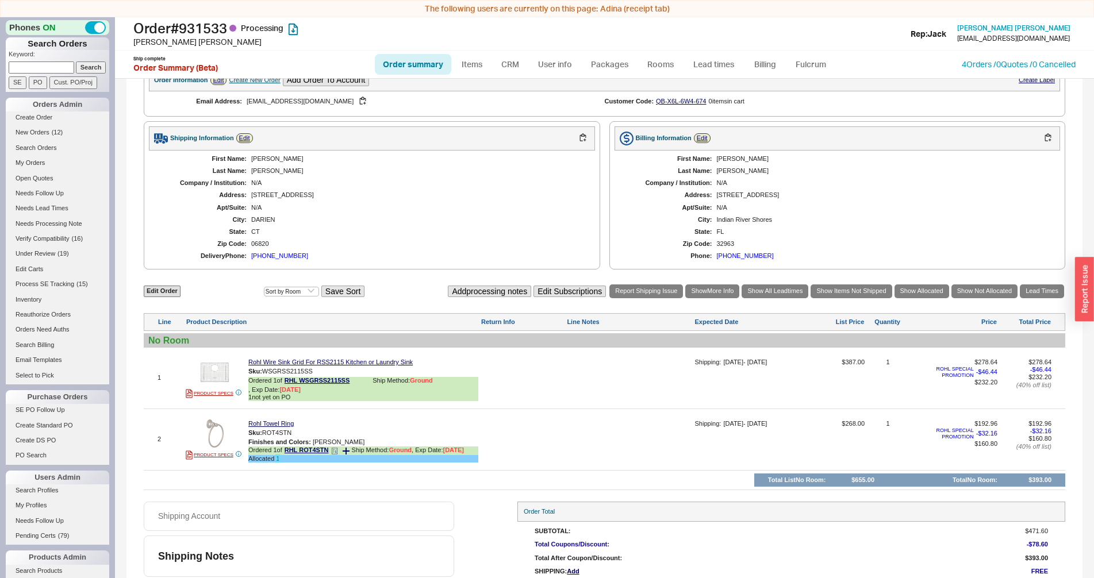
click at [276, 462] on link "1" at bounding box center [277, 458] width 3 height 7
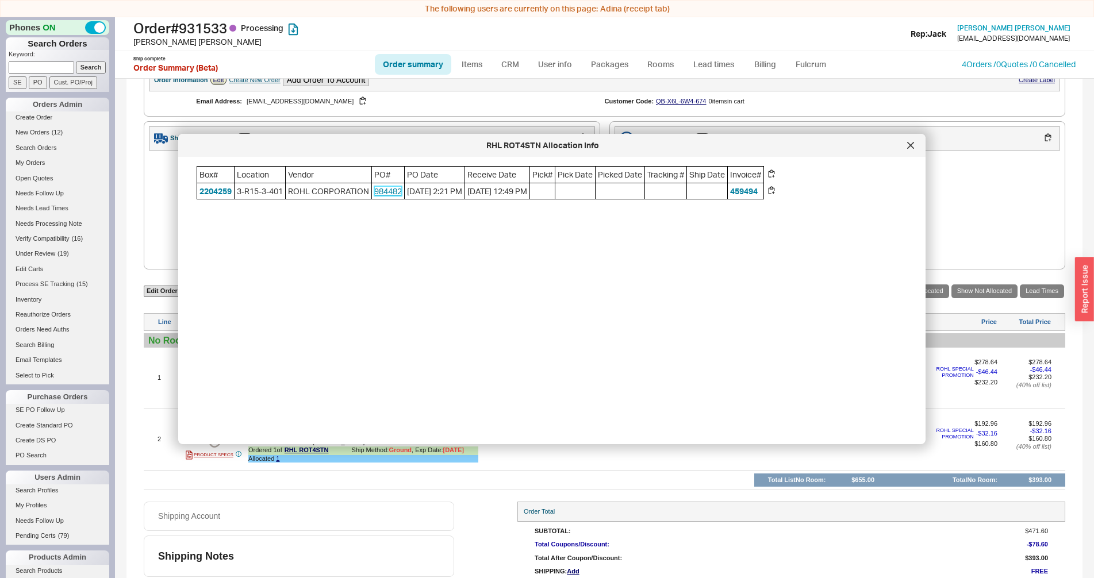
click at [391, 192] on link "984482" at bounding box center [388, 191] width 28 height 10
click at [915, 146] on div at bounding box center [910, 145] width 18 height 18
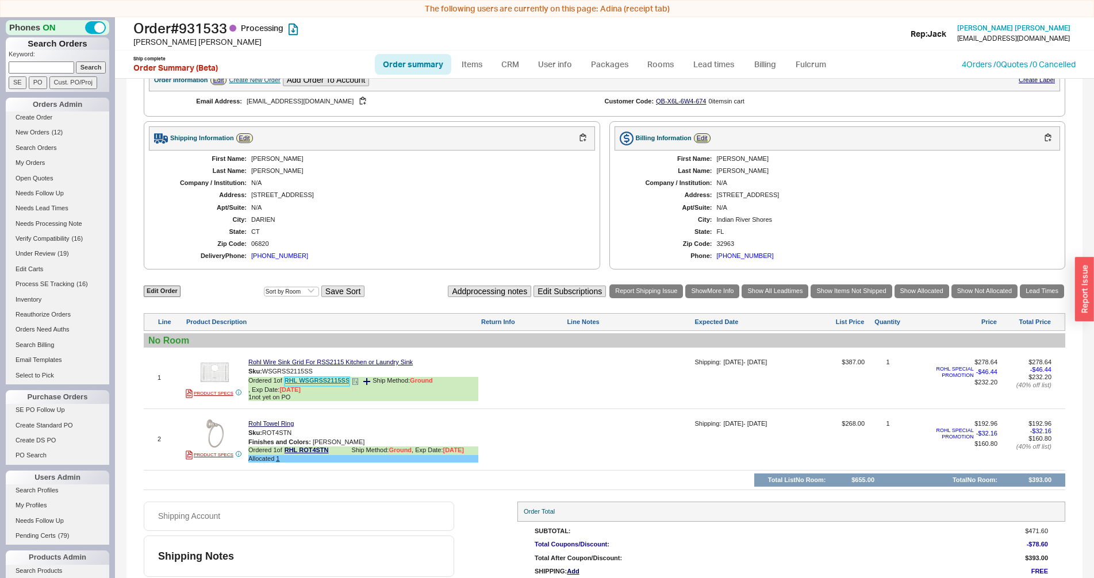
click at [320, 386] on link "RHL WSGRSS2115SS" at bounding box center [318, 381] width 66 height 9
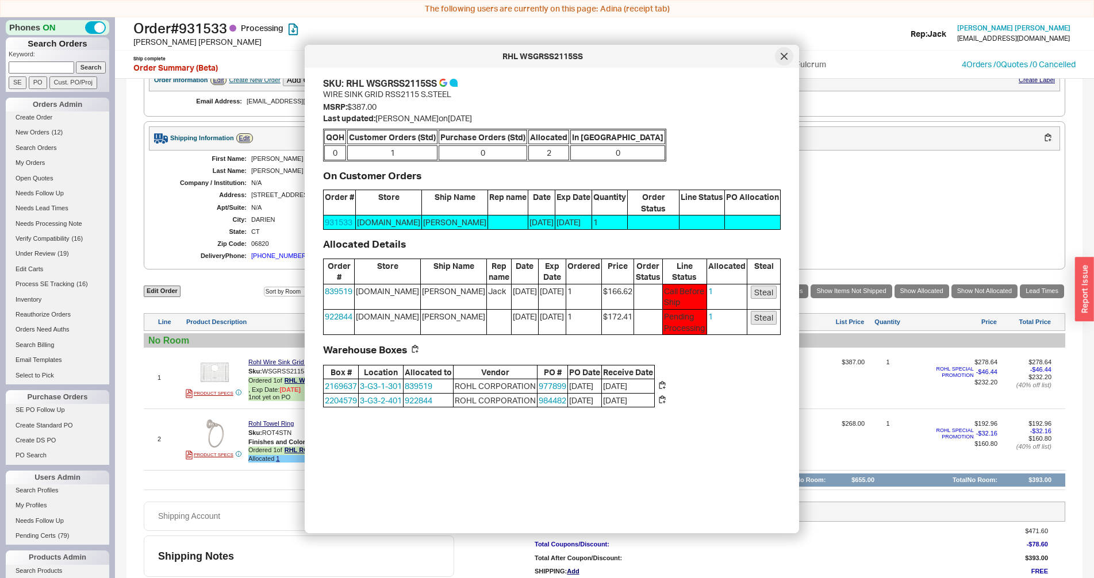
click at [780, 56] on div at bounding box center [784, 56] width 18 height 18
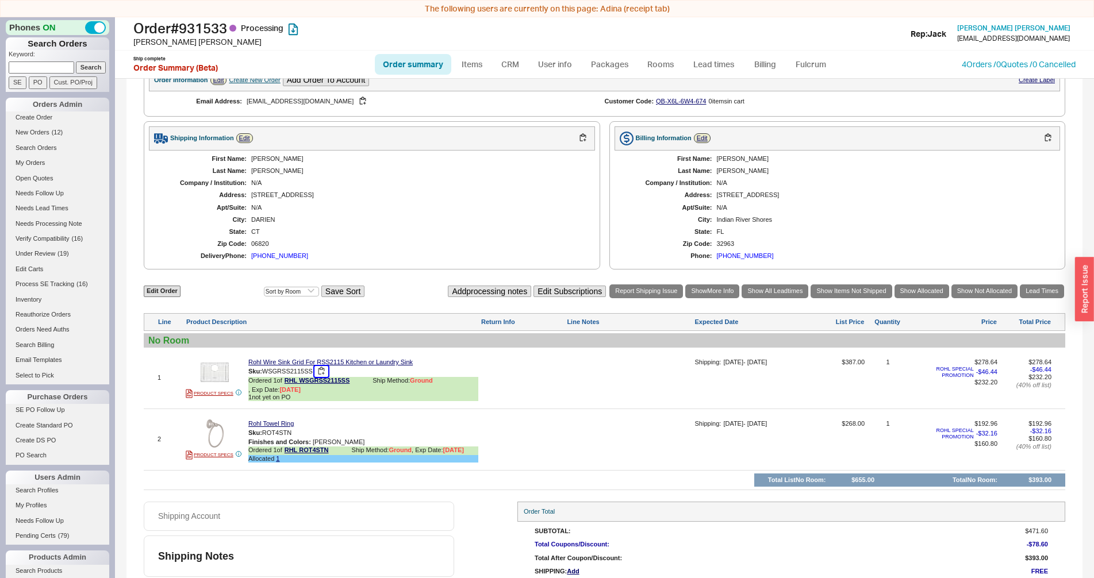
click at [320, 377] on button "button" at bounding box center [321, 371] width 14 height 11
click at [1087, 300] on div "button" at bounding box center [1084, 289] width 19 height 64
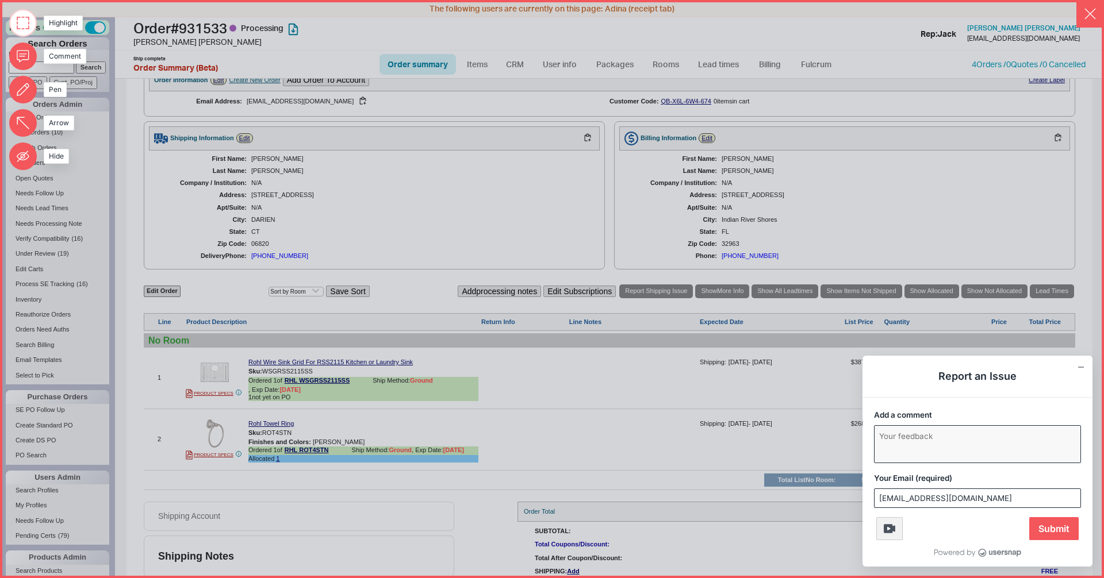
click at [902, 441] on textarea "Add a comment" at bounding box center [977, 444] width 206 height 37
type textarea "t"
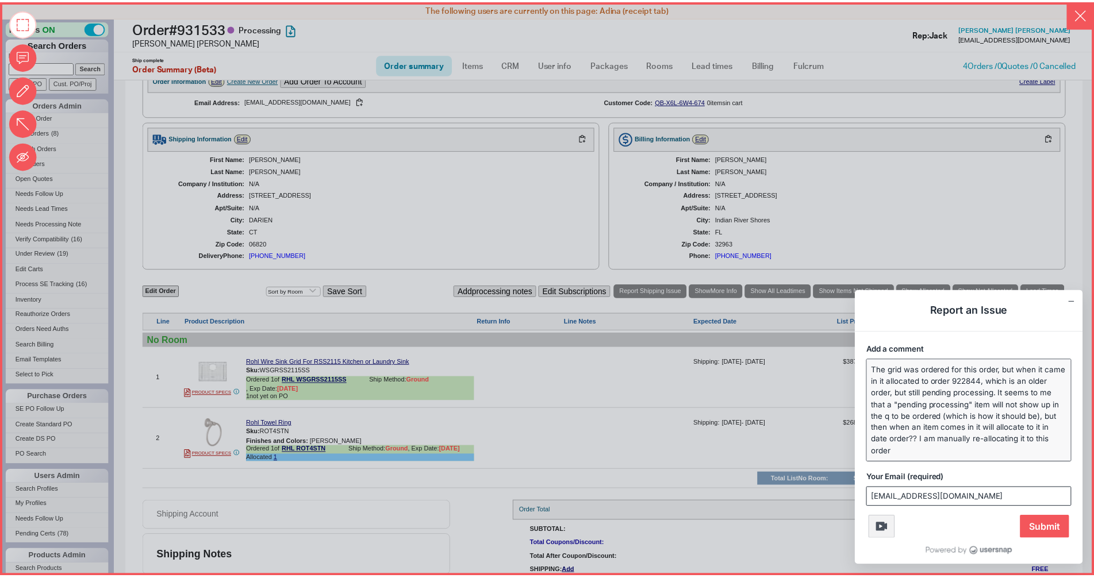
scroll to position [0, 0]
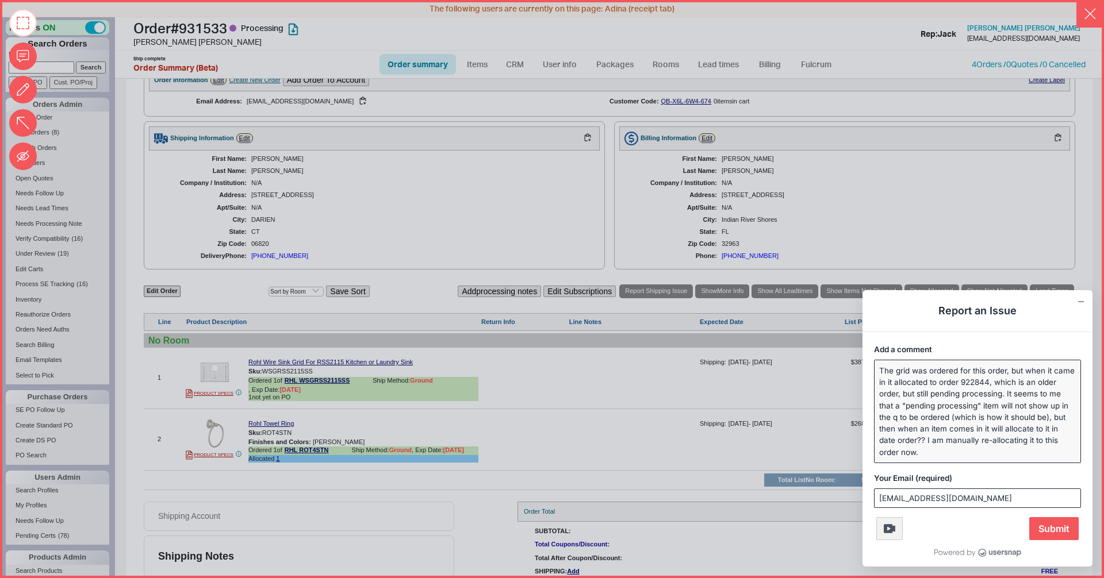
click at [931, 439] on textarea "The grid was ordered for this order, but when it came in it allocated to order …" at bounding box center [977, 411] width 206 height 102
click at [926, 440] on textarea "The grid was ordered for this order, but when it came in it allocated to order …" at bounding box center [977, 411] width 206 height 102
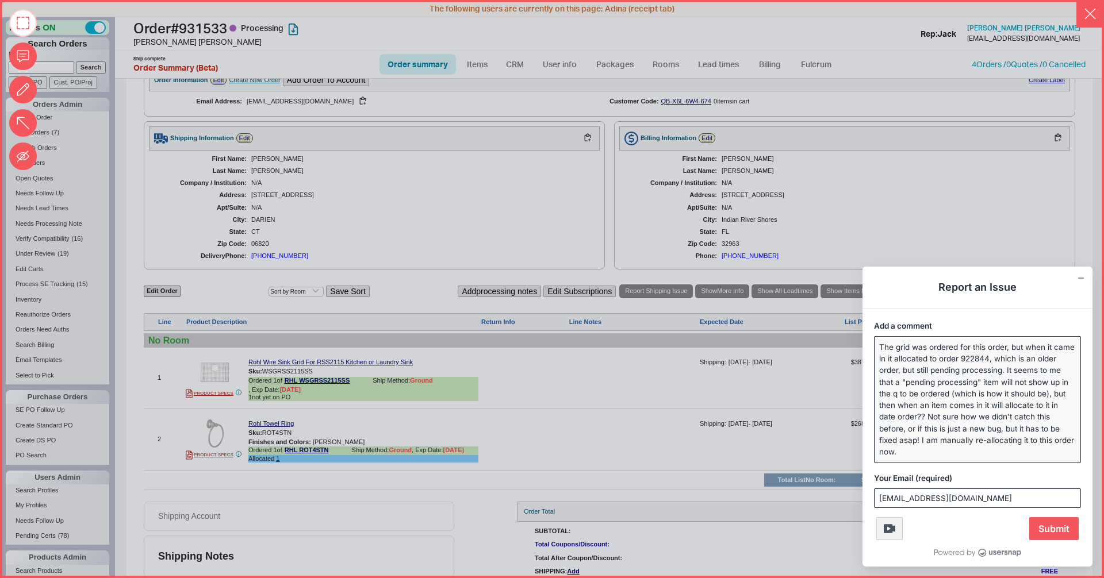
drag, startPoint x: 907, startPoint y: 453, endPoint x: 839, endPoint y: 336, distance: 135.3
click at [874, 337] on textarea "The grid was ordered for this order, but when it came in it allocated to order …" at bounding box center [977, 400] width 206 height 126
type textarea "The grid was ordered for this order, but when it came in it allocated to order …"
click at [1086, 13] on button "button" at bounding box center [1090, 14] width 28 height 28
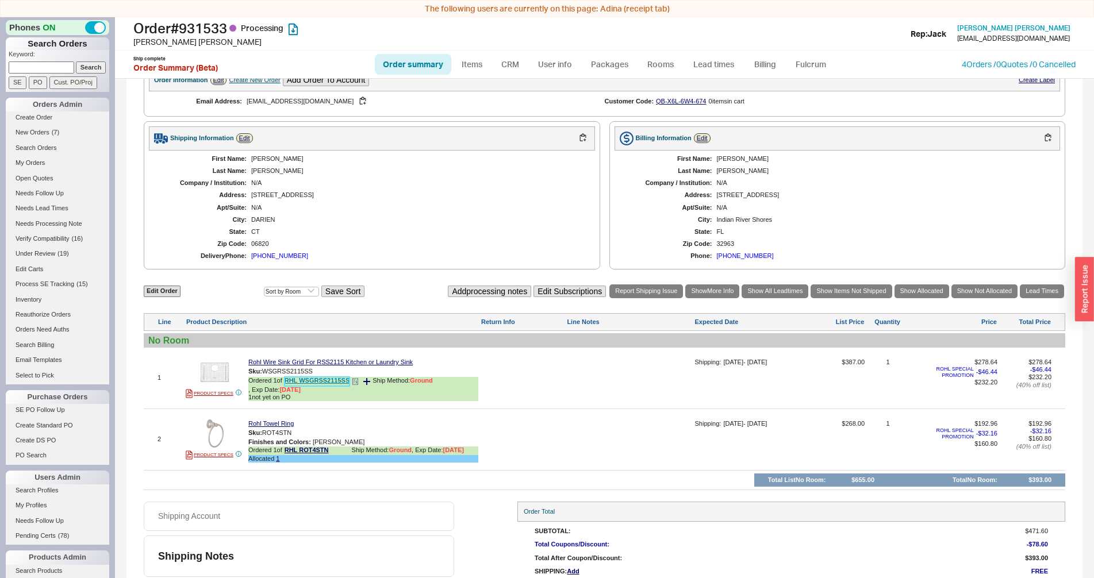
click at [324, 386] on link "RHL WSGRSS2115SS" at bounding box center [318, 381] width 66 height 9
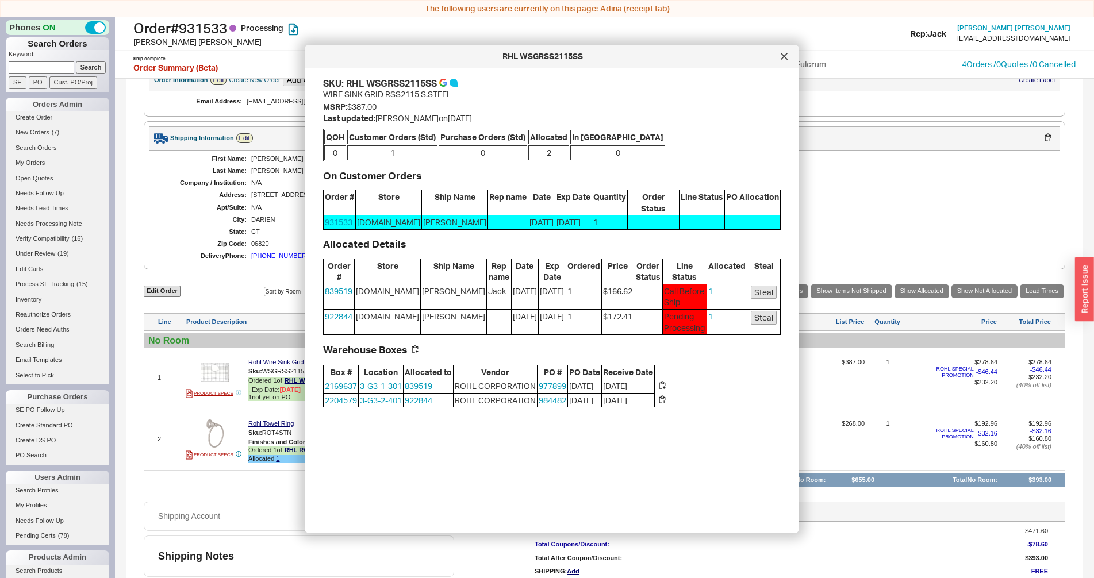
click at [761, 318] on button "Steal" at bounding box center [764, 318] width 26 height 14
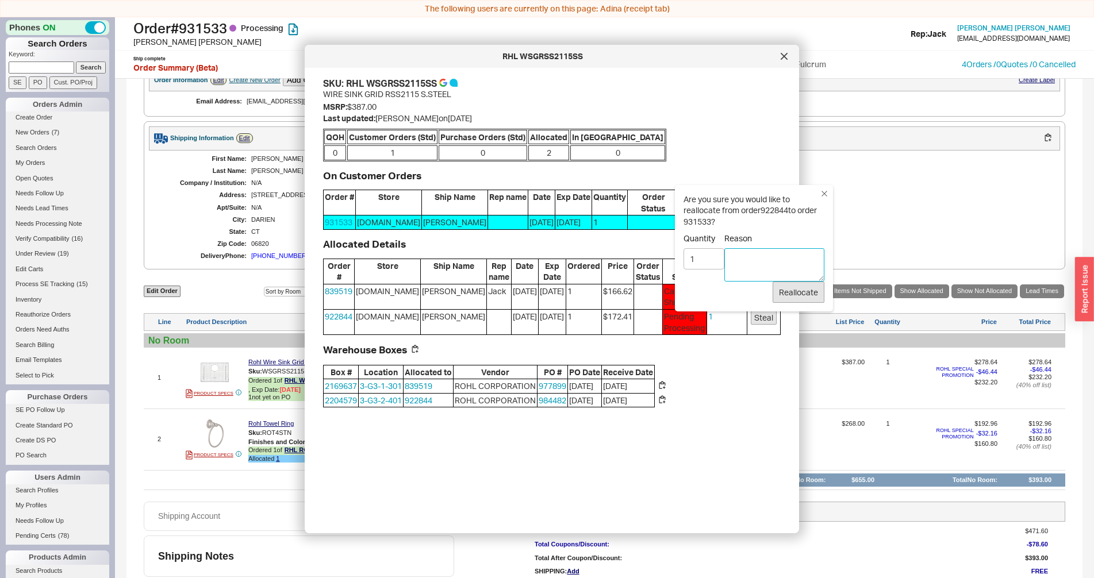
click at [747, 273] on textarea "Reason" at bounding box center [774, 264] width 100 height 33
click at [797, 290] on button "Reallocate" at bounding box center [799, 293] width 52 height 22
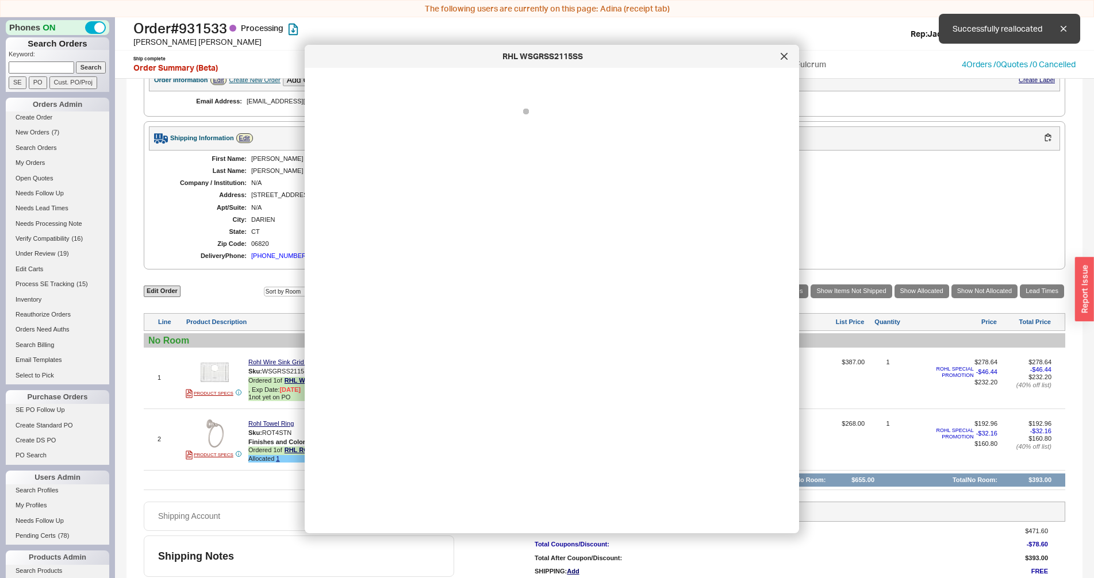
scroll to position [530, 0]
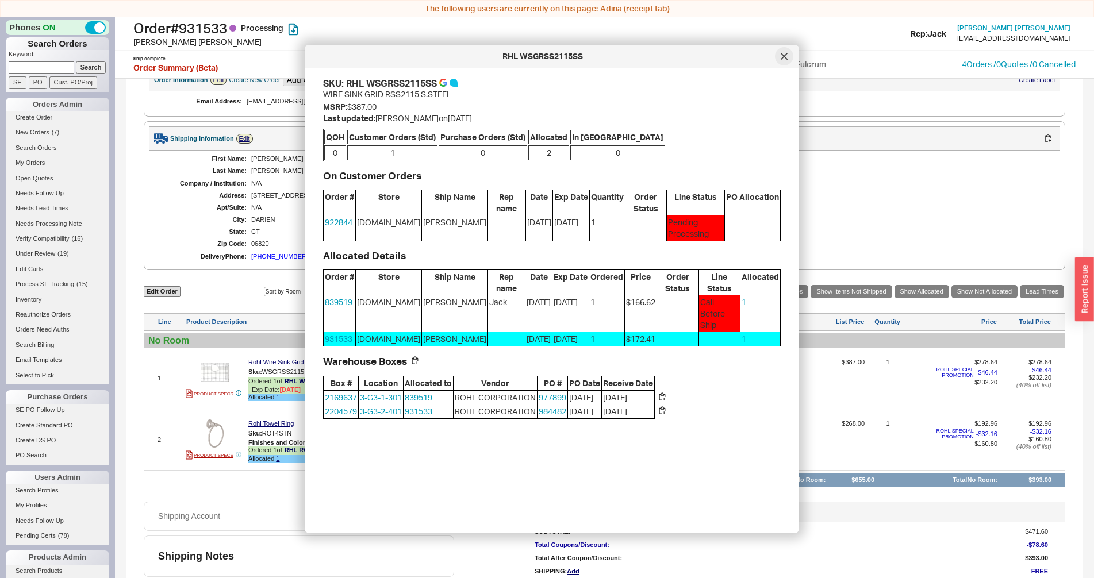
click at [781, 58] on icon at bounding box center [784, 56] width 7 height 7
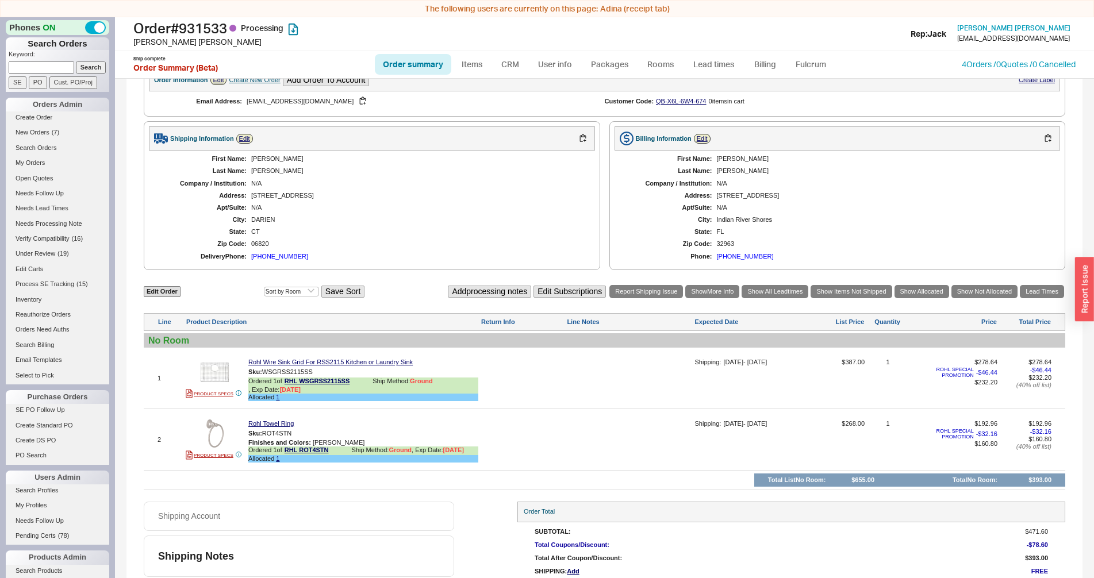
click at [414, 66] on link "Order summary" at bounding box center [413, 64] width 76 height 21
select select "*"
select select "LOW"
select select "3"
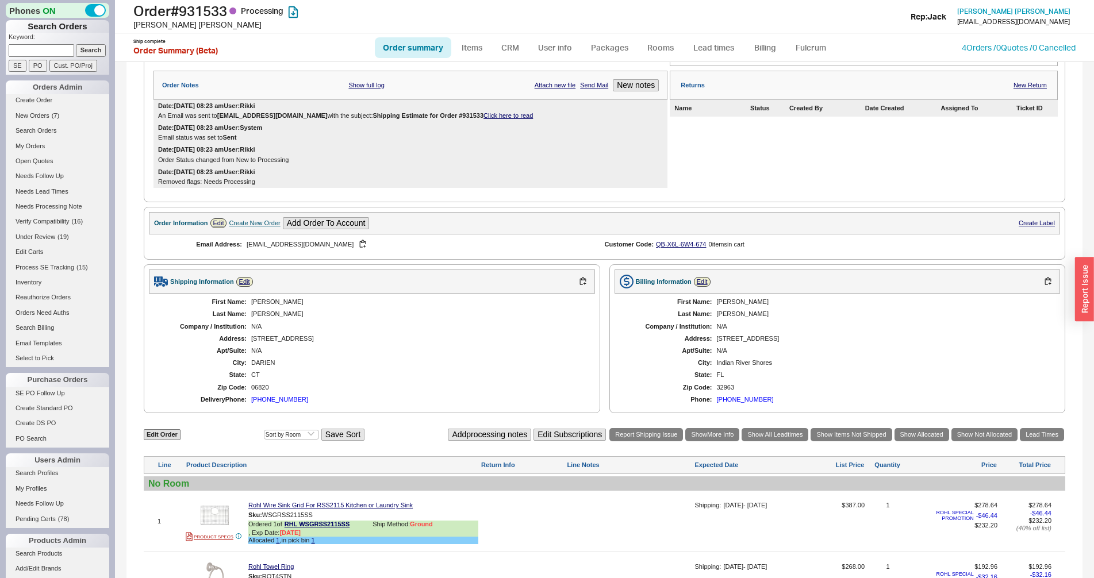
scroll to position [380, 0]
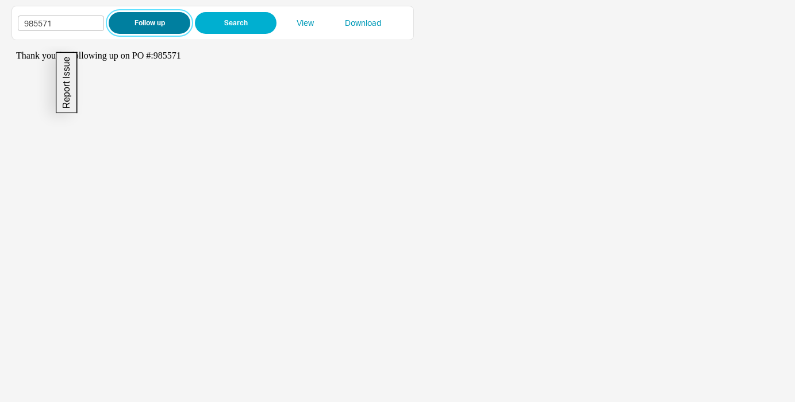
click at [176, 18] on button "Follow up" at bounding box center [150, 23] width 82 height 22
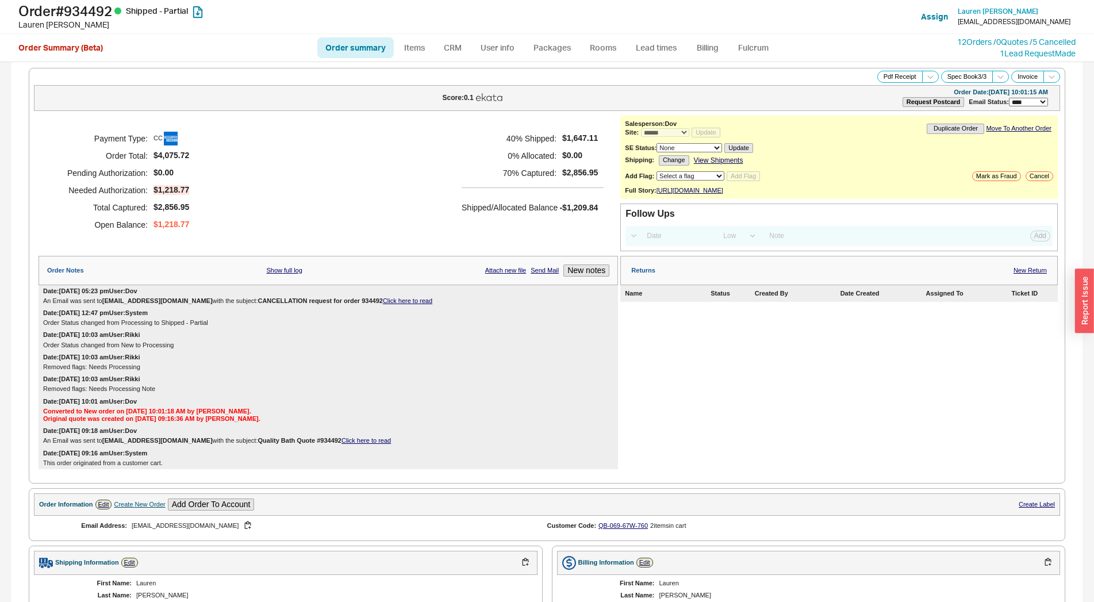
select select "*"
select select "LOW"
select select "3"
click at [573, 275] on button "New notes" at bounding box center [586, 270] width 46 height 12
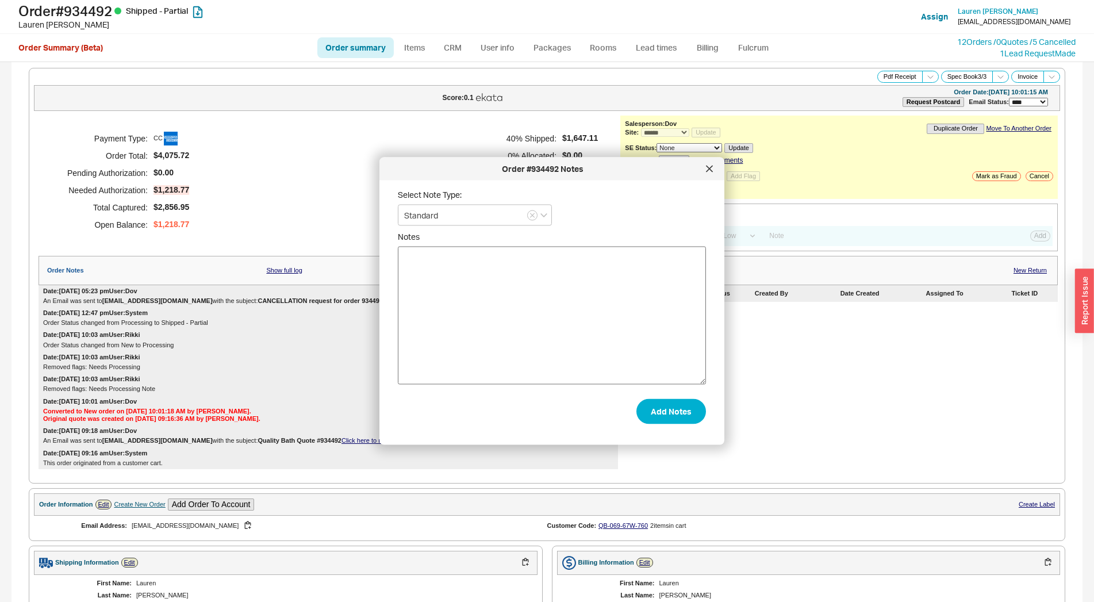
click at [496, 305] on textarea "Notes" at bounding box center [552, 316] width 308 height 138
type textarea "Requested cancellation."
click at [711, 404] on div "Select Note Type: Standard Notes Requested cancellation. Add Notes" at bounding box center [561, 308] width 326 height 237
click at [671, 414] on button "Add Notes" at bounding box center [671, 410] width 70 height 25
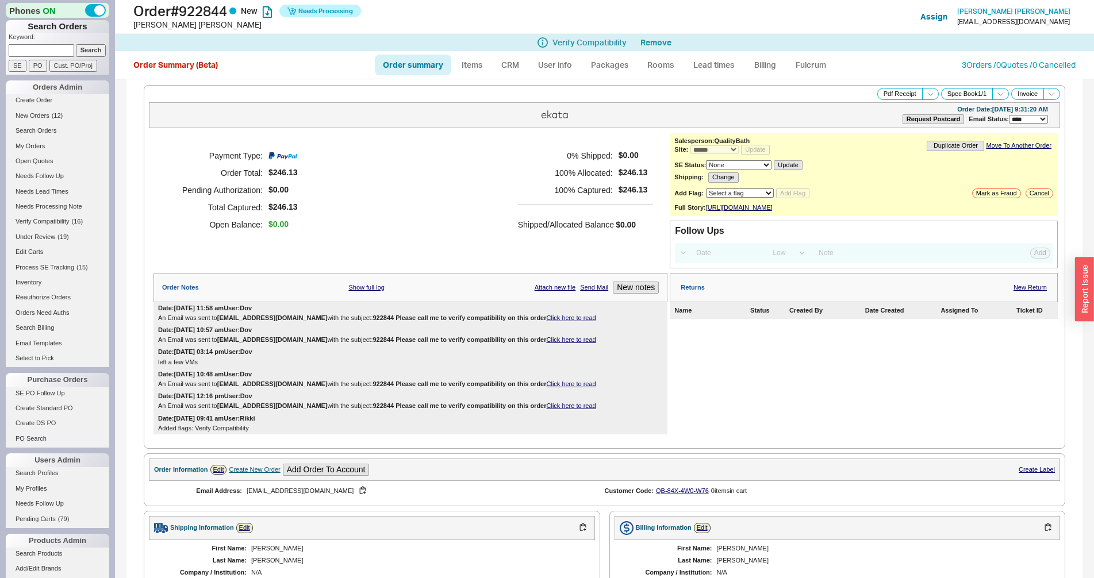
select select "*"
select select "LOW"
select select "3"
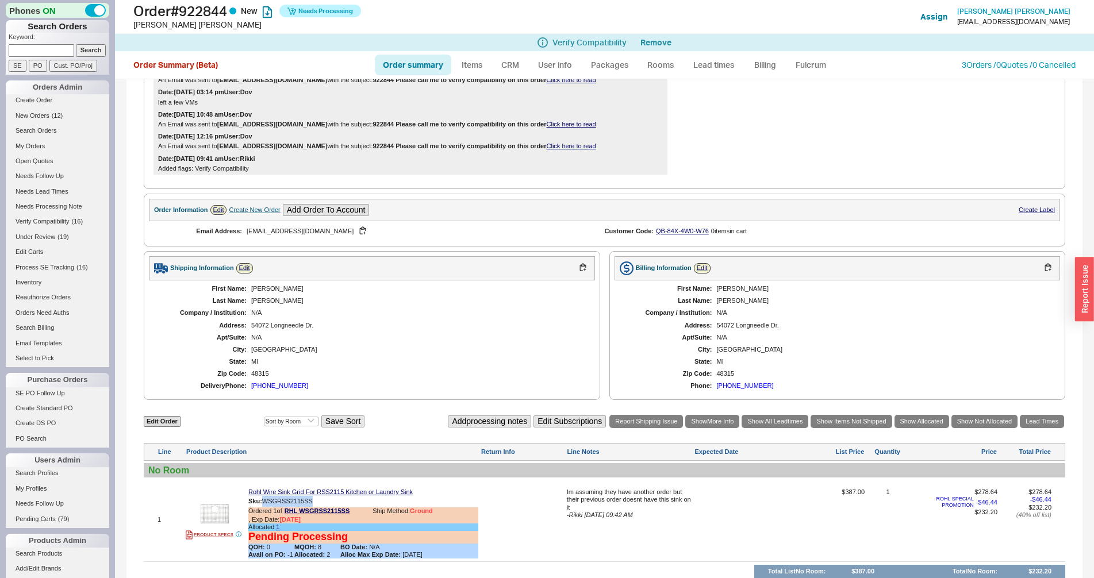
scroll to position [404, 0]
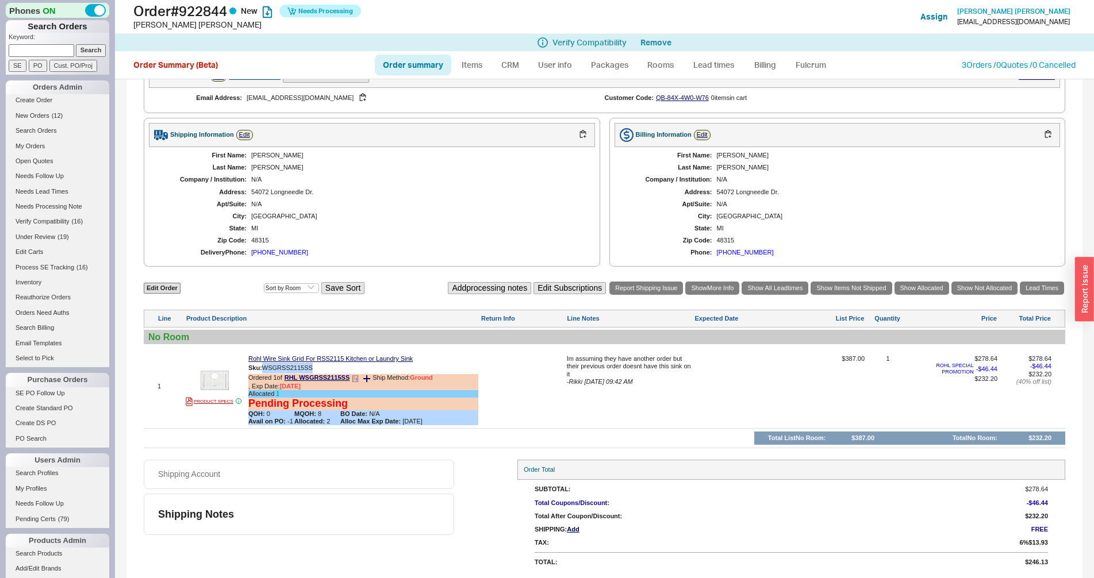
click at [279, 393] on link "1" at bounding box center [277, 393] width 3 height 7
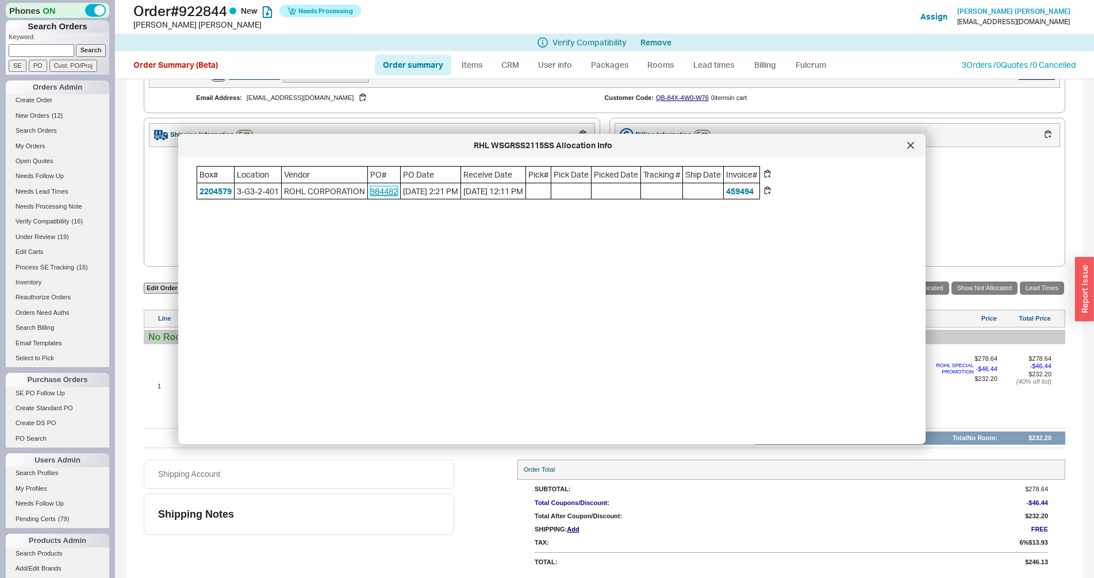
click at [394, 195] on link "984482" at bounding box center [384, 191] width 28 height 10
click at [907, 145] on icon at bounding box center [910, 145] width 7 height 7
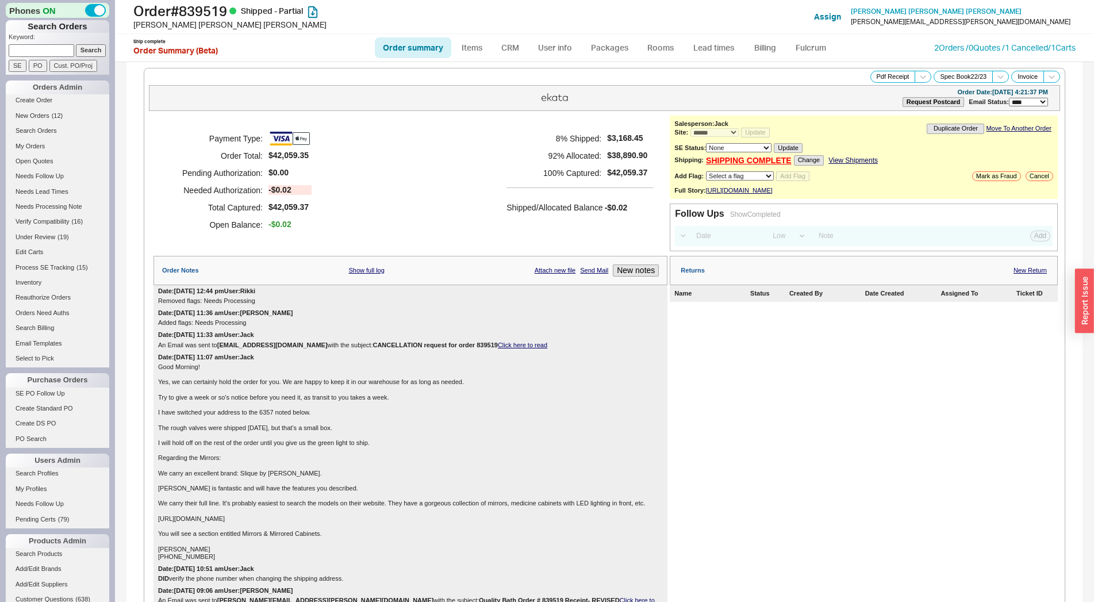
select select "*"
select select "LOW"
select select "3"
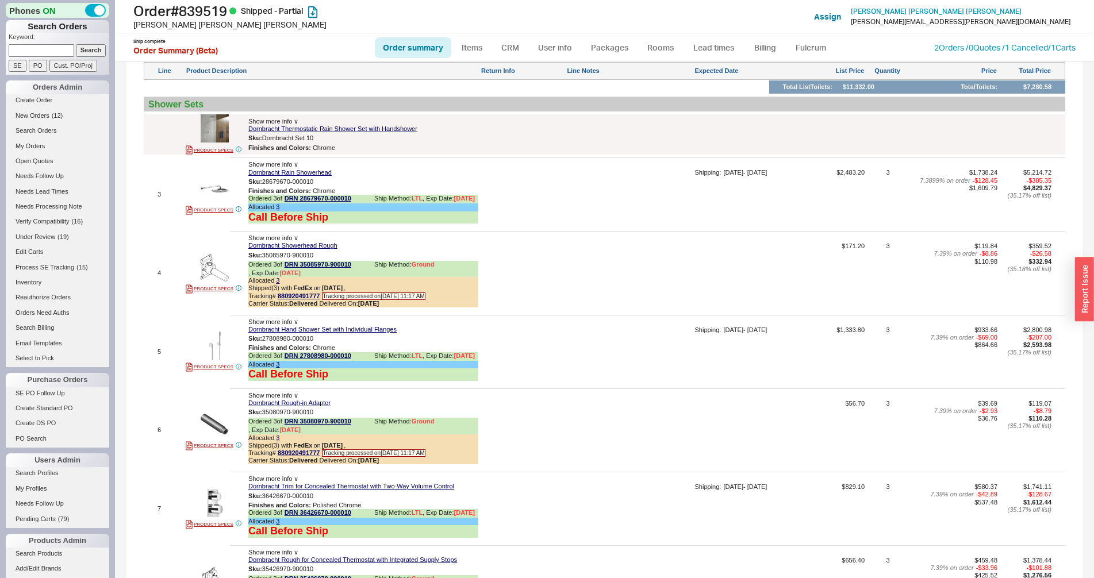
scroll to position [2558, 0]
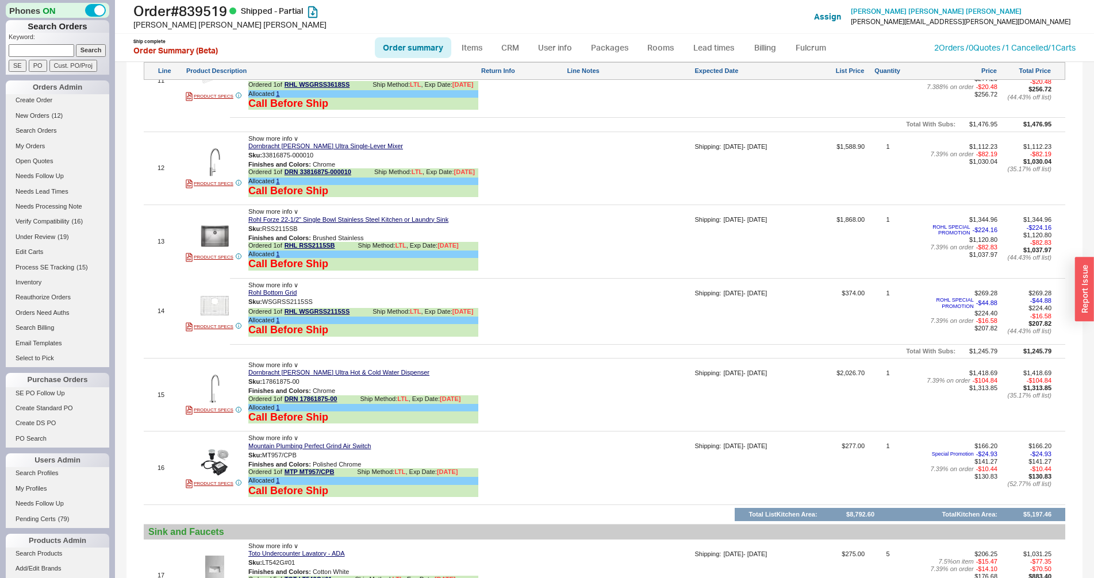
click at [289, 289] on span "Show more info ∨" at bounding box center [273, 285] width 50 height 7
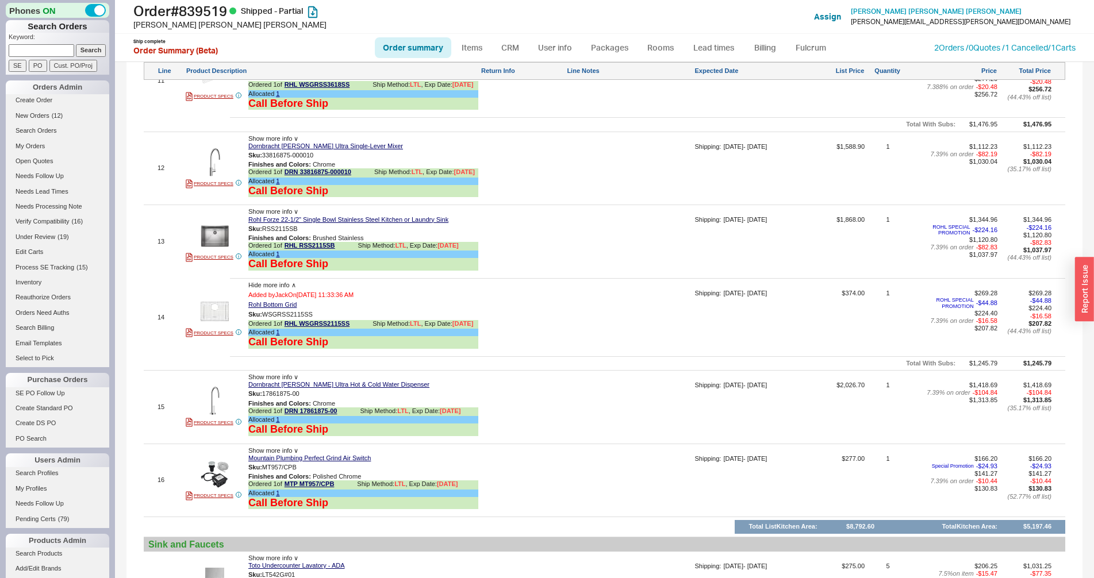
click at [262, 289] on span "Hide more info ∧" at bounding box center [272, 285] width 48 height 7
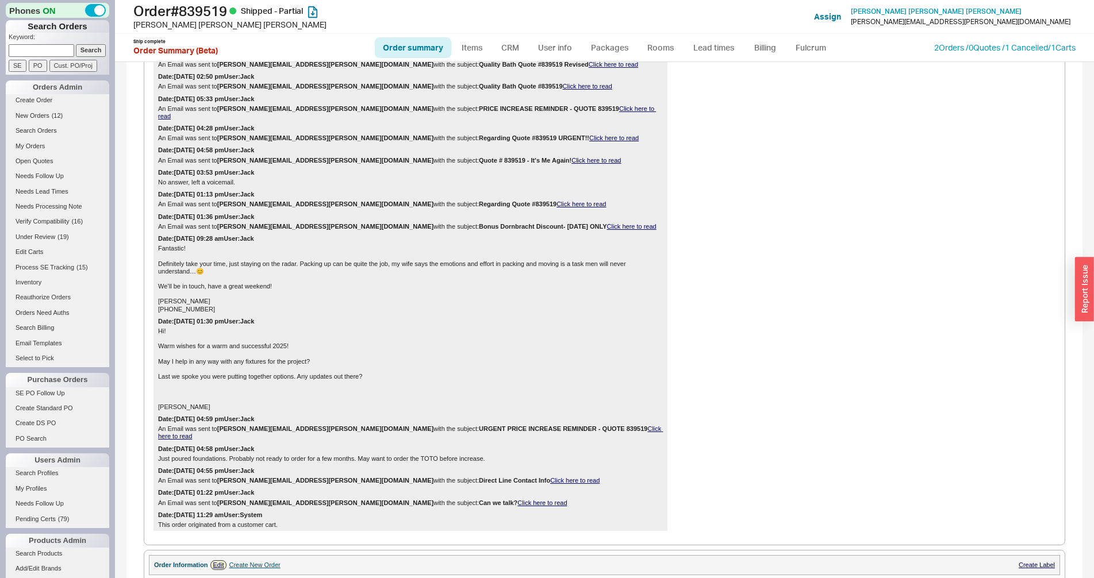
scroll to position [0, 0]
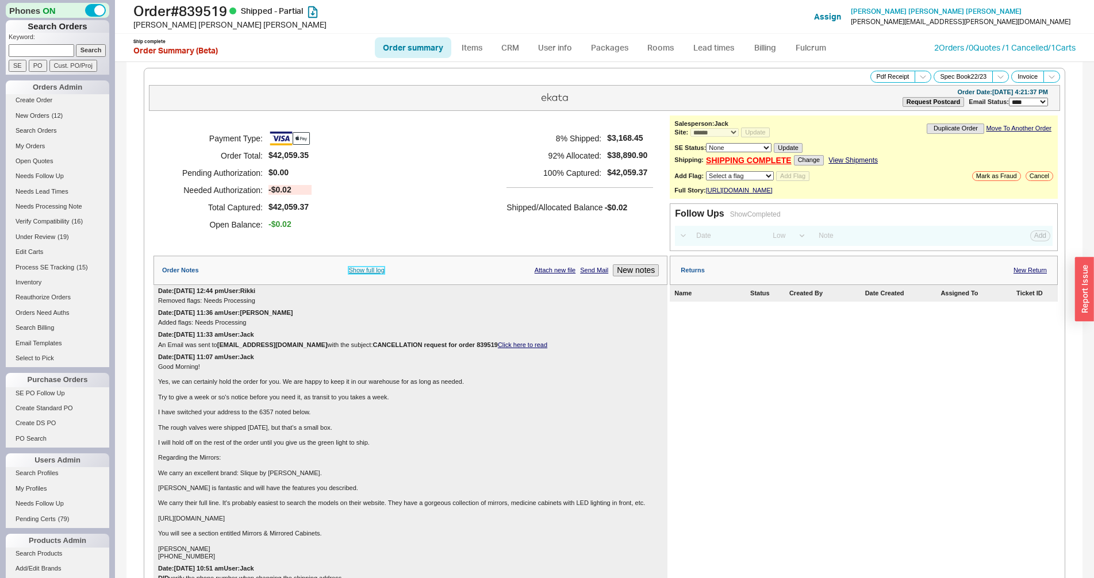
click at [354, 274] on link "Show full log" at bounding box center [366, 270] width 36 height 7
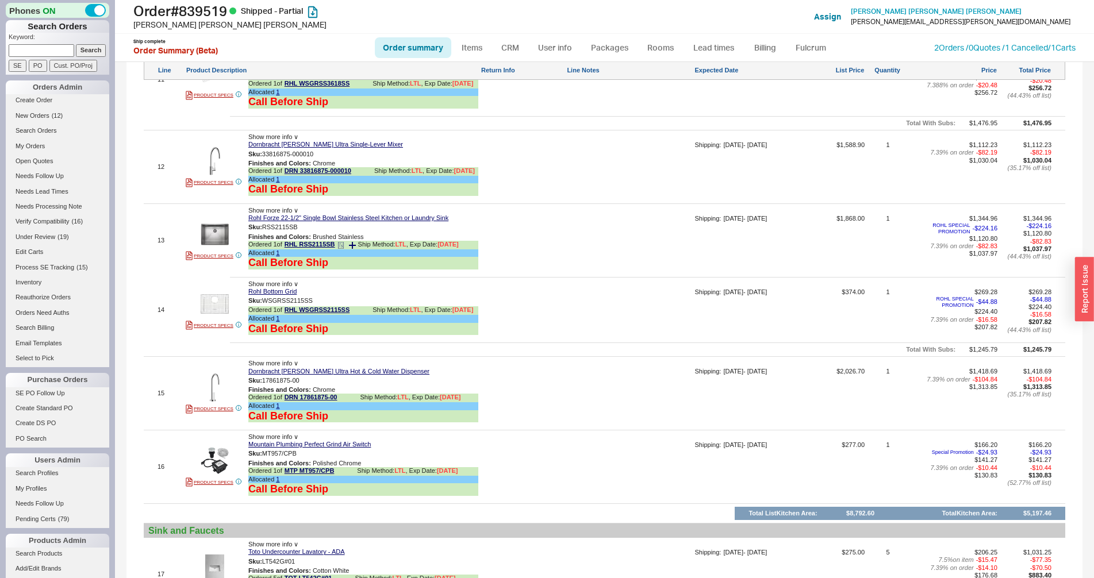
scroll to position [59, 0]
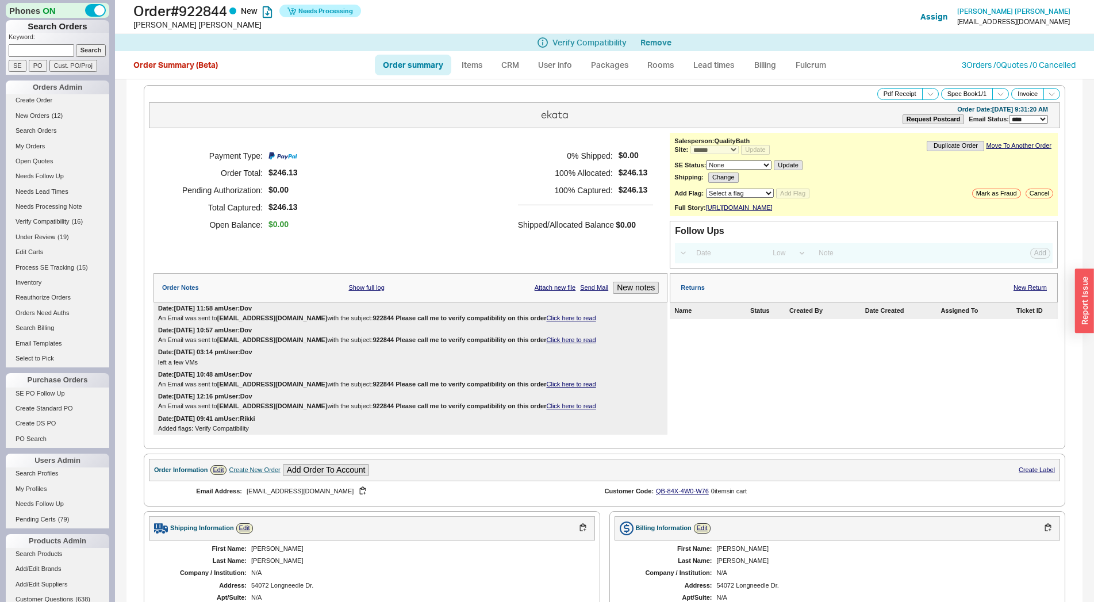
select select "*"
select select "LOW"
select select "3"
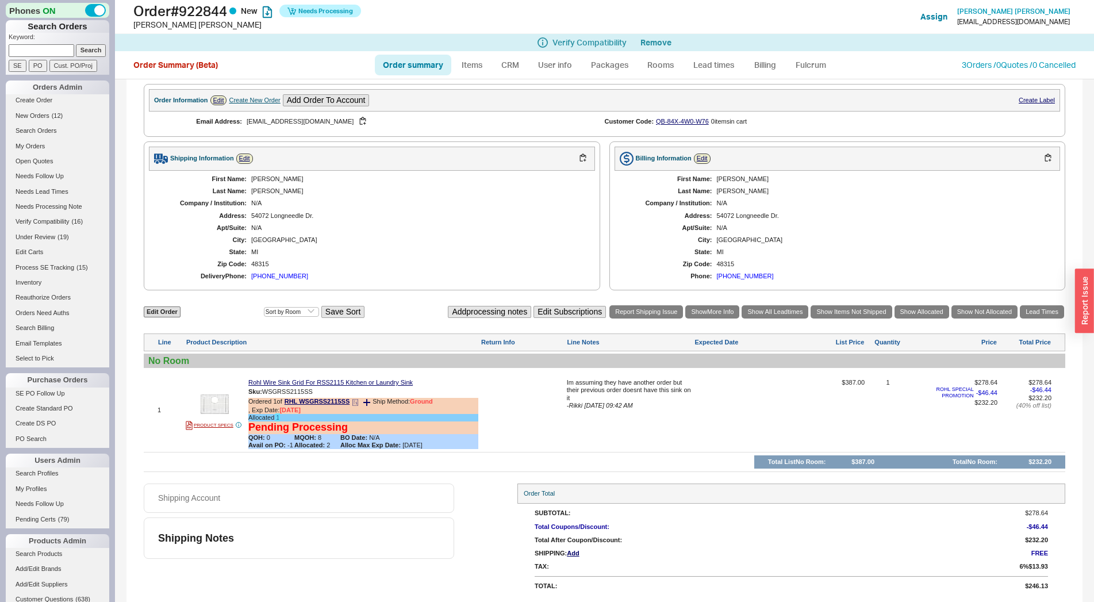
click at [279, 417] on link "1" at bounding box center [277, 417] width 3 height 7
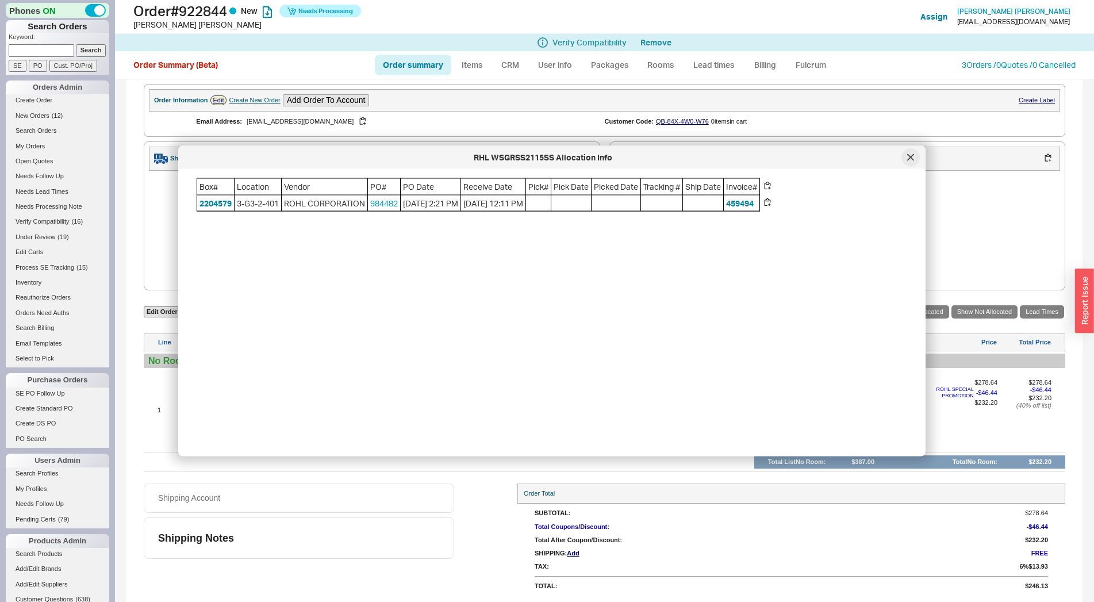
click at [912, 157] on icon at bounding box center [910, 157] width 7 height 7
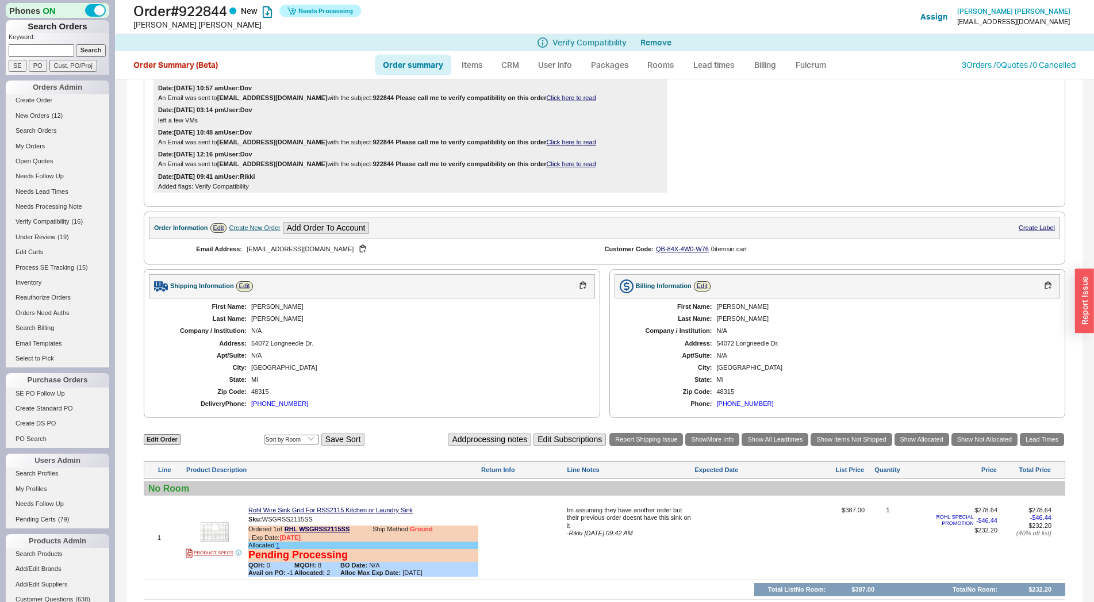
scroll to position [126, 0]
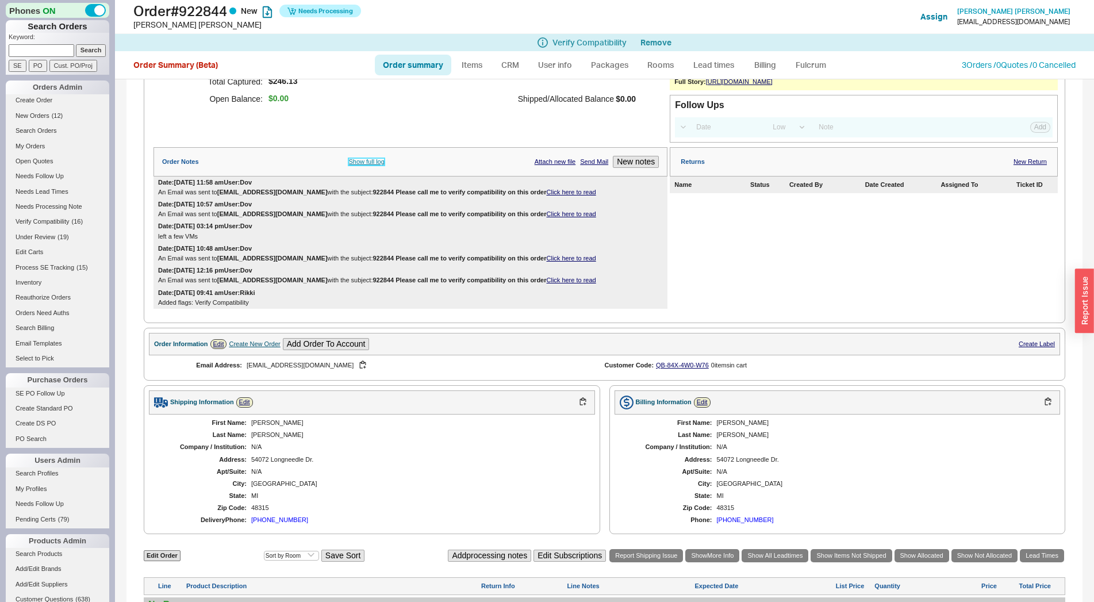
click at [370, 166] on link "Show full log" at bounding box center [366, 161] width 36 height 7
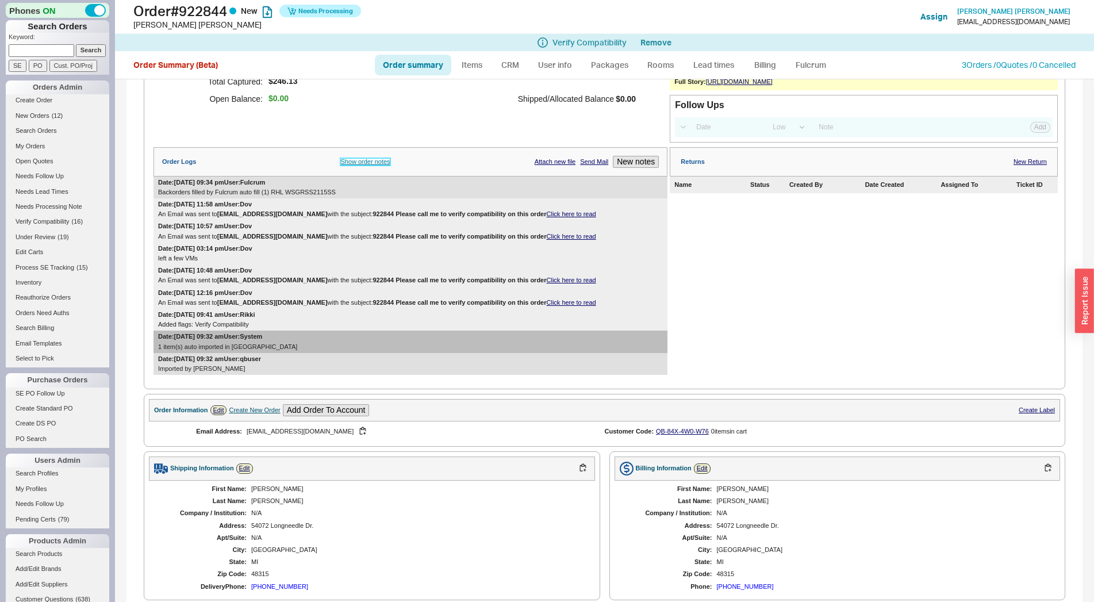
click at [370, 166] on link "Show order notes" at bounding box center [364, 161] width 49 height 7
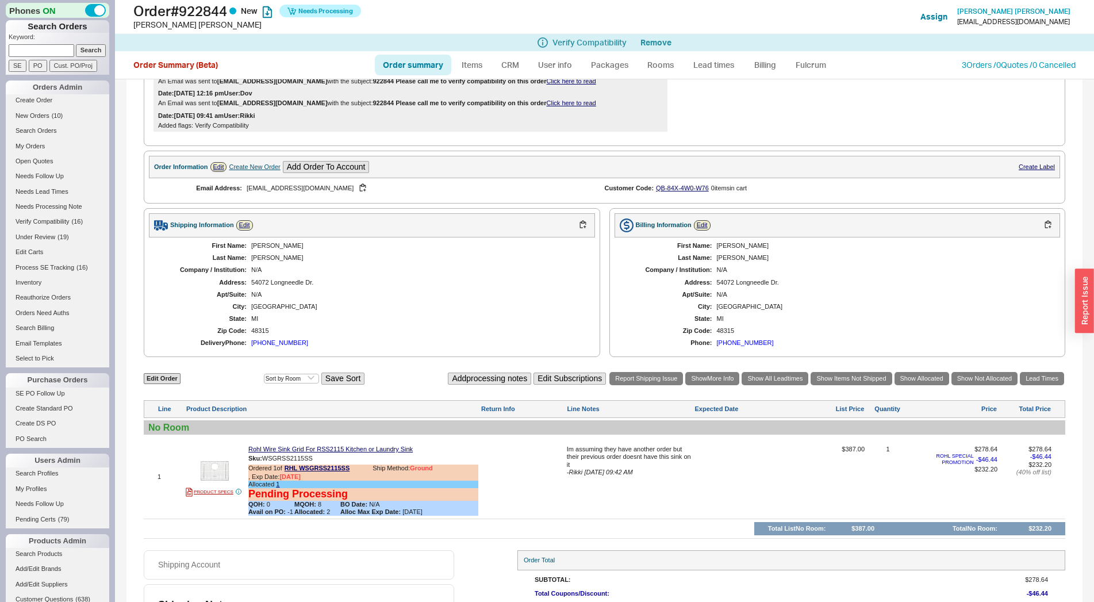
scroll to position [380, 0]
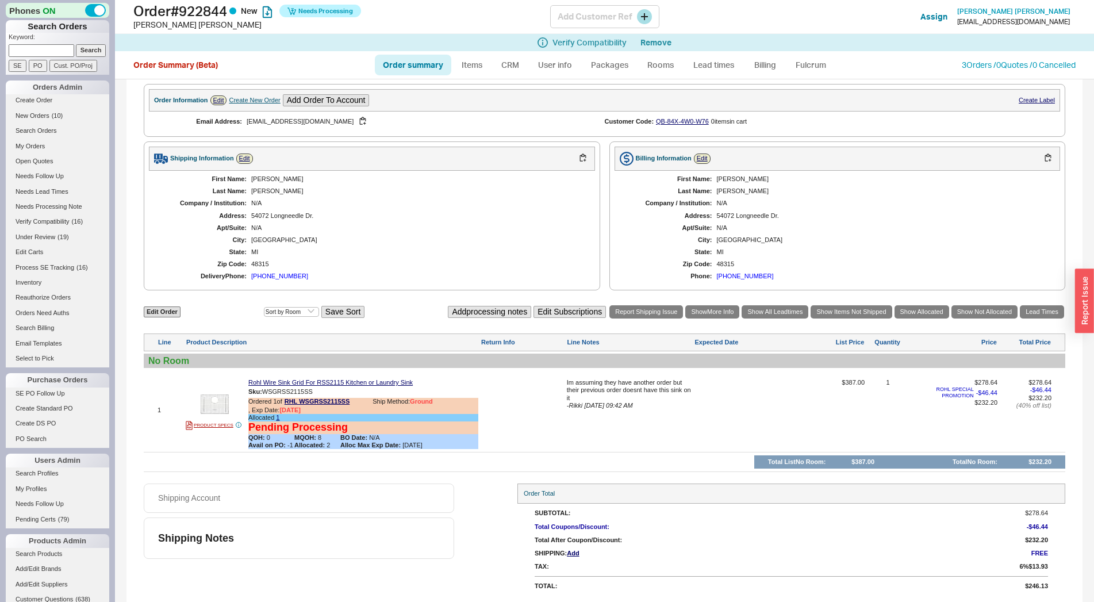
click at [197, 14] on h1 "Order # 922844 New Needs Processing" at bounding box center [341, 11] width 417 height 16
copy h1 "922844"
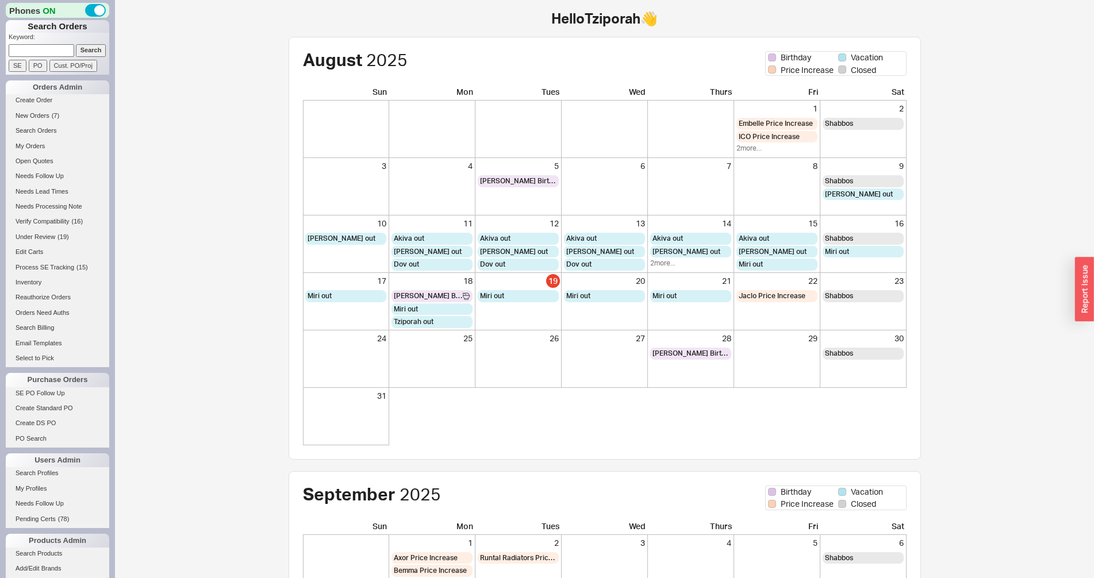
click at [24, 44] on p "Keyword:" at bounding box center [59, 38] width 101 height 11
click at [27, 45] on input at bounding box center [42, 50] width 66 height 12
paste input "934479"
type input "934479"
click at [96, 52] on input "Search" at bounding box center [91, 50] width 30 height 12
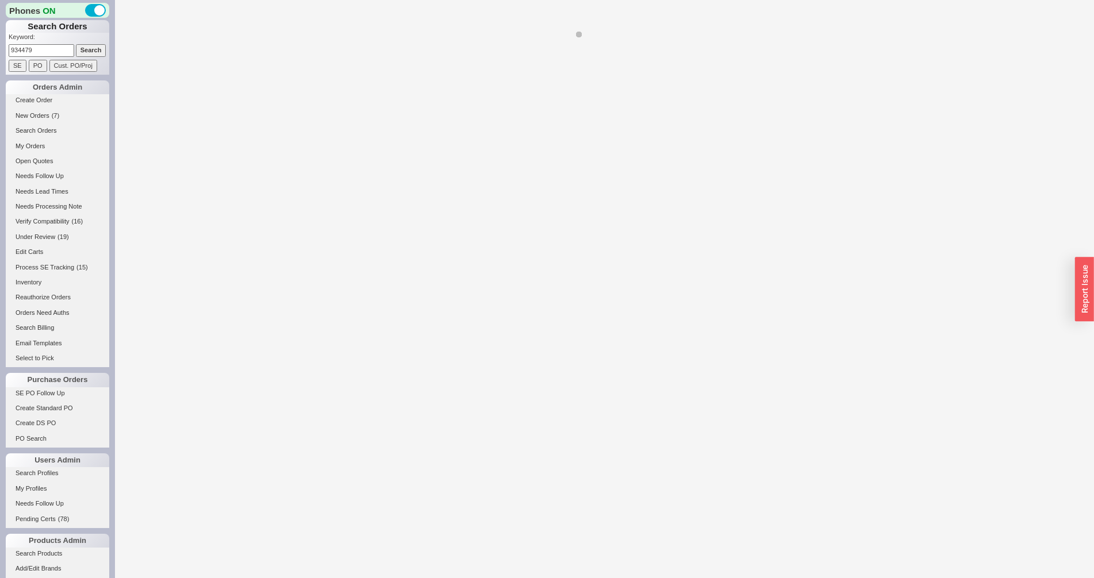
select select "*"
select select "LOW"
select select "3"
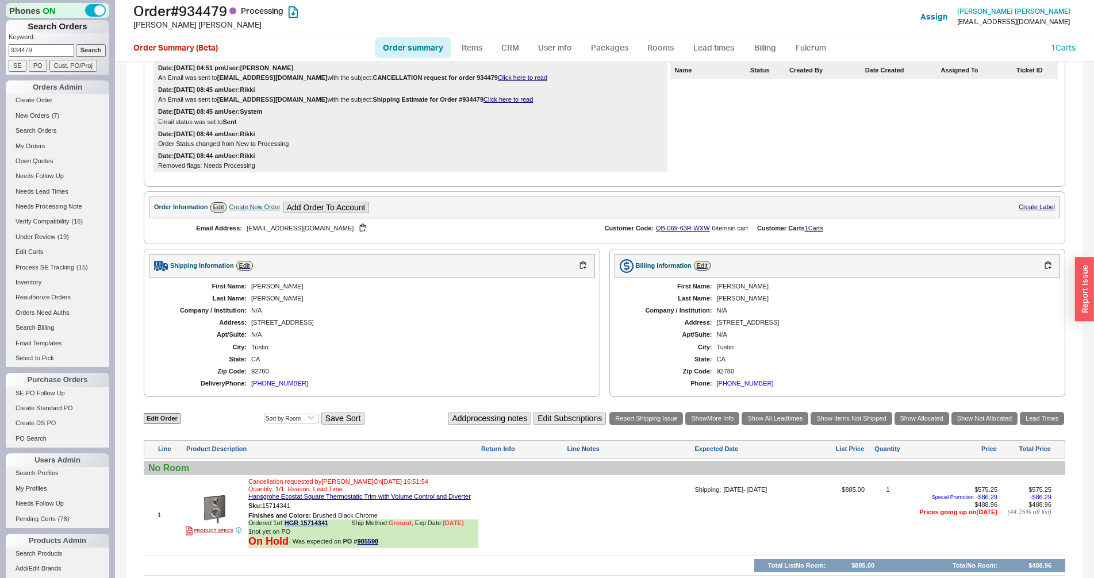
scroll to position [361, 0]
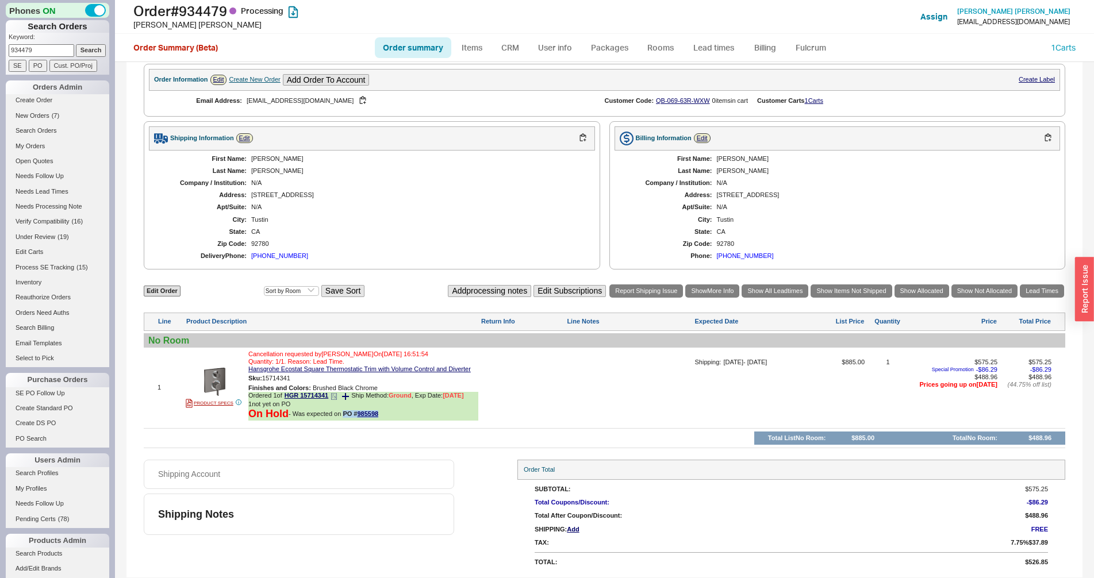
drag, startPoint x: 381, startPoint y: 414, endPoint x: 343, endPoint y: 418, distance: 38.7
click at [343, 418] on div "On Hold - Was expected on PO # 985598" at bounding box center [363, 414] width 230 height 13
click at [297, 379] on button "button" at bounding box center [299, 378] width 14 height 11
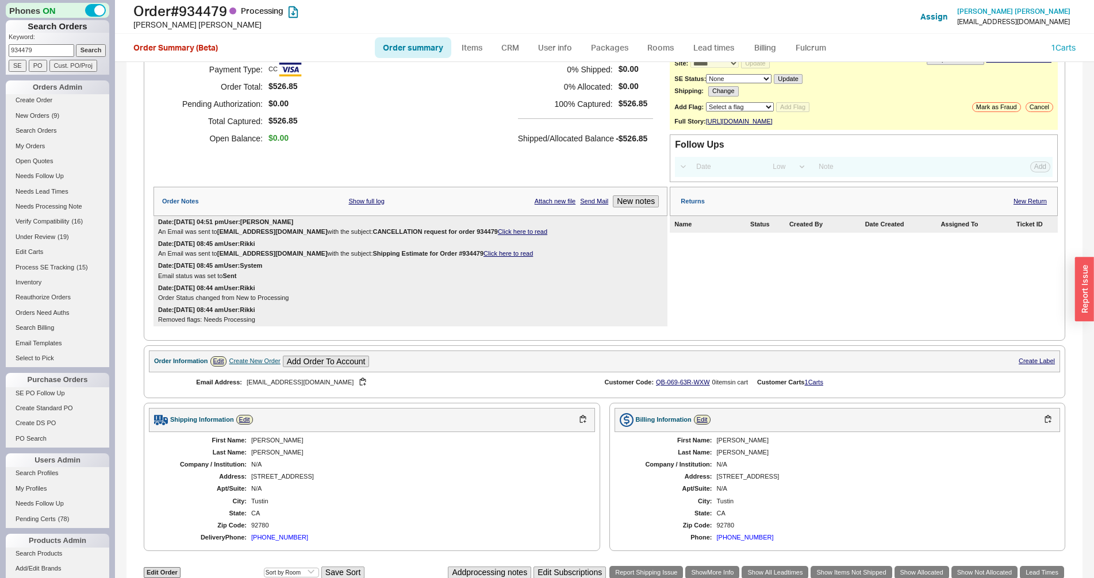
scroll to position [0, 0]
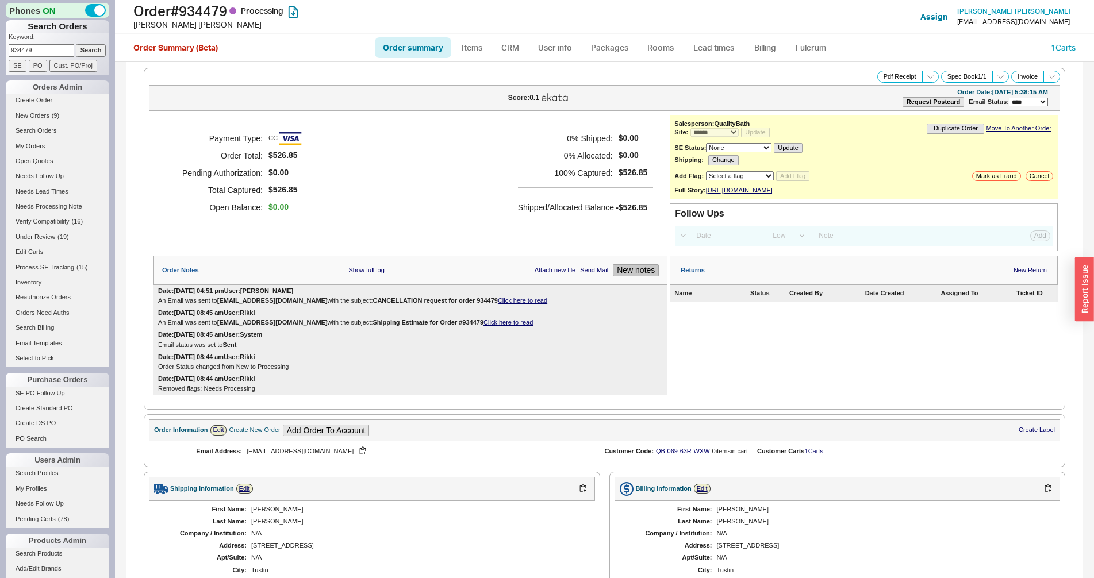
click at [632, 276] on button "New notes" at bounding box center [636, 270] width 46 height 12
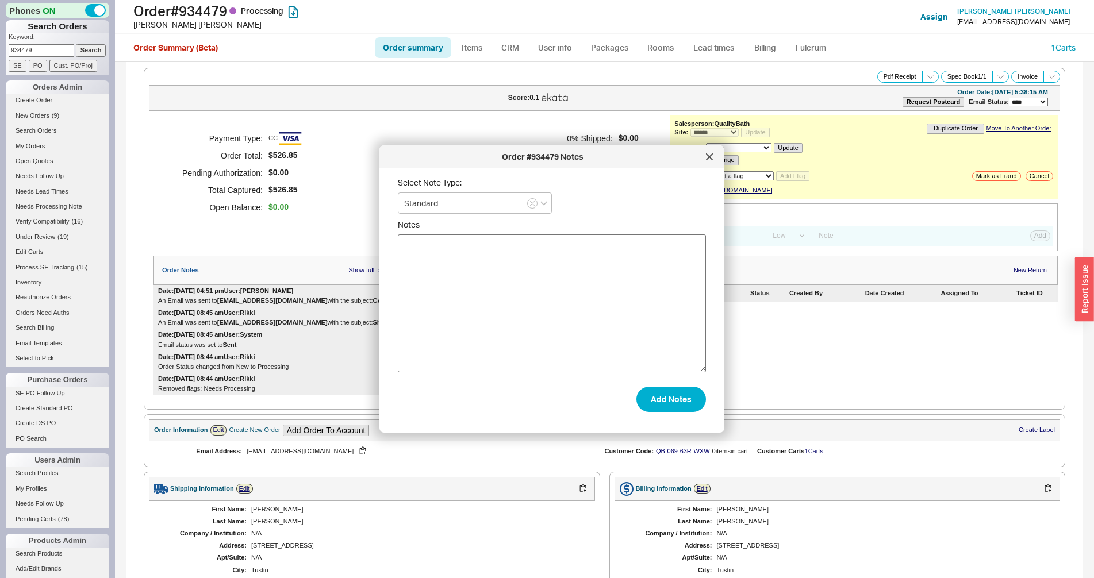
click at [561, 298] on textarea "Notes" at bounding box center [552, 304] width 308 height 138
type textarea "I emailed Hansgrohe to cancel item 15714341 from PO 985598."
click at [681, 393] on button "Add Notes" at bounding box center [671, 399] width 70 height 25
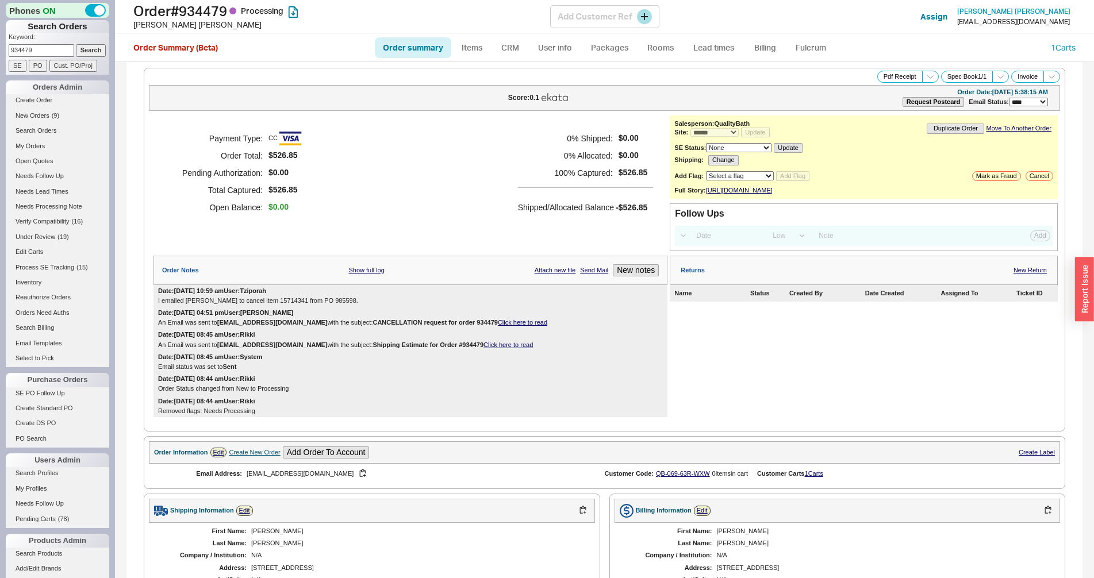
scroll to position [383, 0]
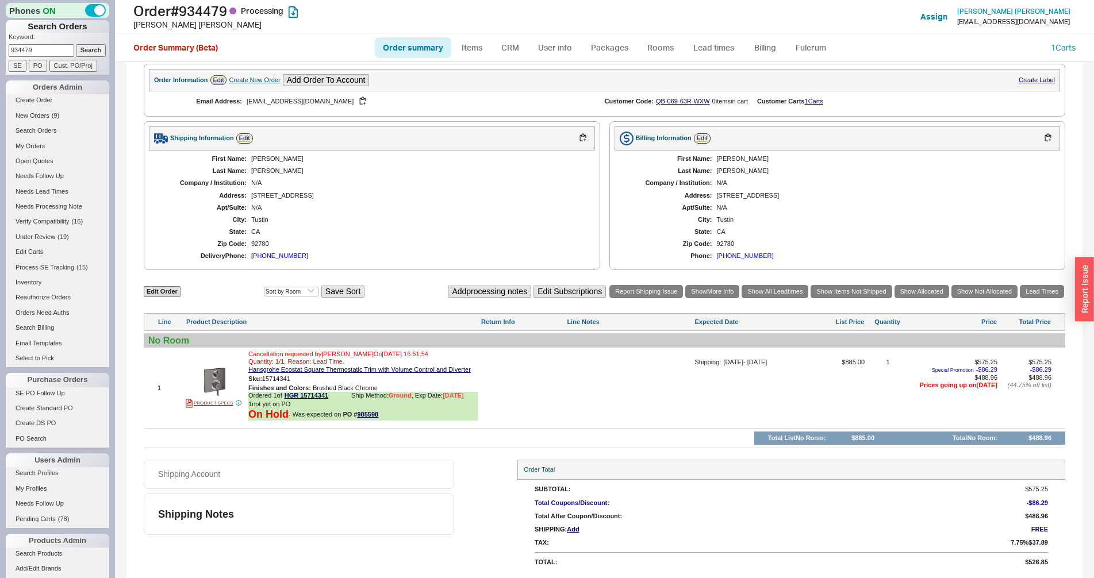
click at [41, 52] on input "934479" at bounding box center [42, 50] width 66 height 12
paste input "3688"
type input "933688"
click at [76, 49] on input "Search" at bounding box center [91, 50] width 30 height 12
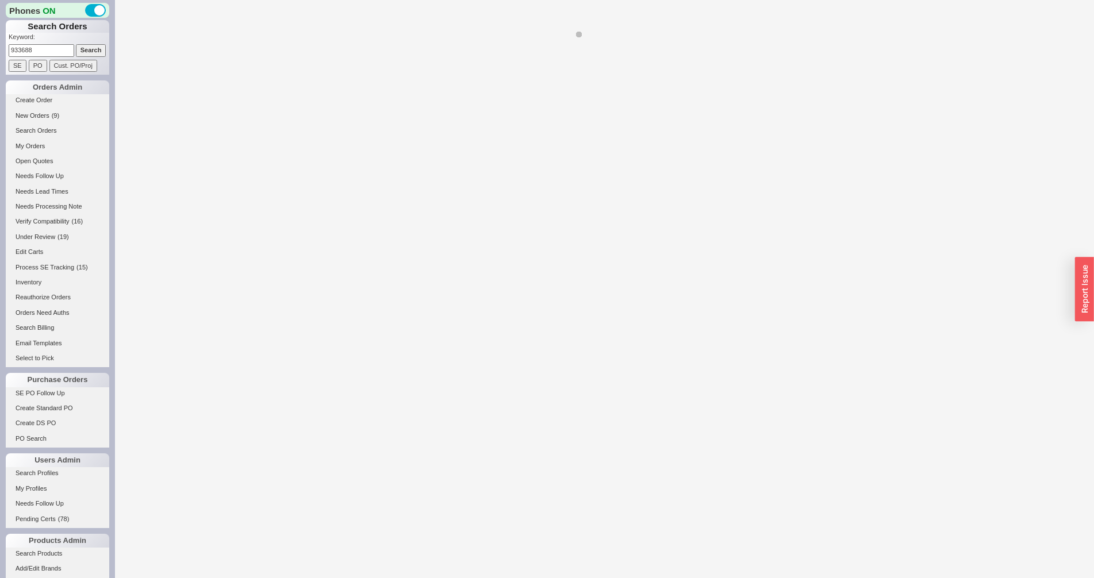
select select "*"
select select "LOW"
select select "3"
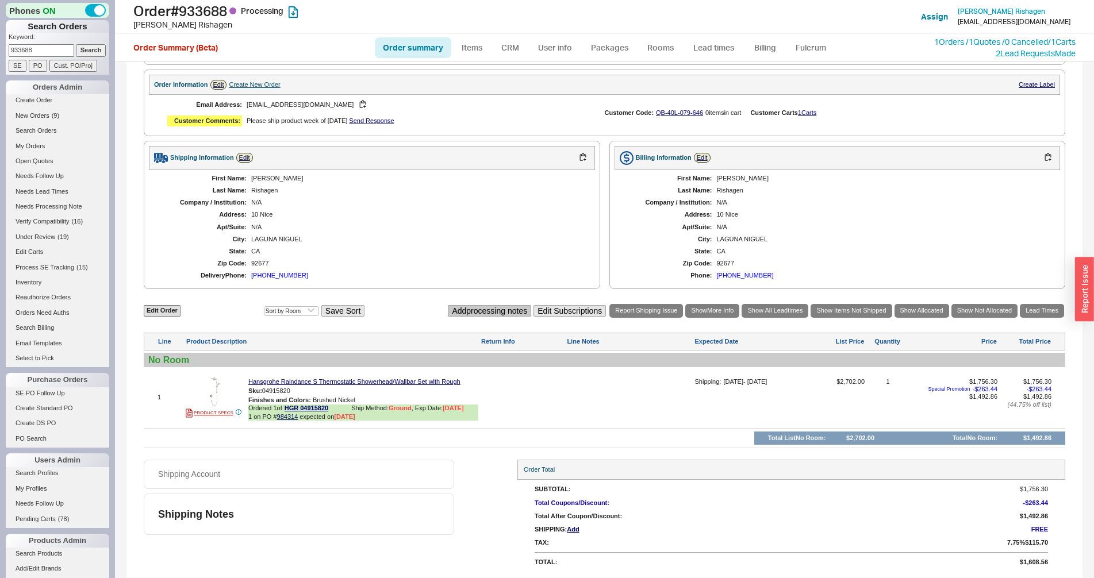
scroll to position [333, 0]
click at [29, 51] on input "933688" at bounding box center [42, 50] width 66 height 12
paste input "843"
type input "933843"
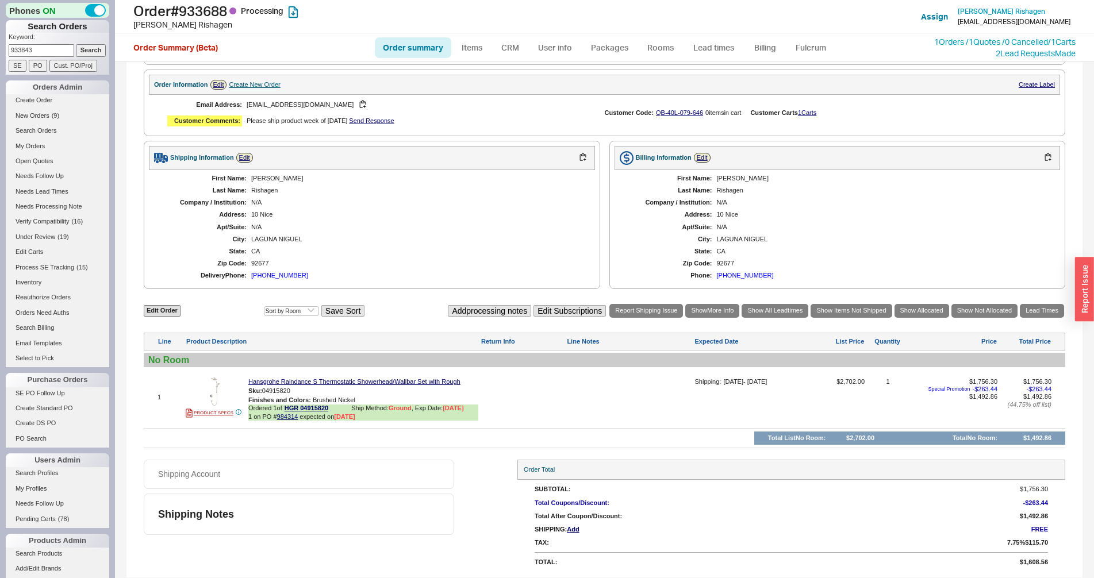
click at [78, 50] on input "Search" at bounding box center [91, 50] width 30 height 12
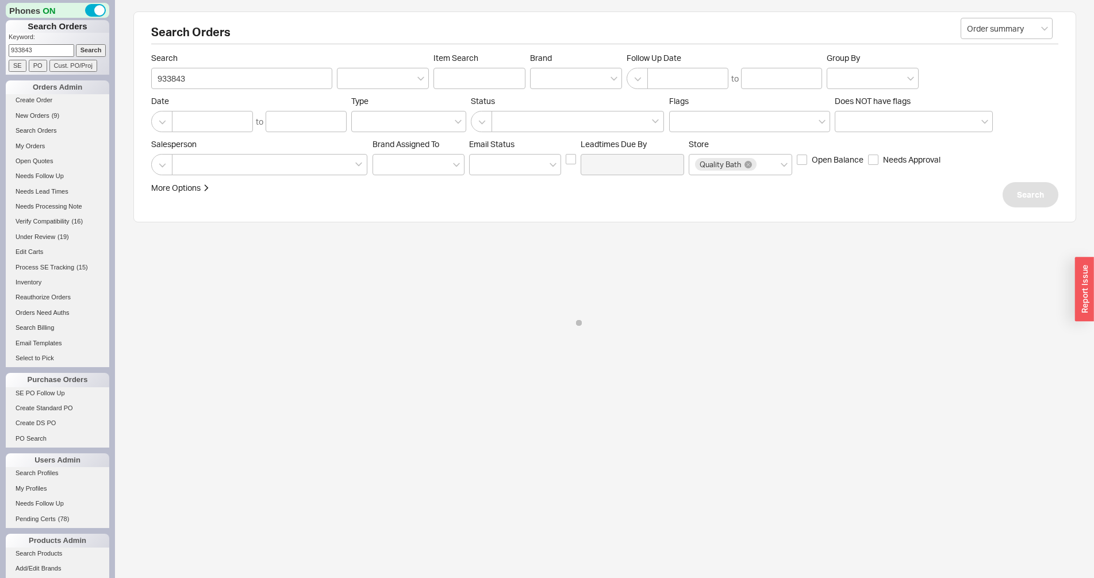
click at [76, 52] on input "Search" at bounding box center [91, 50] width 30 height 12
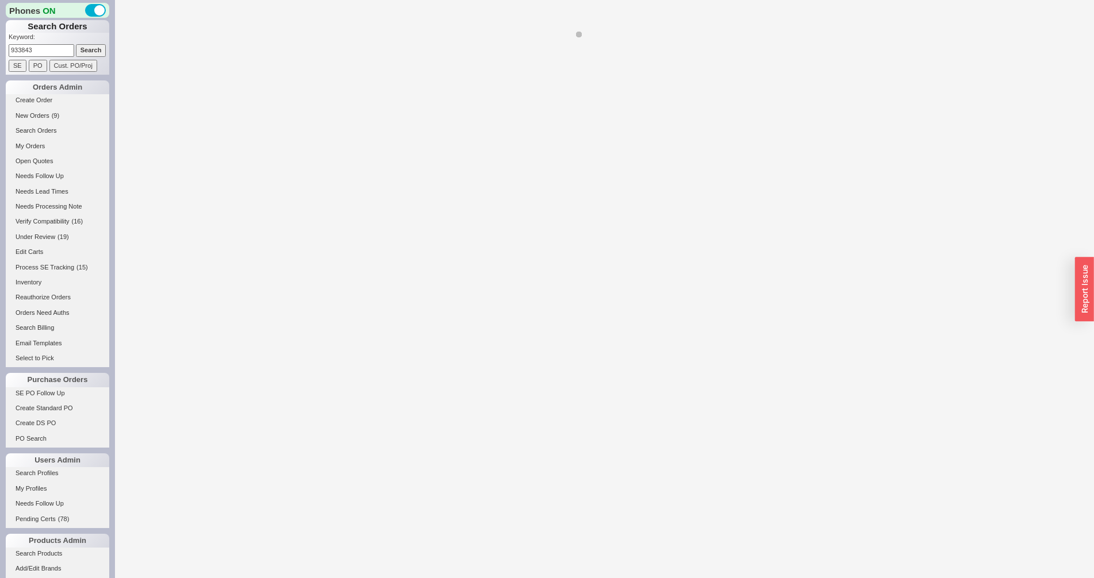
select select "*"
select select "LOW"
select select "3"
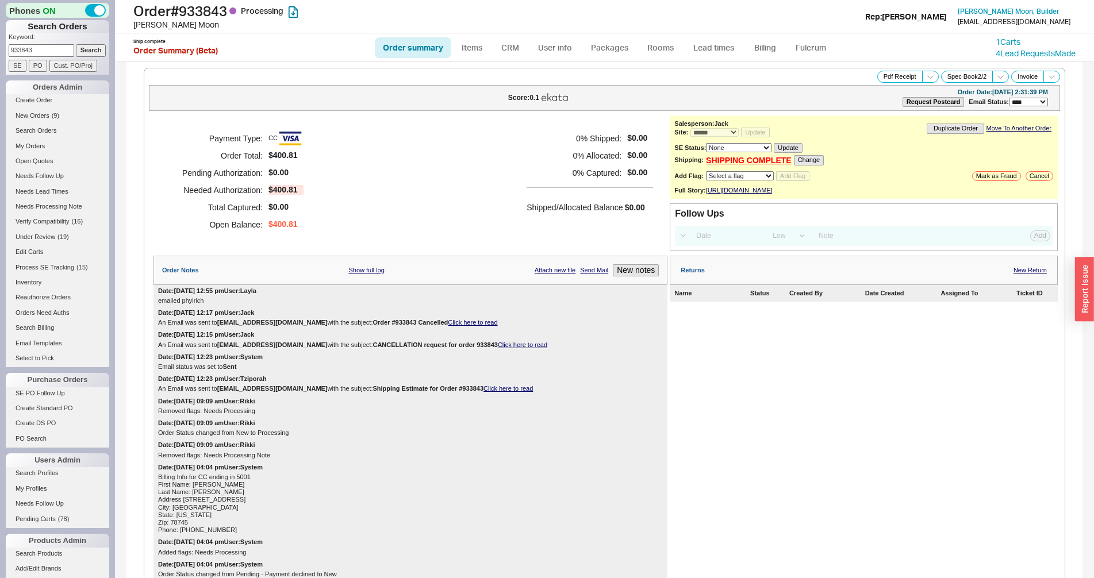
click at [36, 52] on input "933843" at bounding box center [42, 50] width 66 height 12
paste input "1726"
type input "931726"
click at [81, 48] on input "Search" at bounding box center [91, 50] width 30 height 12
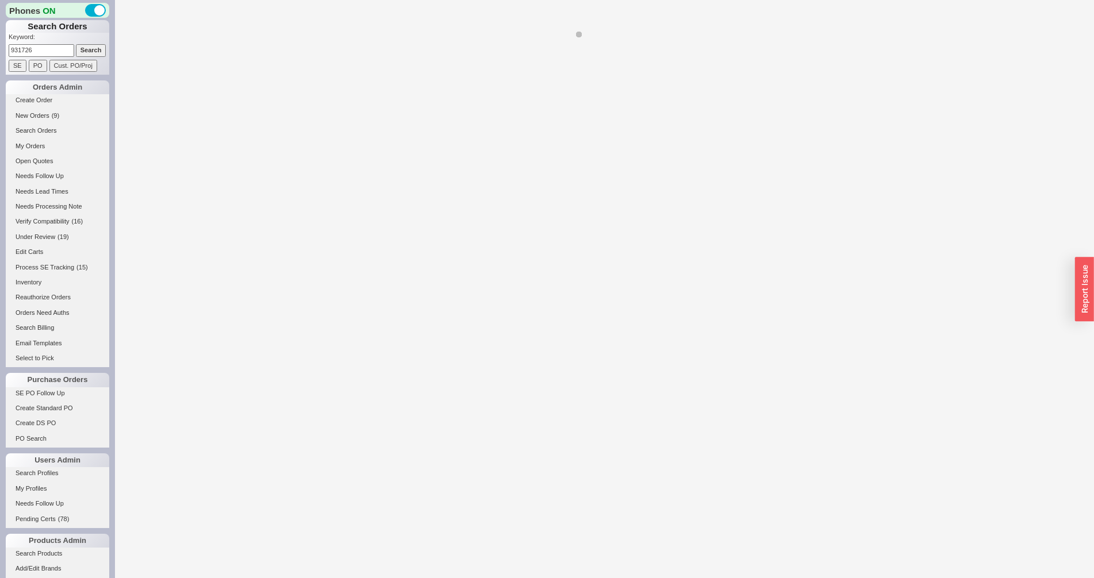
select select "*"
select select "LOW"
select select "3"
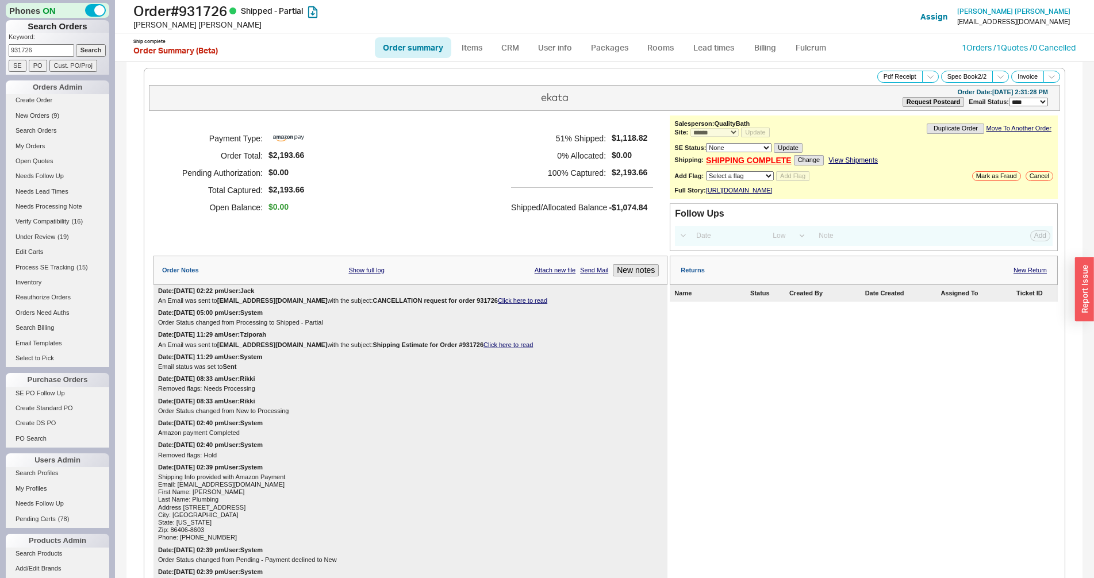
scroll to position [746, 0]
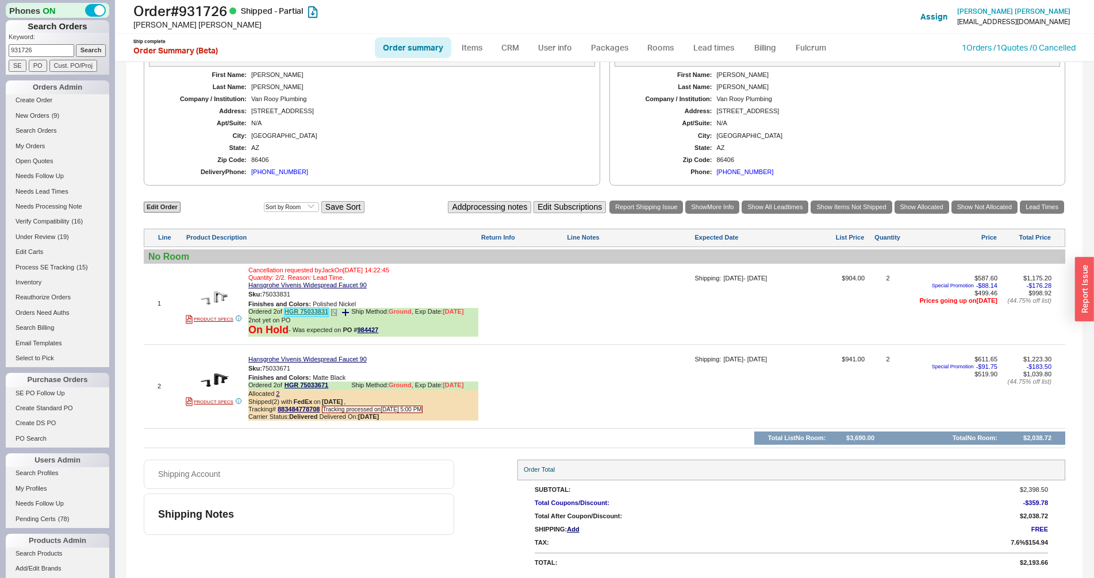
click at [290, 309] on link "HGR 75033831" at bounding box center [307, 312] width 44 height 9
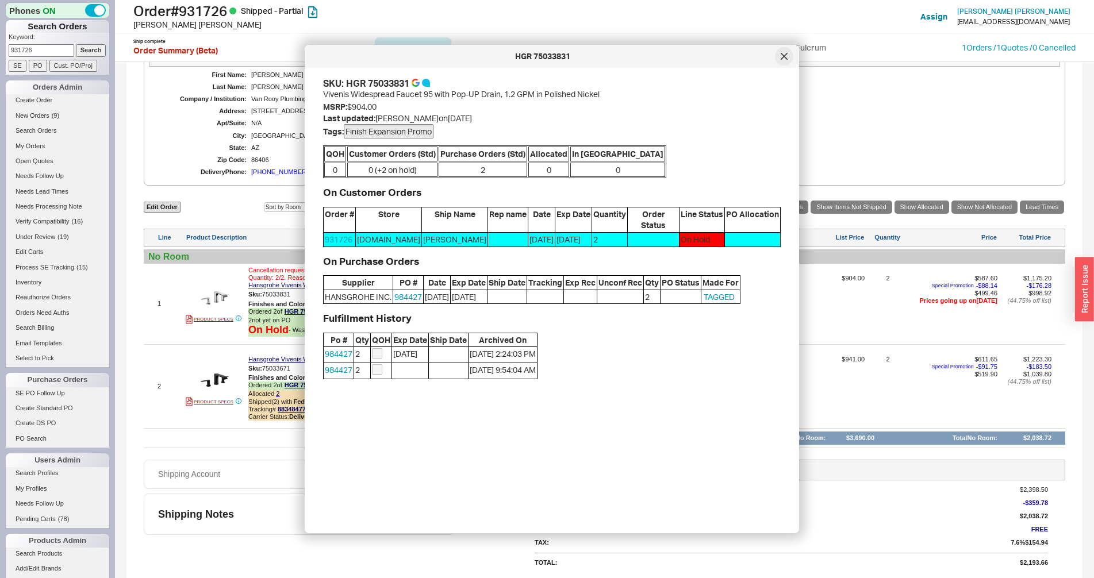
click at [785, 57] on icon at bounding box center [784, 56] width 6 height 6
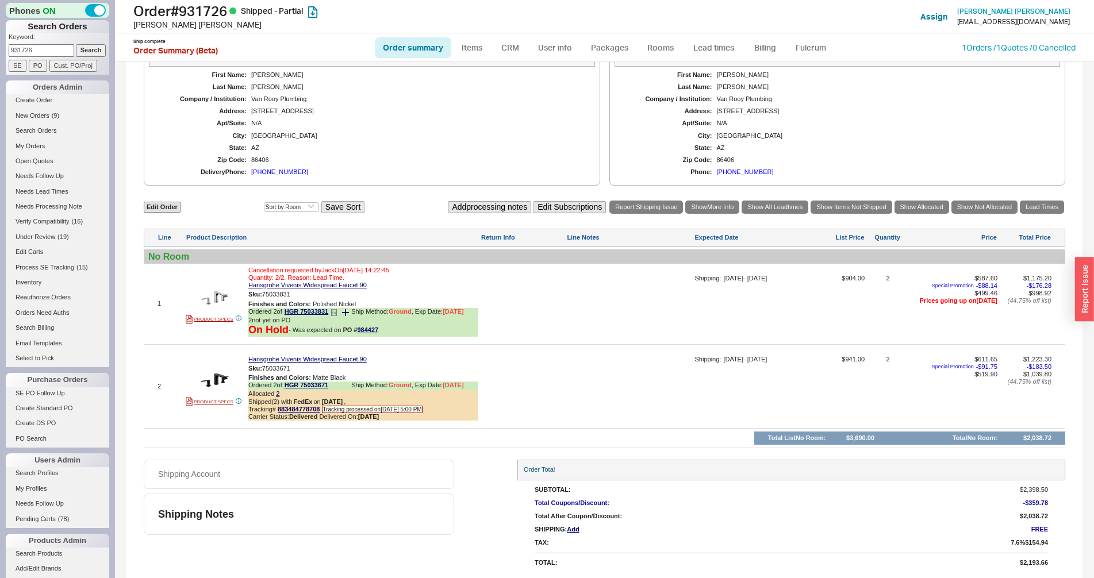
click at [336, 313] on icon at bounding box center [334, 312] width 7 height 7
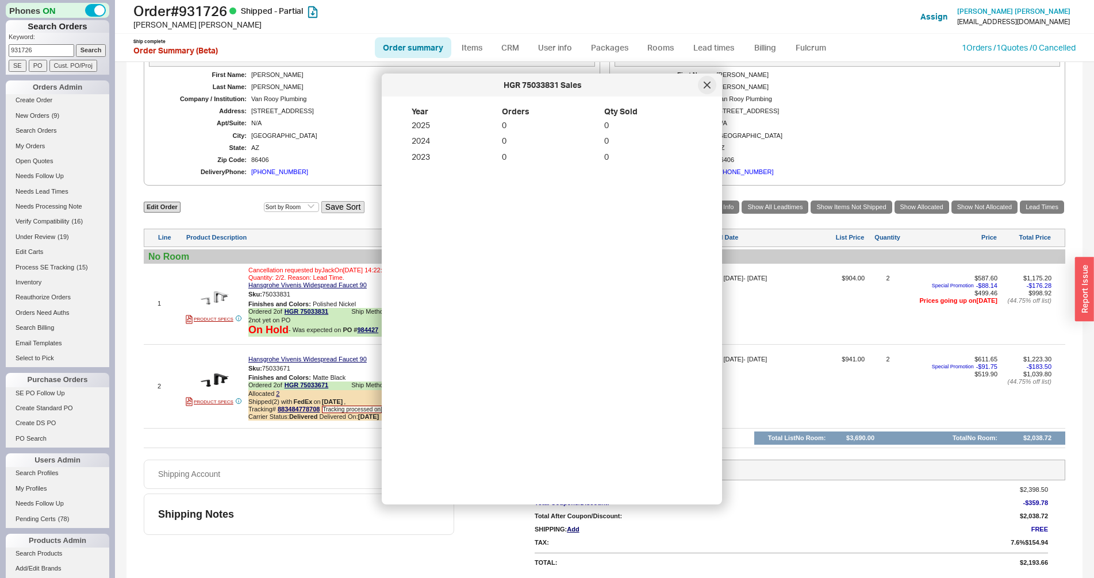
click at [705, 89] on div at bounding box center [707, 85] width 18 height 18
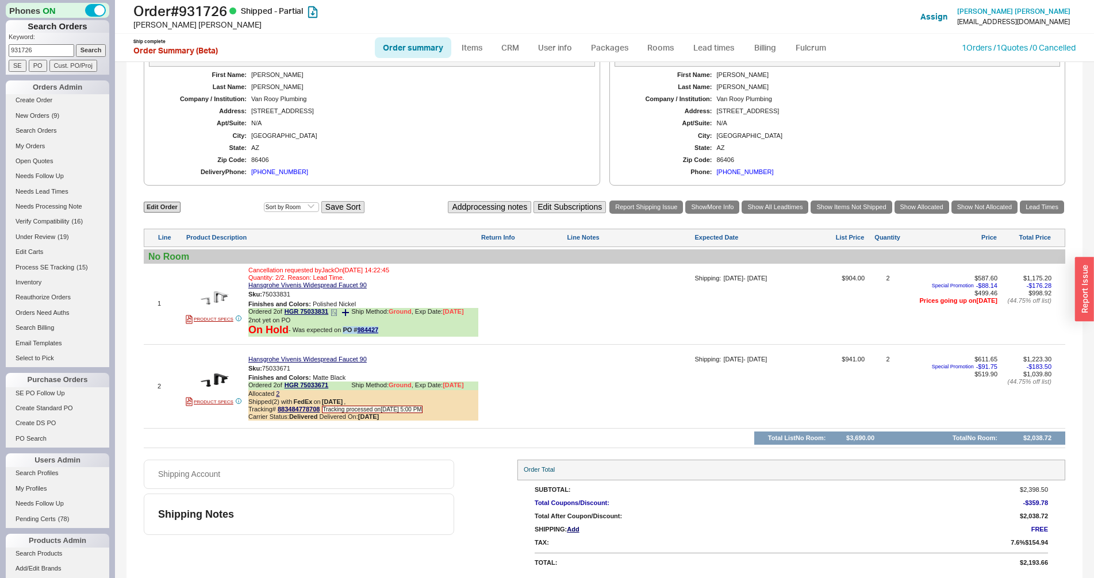
click at [343, 336] on div "On Hold - Was expected on PO # 984427" at bounding box center [363, 330] width 230 height 13
copy span "PO # 984427"
click at [299, 294] on button "button" at bounding box center [299, 294] width 14 height 11
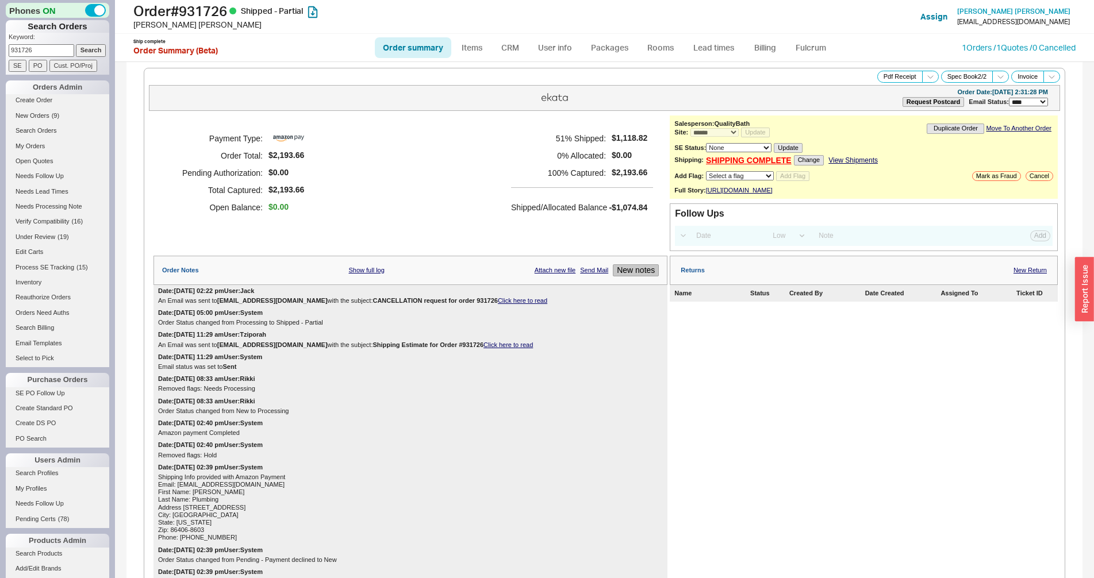
click at [623, 276] on button "New notes" at bounding box center [636, 270] width 46 height 12
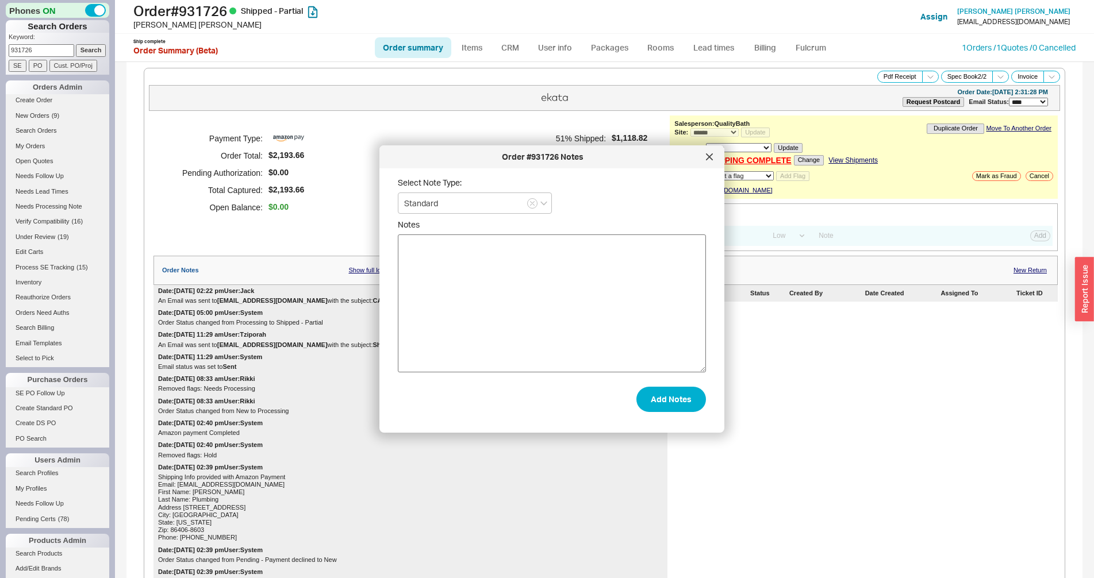
click at [541, 295] on textarea "Notes" at bounding box center [552, 304] width 308 height 138
type textarea "I emailed Hansgrohe to cancel two of item 75033831 from PO #984427."
click at [644, 404] on button "Add Notes" at bounding box center [671, 399] width 70 height 25
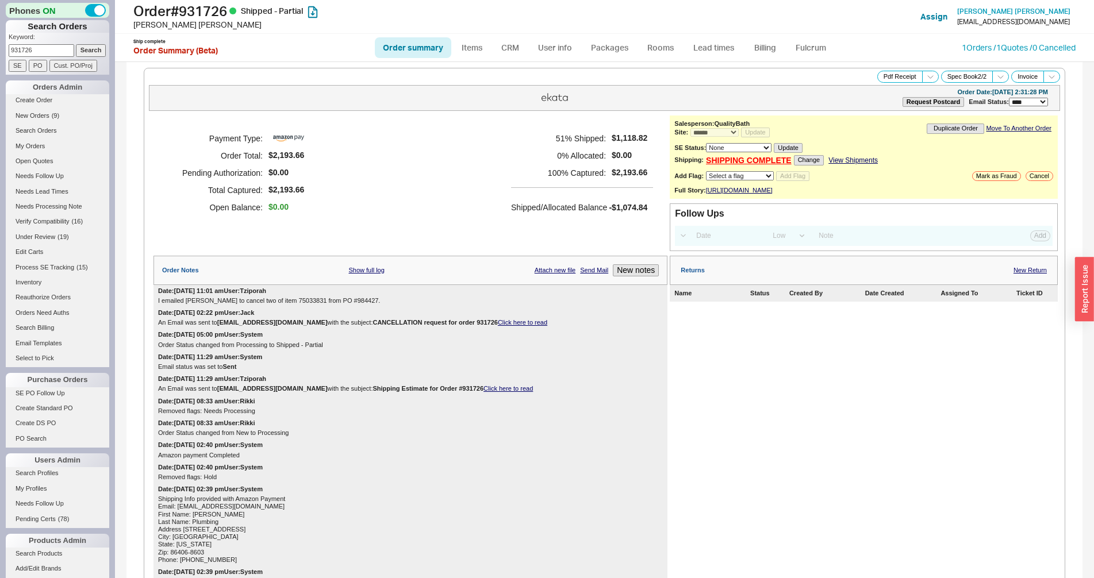
click at [48, 49] on input "931726" at bounding box center [42, 50] width 66 height 12
paste input "85434"
type input "985434"
click at [81, 49] on input "Search" at bounding box center [91, 50] width 30 height 12
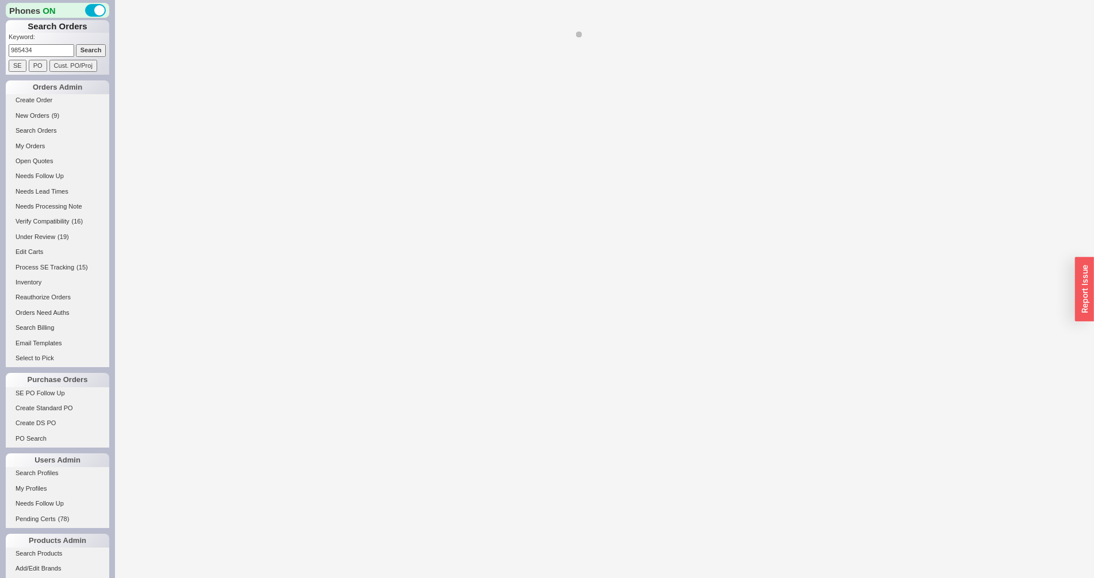
select select "*"
select select "LOW"
select select "3"
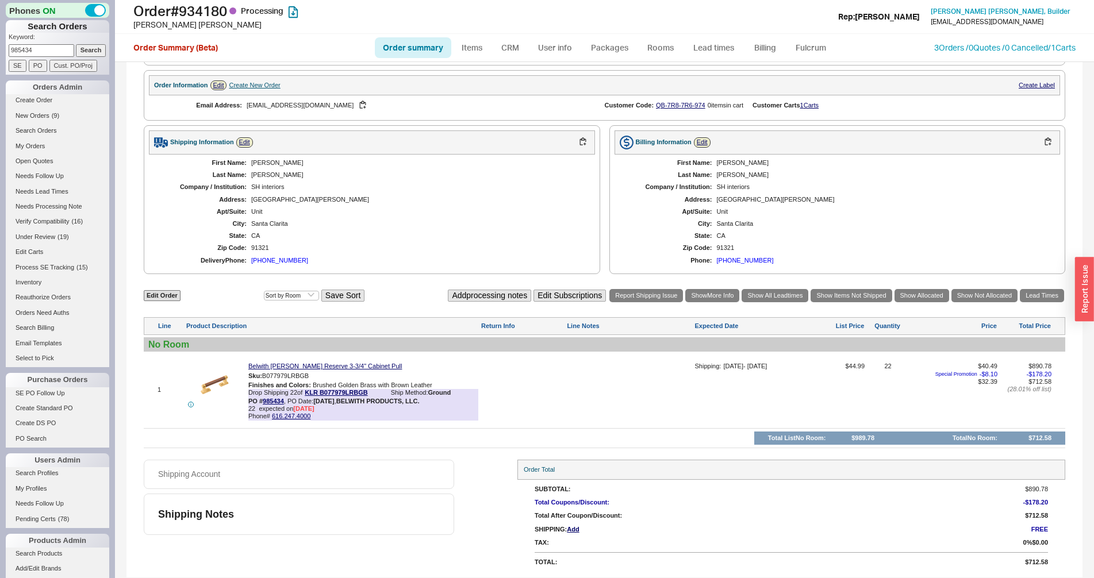
scroll to position [179, 0]
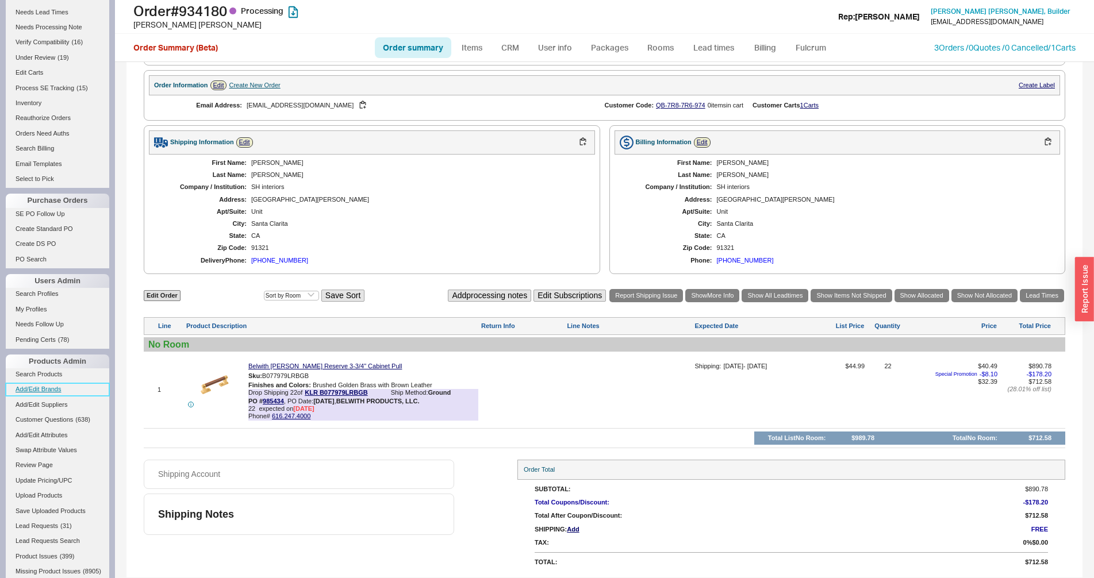
click at [31, 394] on link "Add/Edit Brands" at bounding box center [57, 389] width 103 height 12
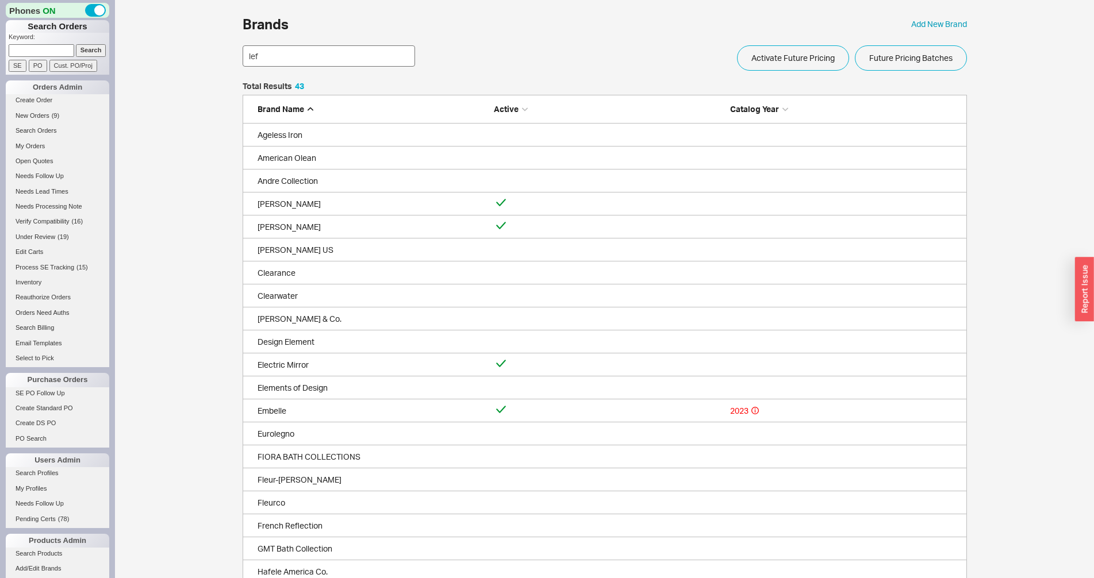
scroll to position [55, 714]
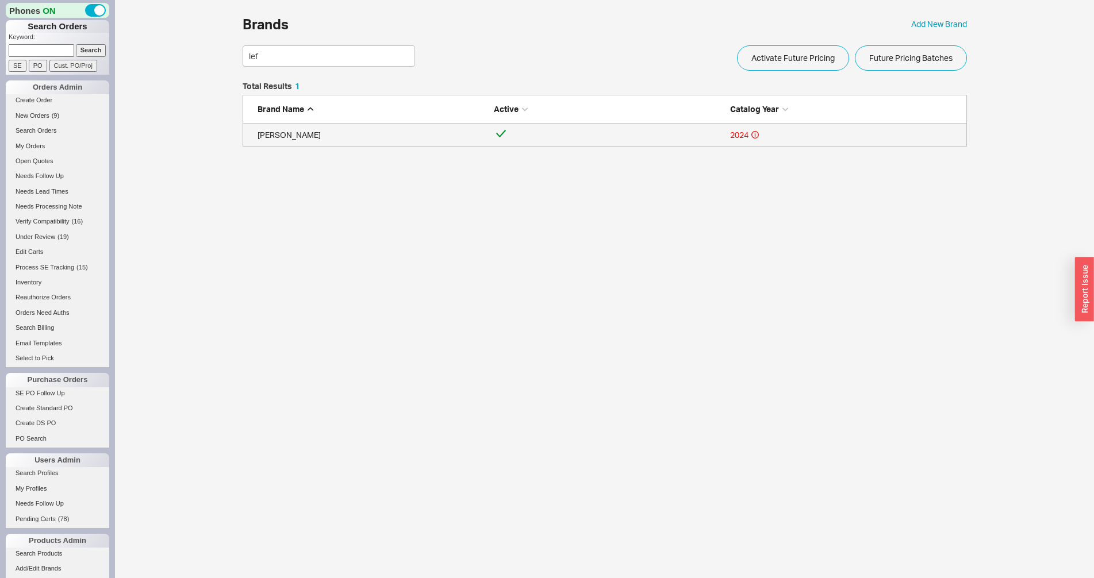
type input "lef"
click at [288, 132] on div "Lefroy Brooks" at bounding box center [373, 134] width 230 height 11
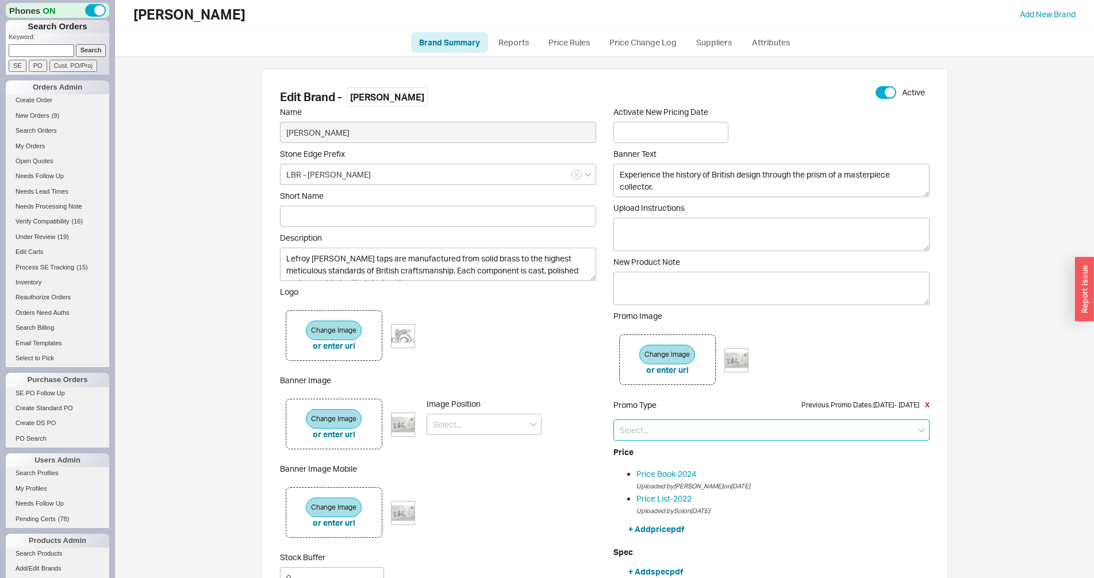
click at [673, 425] on input at bounding box center [771, 430] width 316 height 21
click at [671, 471] on div "Price Increase" at bounding box center [771, 474] width 315 height 21
type input "Price Increase"
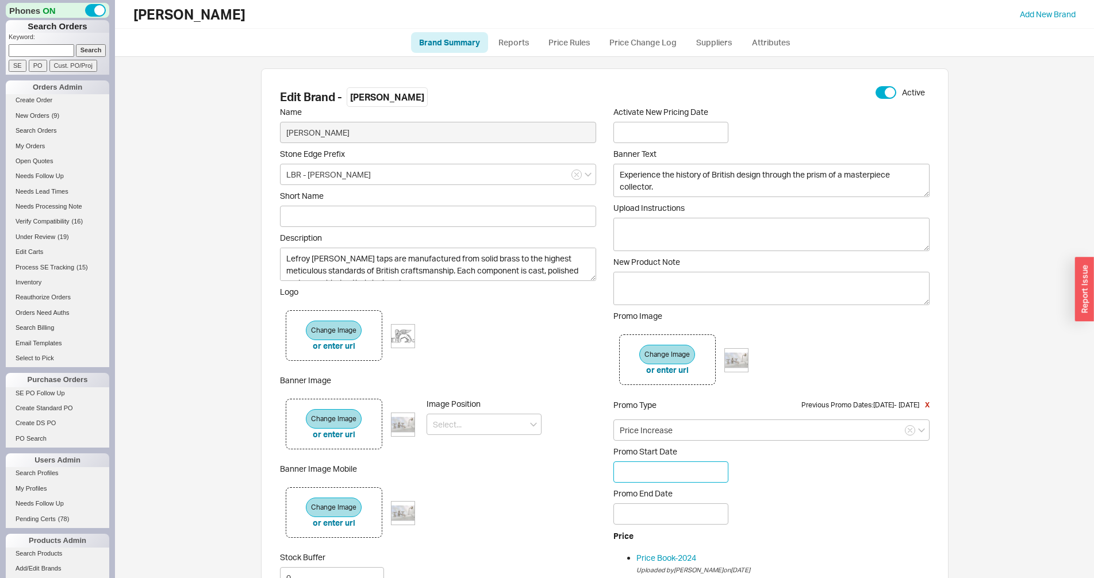
click at [657, 465] on input at bounding box center [670, 472] width 115 height 21
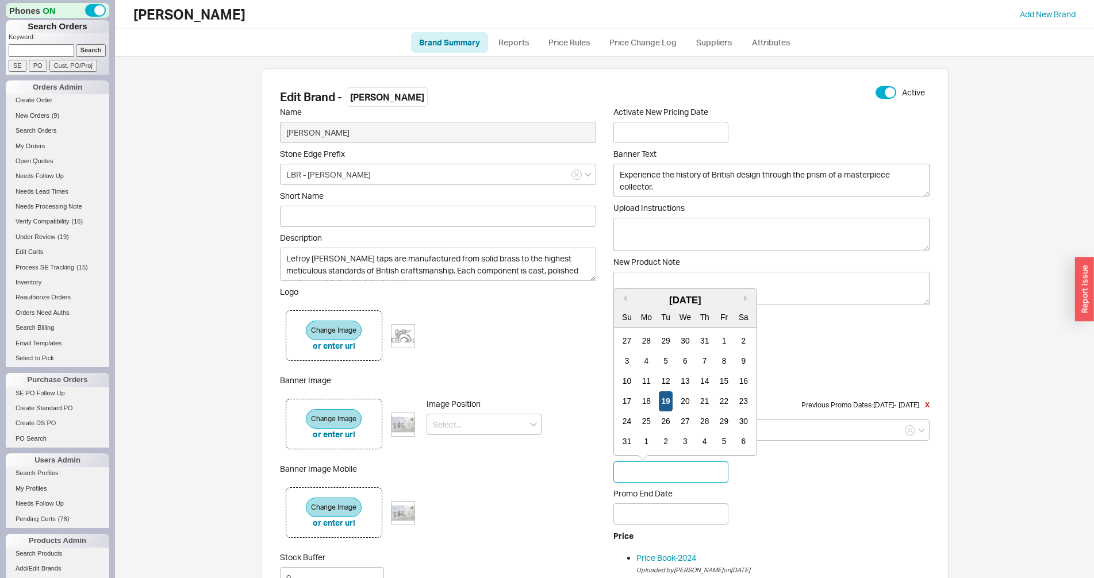
click at [668, 392] on div "19" at bounding box center [666, 401] width 14 height 20
type input "08/19/2025"
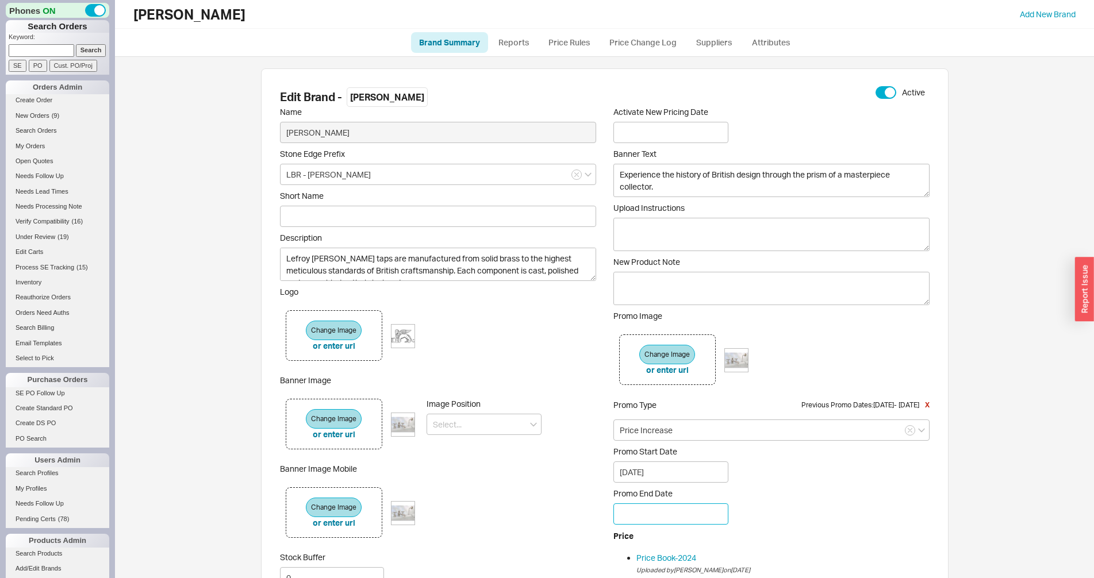
click at [657, 516] on input at bounding box center [670, 514] width 115 height 21
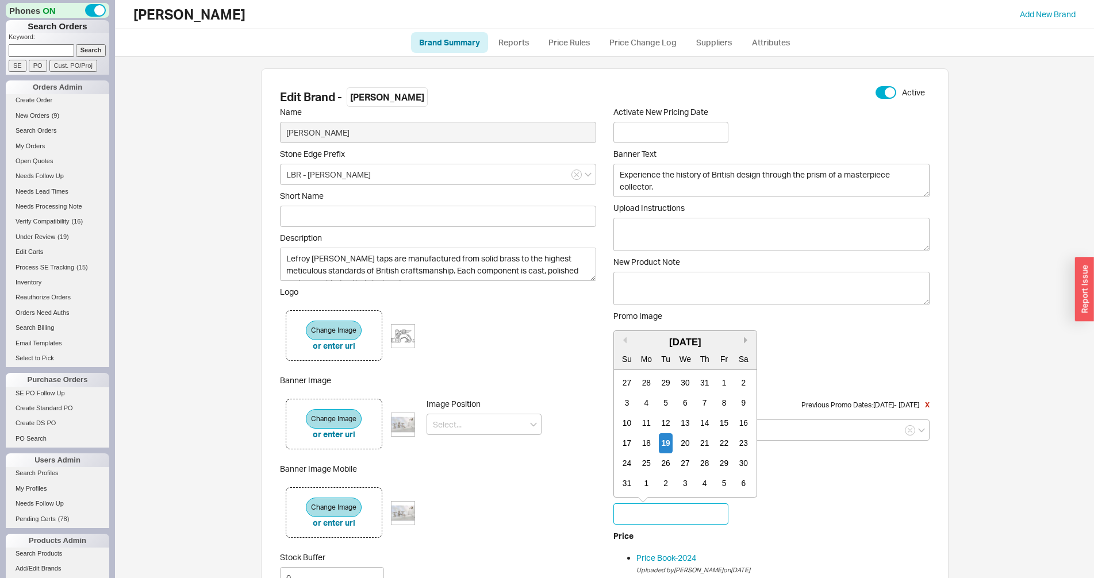
click at [747, 339] on button "Next month" at bounding box center [746, 340] width 7 height 7
click at [651, 422] on div "15" at bounding box center [646, 423] width 14 height 20
type input "09/15/2025"
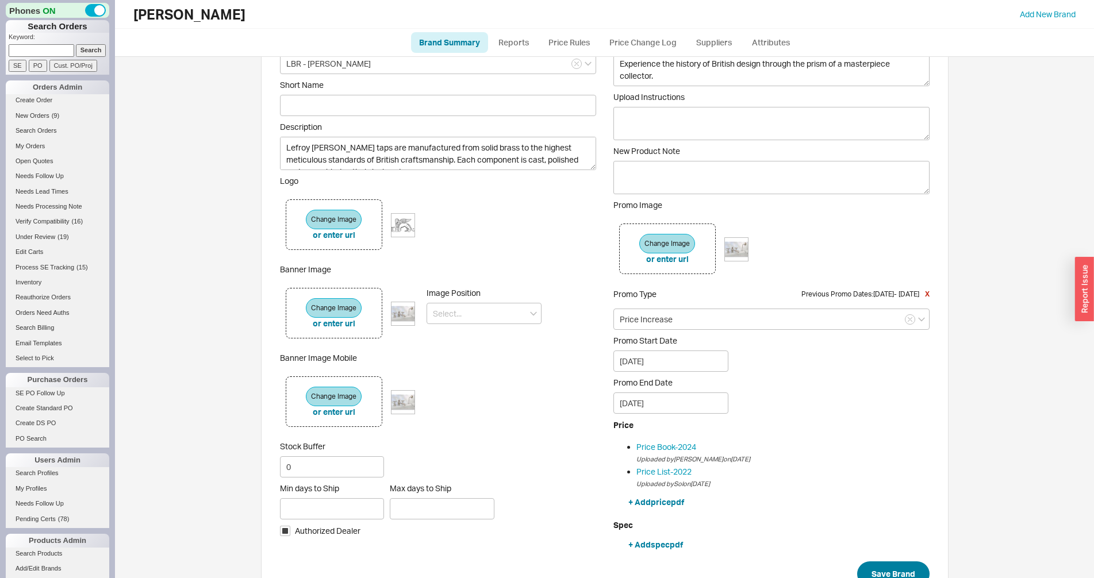
scroll to position [164, 0]
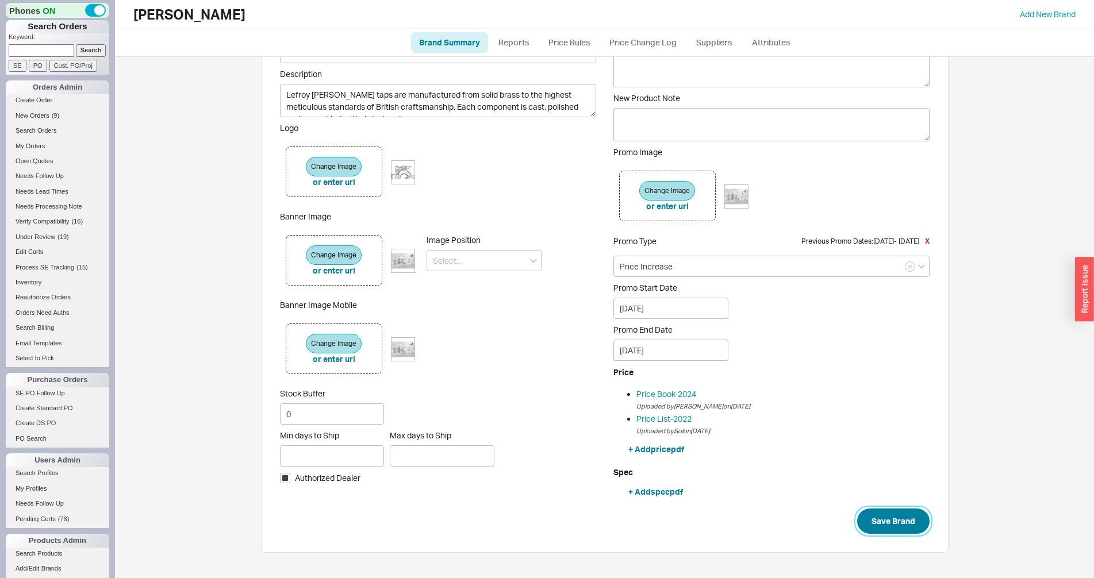
click at [907, 520] on button "Save Brand" at bounding box center [893, 521] width 72 height 25
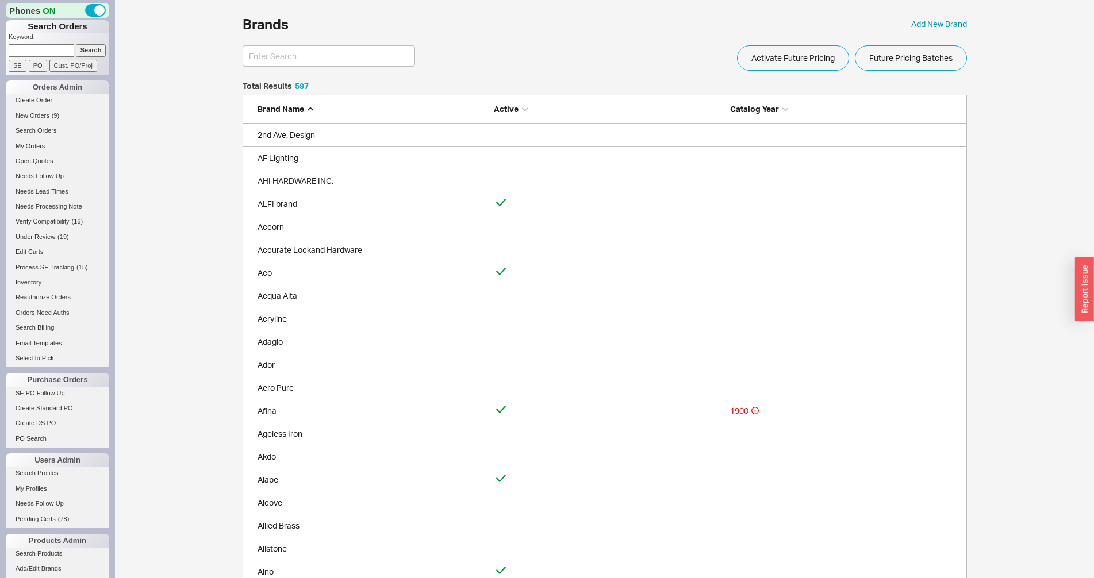
scroll to position [13758, 714]
click at [41, 399] on link "SE PO Follow Up" at bounding box center [57, 393] width 103 height 12
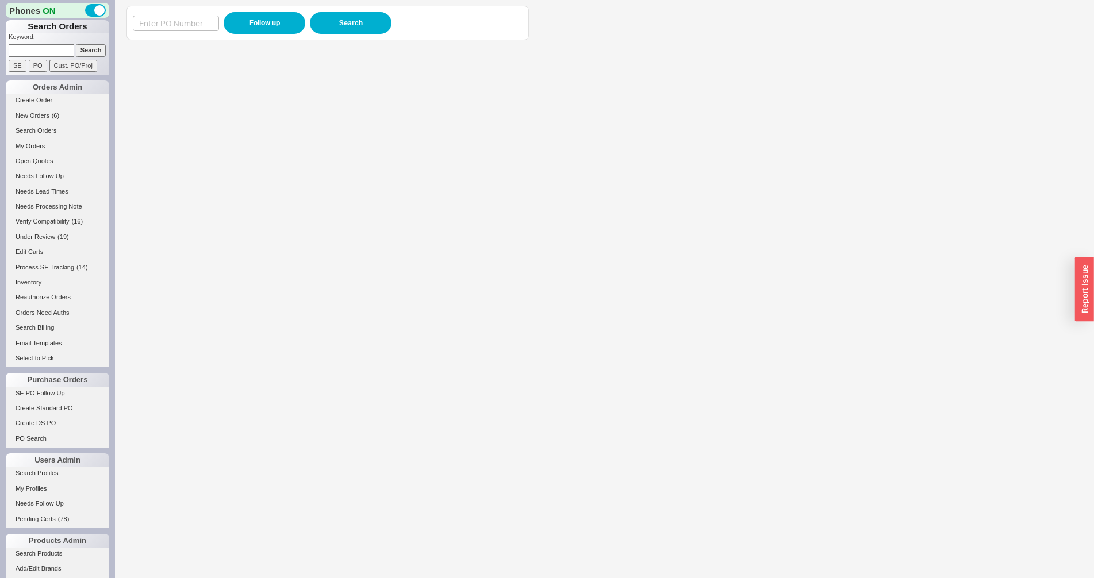
click at [26, 59] on form "Keyword: Search SE PO Cust. PO/Proj" at bounding box center [59, 52] width 101 height 39
click at [26, 51] on input at bounding box center [42, 50] width 66 height 12
type input "916381"
click at [76, 44] on input "Search" at bounding box center [91, 50] width 30 height 12
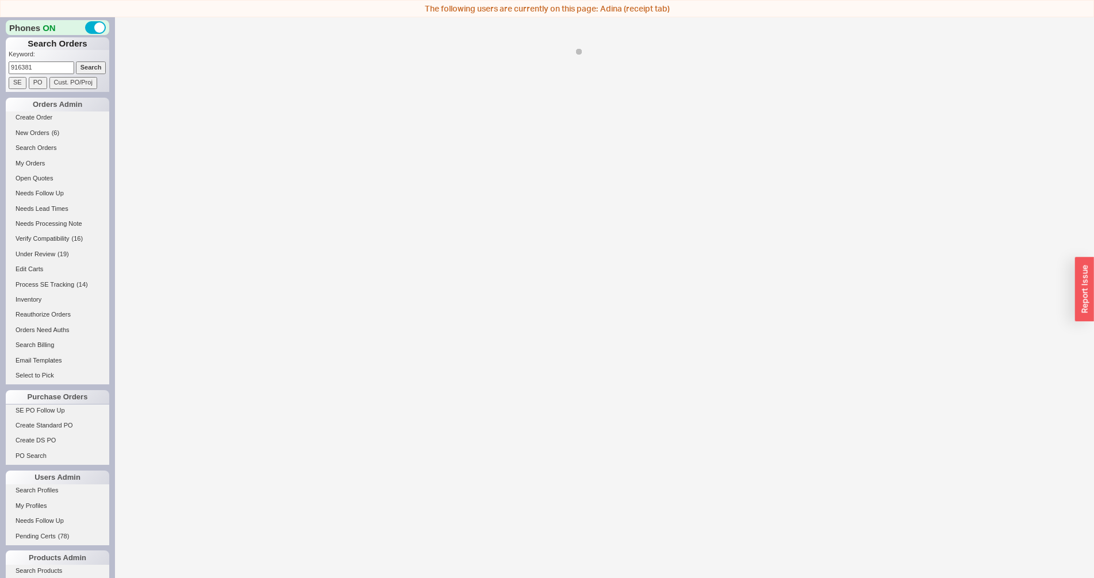
select select "*"
select select "LOW"
select select "3"
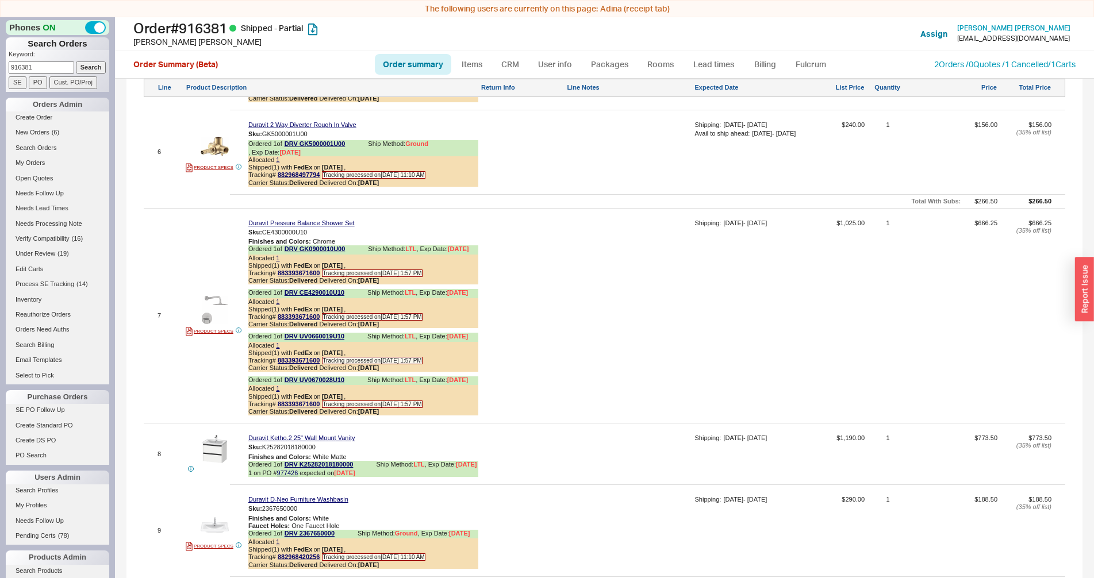
scroll to position [1259, 0]
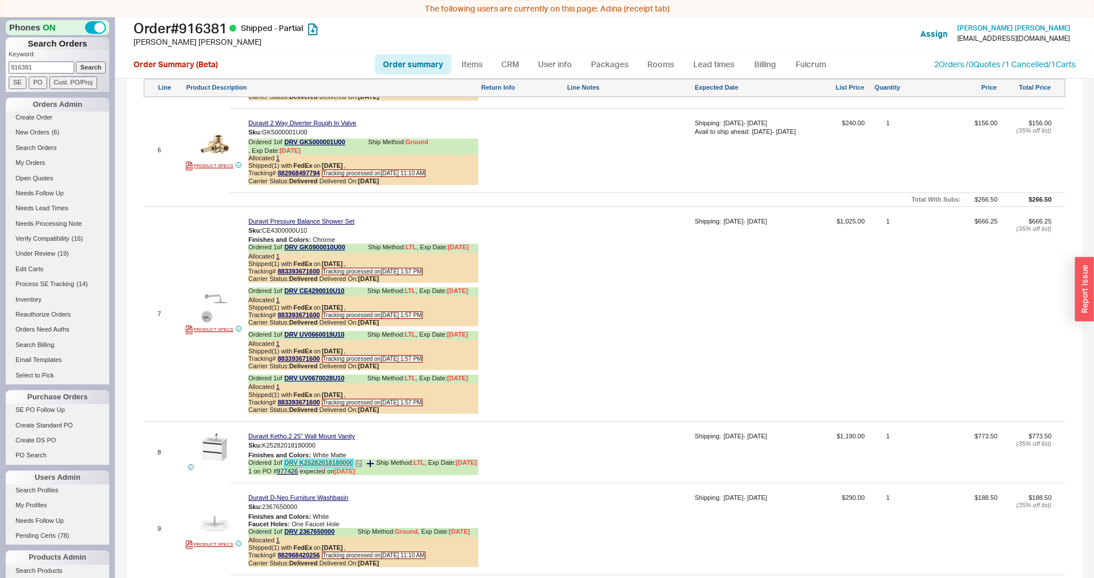
click at [313, 468] on link "DRV K25282018180000" at bounding box center [319, 463] width 69 height 9
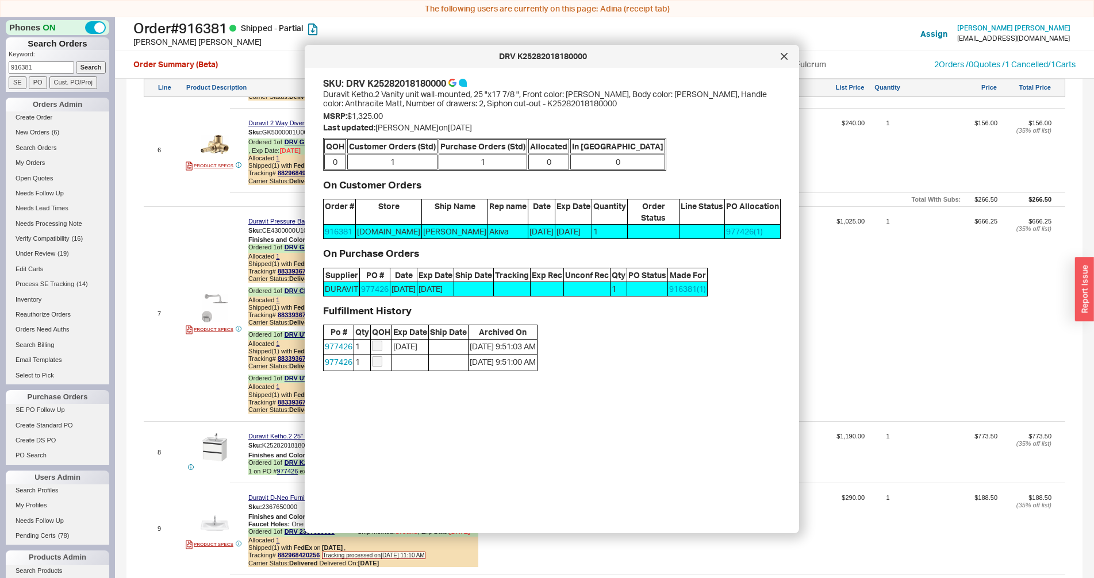
drag, startPoint x: 781, startPoint y: 54, endPoint x: 779, endPoint y: 64, distance: 10.0
click at [782, 54] on icon at bounding box center [784, 56] width 6 height 6
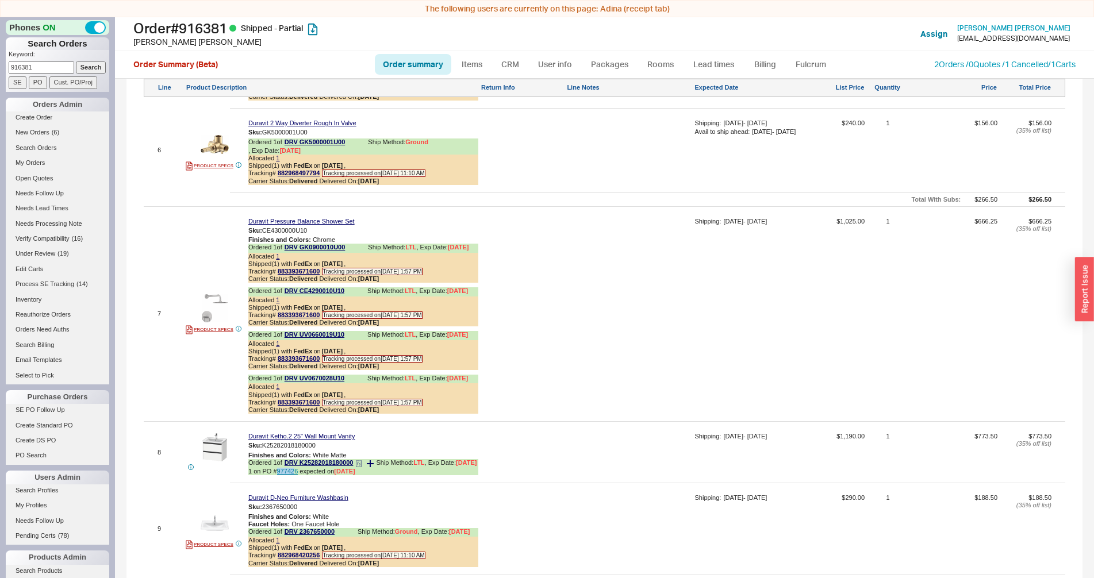
drag, startPoint x: 277, startPoint y: 486, endPoint x: 295, endPoint y: 485, distance: 17.9
click at [295, 475] on span "1 on PO # 977426" at bounding box center [272, 471] width 49 height 7
drag, startPoint x: 300, startPoint y: 484, endPoint x: 278, endPoint y: 491, distance: 22.9
click at [278, 480] on div "Duravit Ketho.2 25" Wall Mount Vanity Sku: K25282018180000 Finishes and Colors …" at bounding box center [363, 456] width 230 height 47
copy span "on PO # 977426"
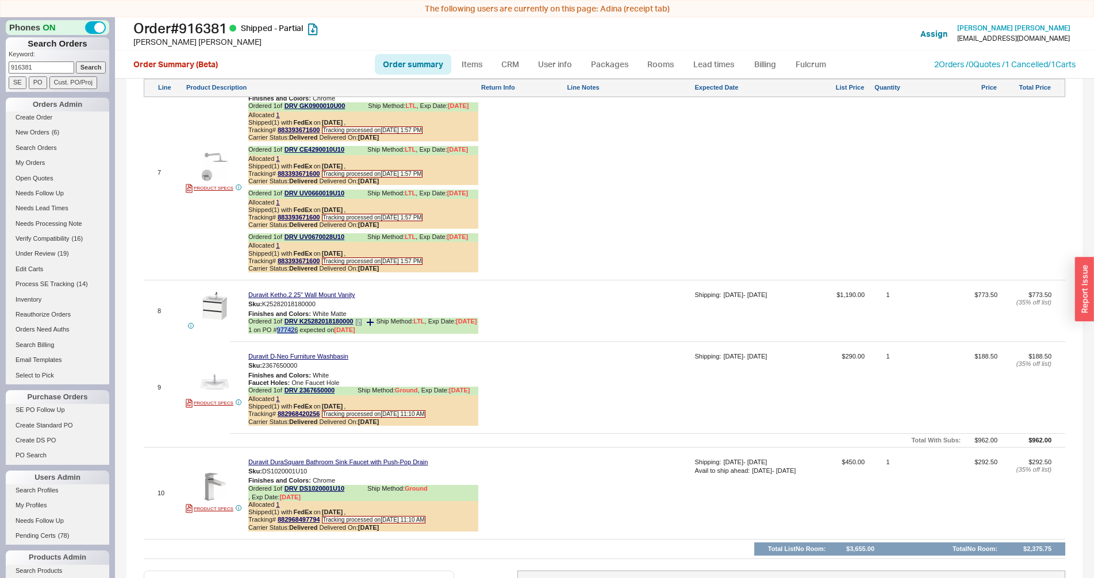
scroll to position [1478, 0]
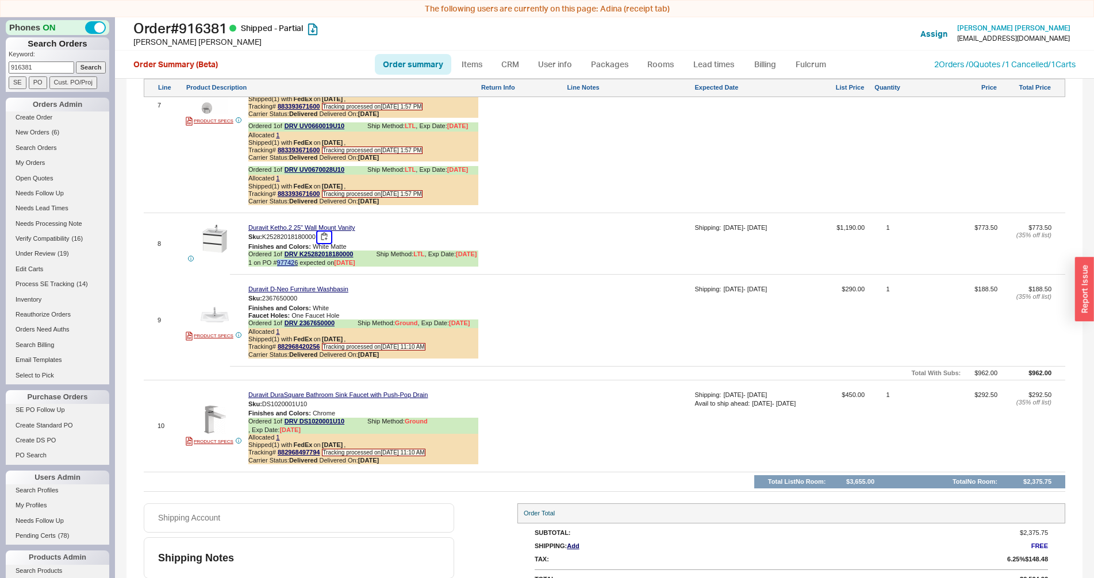
click at [321, 232] on button "button" at bounding box center [324, 237] width 14 height 11
click at [326, 232] on button "button" at bounding box center [324, 237] width 14 height 11
click at [296, 266] on link "977426" at bounding box center [287, 262] width 21 height 7
click at [511, 244] on div at bounding box center [523, 247] width 84 height 47
click at [674, 61] on link "Rooms" at bounding box center [660, 64] width 43 height 21
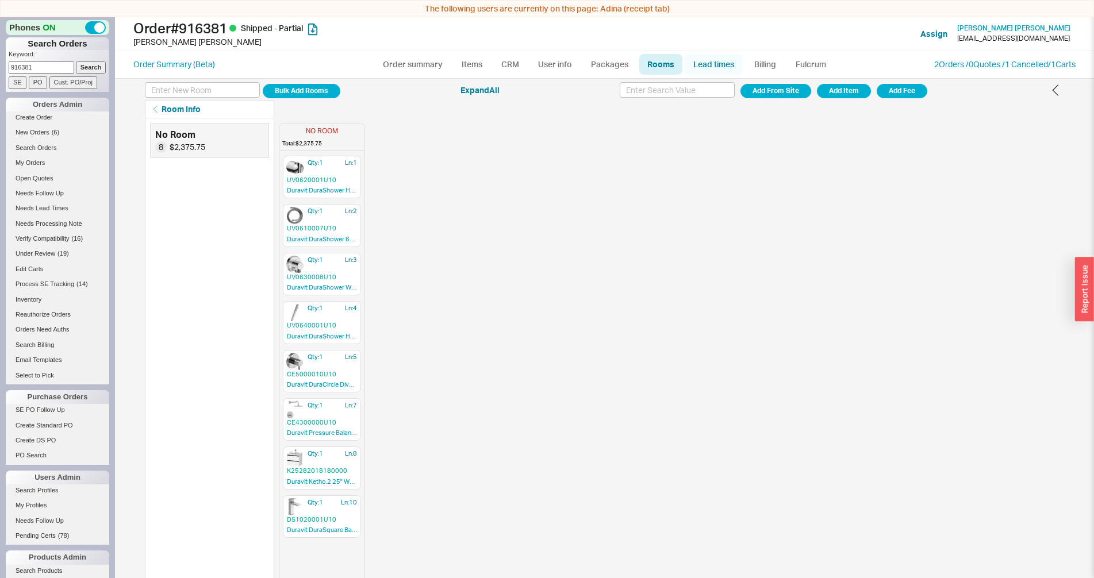
click at [696, 62] on link "Lead times" at bounding box center [714, 64] width 58 height 21
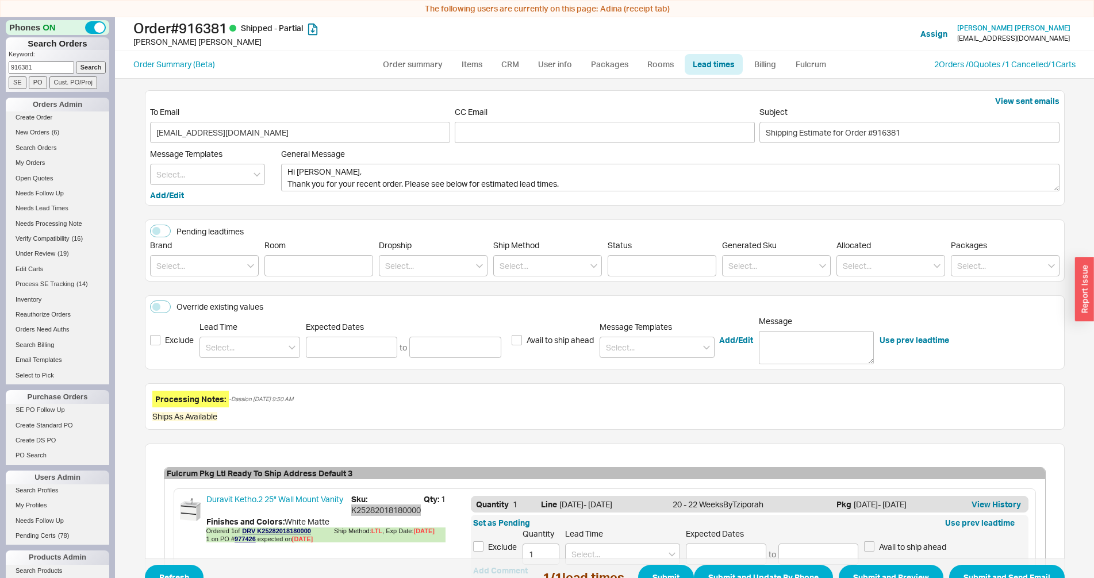
scroll to position [132, 0]
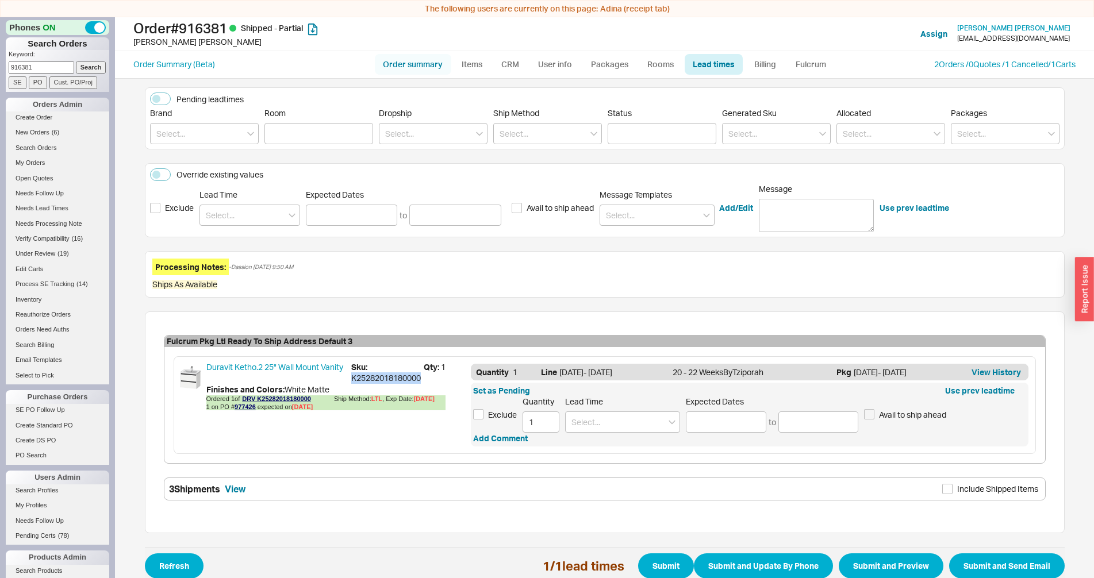
click at [402, 59] on link "Order summary" at bounding box center [413, 64] width 76 height 21
select select "*"
select select "LOW"
select select "3"
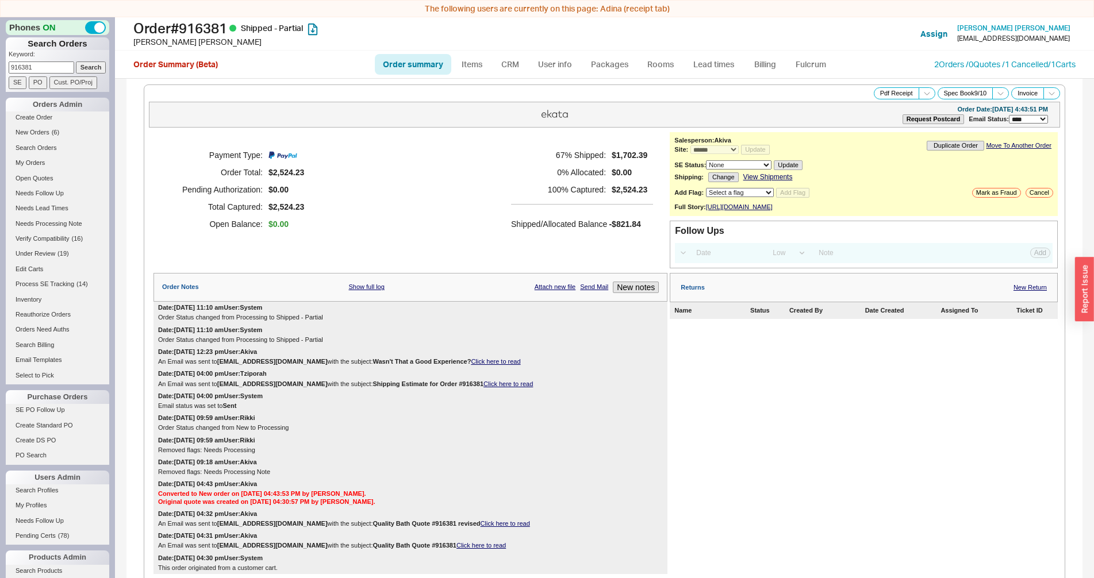
click at [468, 388] on div "An Email was sent to mtmslg@yahoo.com with the subject: Shipping Estimate for O…" at bounding box center [410, 384] width 505 height 7
click at [483, 387] on link "Click here to read" at bounding box center [507, 384] width 49 height 7
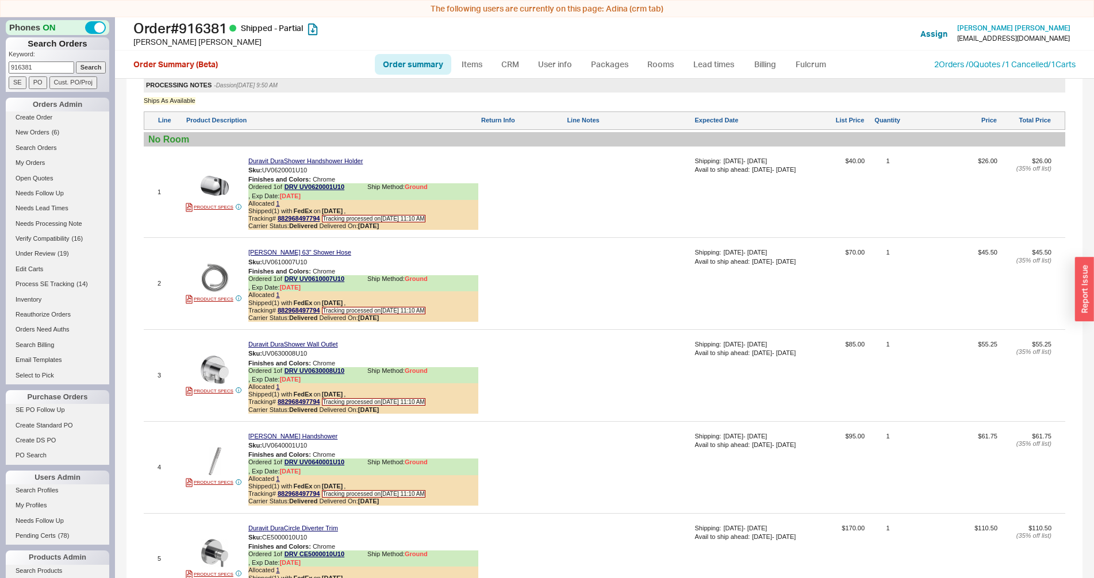
click at [521, 363] on div at bounding box center [523, 380] width 84 height 78
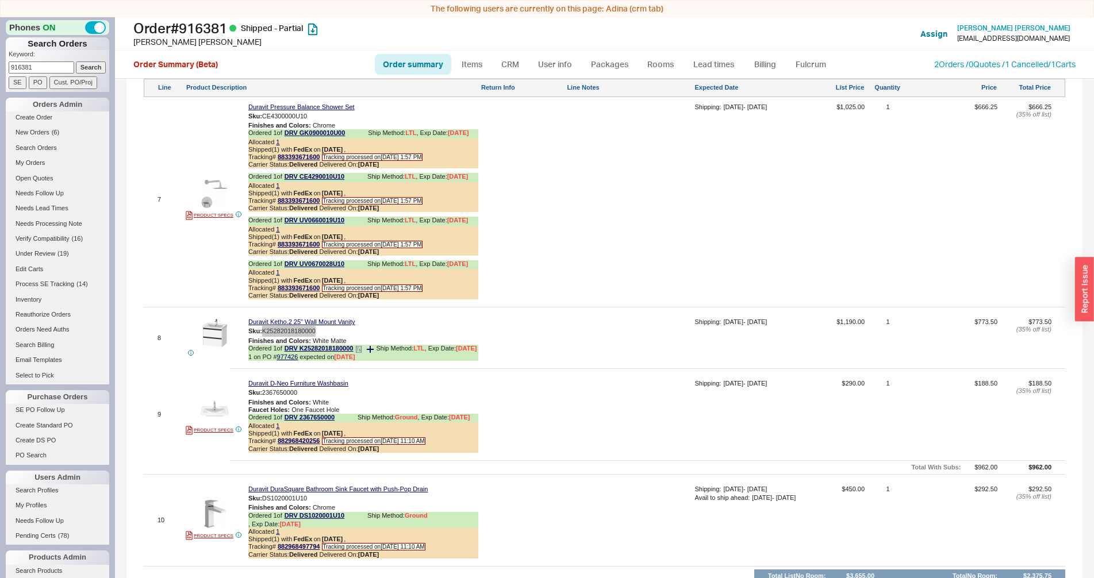
scroll to position [1478, 0]
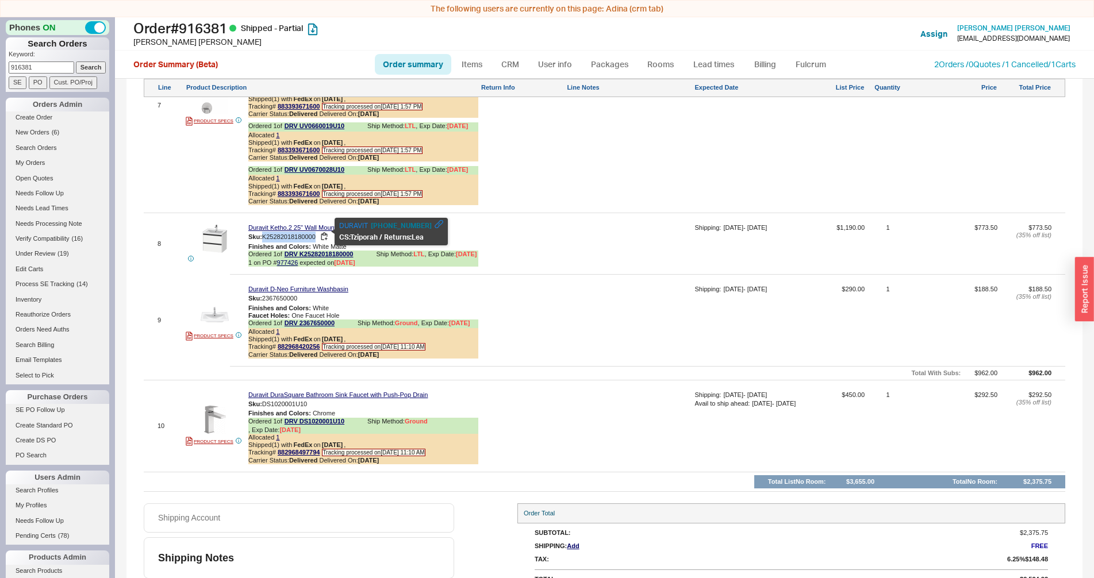
click at [313, 233] on span "K25282018180000" at bounding box center [288, 236] width 53 height 7
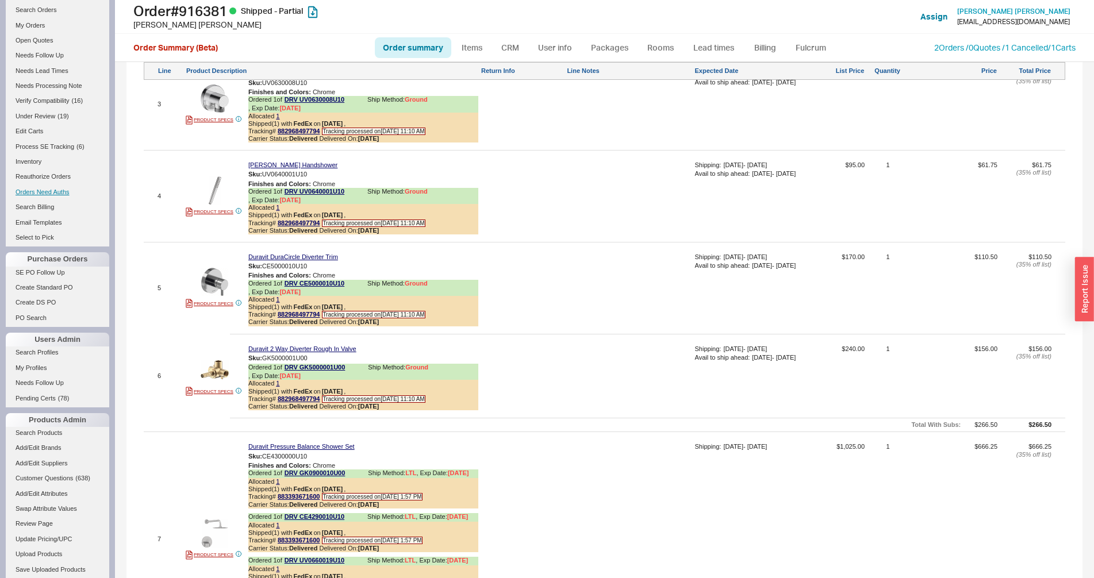
scroll to position [179, 0]
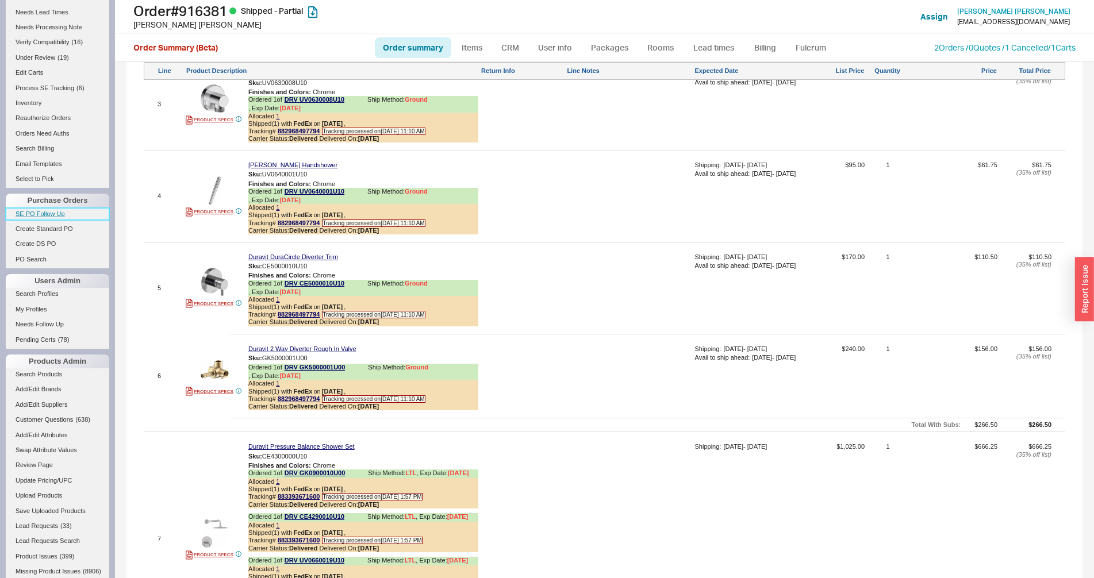
click at [41, 218] on link "SE PO Follow Up" at bounding box center [57, 214] width 103 height 12
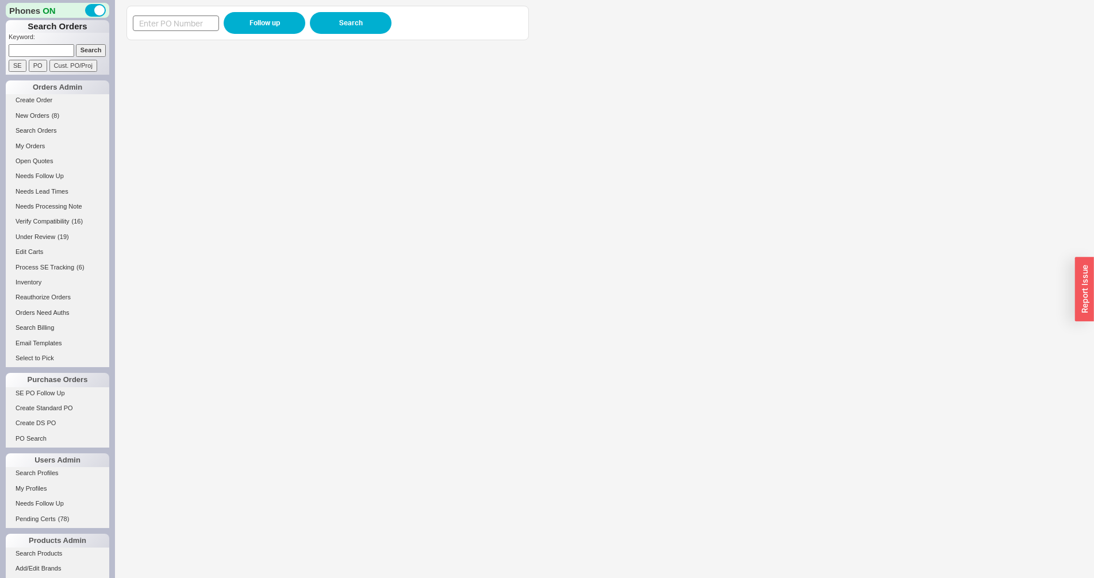
click at [158, 14] on div "Follow up Search" at bounding box center [328, 23] width 390 height 22
click at [194, 26] on input at bounding box center [176, 24] width 86 height 16
paste input "985604"
type input "985604"
click at [259, 26] on button "Follow up" at bounding box center [265, 23] width 82 height 22
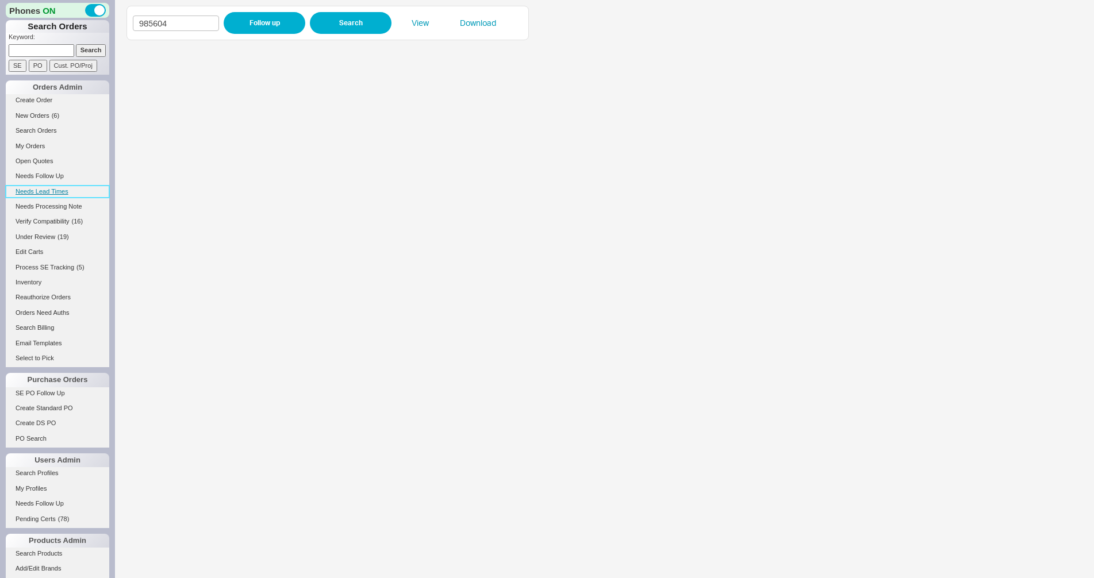
click at [39, 194] on link "Needs Lead Times" at bounding box center [57, 192] width 103 height 12
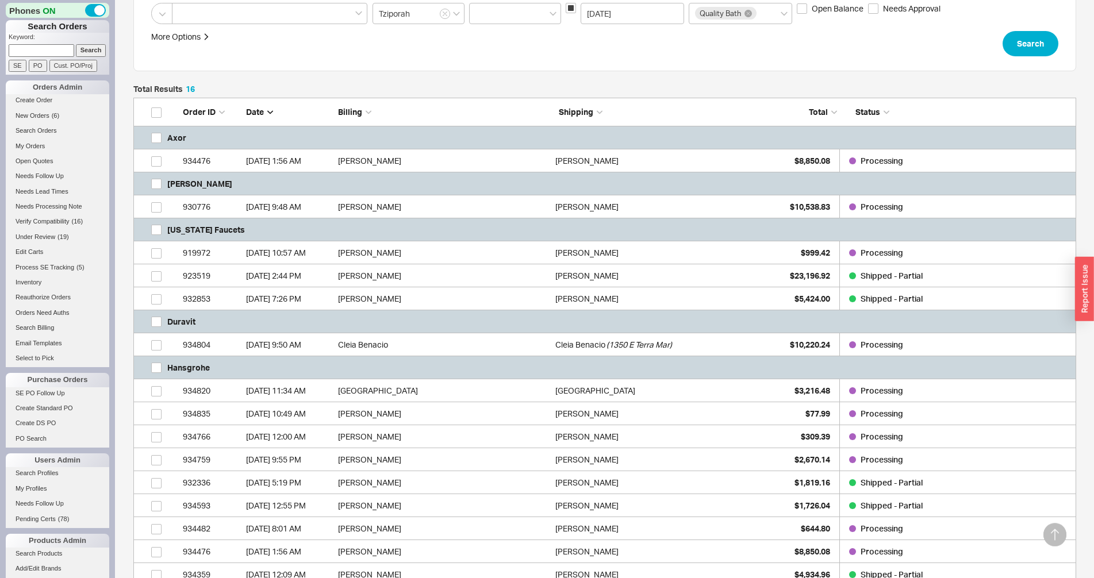
scroll to position [254, 0]
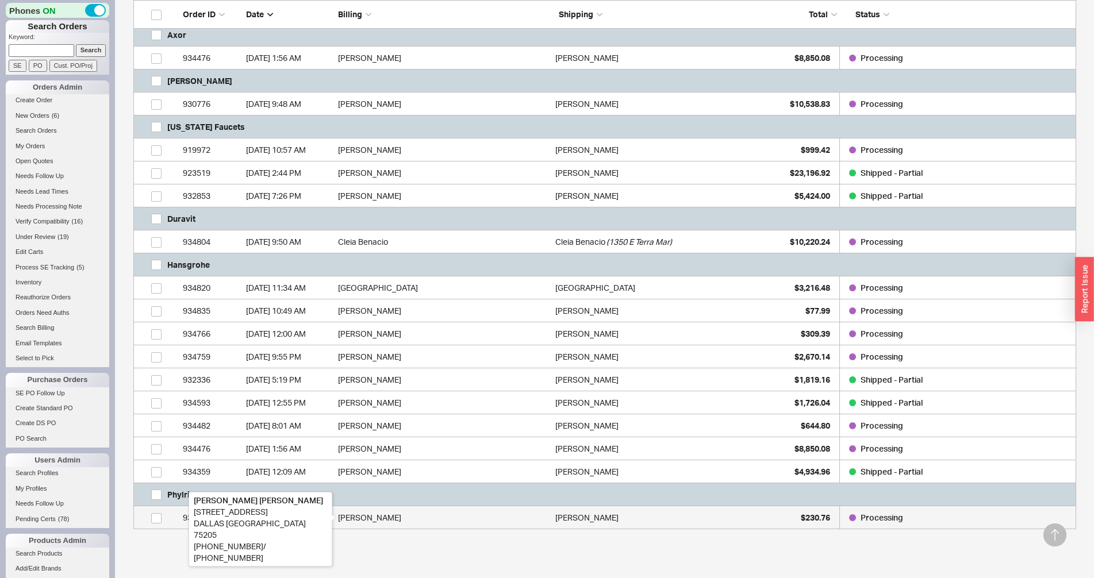
click at [361, 521] on div "Lori Altschuler" at bounding box center [444, 517] width 212 height 23
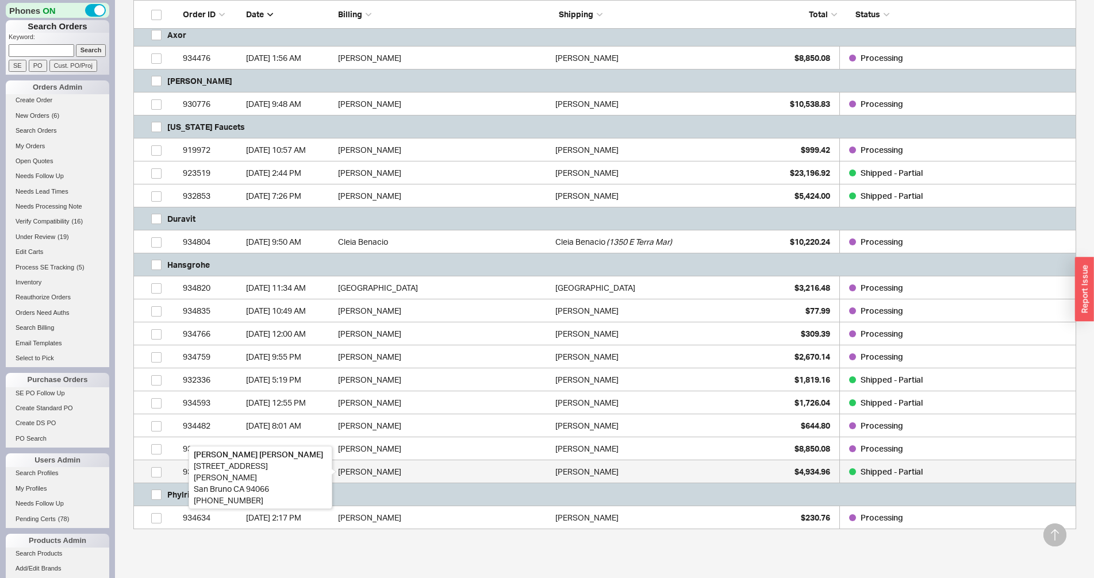
click at [379, 474] on div "Eduardo Ruiz" at bounding box center [444, 471] width 212 height 23
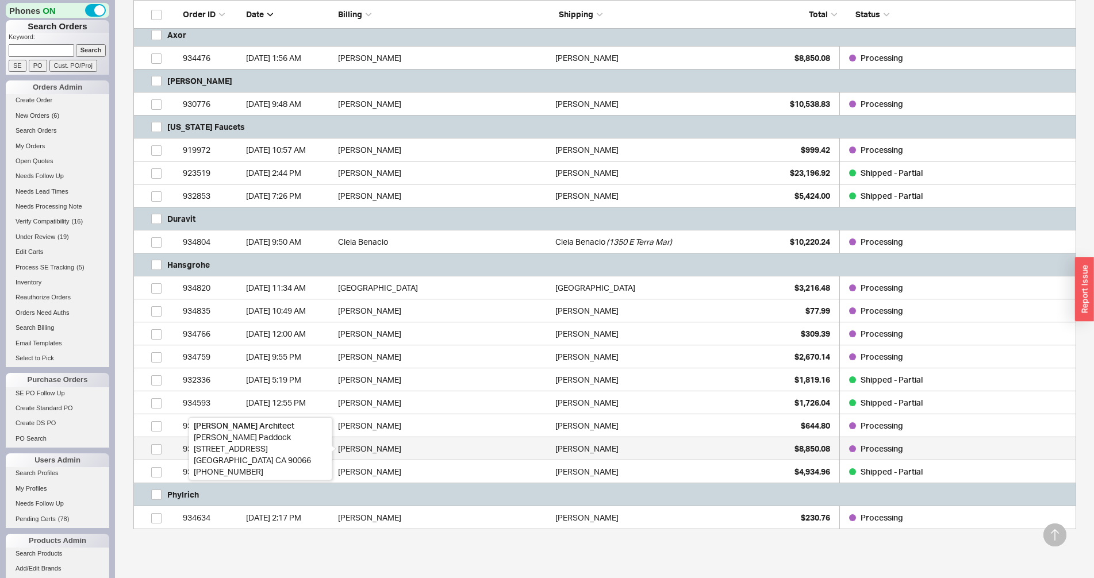
click at [387, 446] on div "Stephen Paddock" at bounding box center [444, 448] width 212 height 23
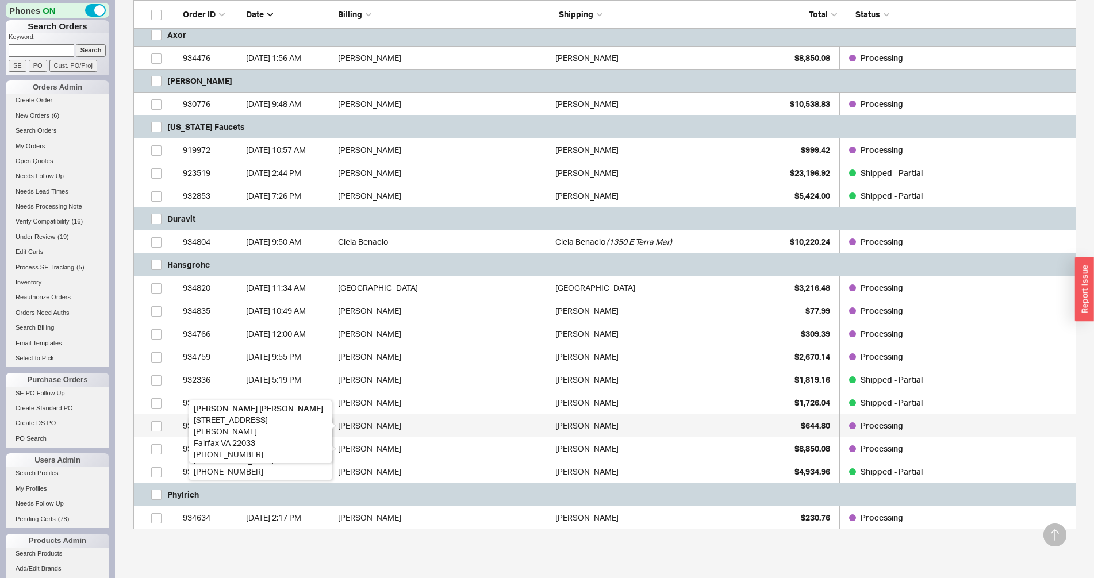
click at [391, 430] on div "Julia Longstreet" at bounding box center [444, 425] width 212 height 23
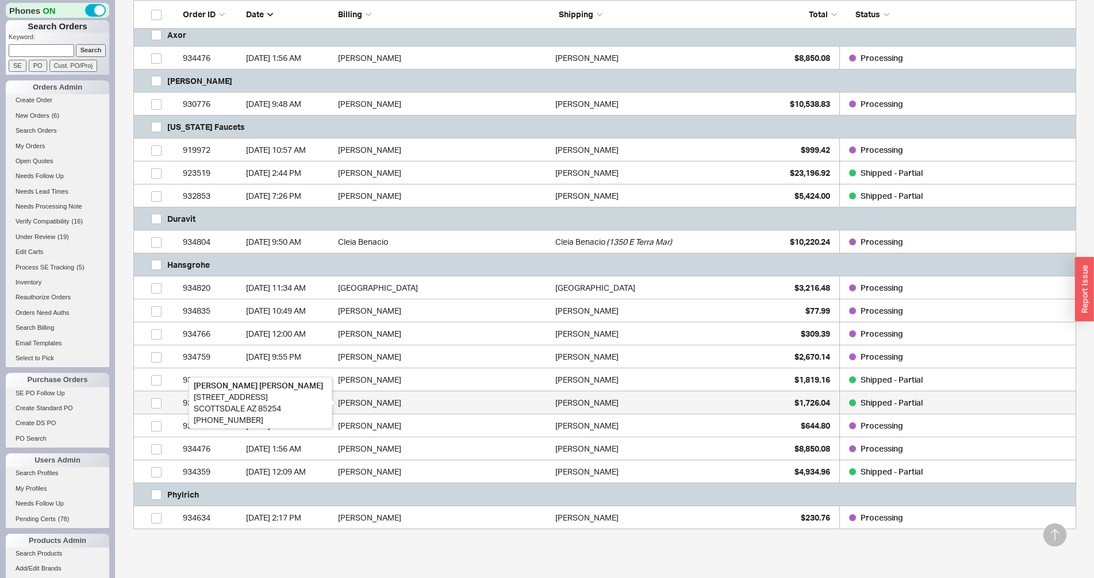
click at [382, 398] on div "Julie Dobson" at bounding box center [444, 402] width 212 height 23
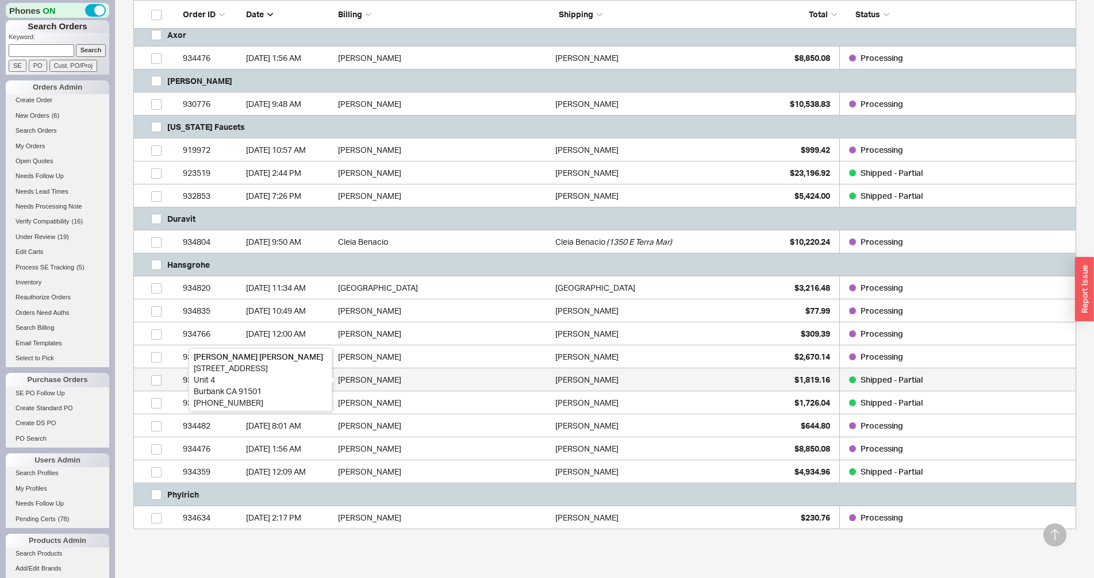
click at [385, 384] on div "Suren Zatikyan" at bounding box center [444, 379] width 212 height 23
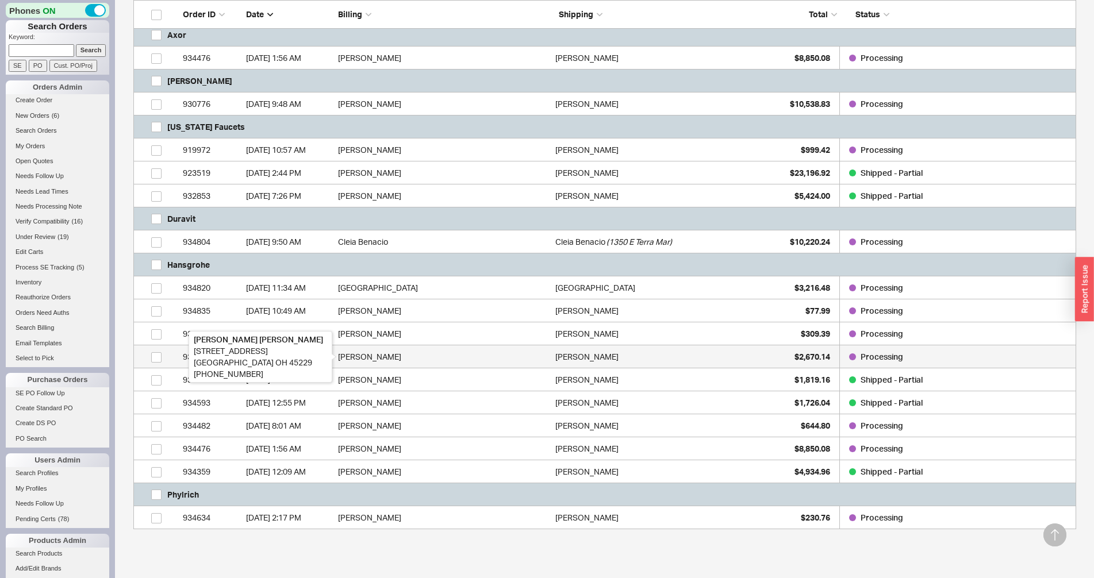
click at [390, 360] on div "Janice Hoeweler" at bounding box center [444, 356] width 212 height 23
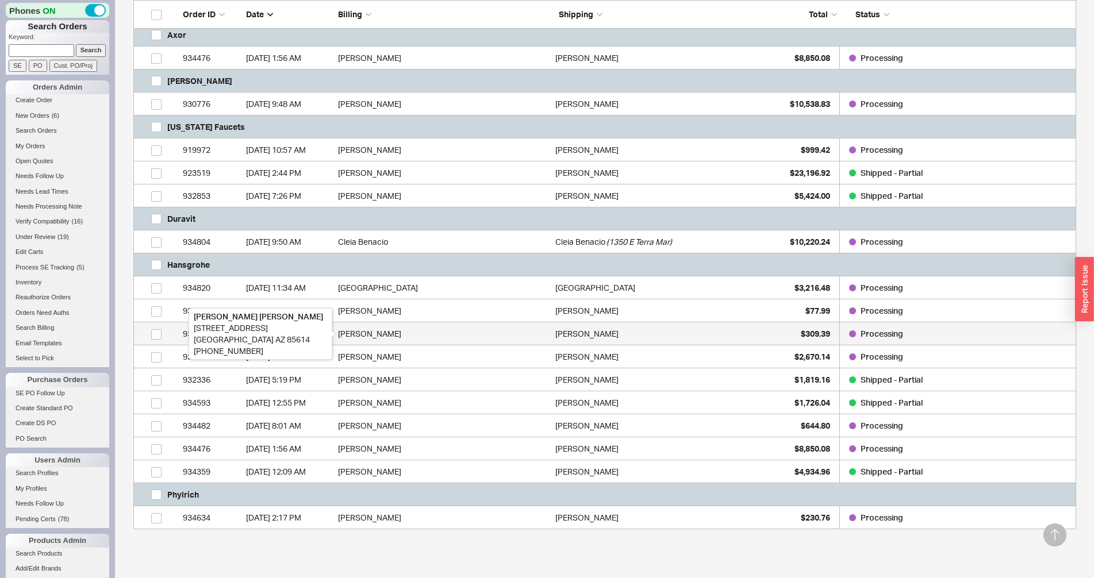
click at [395, 336] on div "Peter Lofurno" at bounding box center [444, 333] width 212 height 23
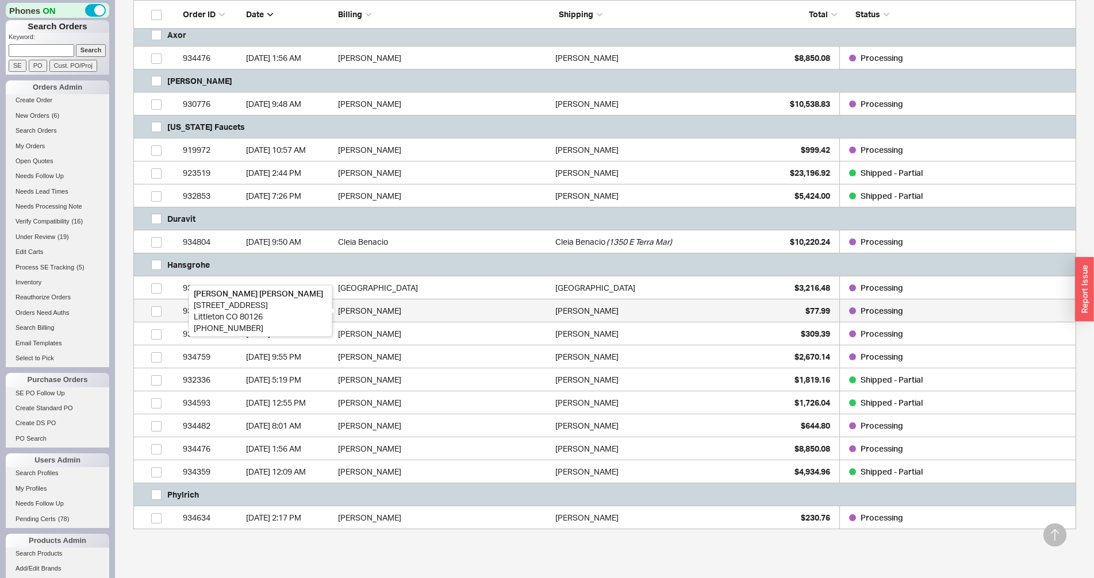
click at [395, 313] on div "Steven Rosendahl" at bounding box center [444, 310] width 212 height 23
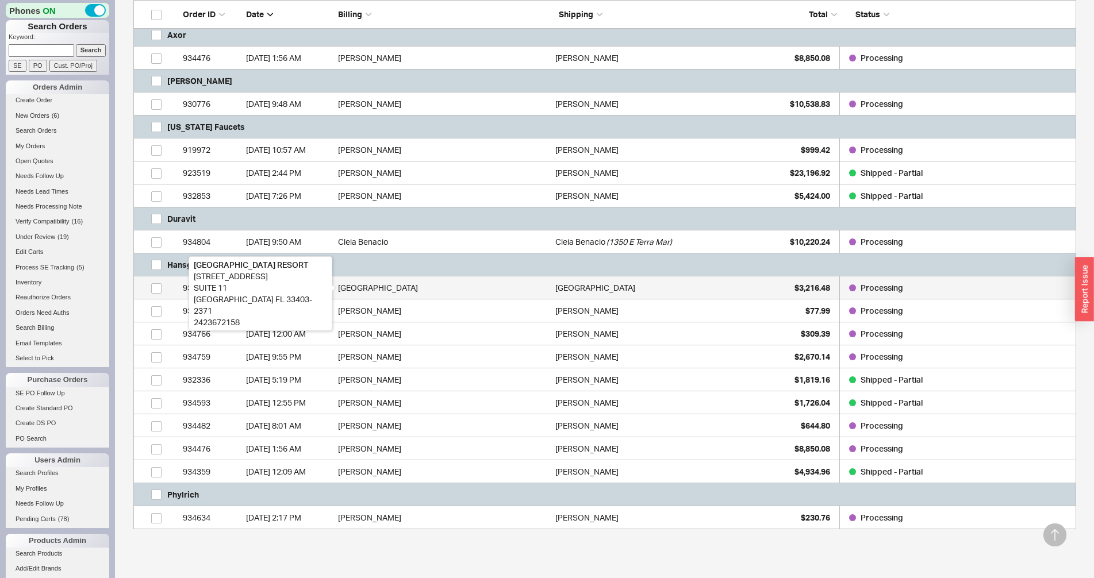
click at [398, 291] on div "ABACO BEACH RESORT" at bounding box center [444, 287] width 212 height 23
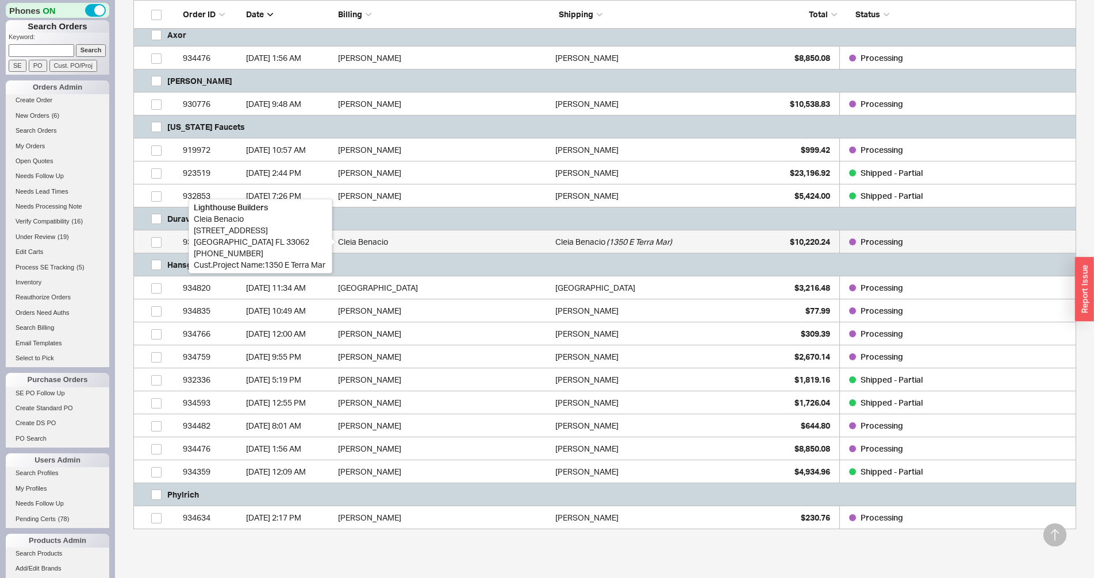
click at [428, 242] on div "Cleia Benacio" at bounding box center [444, 241] width 212 height 23
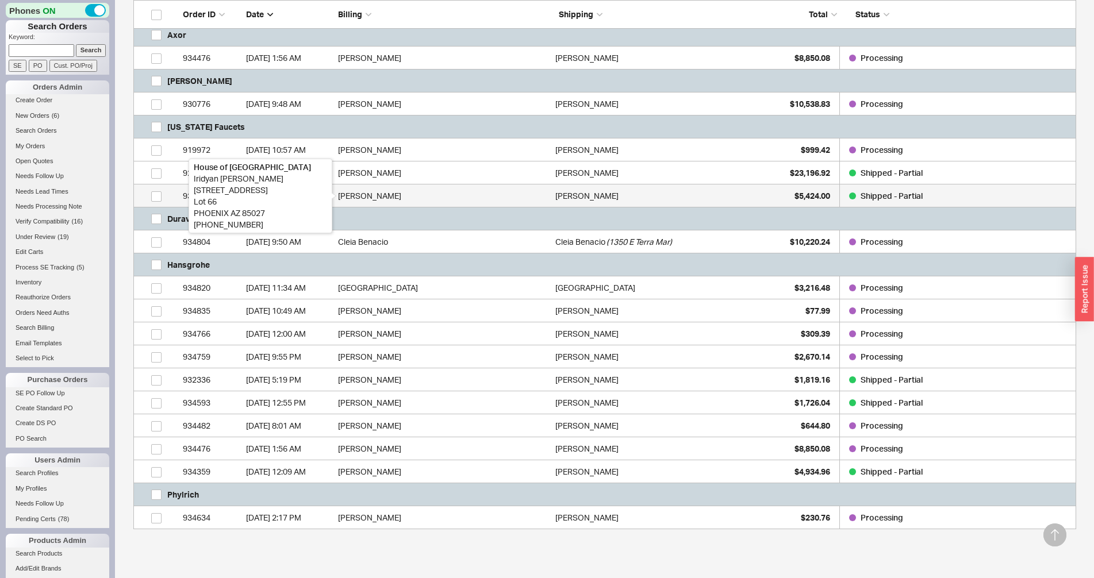
click at [435, 205] on div "Iridyan Mendoza" at bounding box center [444, 196] width 212 height 23
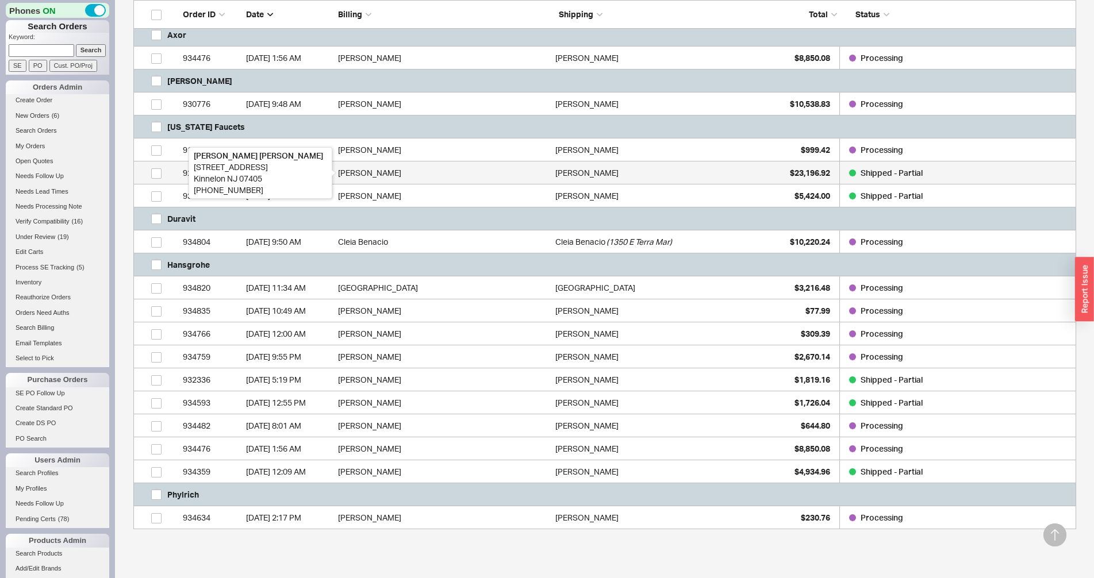
click at [435, 173] on div "Joe Laumbach" at bounding box center [444, 173] width 212 height 23
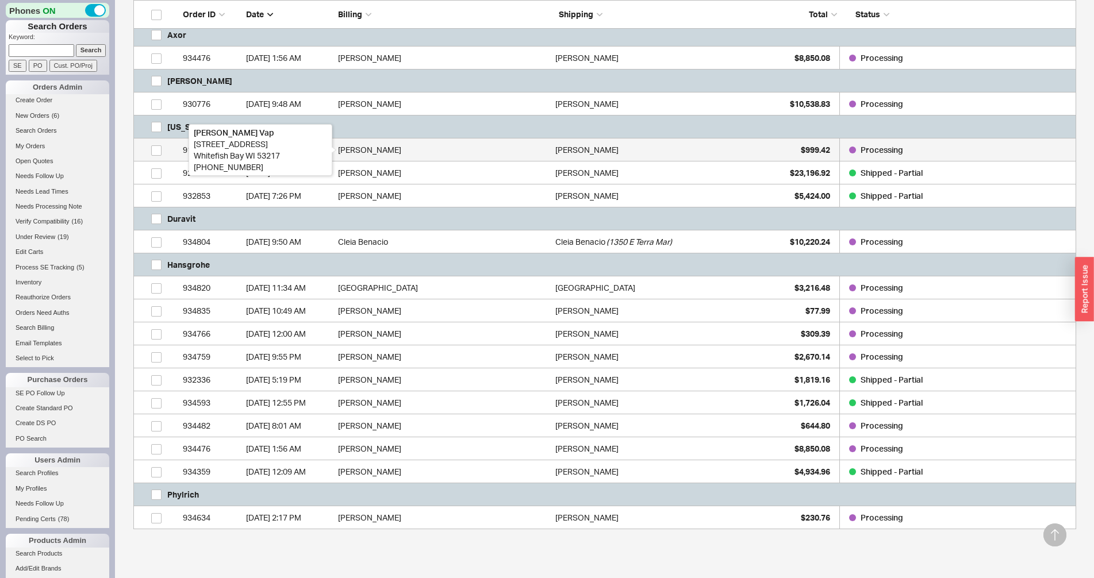
click at [437, 151] on div "Maggie Vap" at bounding box center [444, 150] width 212 height 23
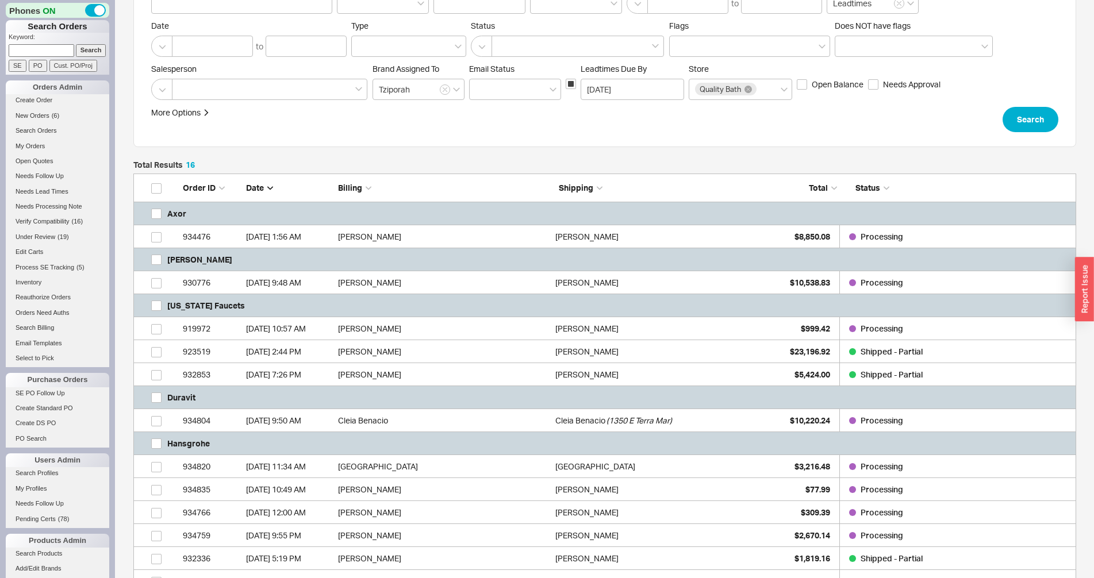
scroll to position [0, 0]
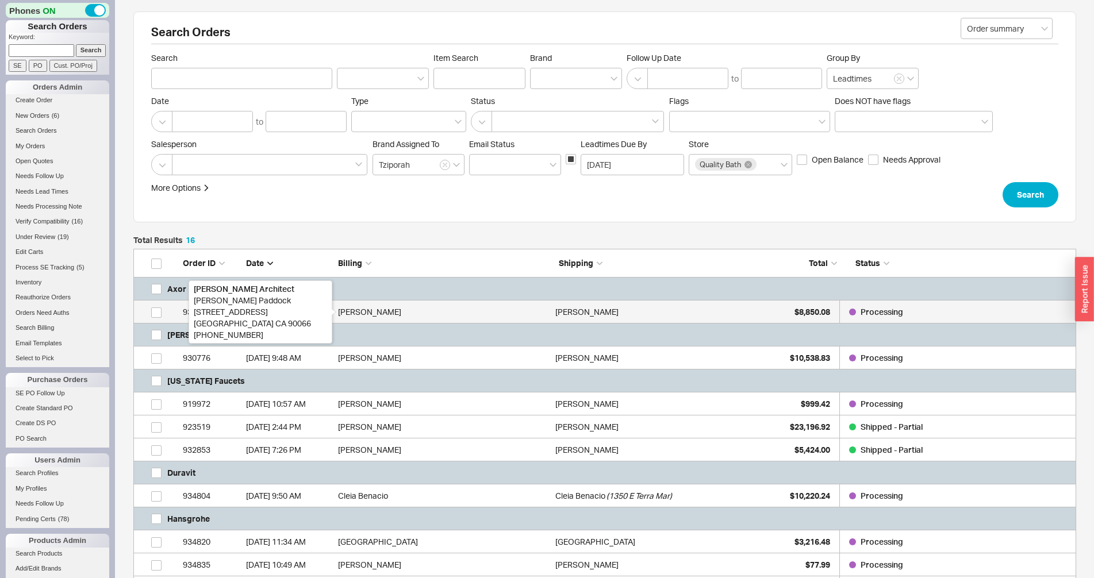
click at [529, 313] on div "Stephen Paddock" at bounding box center [444, 312] width 212 height 23
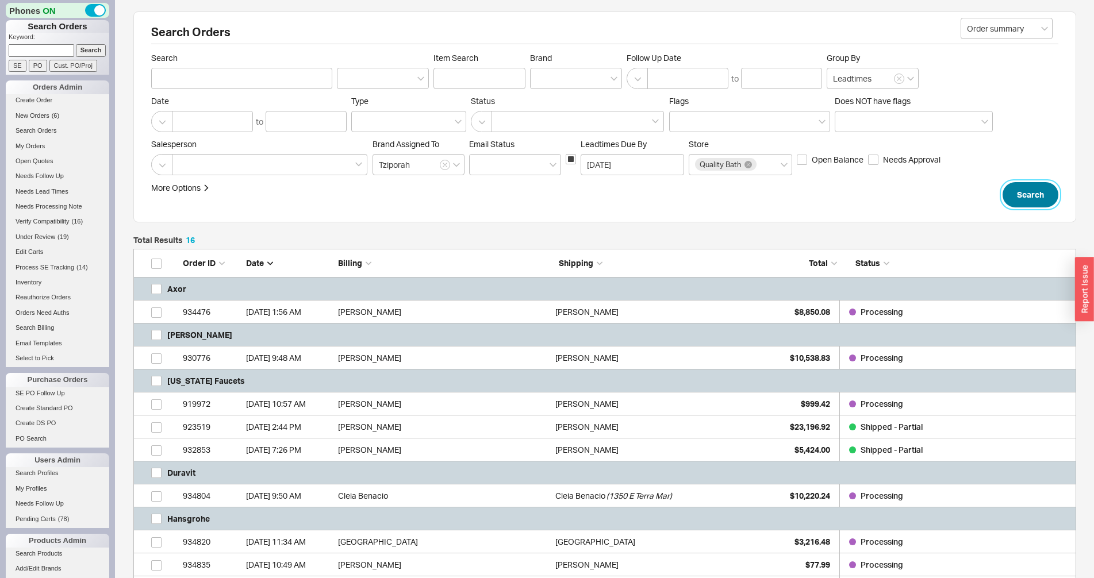
click at [1030, 190] on button "Search" at bounding box center [1030, 194] width 56 height 25
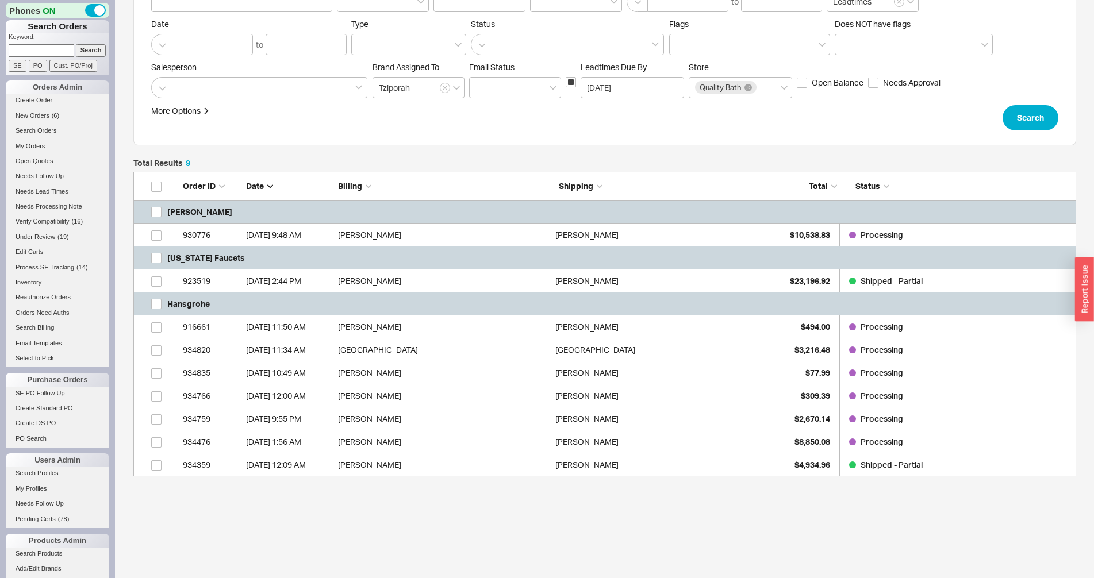
scroll to position [108, 0]
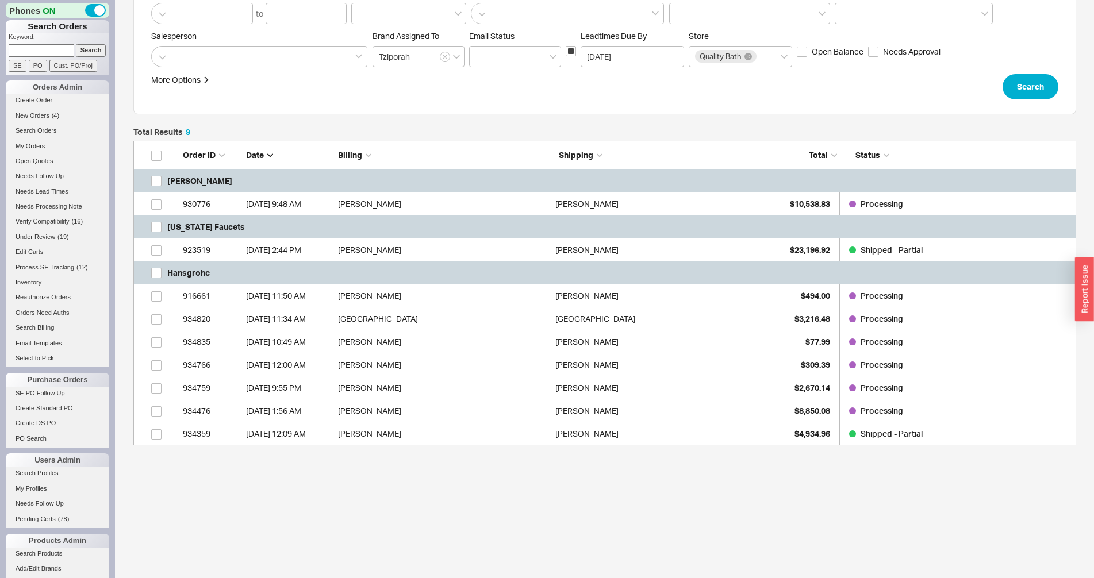
click at [645, 533] on div "Total Results 9 Order ID Date Billing Shipping Total Status Barber Wilsons 9307…" at bounding box center [604, 347] width 943 height 439
click at [32, 397] on link "SE PO Follow Up" at bounding box center [57, 393] width 103 height 12
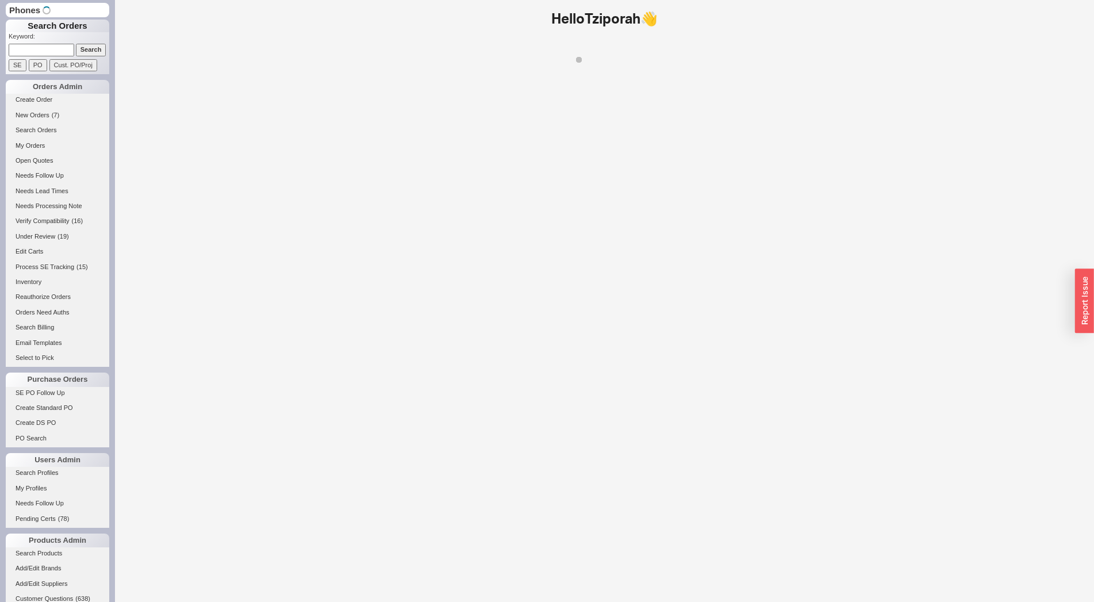
click at [46, 47] on input at bounding box center [42, 50] width 66 height 12
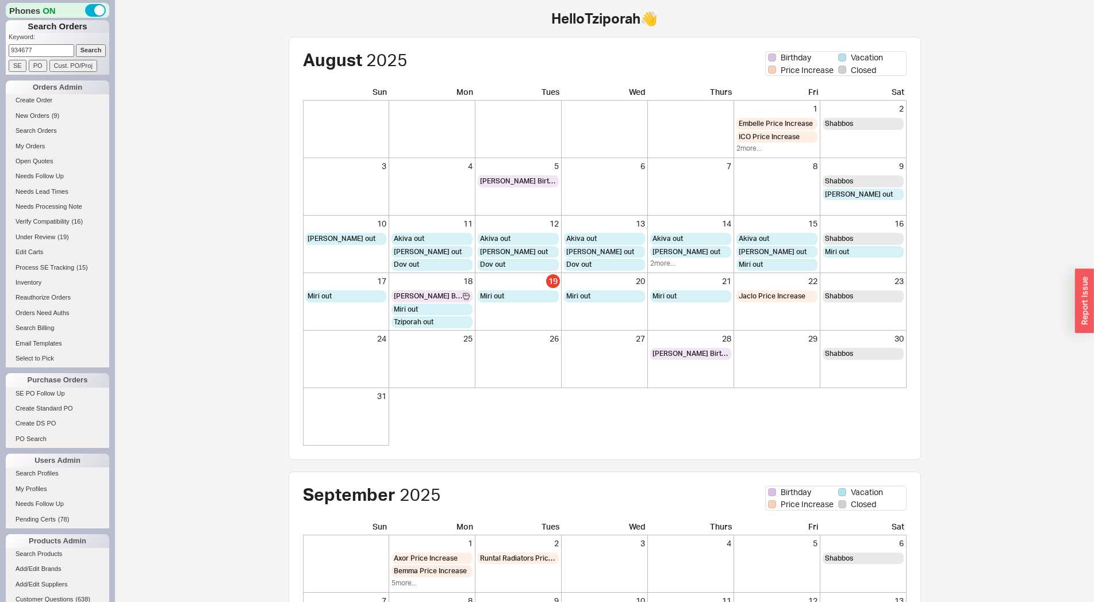
type input "934677"
click at [76, 44] on input "Search" at bounding box center [91, 50] width 30 height 12
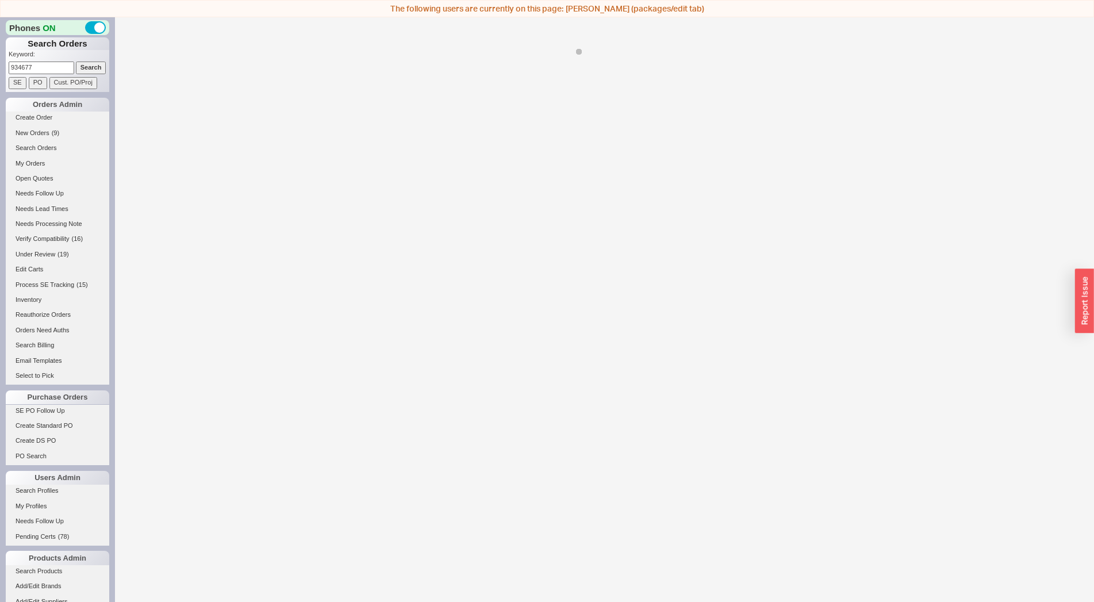
select select "*"
select select "LOW"
select select "3"
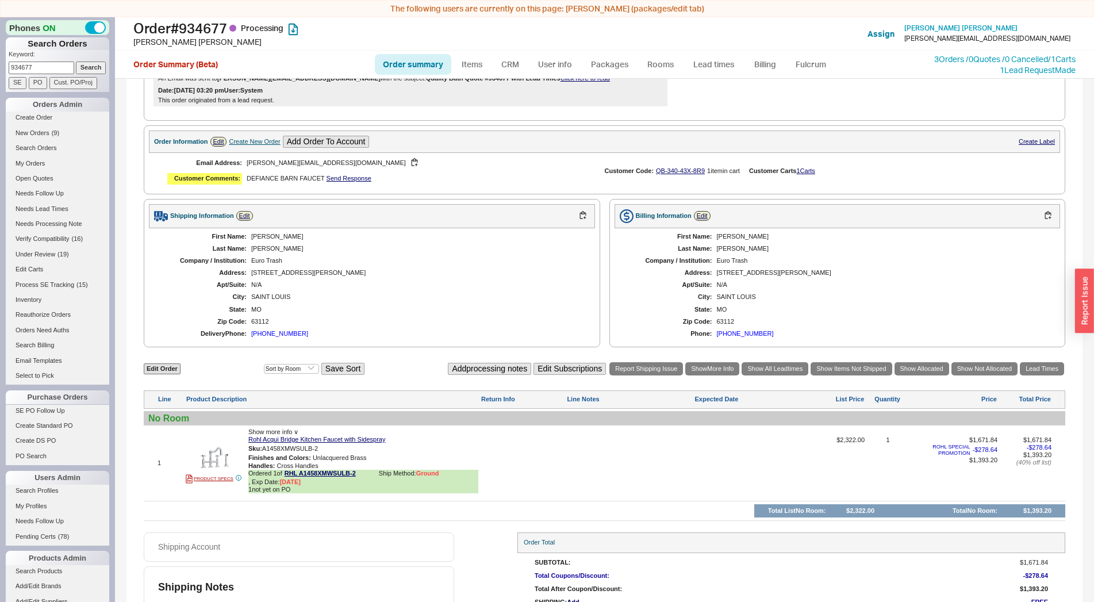
select select "*"
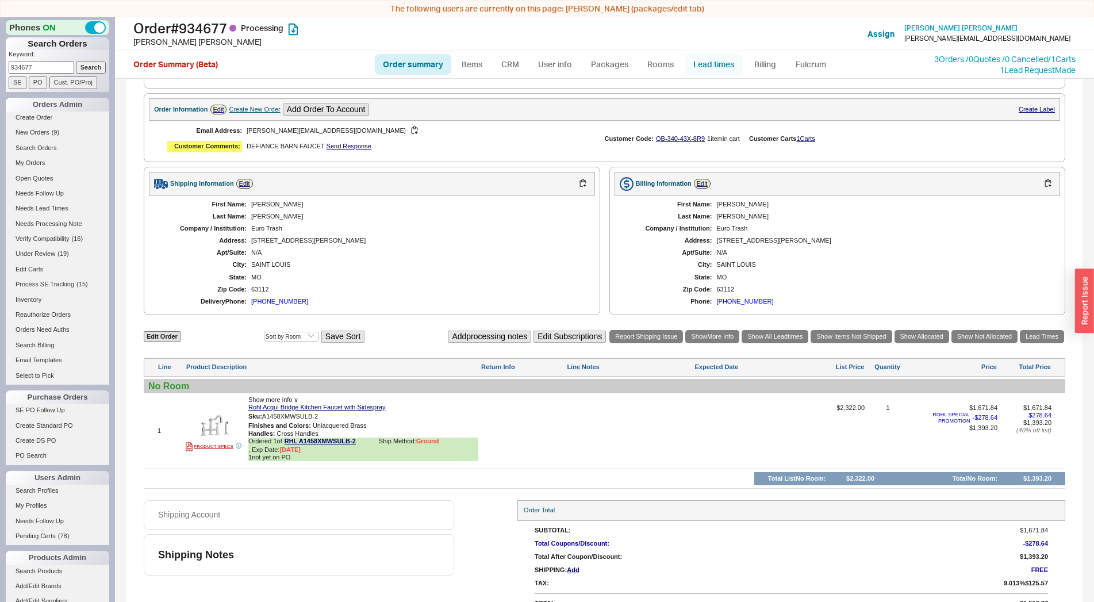
click at [720, 64] on link "Lead times" at bounding box center [714, 64] width 58 height 21
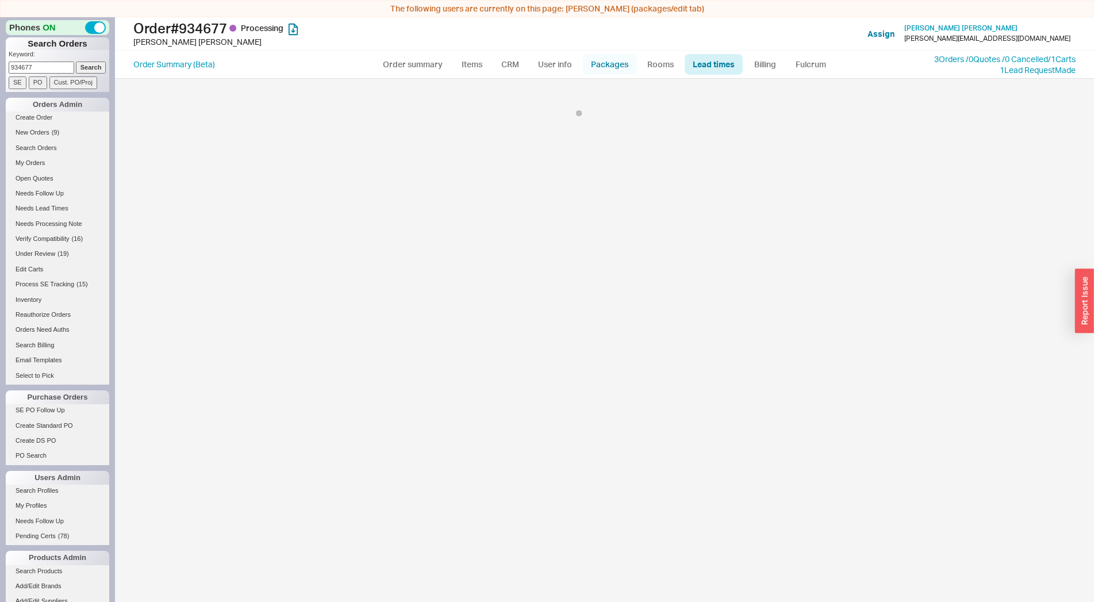
click at [590, 66] on link "Packages" at bounding box center [610, 64] width 54 height 21
select select "1"
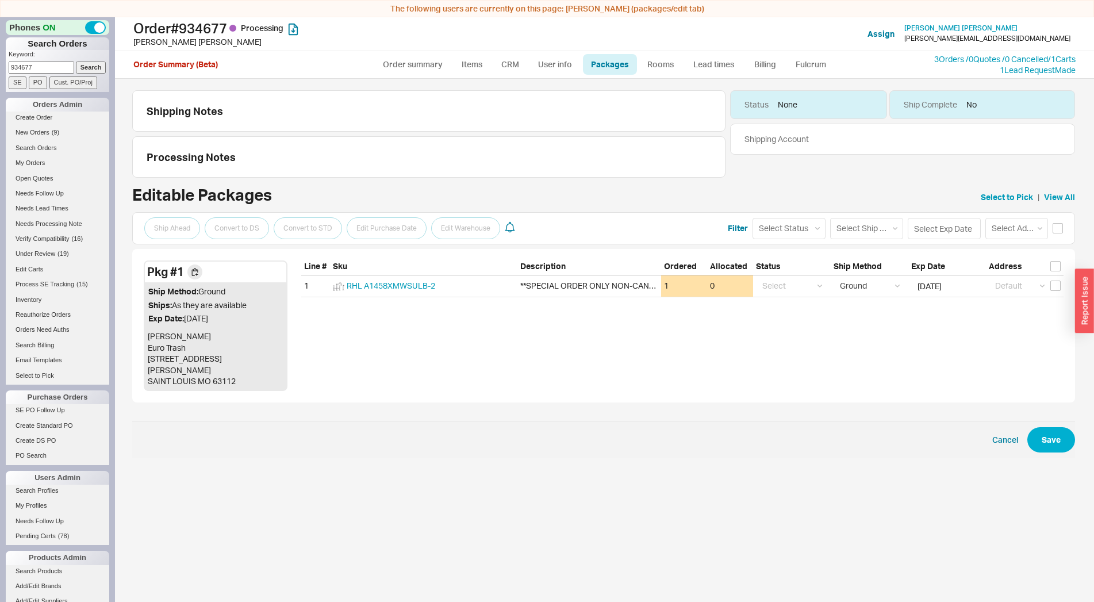
click at [617, 494] on div "Shipping Notes Processing Notes Status None Ship Complete No Shipping Account E…" at bounding box center [604, 349] width 979 height 540
click at [1054, 288] on input "checkbox" at bounding box center [1055, 286] width 10 height 10
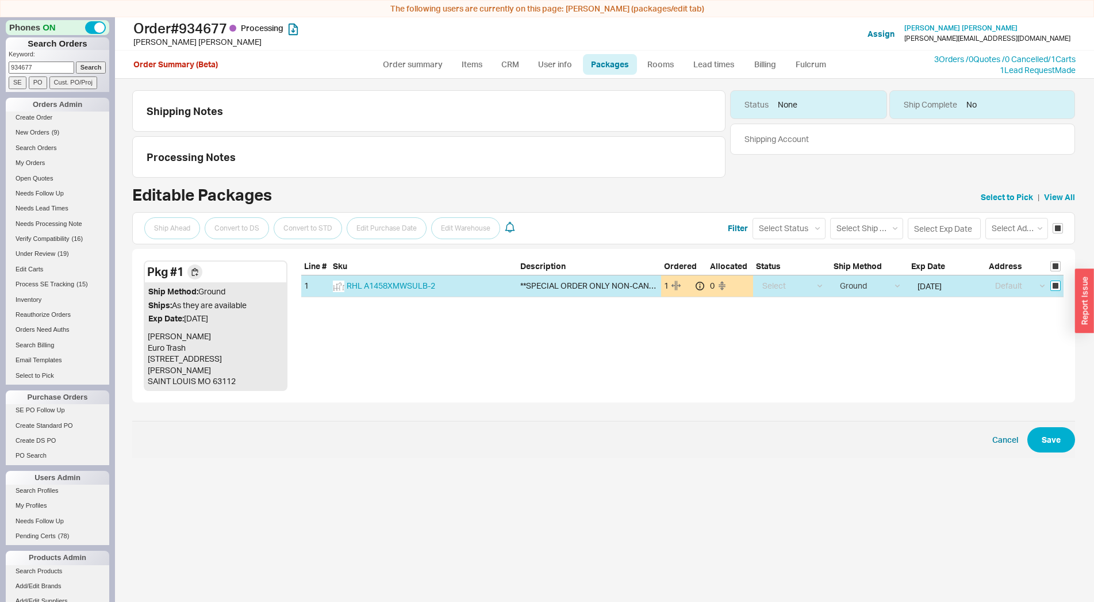
checkbox input "true"
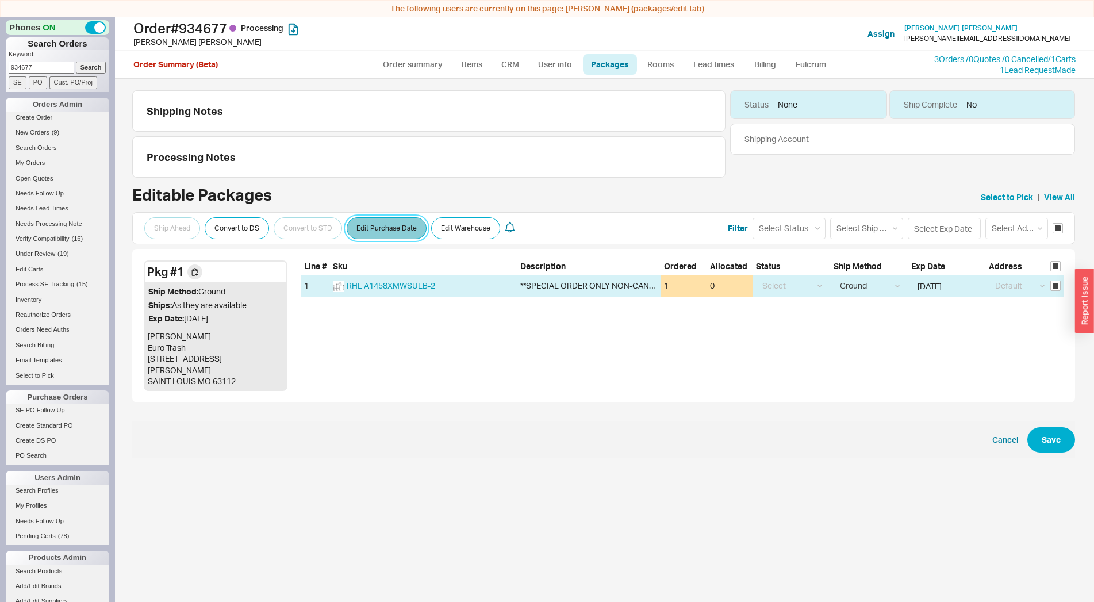
click at [383, 226] on button "Edit Purchase Date" at bounding box center [387, 228] width 80 height 22
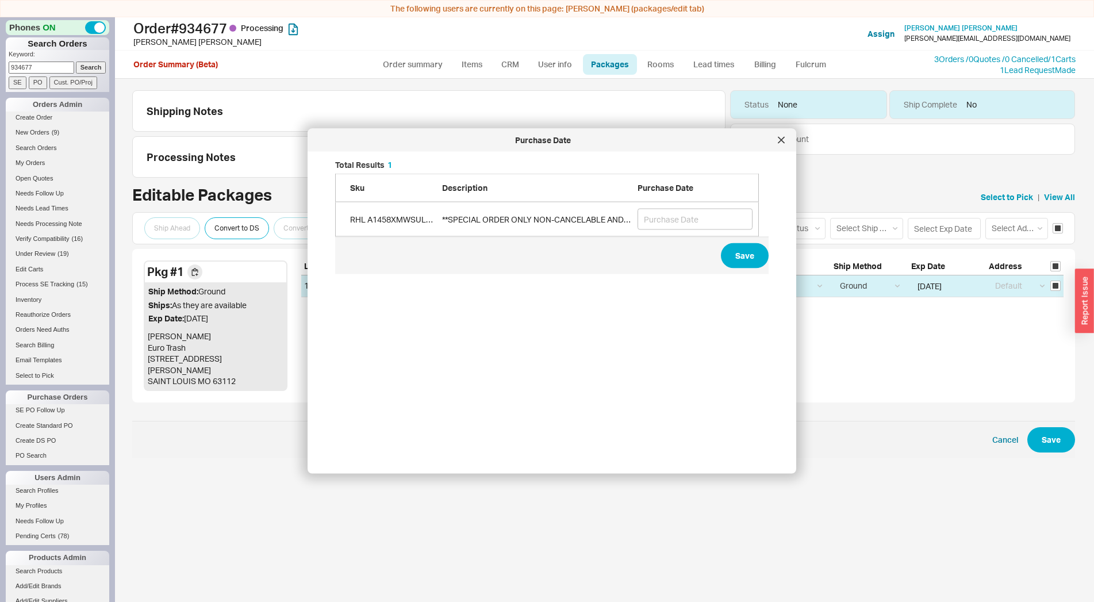
scroll to position [285, 451]
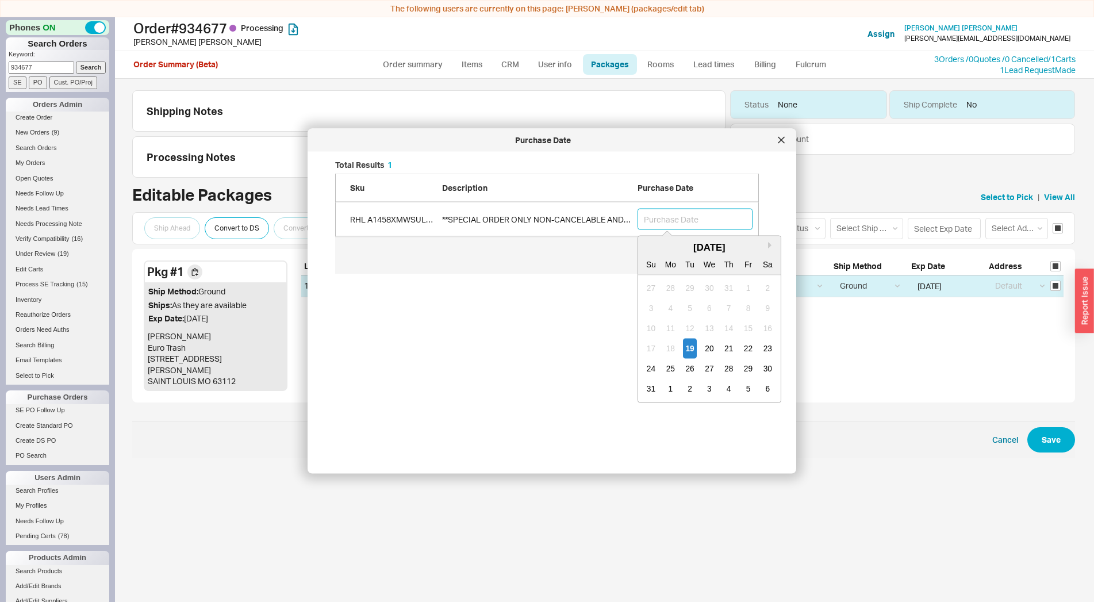
click at [669, 216] on input "grid" at bounding box center [694, 219] width 115 height 21
click at [668, 389] on div "1" at bounding box center [670, 389] width 14 height 20
type input "[DATE]"
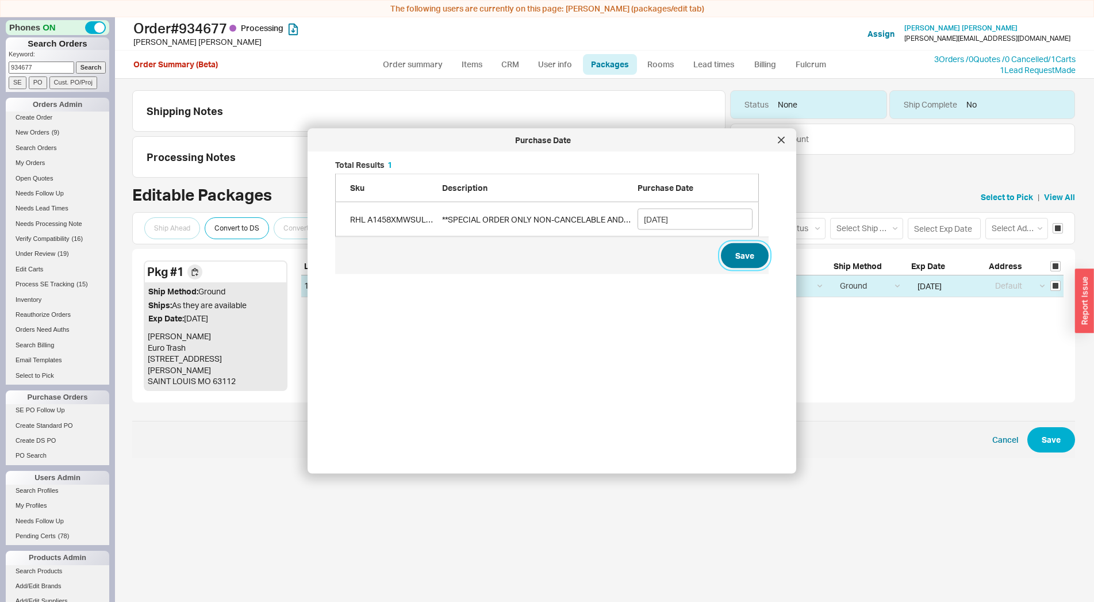
click at [739, 258] on button "Save" at bounding box center [745, 255] width 48 height 25
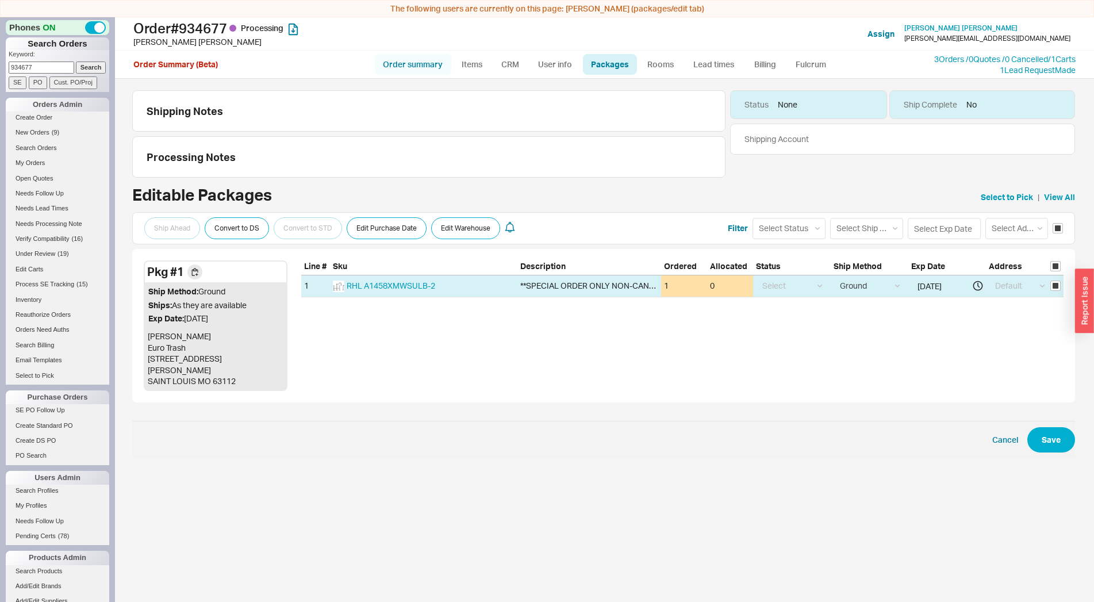
click at [424, 71] on link "Order summary" at bounding box center [413, 64] width 76 height 21
select select "*"
select select "LOW"
select select "3"
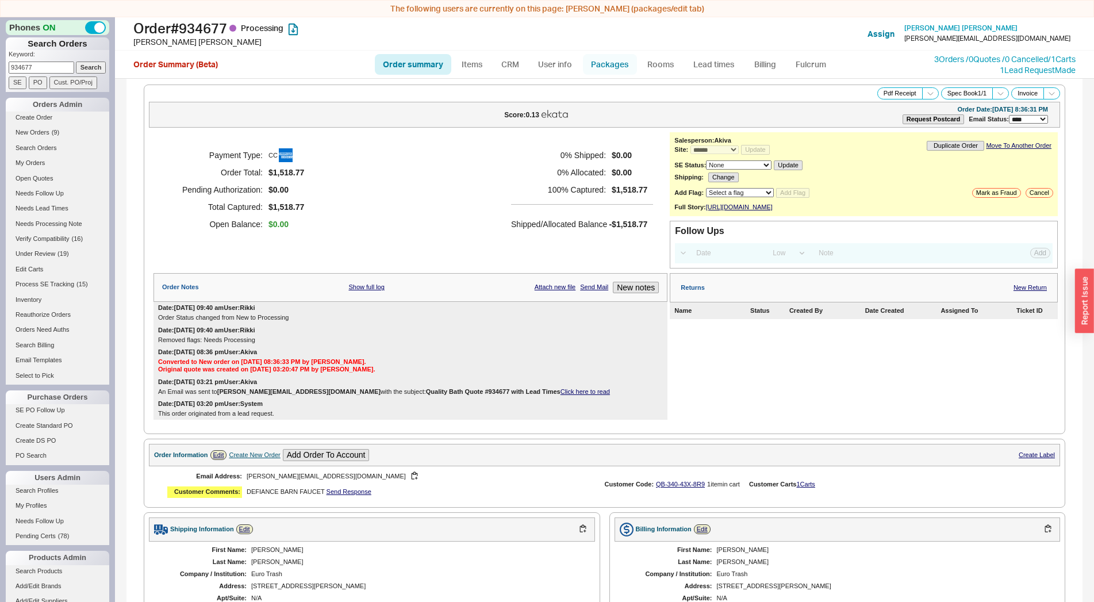
click at [594, 64] on link "Packages" at bounding box center [610, 64] width 54 height 21
select select "1"
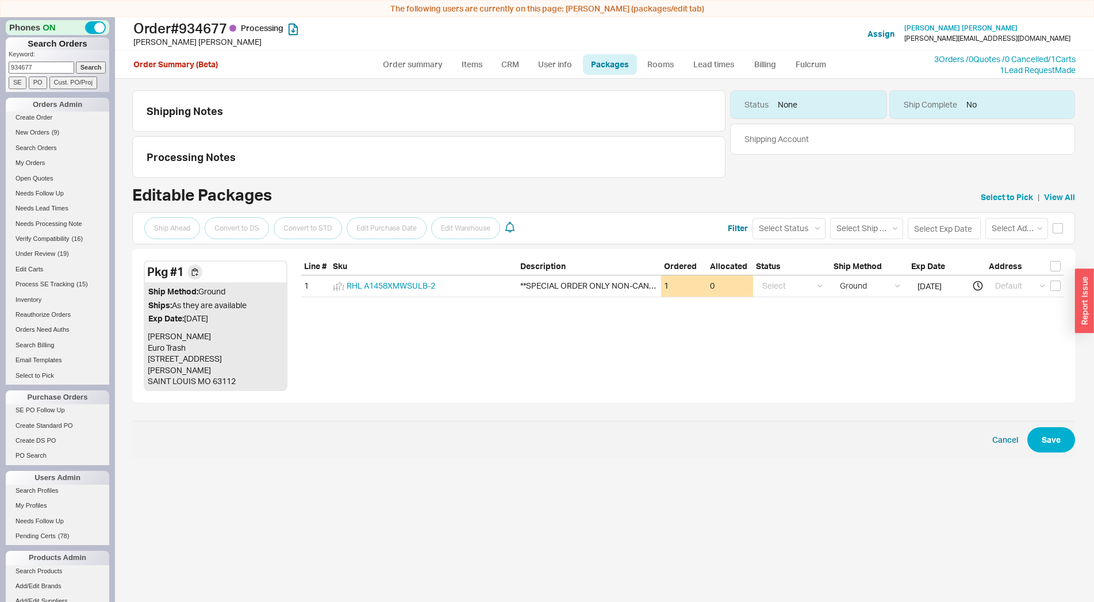
click at [594, 64] on link "Packages" at bounding box center [610, 64] width 54 height 21
select select "1"
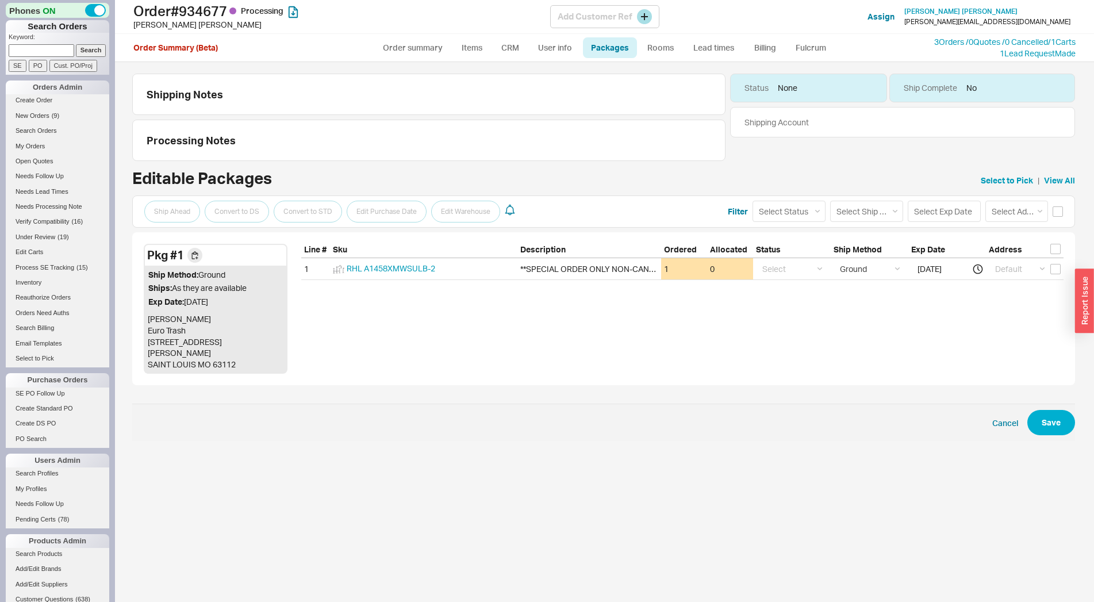
click at [382, 32] on div "Order # 934677 Processing [PERSON_NAME] Add Customer Ref Assign [PERSON_NAME] […" at bounding box center [604, 17] width 979 height 34
click at [394, 43] on link "Order summary" at bounding box center [413, 47] width 76 height 21
select select "*"
select select "LOW"
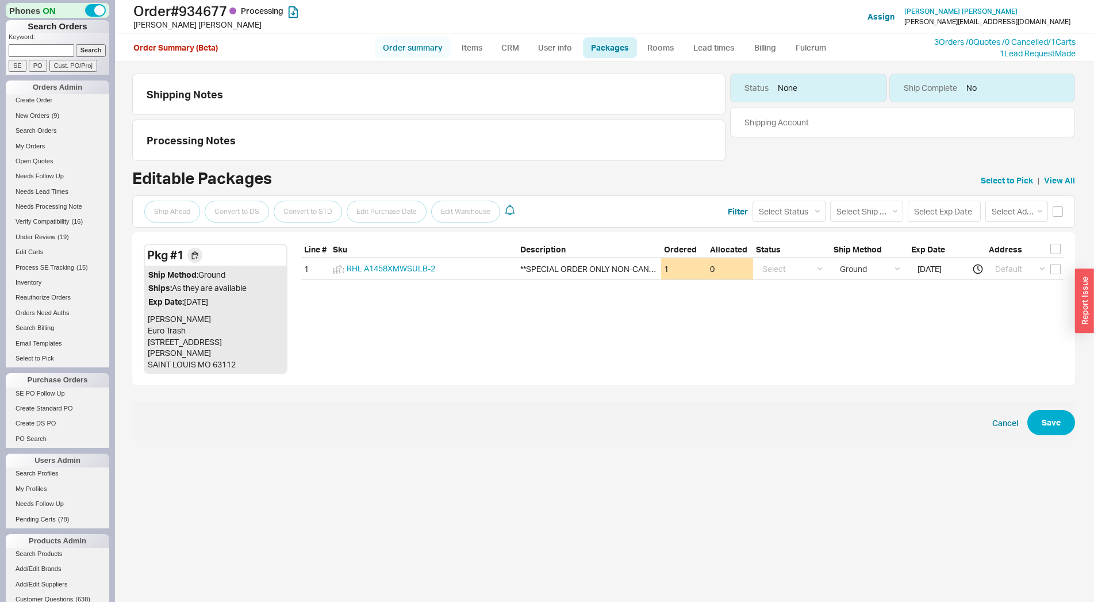
select select "3"
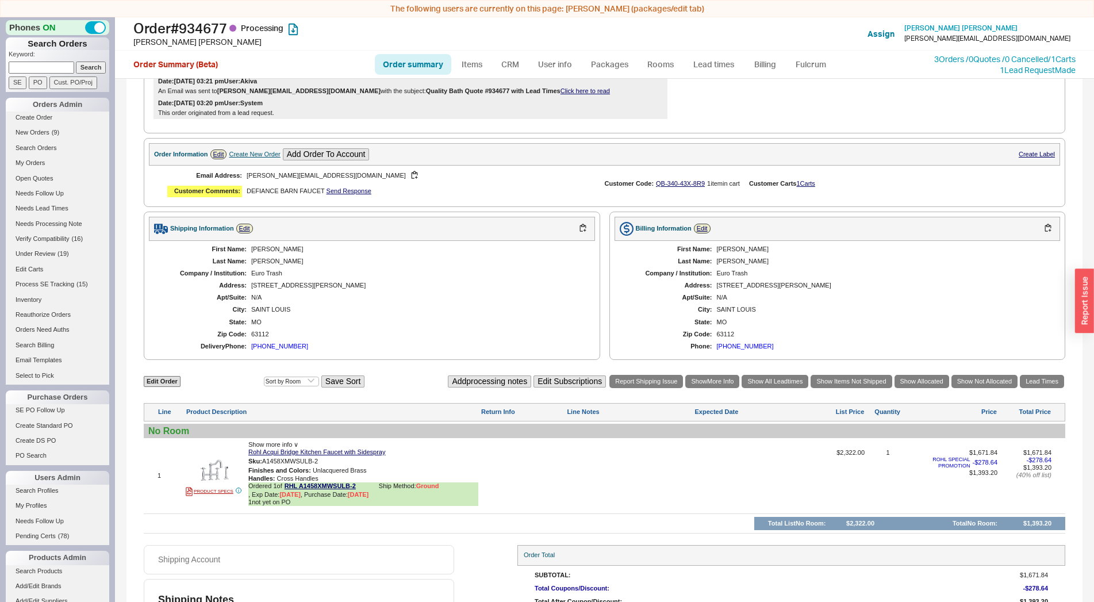
scroll to position [355, 0]
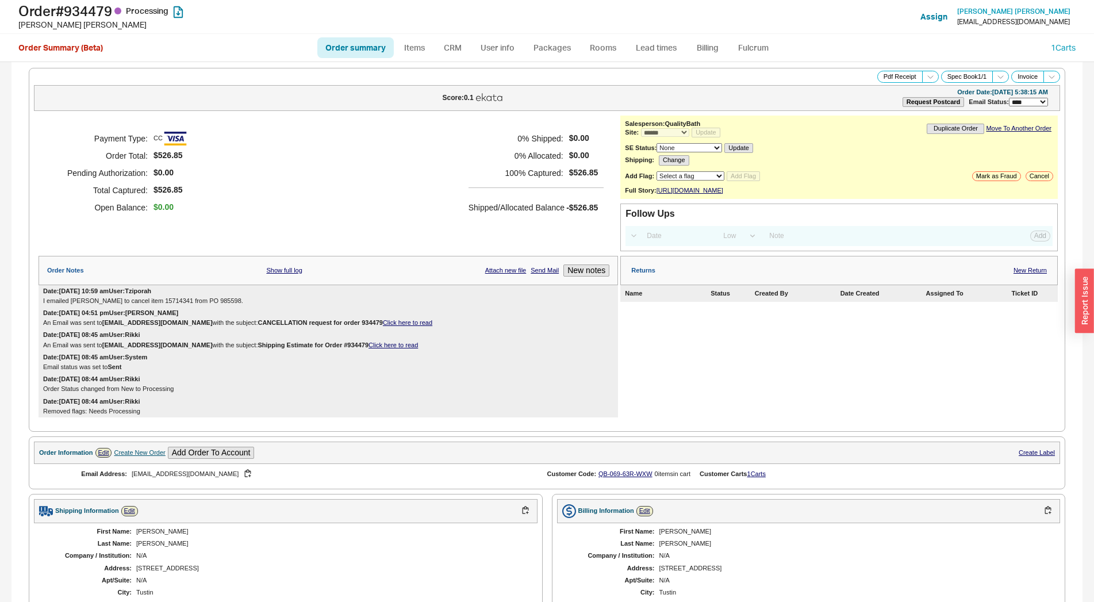
select select "*"
select select "LOW"
select select "3"
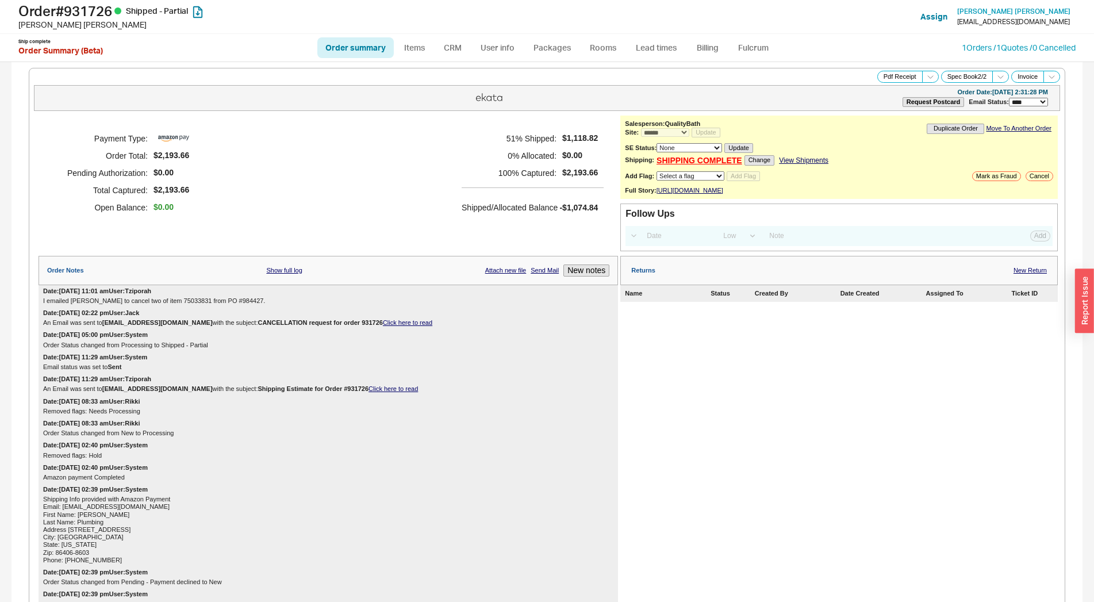
select select "*"
select select "LOW"
select select "3"
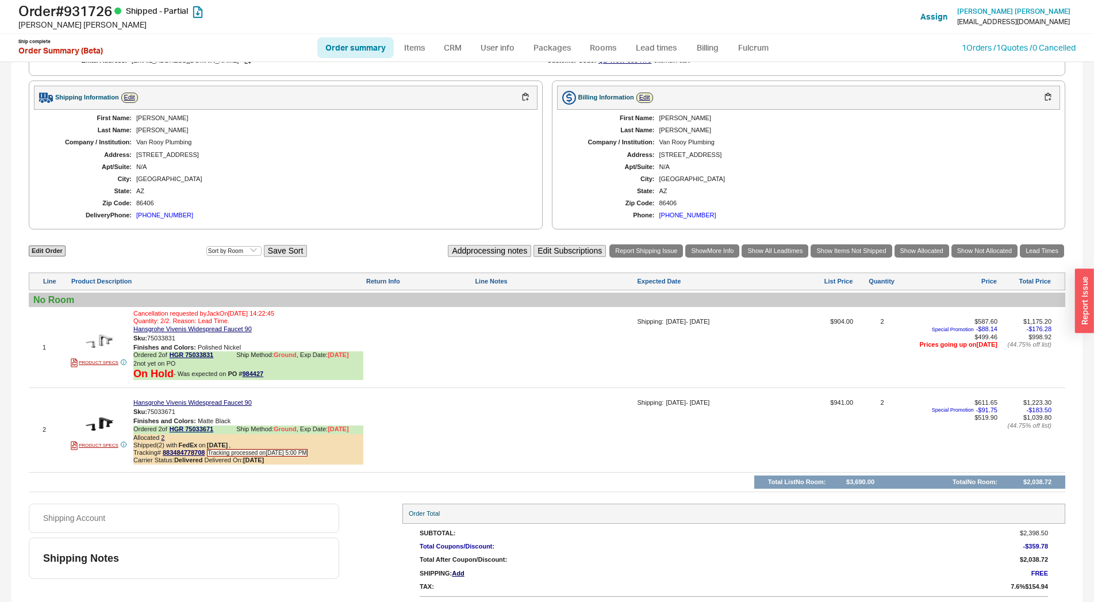
scroll to position [737, 0]
